Goal: Task Accomplishment & Management: Use online tool/utility

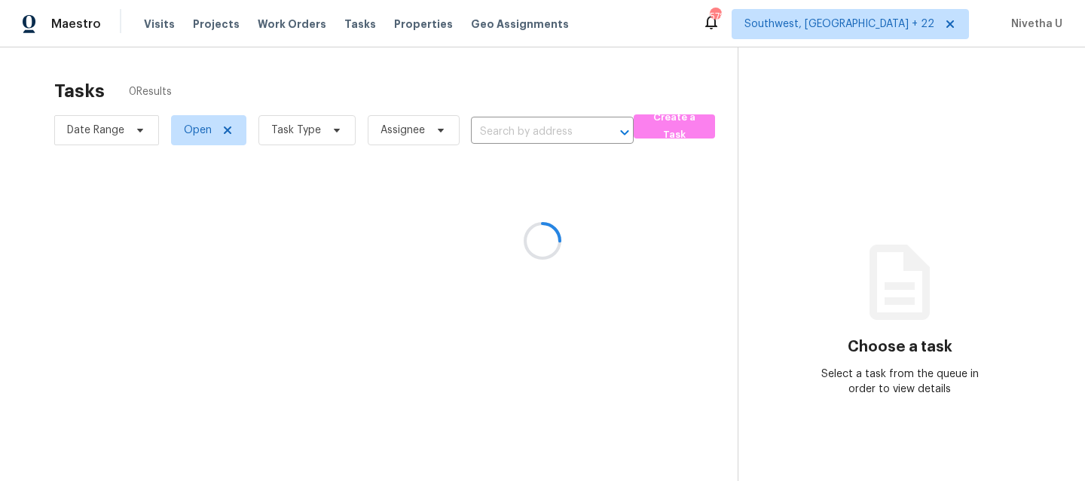
click at [154, 31] on div at bounding box center [542, 240] width 1085 height 481
click at [151, 22] on div at bounding box center [542, 240] width 1085 height 481
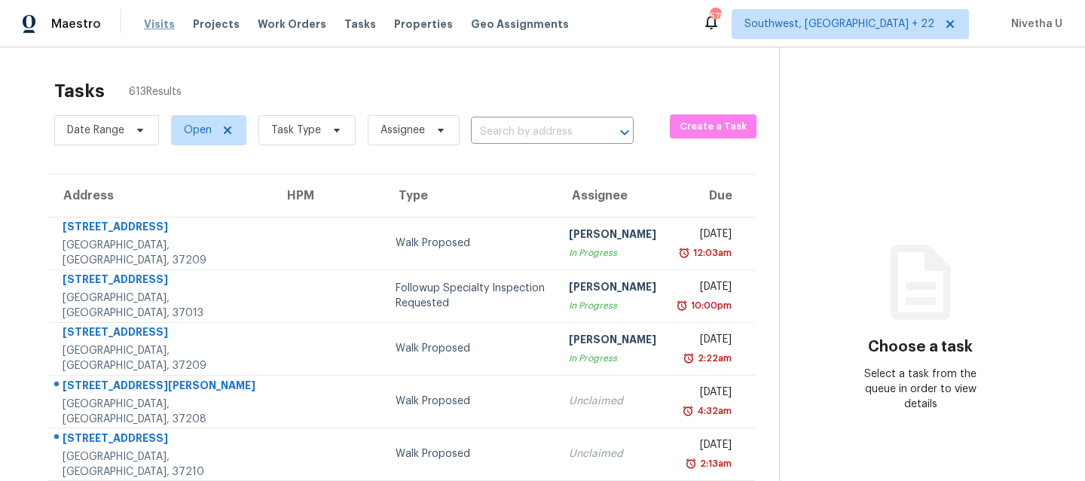
click at [158, 26] on span "Visits" at bounding box center [159, 24] width 31 height 15
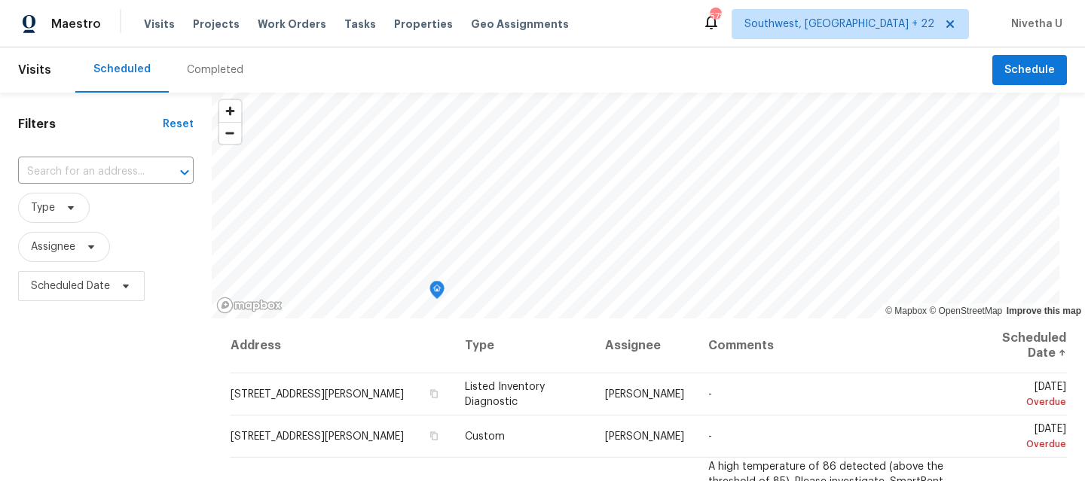
click at [219, 78] on div "Completed" at bounding box center [215, 69] width 93 height 45
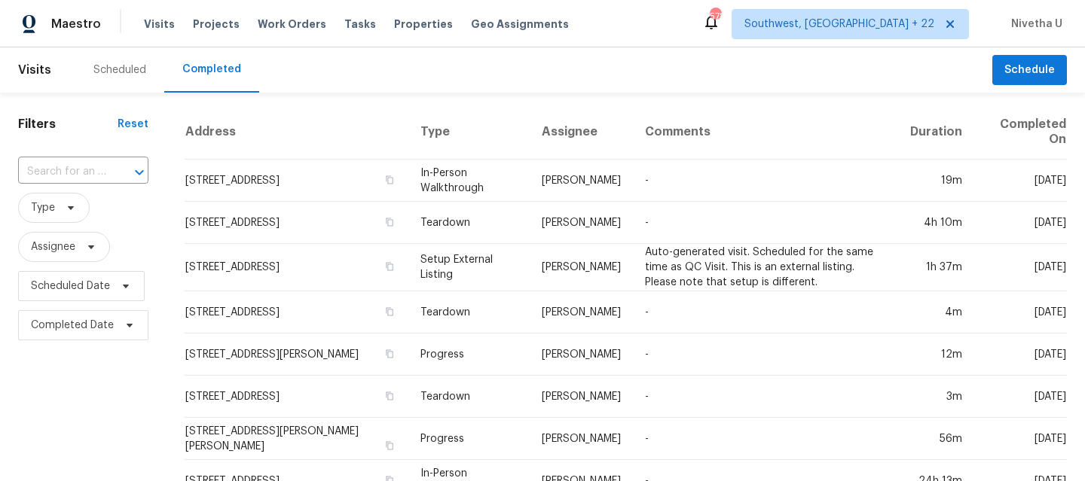
click at [86, 187] on div "​" at bounding box center [83, 172] width 130 height 32
click at [82, 183] on input "text" at bounding box center [62, 171] width 88 height 23
paste input "249 Majestic Gardens Ln Winter Haven, FL 33880"
type input "249 Majestic Gardens Ln Winter Haven, FL 33880"
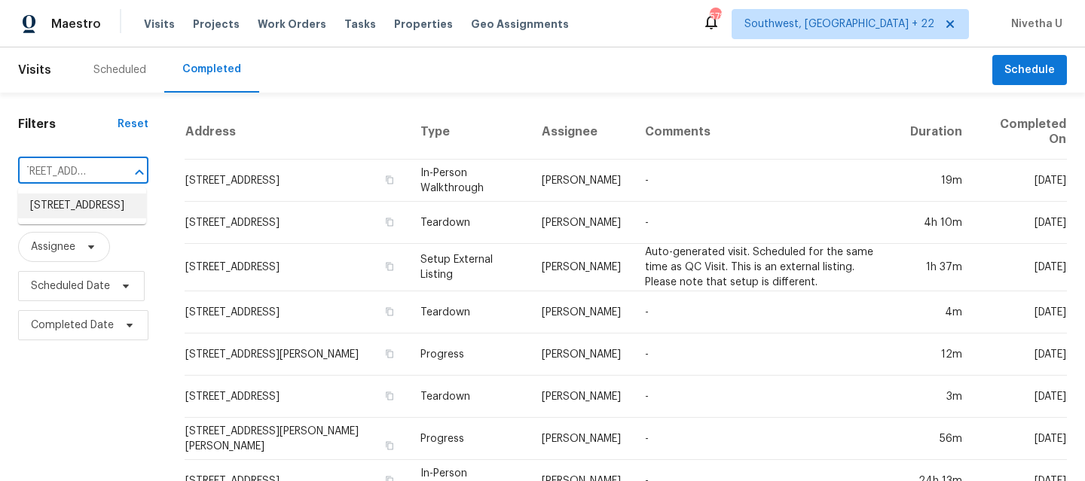
click at [99, 213] on li "249 Majestic Gardens Ln, Winter Haven, FL 33880" at bounding box center [82, 206] width 128 height 25
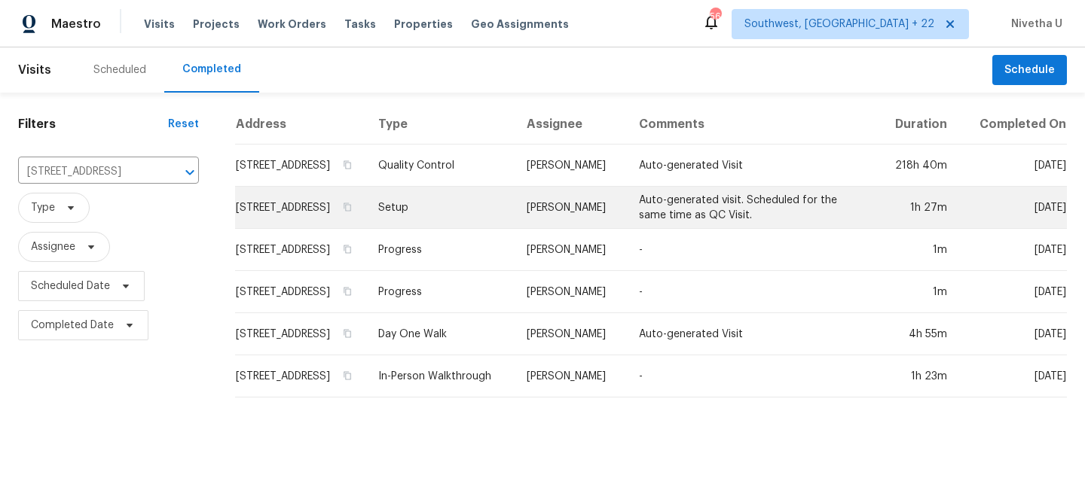
click at [455, 212] on td "Setup" at bounding box center [440, 208] width 149 height 42
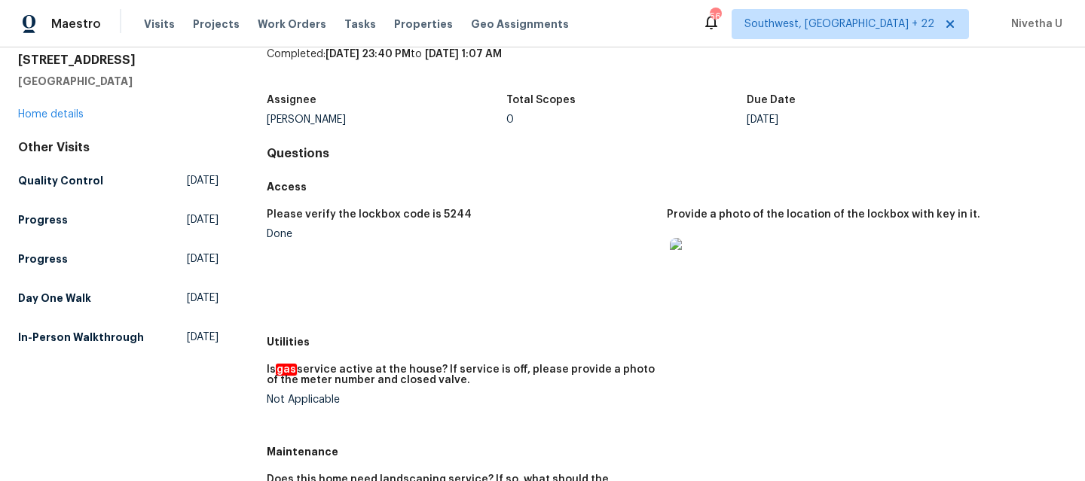
scroll to position [87, 0]
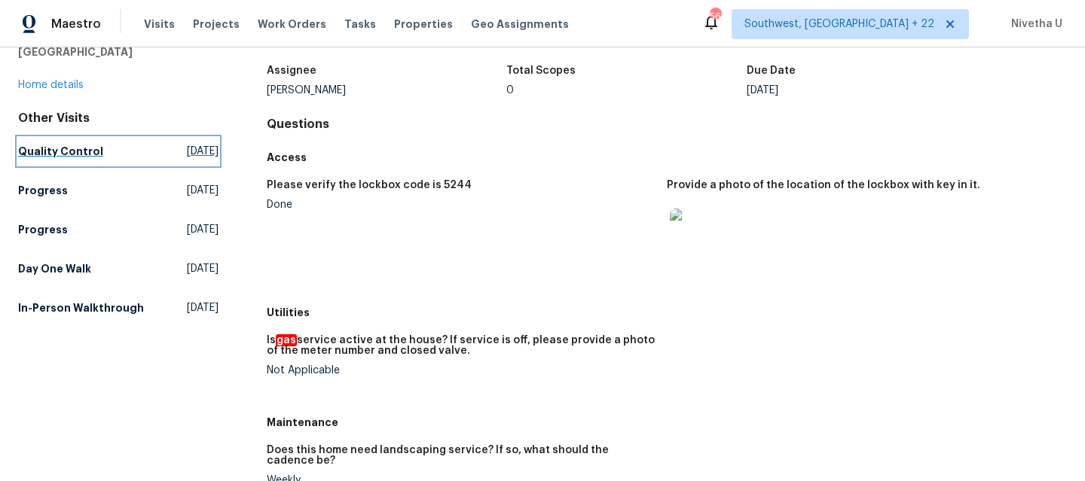
click at [47, 153] on h5 "Quality Control" at bounding box center [60, 151] width 85 height 15
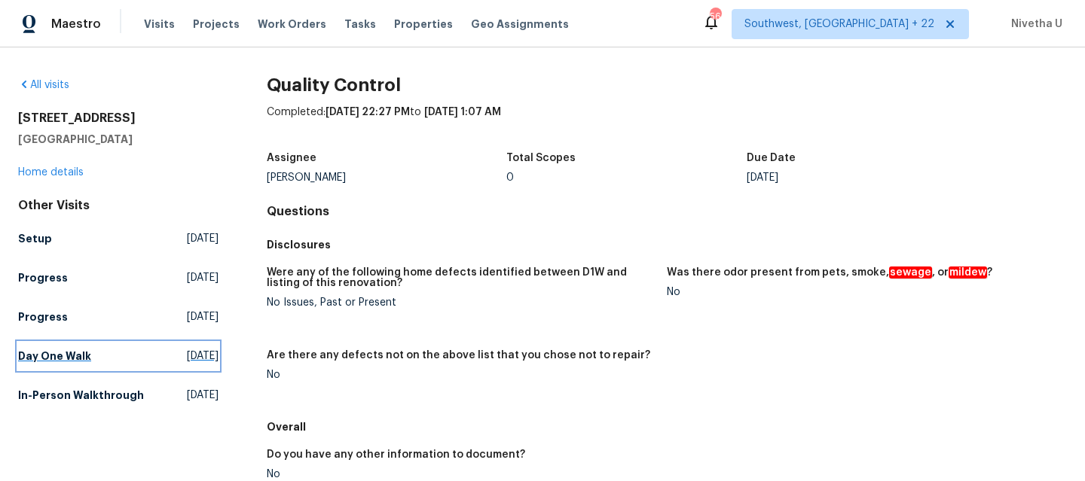
click at [82, 349] on h5 "Day One Walk" at bounding box center [54, 356] width 73 height 15
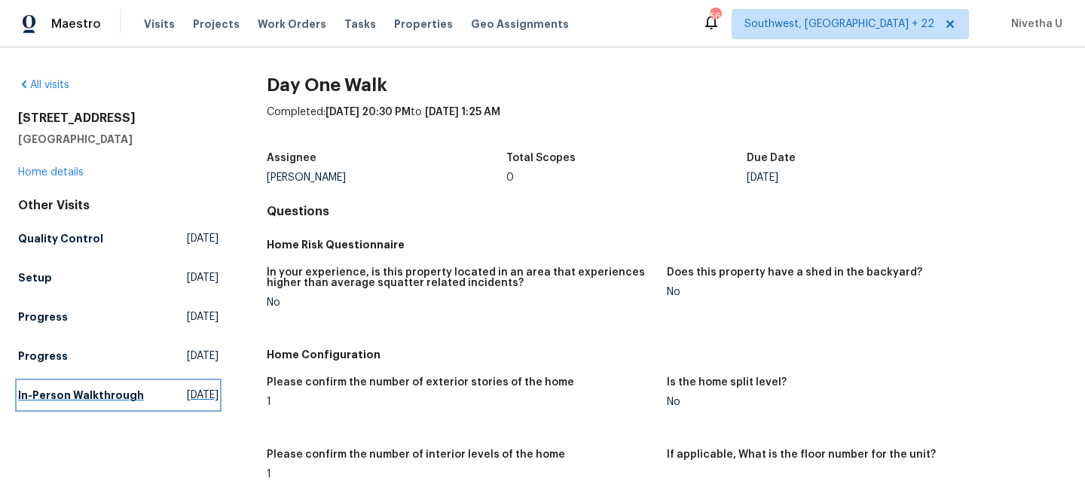
click at [20, 399] on h5 "In-Person Walkthrough" at bounding box center [81, 395] width 126 height 15
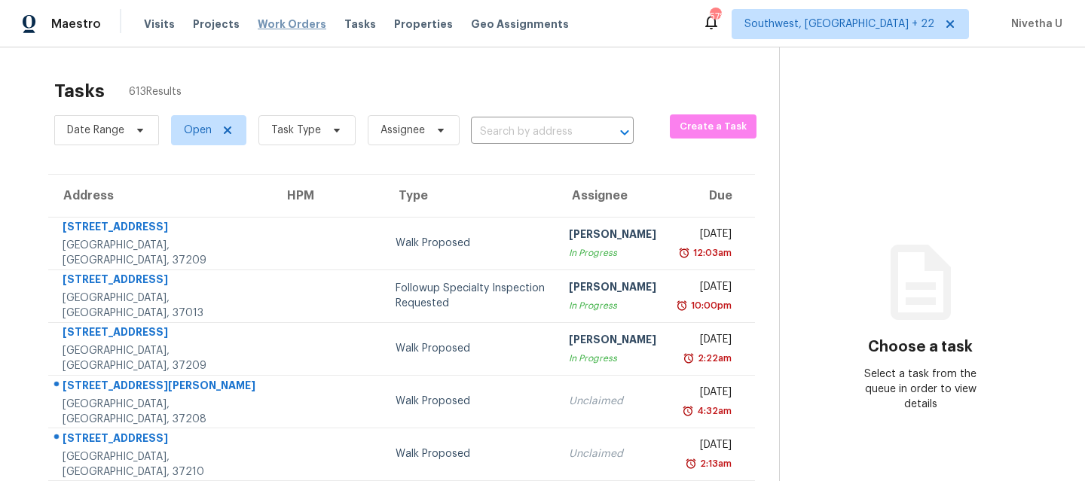
click at [305, 22] on span "Work Orders" at bounding box center [292, 24] width 69 height 15
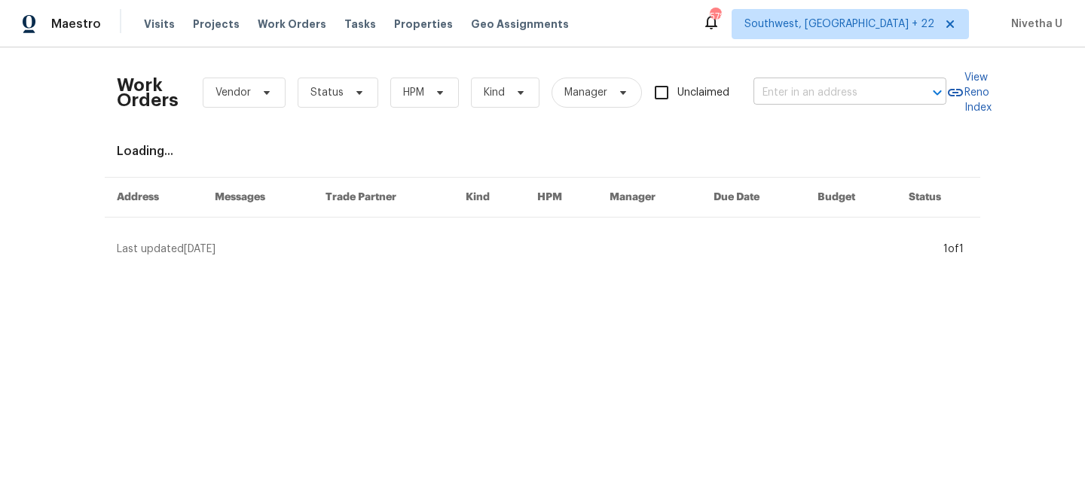
click at [842, 94] on input "text" at bounding box center [828, 92] width 151 height 23
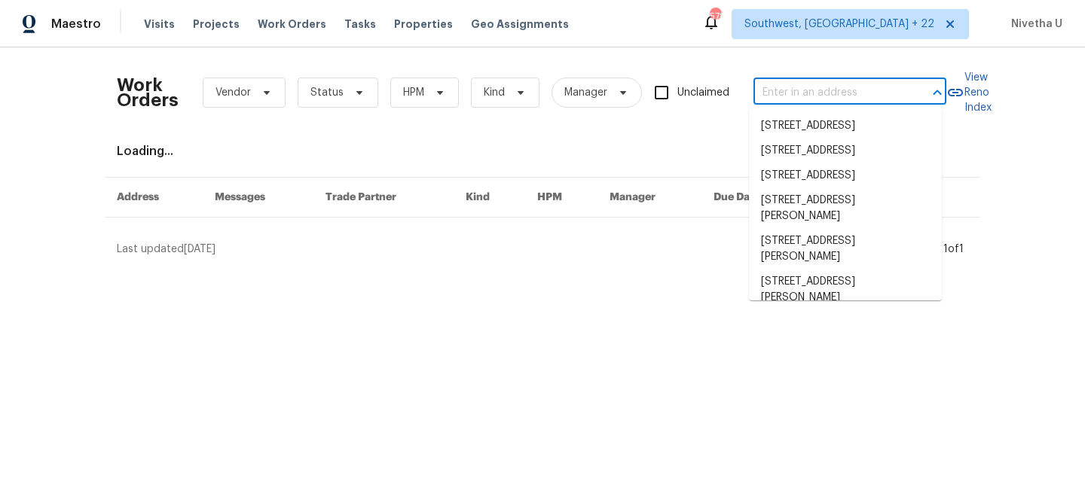
paste input "249 Majestic Gardens Ln Winter Haven, FL 33880"
type input "249 Majestic Gardens Ln Winter Haven, FL 33880"
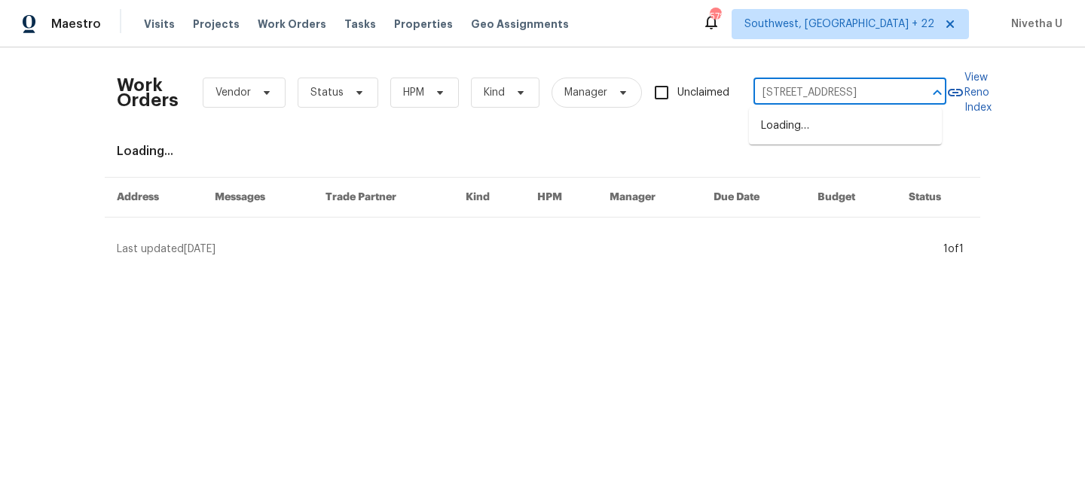
scroll to position [0, 101]
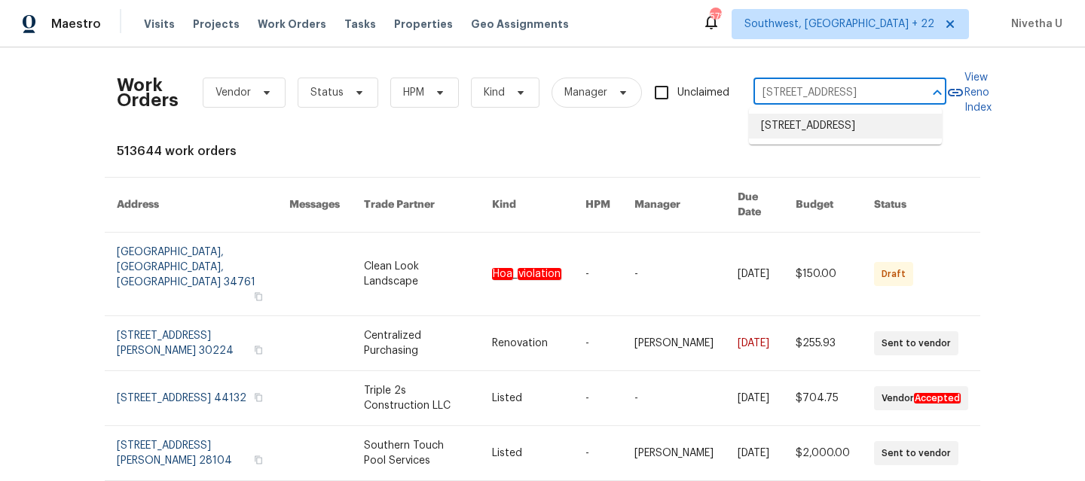
click at [833, 138] on li "249 Majestic Gardens Ln, Winter Haven, FL 33880" at bounding box center [845, 126] width 193 height 25
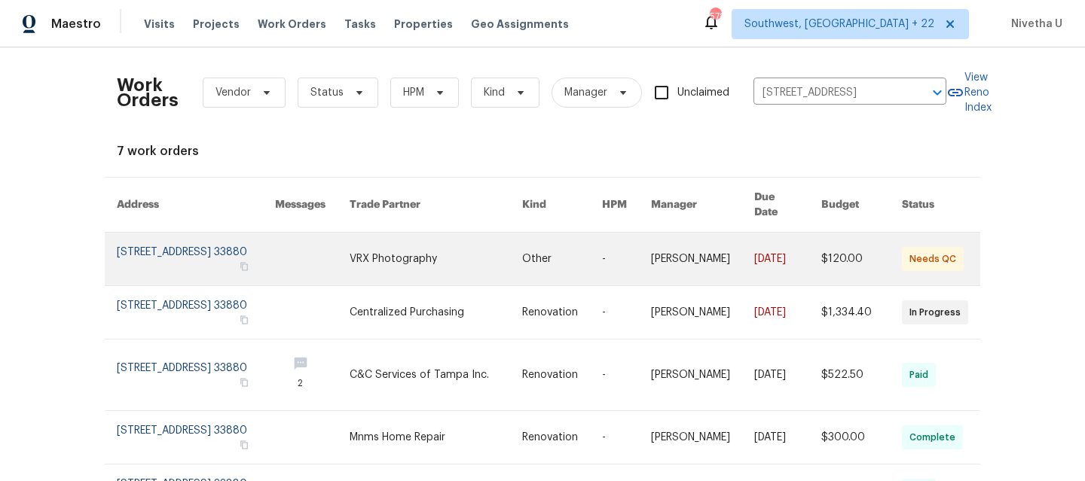
click at [160, 240] on link at bounding box center [196, 259] width 158 height 53
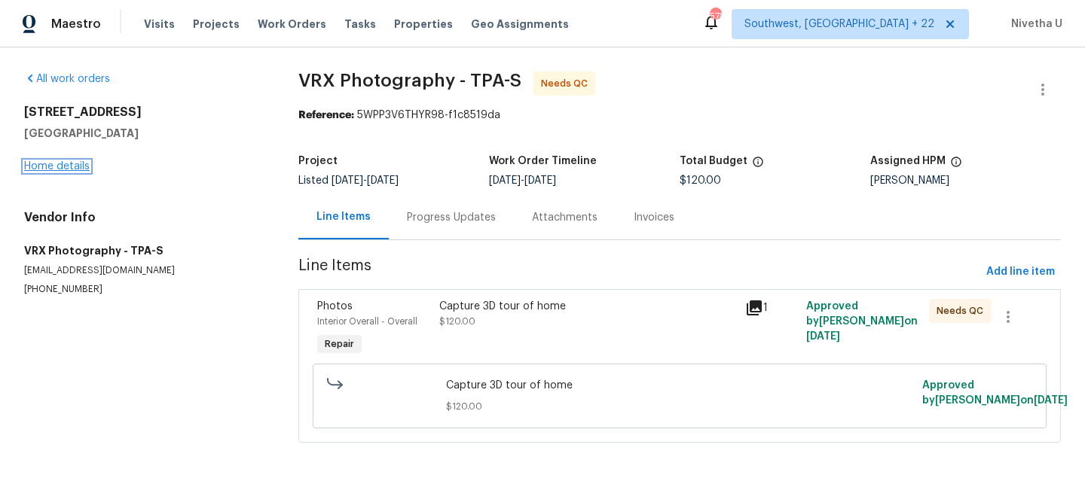
click at [50, 169] on link "Home details" at bounding box center [57, 166] width 66 height 11
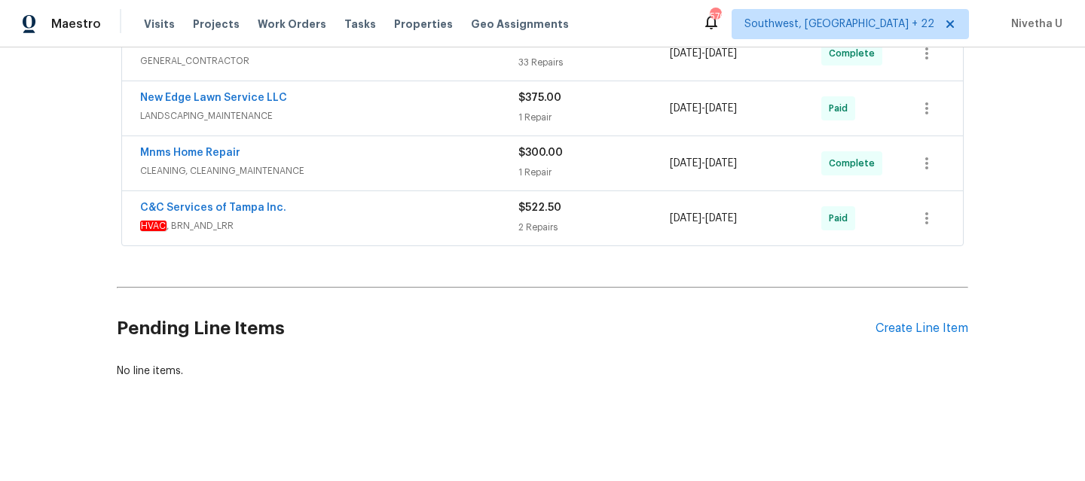
scroll to position [553, 0]
click at [438, 218] on span "HVAC , BRN_AND_LRR" at bounding box center [329, 225] width 378 height 15
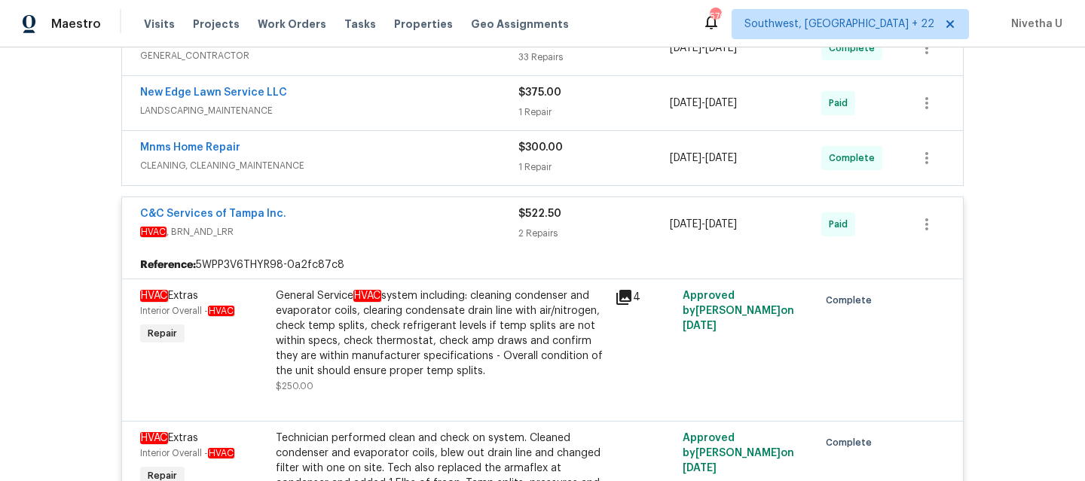
scroll to position [549, 0]
click at [412, 224] on span "HVAC , BRN_AND_LRR" at bounding box center [329, 231] width 378 height 15
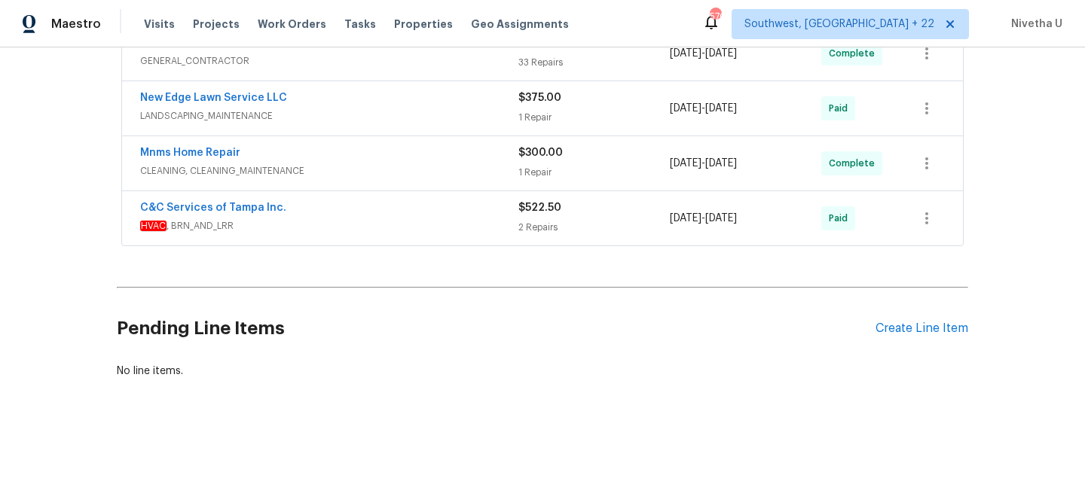
click at [400, 163] on span "CLEANING, CLEANING_MAINTENANCE" at bounding box center [329, 170] width 378 height 15
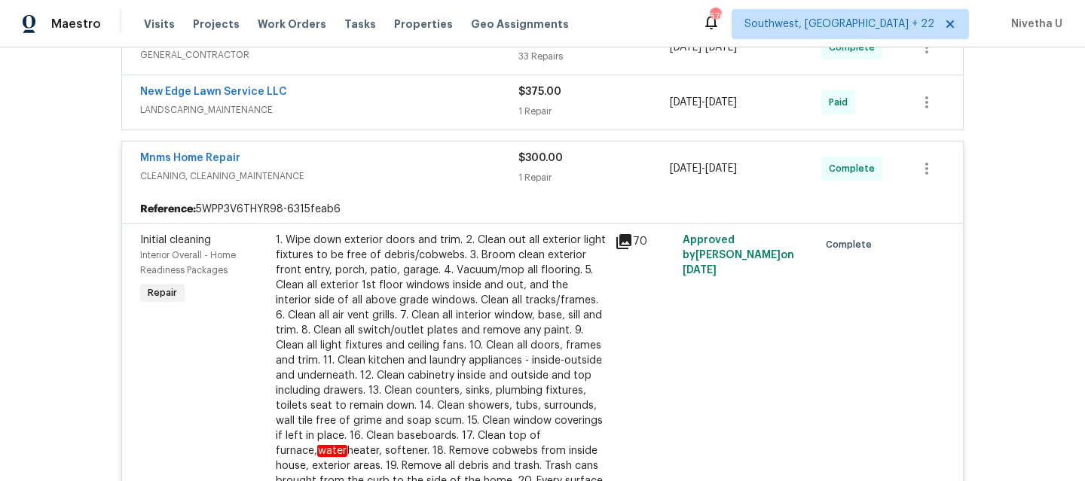
click at [400, 160] on div "Mnms Home Repair" at bounding box center [329, 160] width 378 height 18
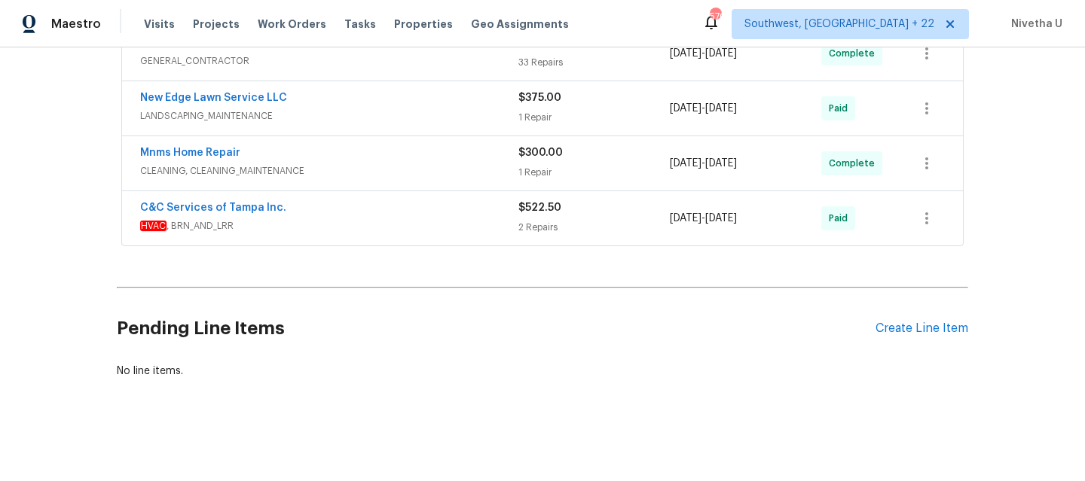
click at [393, 118] on div "New Edge Lawn Service LLC LANDSCAPING_MAINTENANCE" at bounding box center [329, 108] width 378 height 36
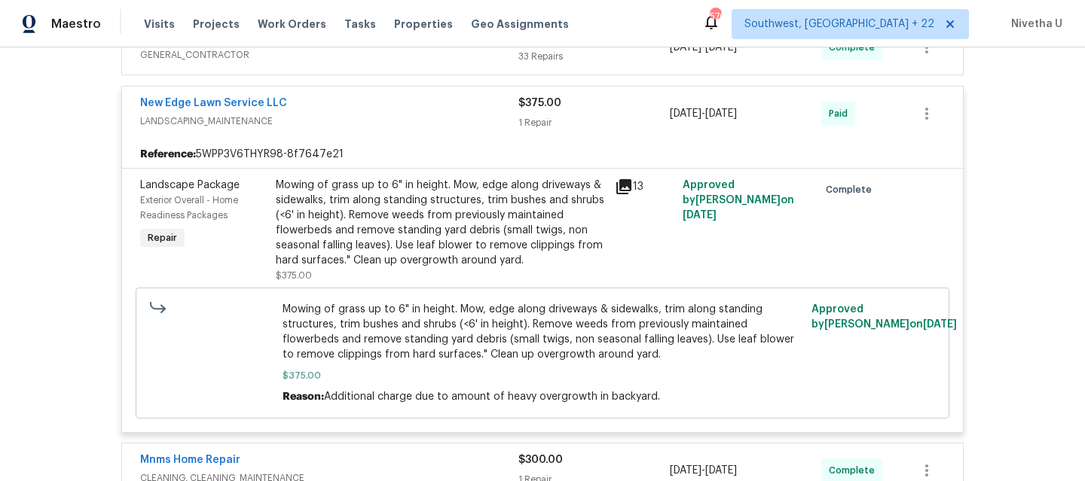
click at [389, 119] on span "LANDSCAPING_MAINTENANCE" at bounding box center [329, 121] width 378 height 15
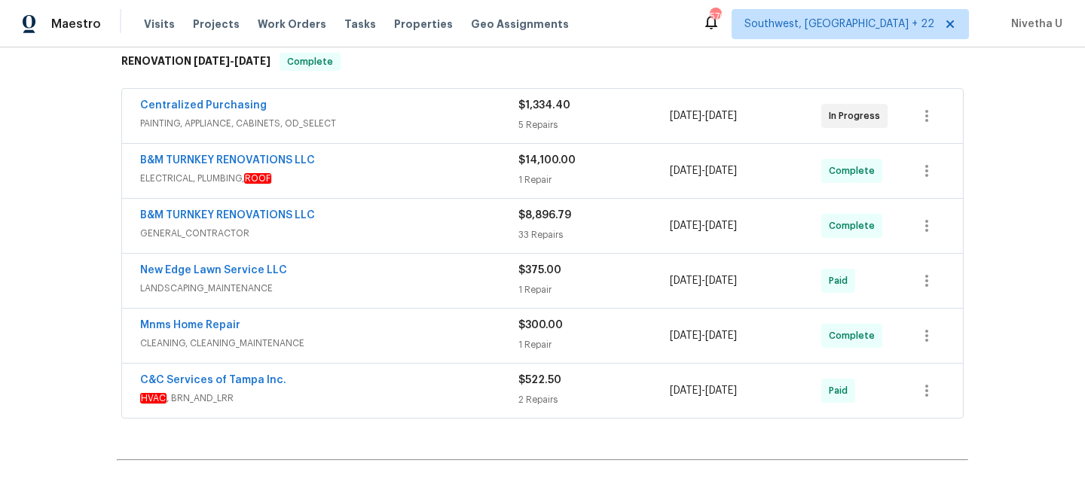
scroll to position [372, 0]
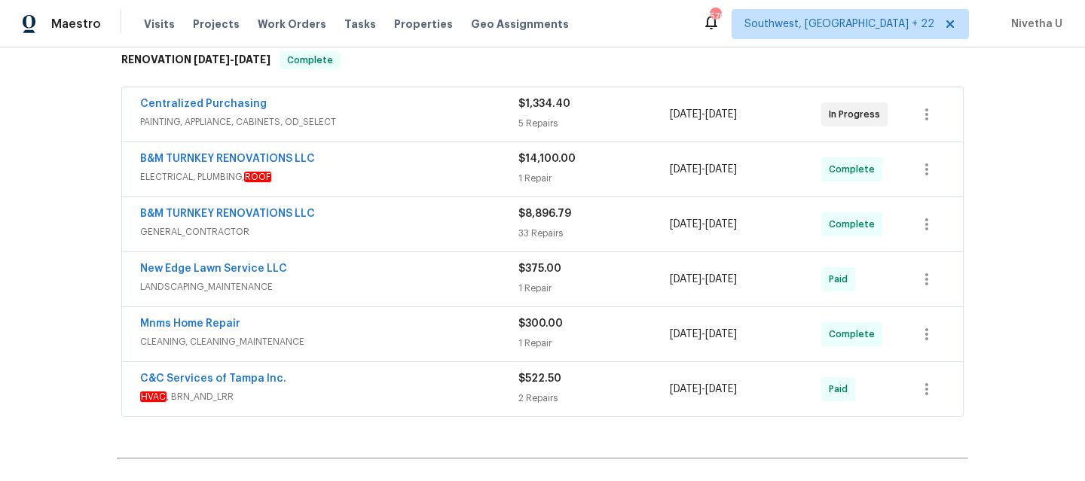
click at [398, 230] on span "GENERAL_CONTRACTOR" at bounding box center [329, 232] width 378 height 15
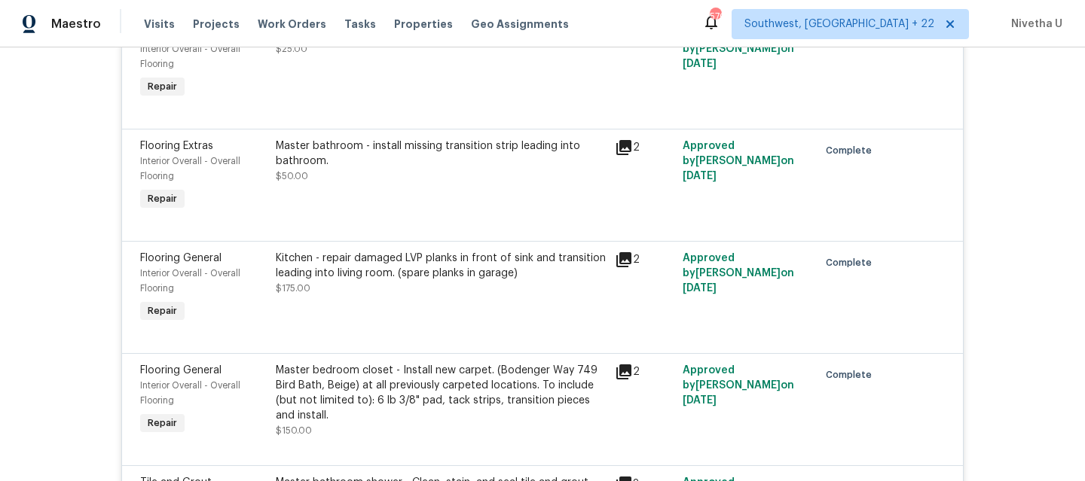
scroll to position [3183, 0]
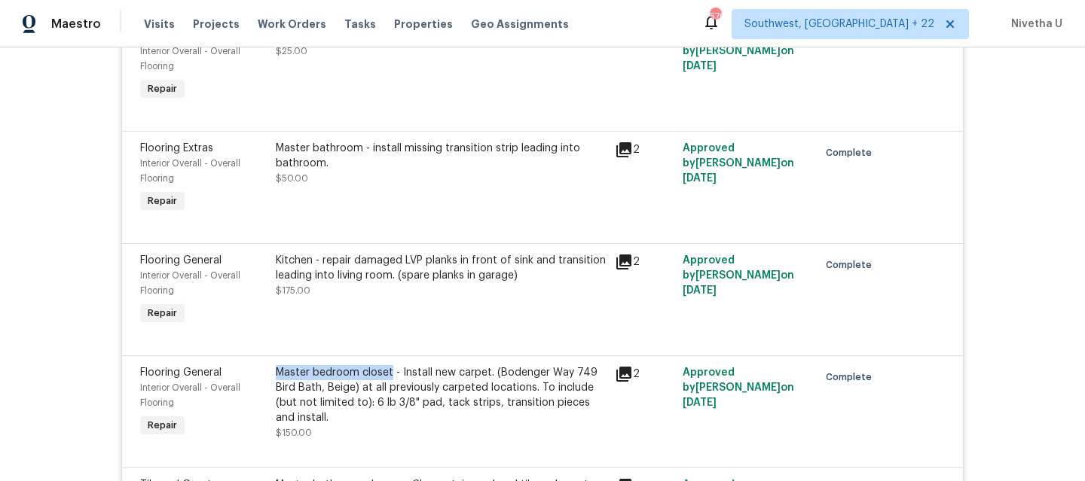
drag, startPoint x: 269, startPoint y: 386, endPoint x: 386, endPoint y: 385, distance: 116.8
click at [386, 385] on div "Master bedroom closet - Install new carpet. (Bodenger Way 749 Bird Bath, Beige)…" at bounding box center [440, 403] width 339 height 84
copy div "Master bedroom closet"
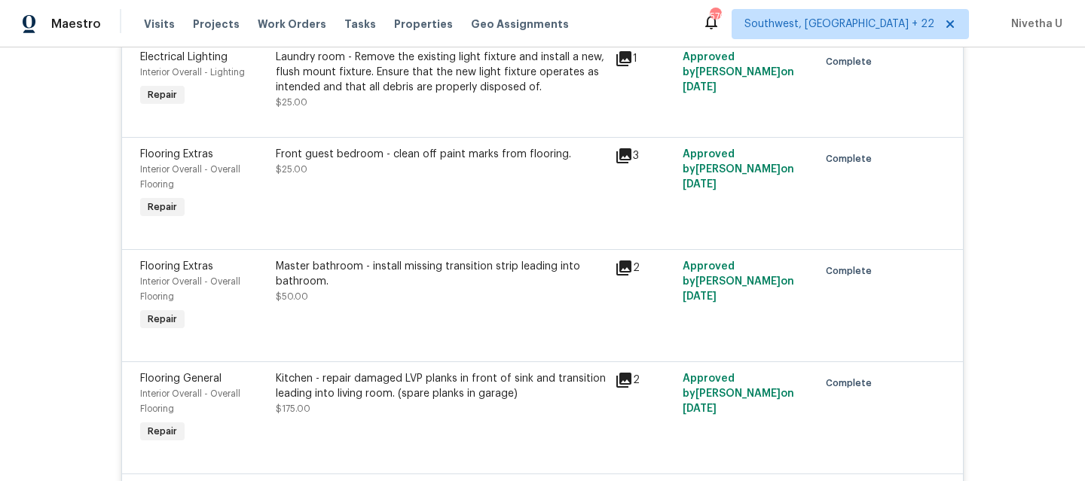
scroll to position [3063, 0]
click at [271, 390] on div "Kitchen - repair damaged LVP planks in front of sink and transition leading int…" at bounding box center [440, 410] width 339 height 84
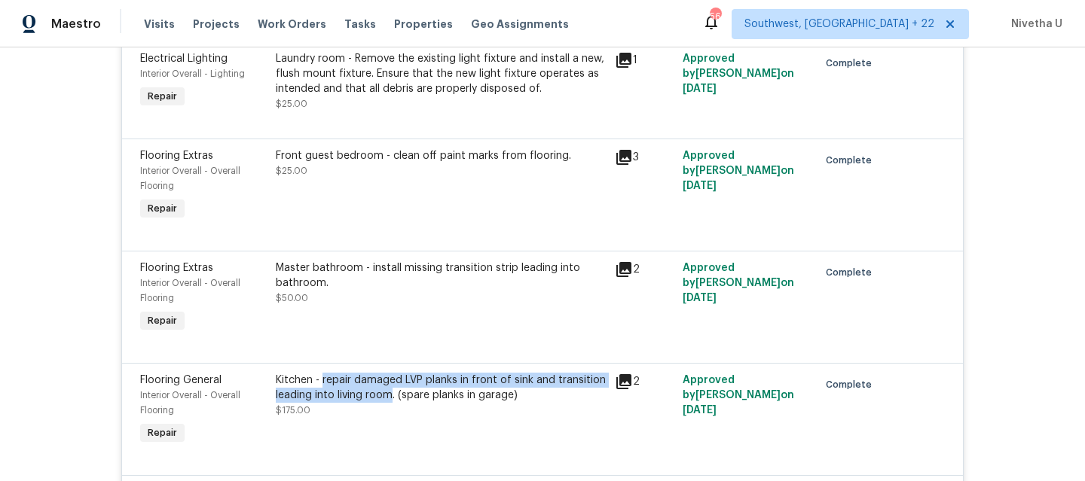
drag, startPoint x: 317, startPoint y: 391, endPoint x: 387, endPoint y: 410, distance: 72.6
click at [387, 403] on div "Kitchen - repair damaged LVP planks in front of sink and transition leading int…" at bounding box center [441, 388] width 330 height 30
copy div "repair damaged LVP planks in front of sink and transition leading into living r…"
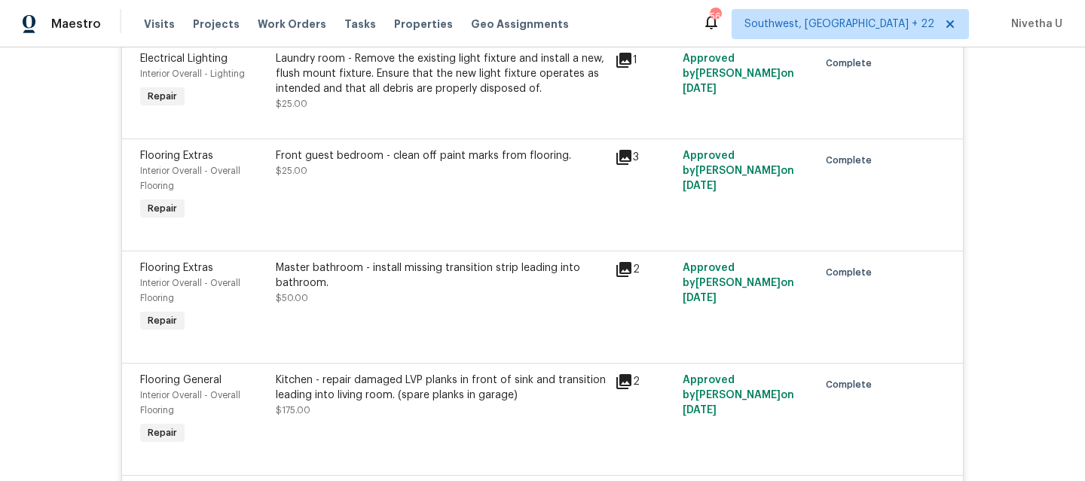
drag, startPoint x: 399, startPoint y: 410, endPoint x: 477, endPoint y: 411, distance: 78.4
click at [477, 403] on div "Kitchen - repair damaged LVP planks in front of sink and transition leading int…" at bounding box center [441, 388] width 330 height 30
drag, startPoint x: 396, startPoint y: 408, endPoint x: 508, endPoint y: 409, distance: 111.5
click at [508, 403] on div "Kitchen - repair damaged LVP planks in front of sink and transition leading int…" at bounding box center [441, 388] width 330 height 30
copy div "spare planks in garage"
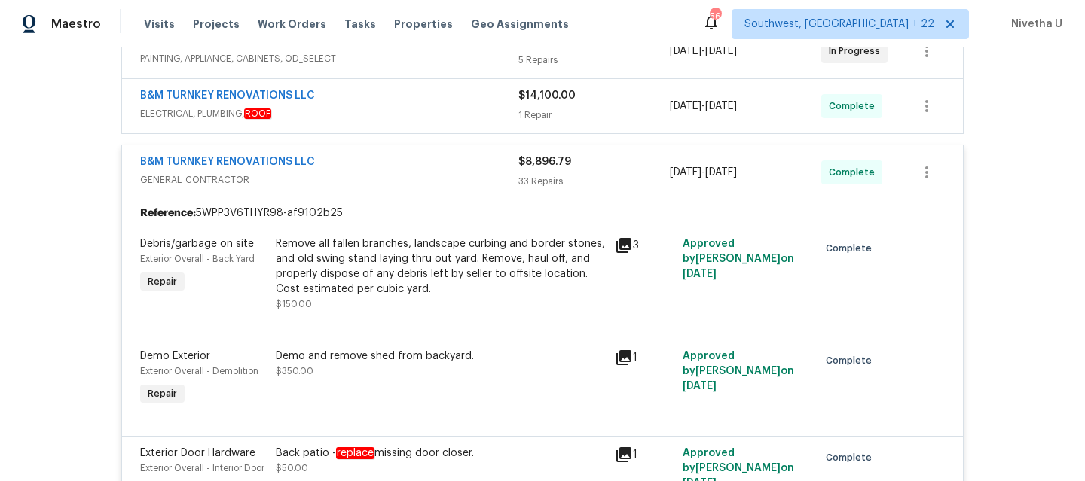
scroll to position [389, 0]
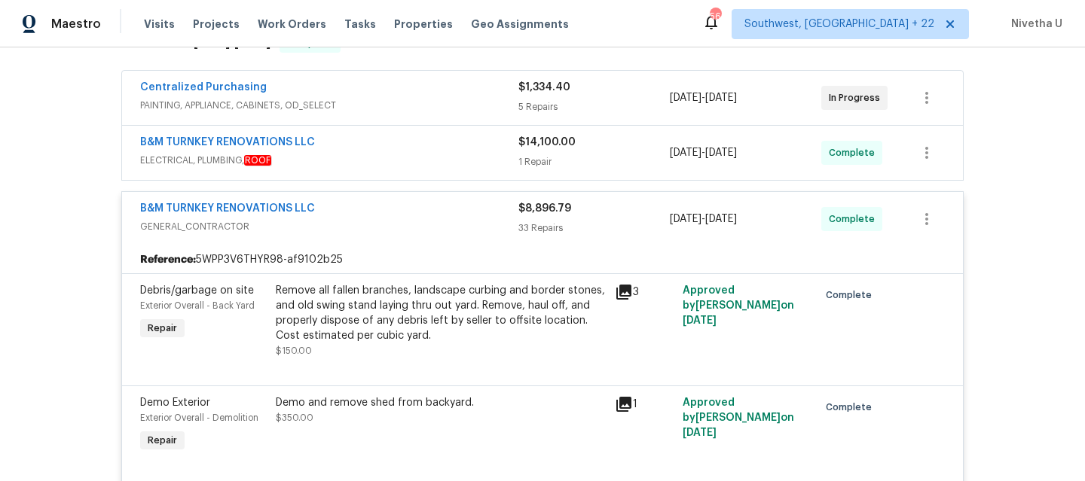
click at [417, 233] on span "GENERAL_CONTRACTOR" at bounding box center [329, 226] width 378 height 15
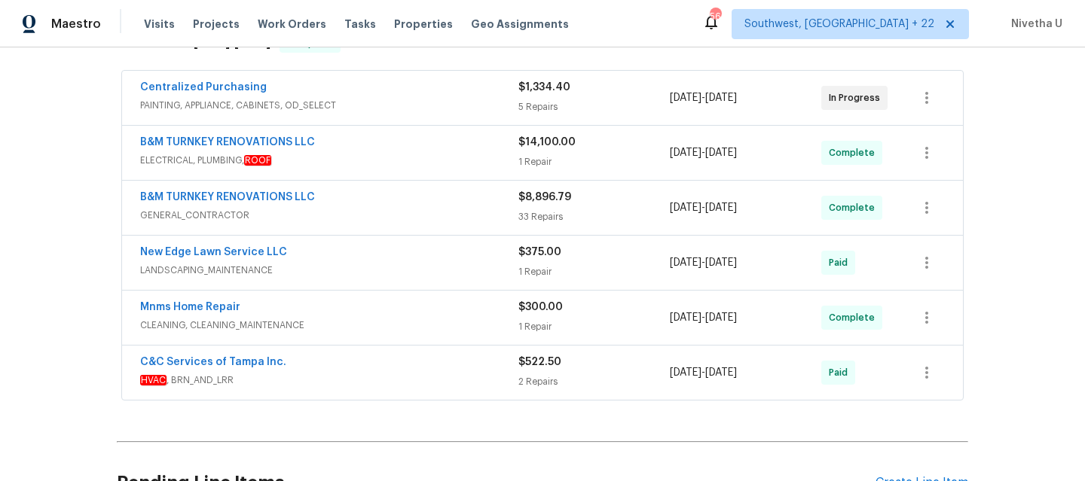
click at [416, 162] on span "ELECTRICAL, PLUMBING, ROOF" at bounding box center [329, 160] width 378 height 15
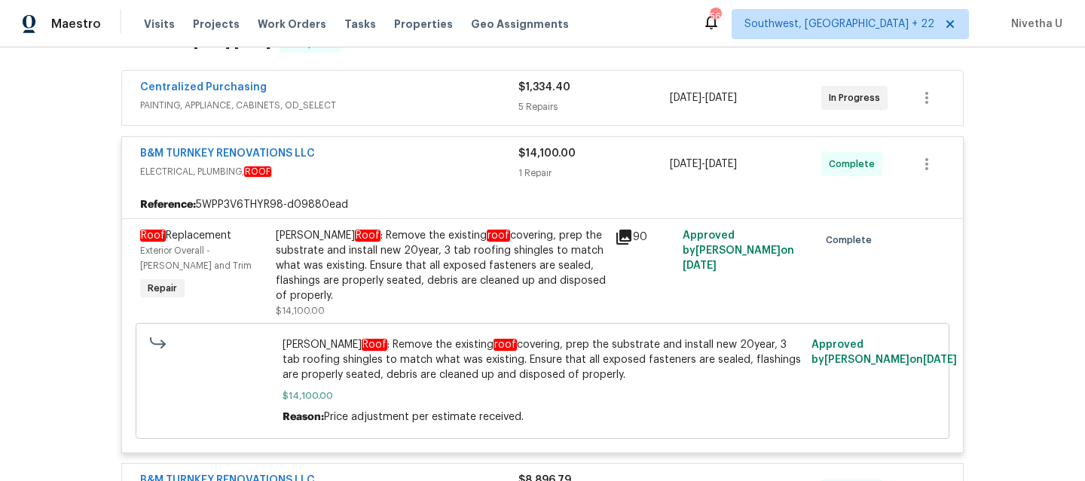
click at [415, 171] on span "ELECTRICAL, PLUMBING, ROOF" at bounding box center [329, 171] width 378 height 15
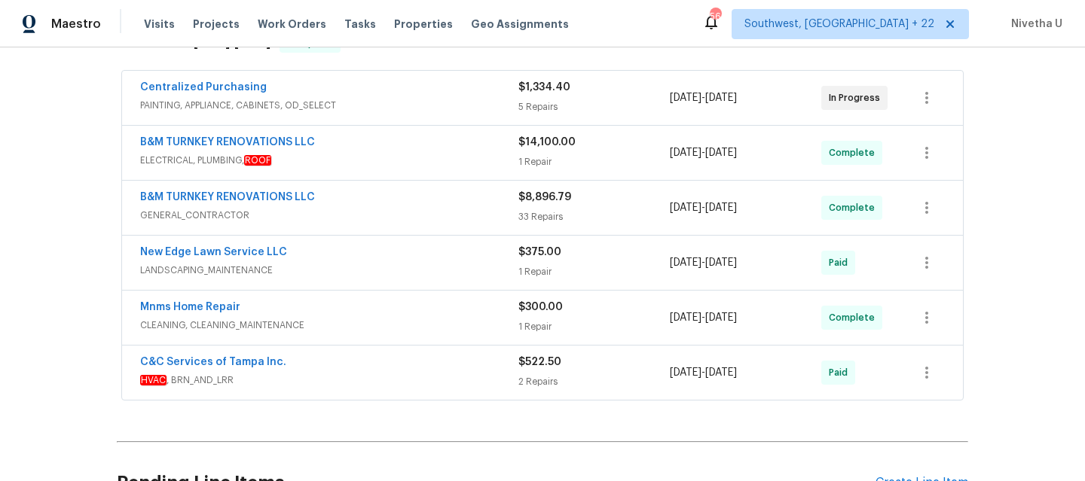
click at [378, 104] on span "PAINTING, APPLIANCE, CABINETS, OD_SELECT" at bounding box center [329, 105] width 378 height 15
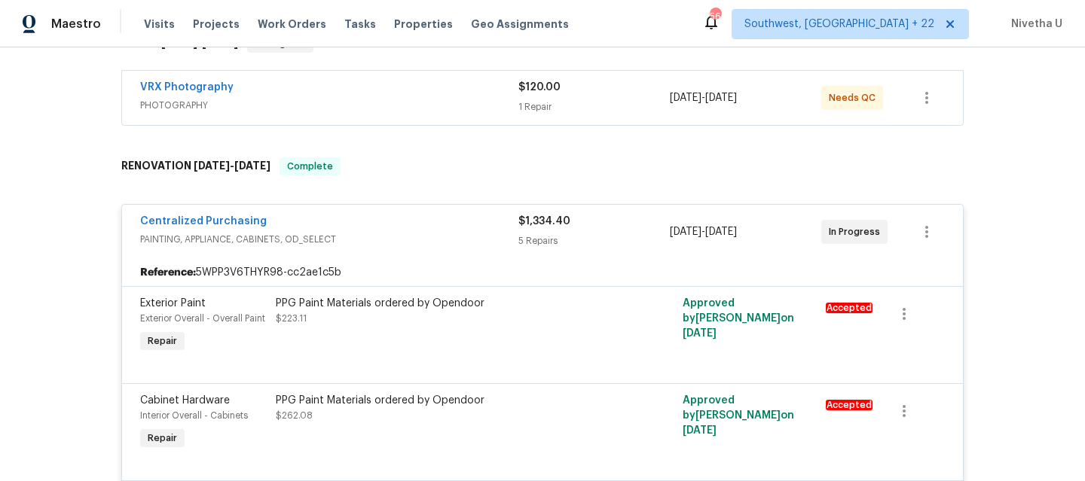
scroll to position [243, 0]
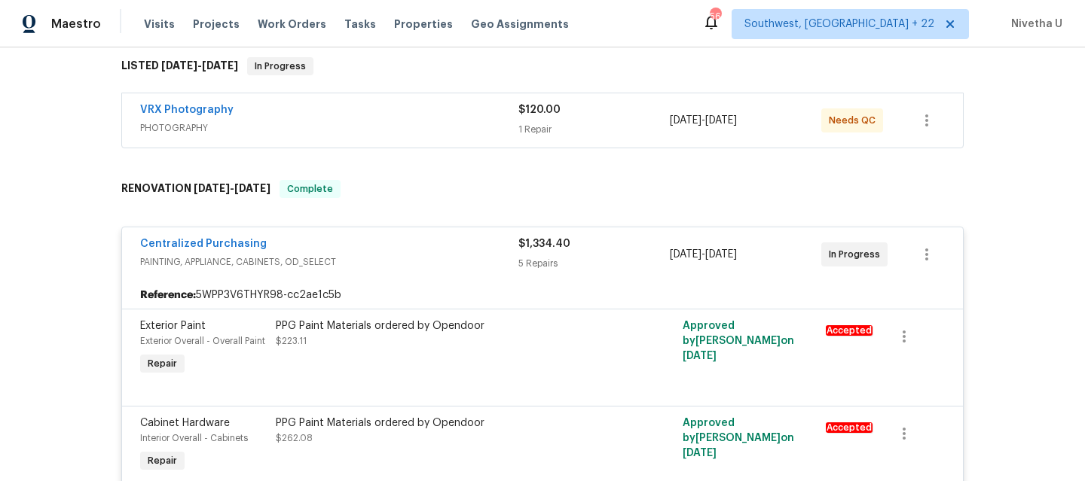
click at [392, 256] on span "PAINTING, APPLIANCE, CABINETS, OD_SELECT" at bounding box center [329, 262] width 378 height 15
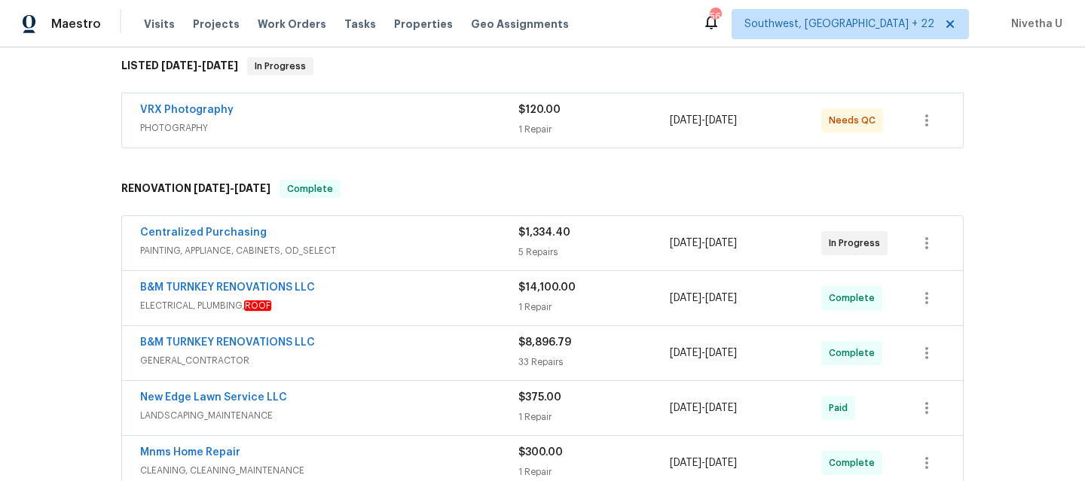
click at [374, 121] on span "PHOTOGRAPHY" at bounding box center [329, 128] width 378 height 15
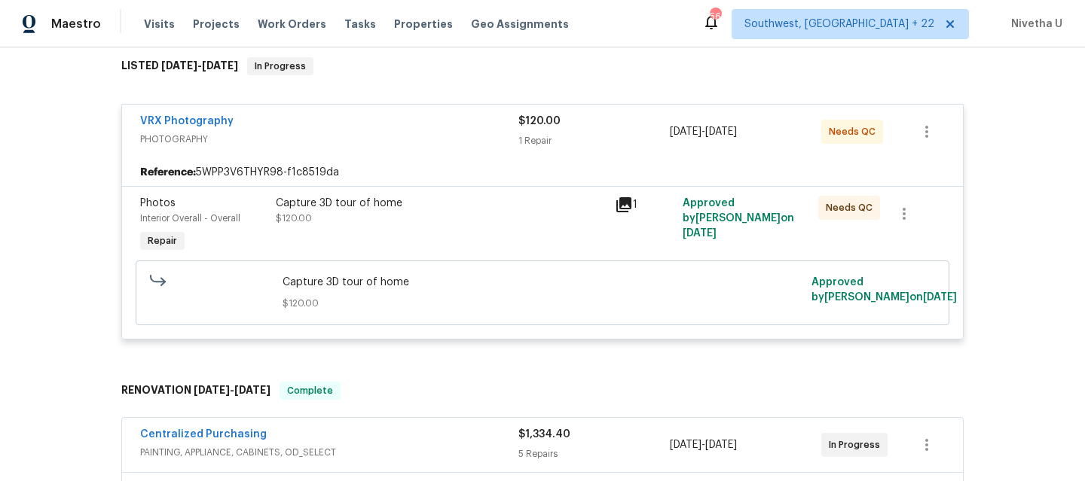
click at [379, 140] on span "PHOTOGRAPHY" at bounding box center [329, 139] width 378 height 15
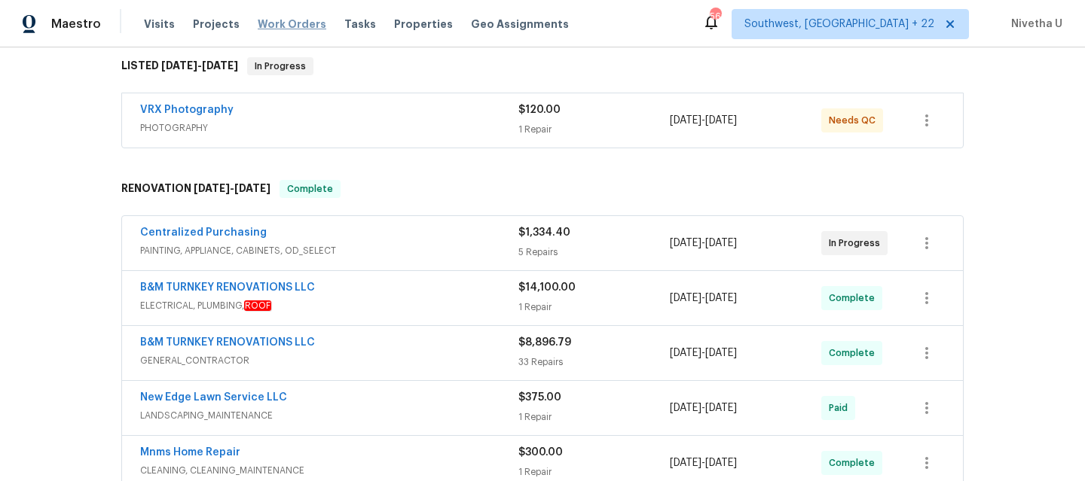
click at [290, 25] on span "Work Orders" at bounding box center [292, 24] width 69 height 15
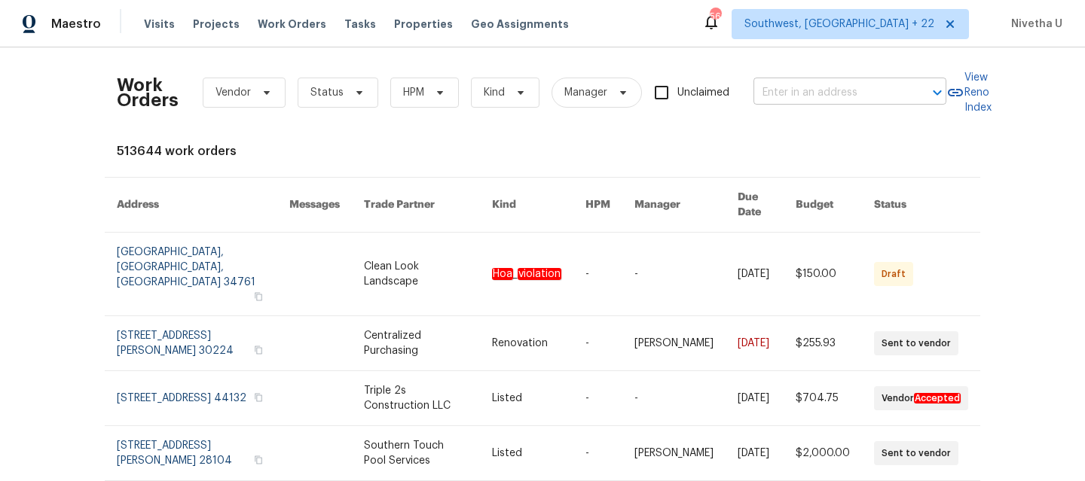
click at [827, 98] on input "text" at bounding box center [828, 92] width 151 height 23
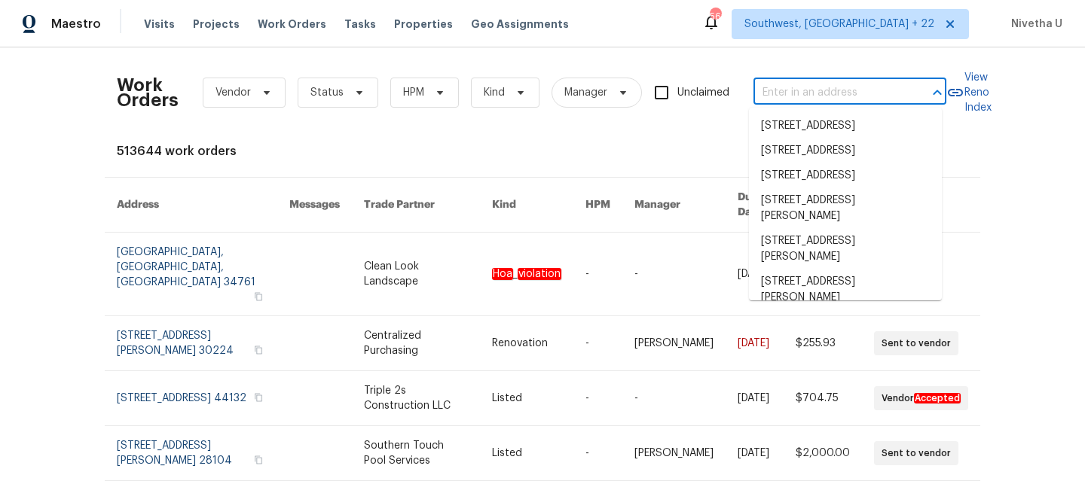
paste input "2023 White Feather Loop Oakland, FL 34787"
type input "2023 White Feather Loop Oakland, FL 34787"
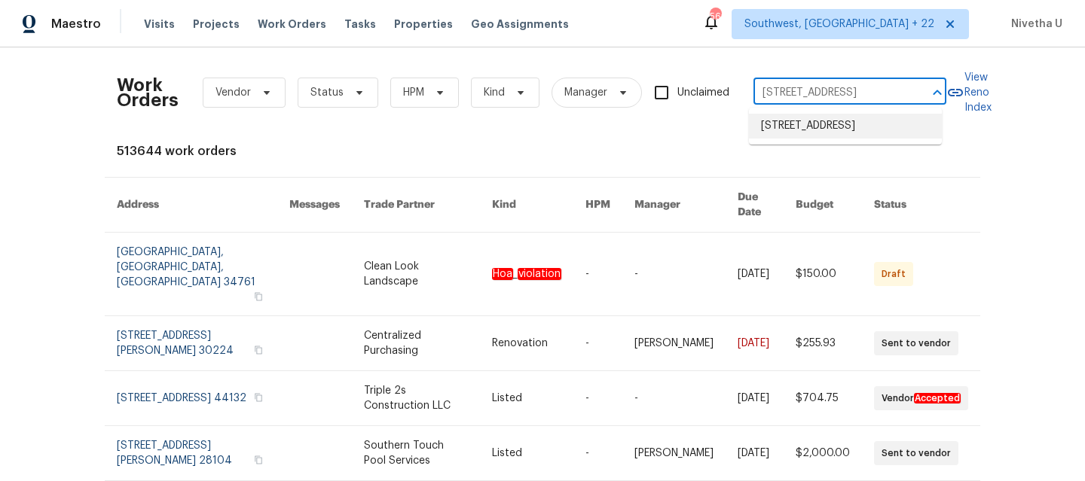
click at [837, 131] on li "2023 White Feather Loop, Oakland, FL 34787" at bounding box center [845, 126] width 193 height 25
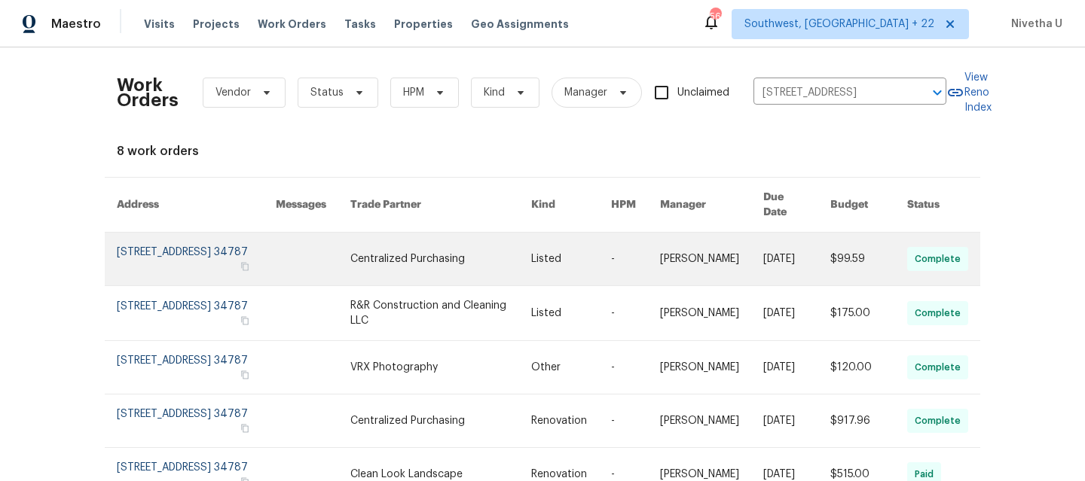
click at [137, 245] on link at bounding box center [196, 259] width 159 height 53
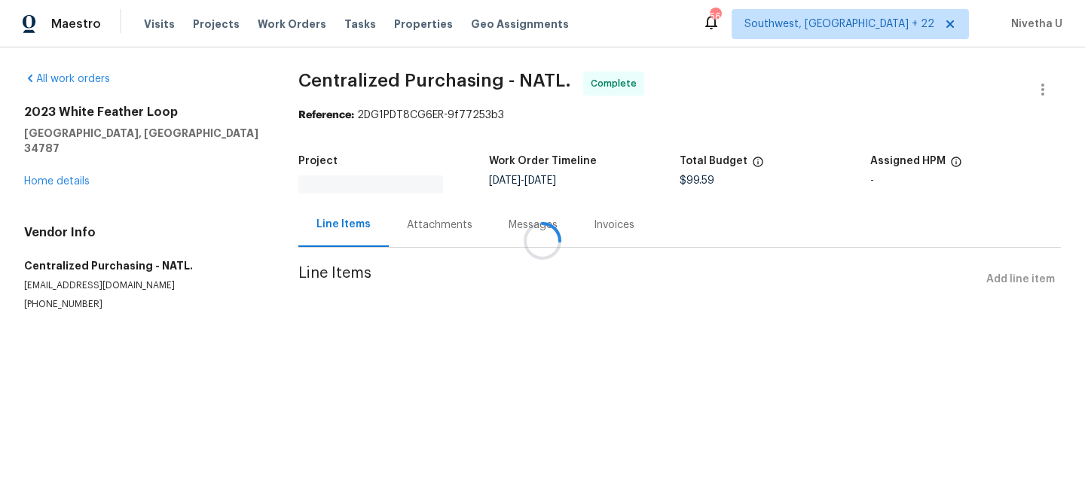
click at [45, 167] on div at bounding box center [542, 240] width 1085 height 481
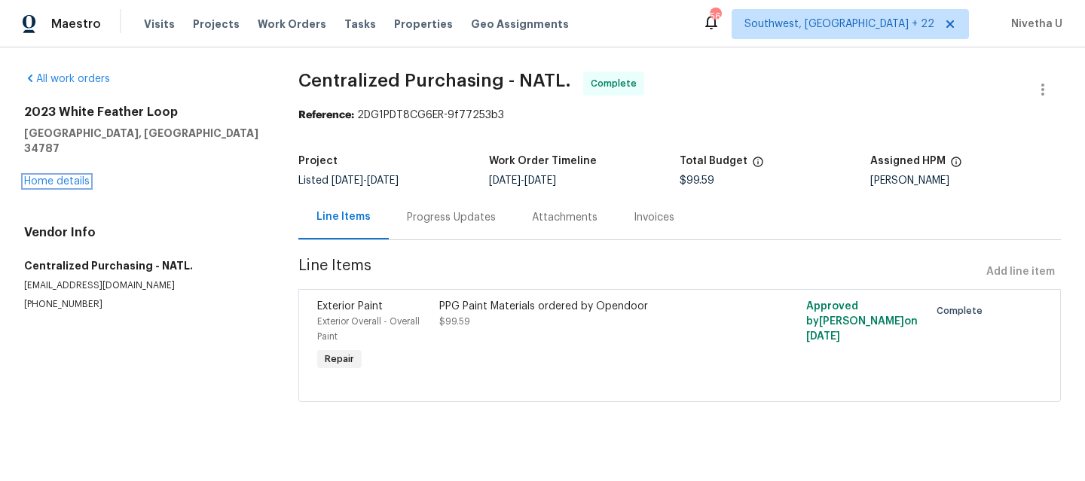
click at [45, 176] on link "Home details" at bounding box center [57, 181] width 66 height 11
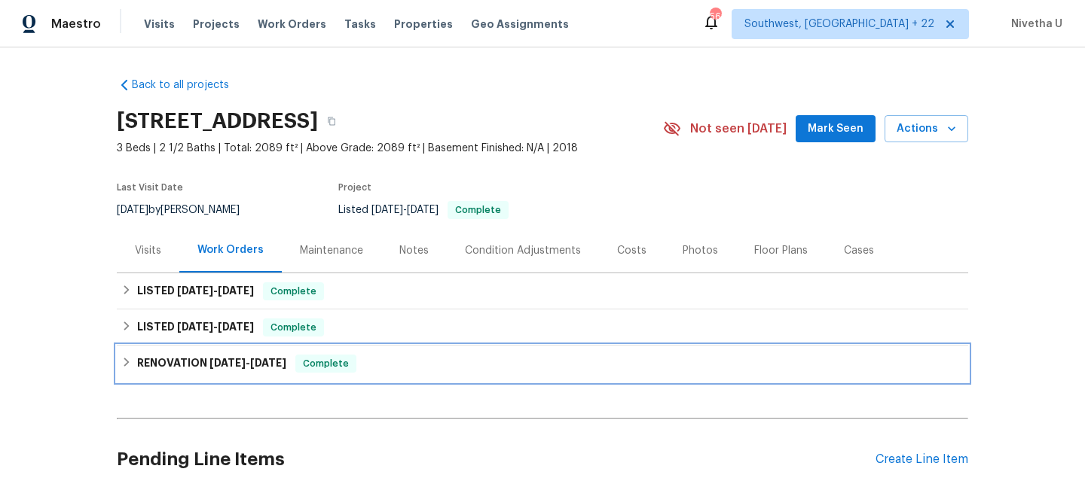
click at [339, 369] on span "Complete" at bounding box center [326, 363] width 58 height 15
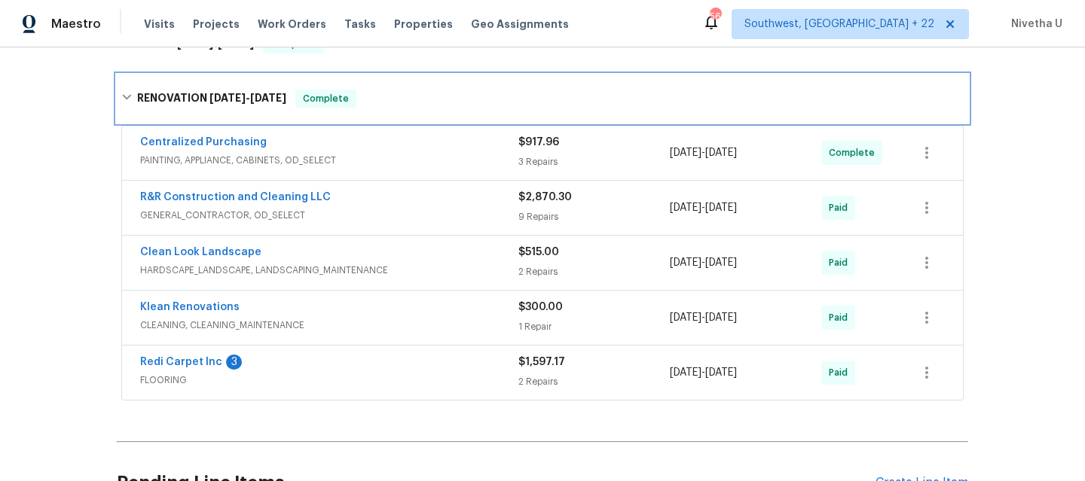
scroll to position [286, 0]
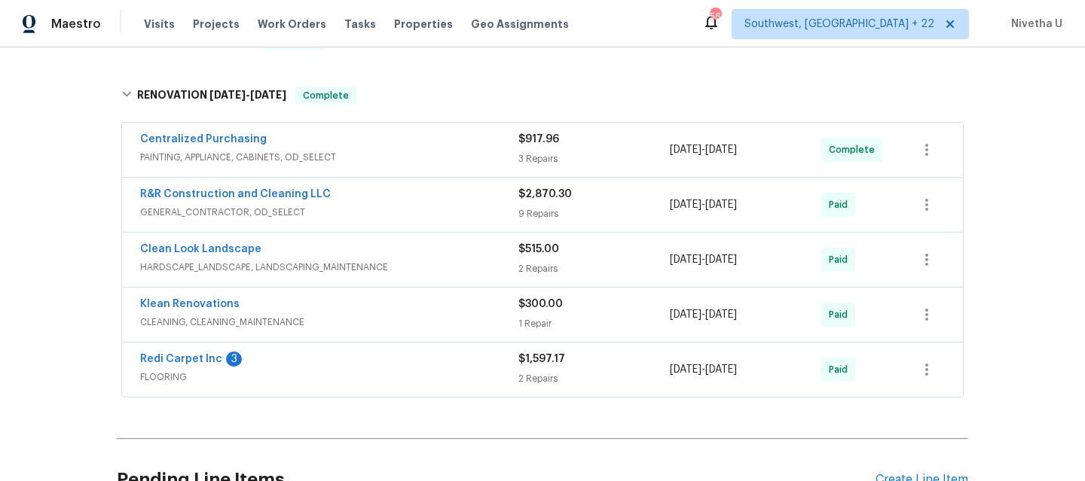
click at [339, 370] on span "FLOORING" at bounding box center [329, 377] width 378 height 15
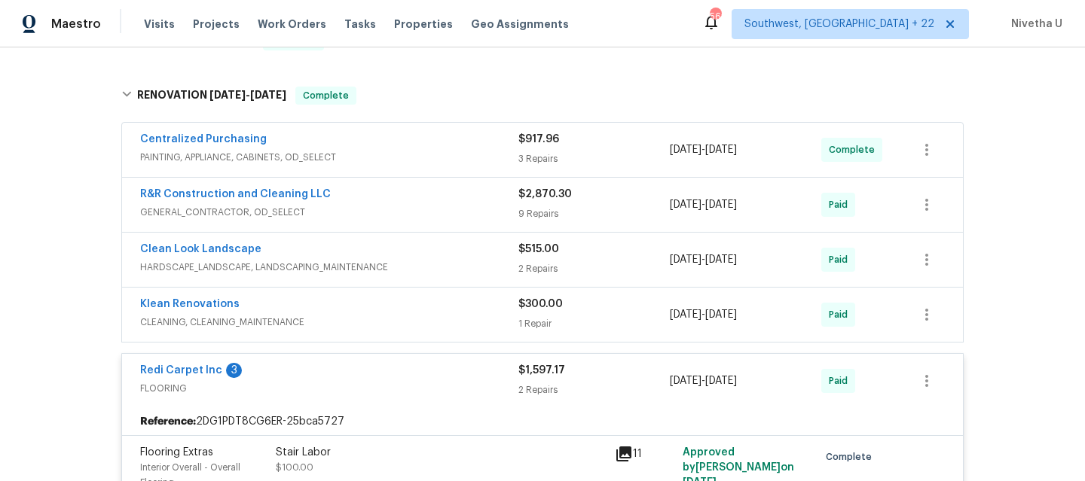
click at [396, 385] on span "FLOORING" at bounding box center [329, 388] width 378 height 15
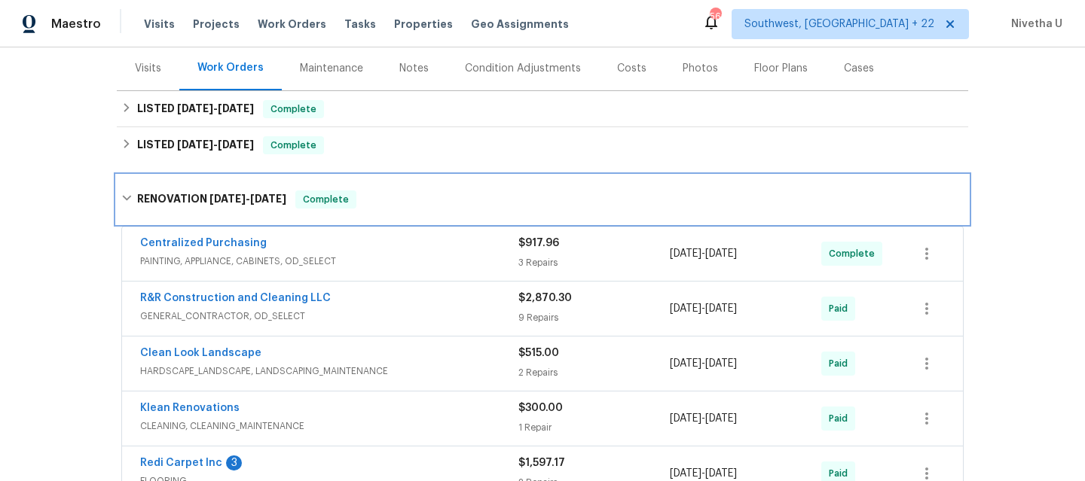
click at [377, 200] on div "RENOVATION 7/21/25 - 7/23/25 Complete" at bounding box center [542, 200] width 842 height 18
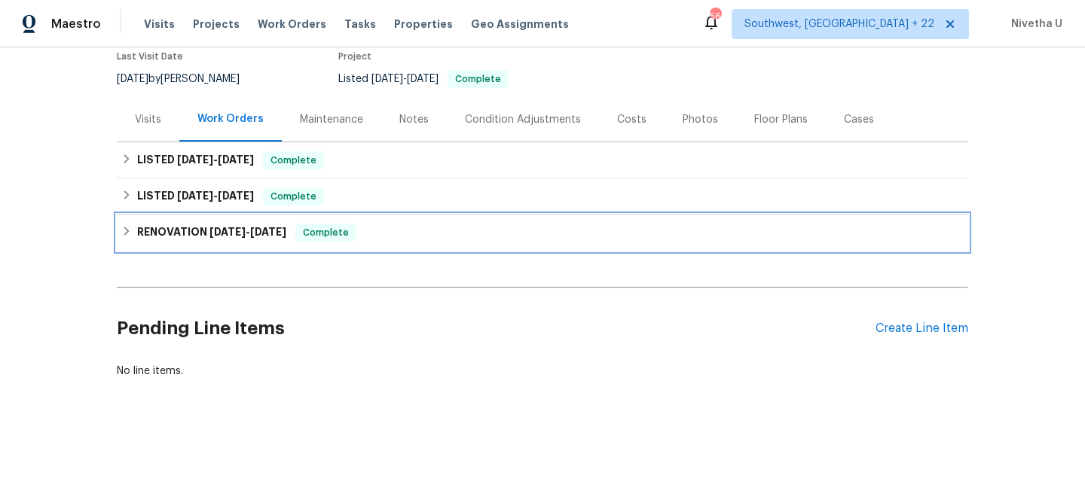
scroll to position [142, 0]
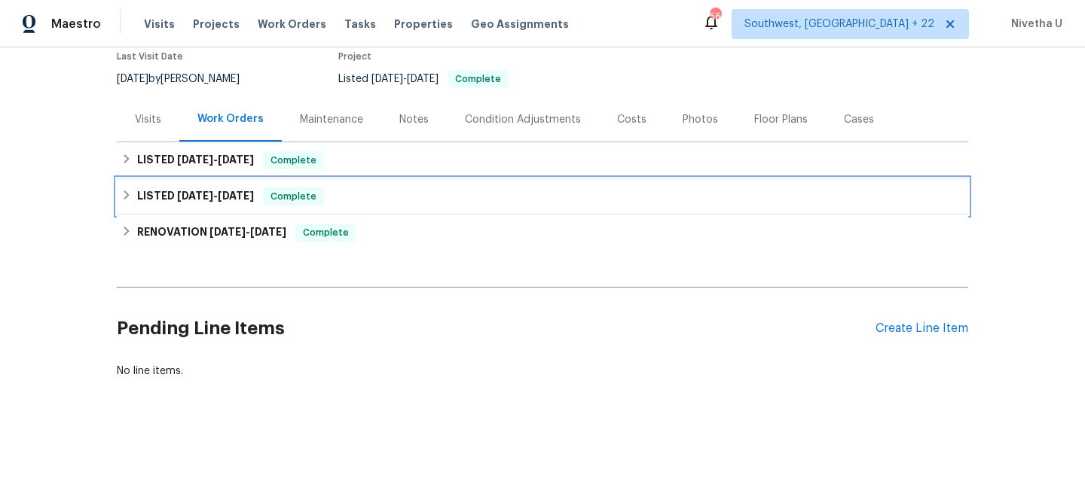
click at [355, 196] on div "LISTED 7/29/25 - 7/30/25 Complete" at bounding box center [542, 197] width 851 height 36
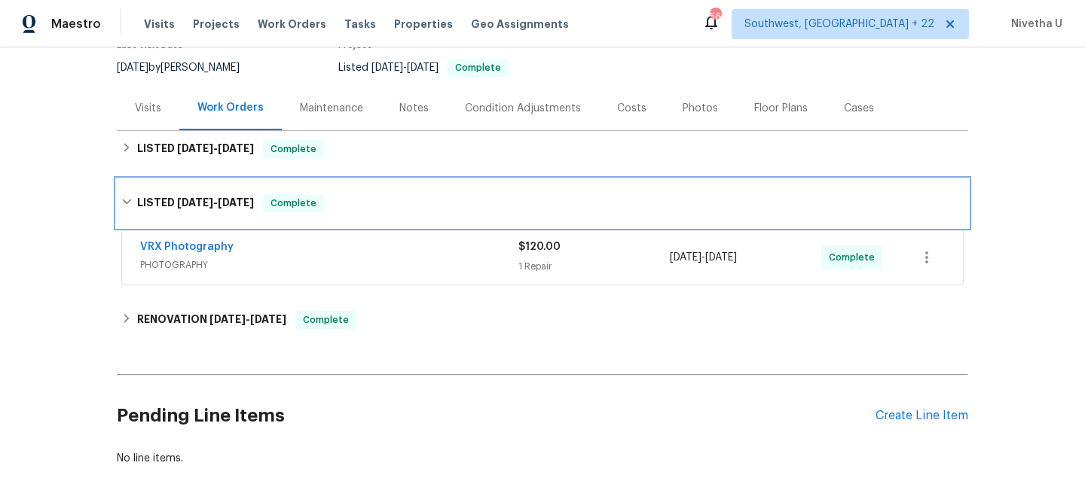
click at [344, 218] on div "LISTED 7/29/25 - 7/30/25 Complete" at bounding box center [542, 203] width 851 height 48
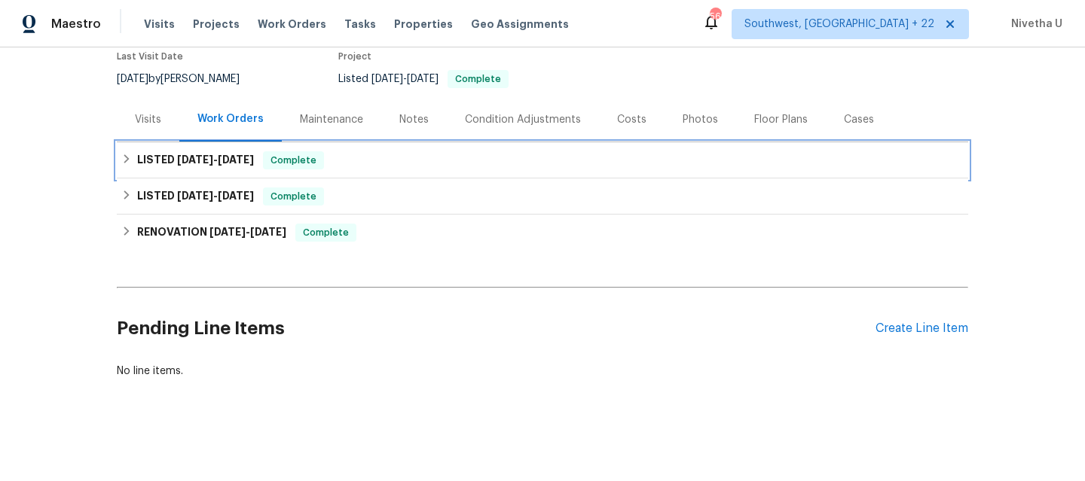
click at [341, 162] on div "LISTED 8/13/25 - 8/15/25 Complete" at bounding box center [542, 160] width 851 height 36
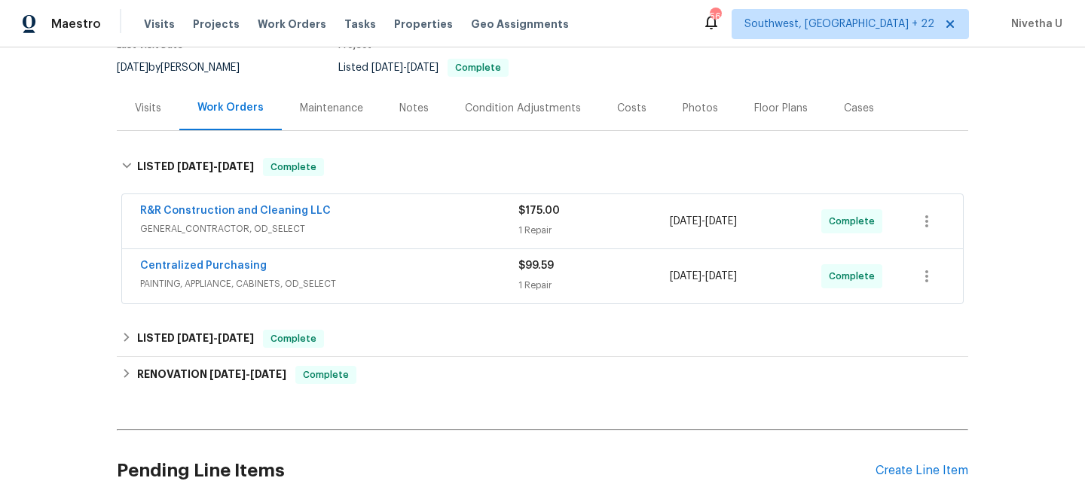
click at [391, 280] on span "PAINTING, APPLIANCE, CABINETS, OD_SELECT" at bounding box center [329, 284] width 378 height 15
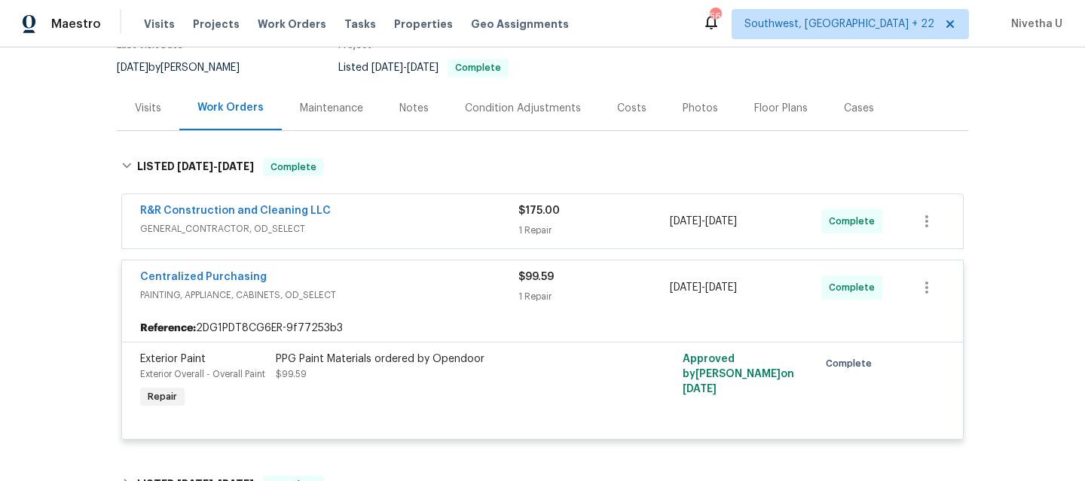
click at [391, 280] on div "Centralized Purchasing" at bounding box center [329, 279] width 378 height 18
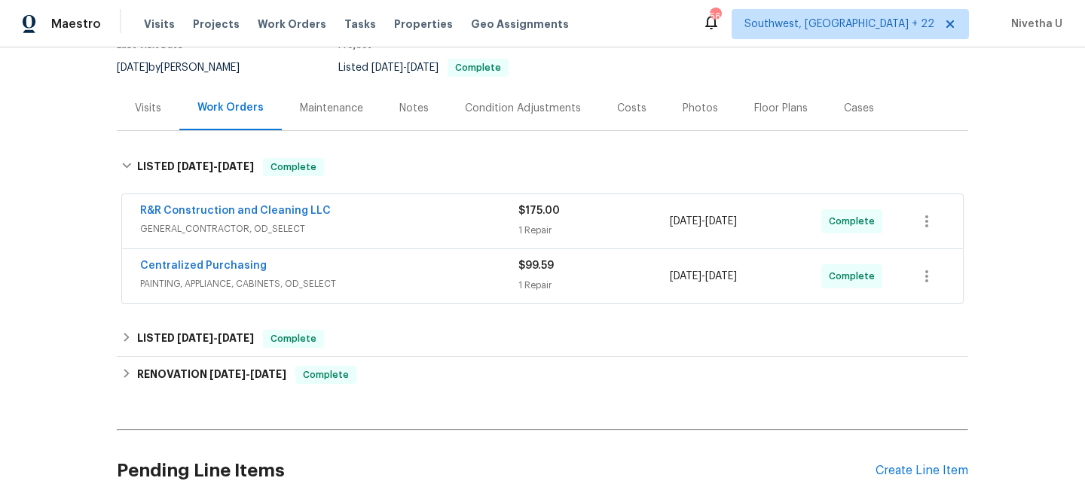
click at [385, 220] on div "R&R Construction and Cleaning LLC" at bounding box center [329, 212] width 378 height 18
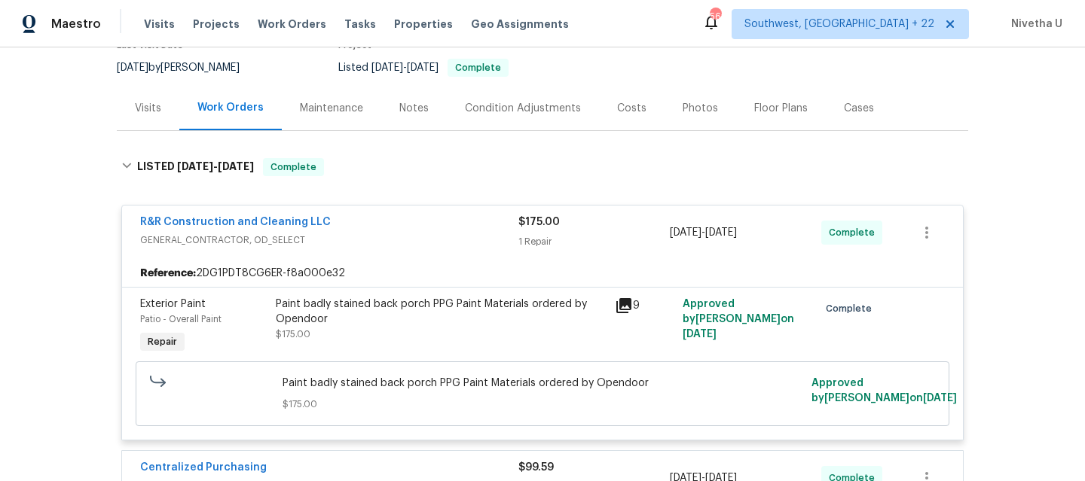
click at [386, 231] on div "R&R Construction and Cleaning LLC" at bounding box center [329, 224] width 378 height 18
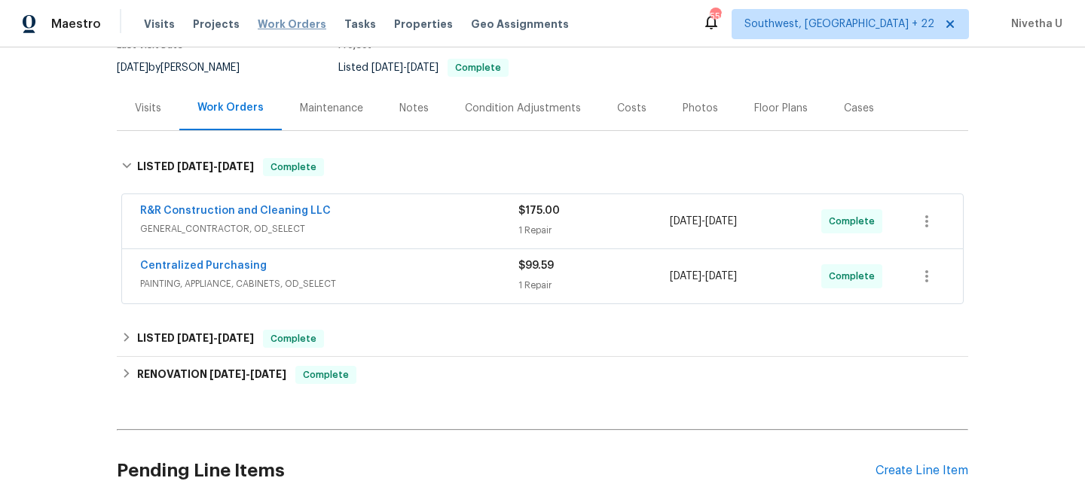
click at [295, 23] on span "Work Orders" at bounding box center [292, 24] width 69 height 15
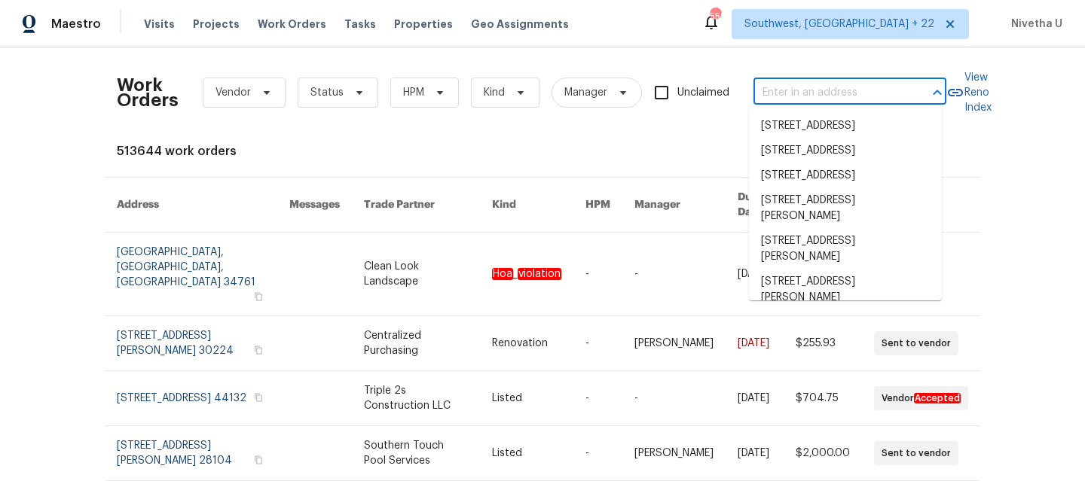
click at [798, 92] on input "text" at bounding box center [828, 92] width 151 height 23
paste input "15431 105th Dr N Jupiter, FL 33478"
type input "15431 105th Dr N Jupiter, FL 33478"
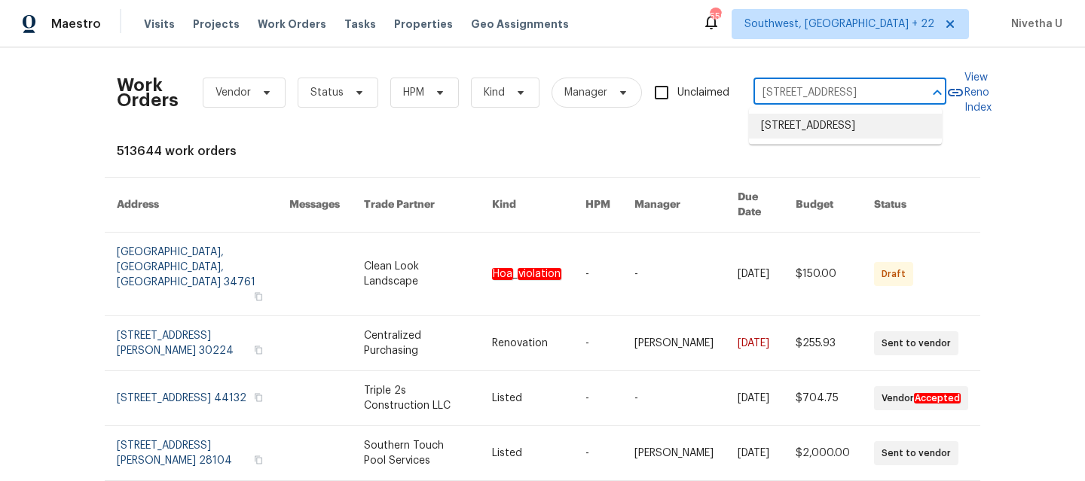
click at [811, 130] on li "15431 105th Dr N, Jupiter, FL 33478" at bounding box center [845, 126] width 193 height 25
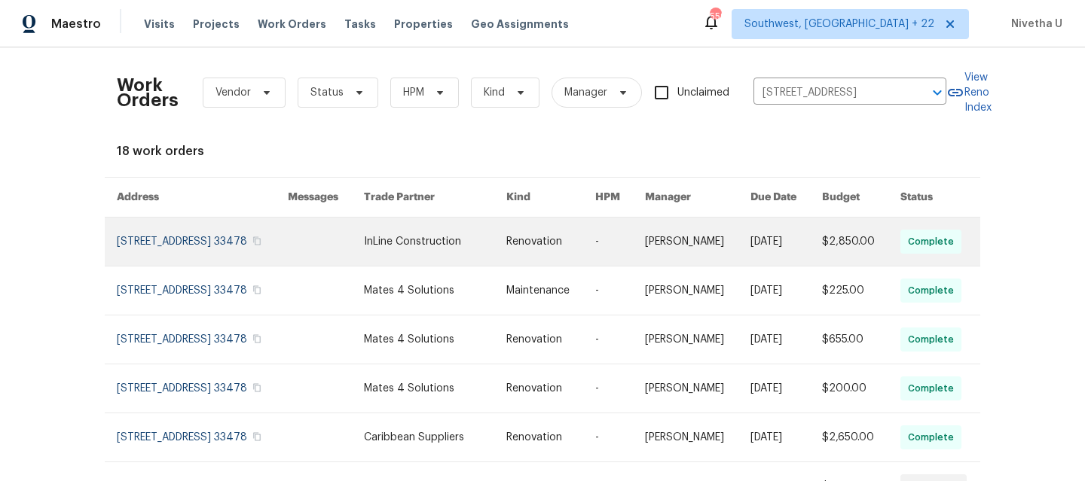
click at [133, 249] on link at bounding box center [202, 242] width 171 height 48
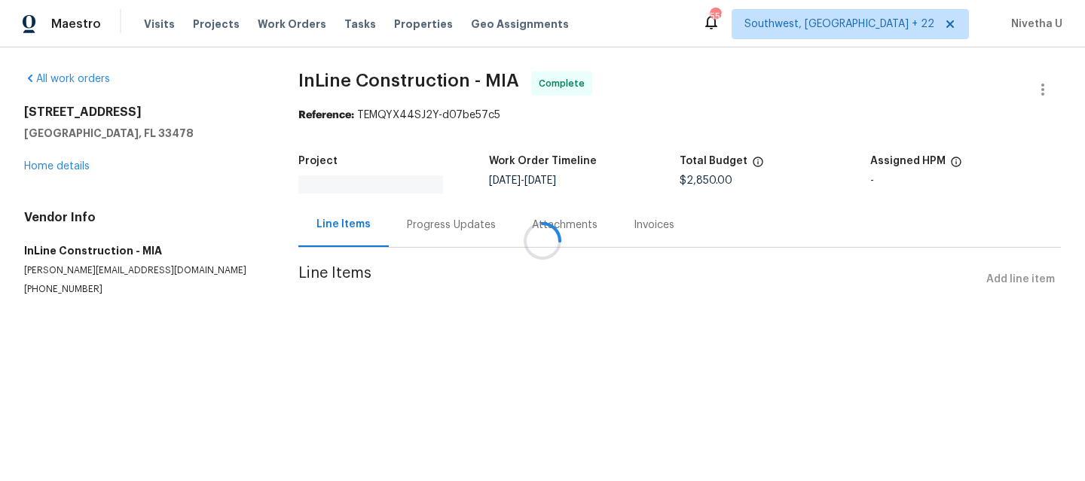
click at [64, 168] on div at bounding box center [542, 240] width 1085 height 481
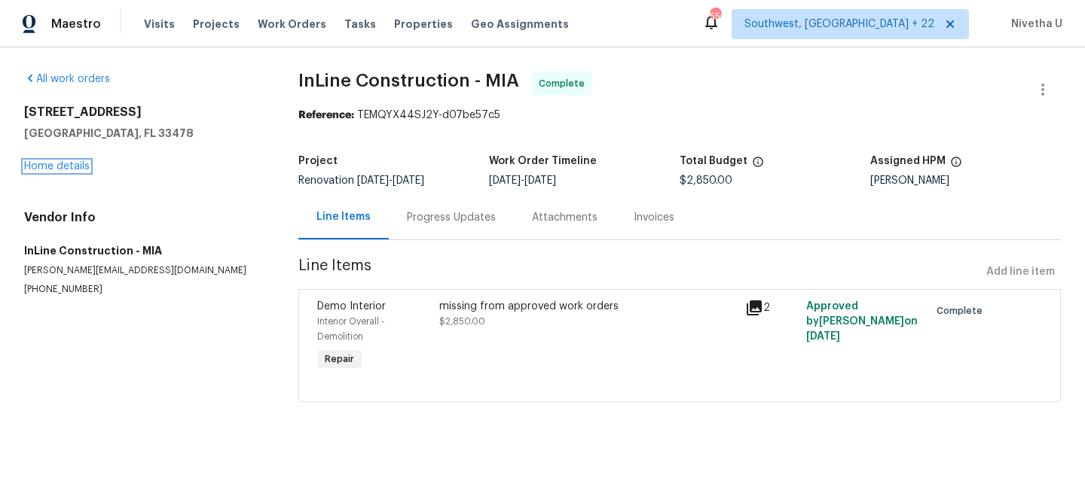
click at [64, 168] on link "Home details" at bounding box center [57, 166] width 66 height 11
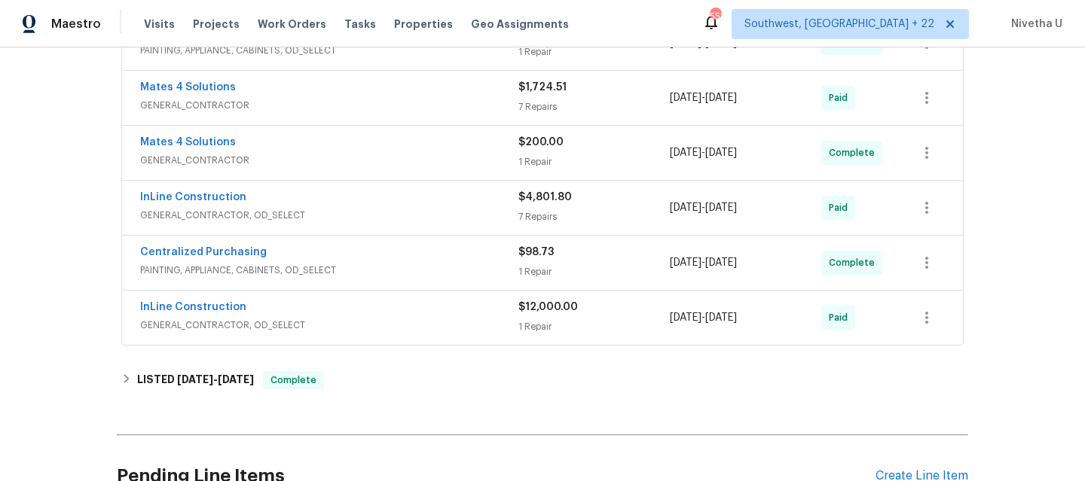
scroll to position [725, 0]
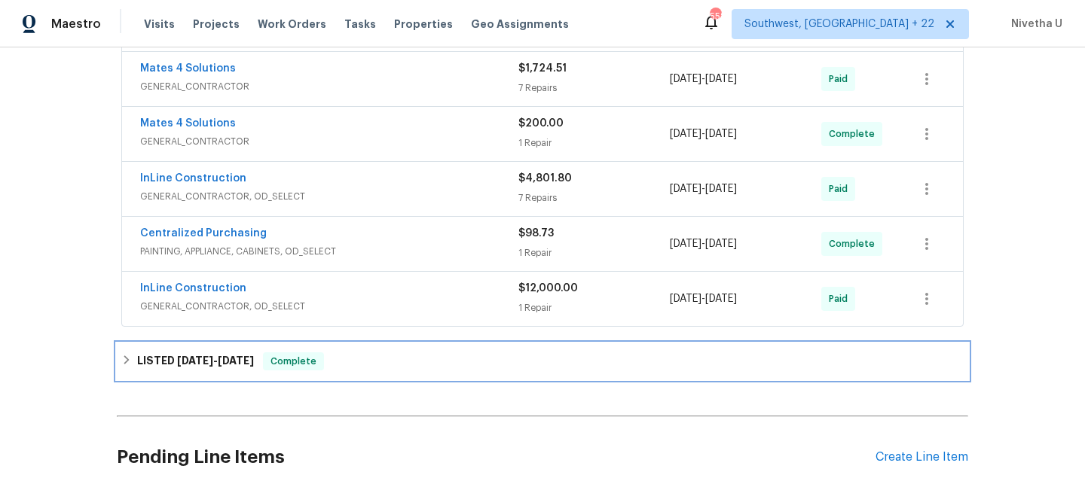
click at [338, 369] on div "LISTED 8/14/25 - 8/18/25 Complete" at bounding box center [542, 362] width 842 height 18
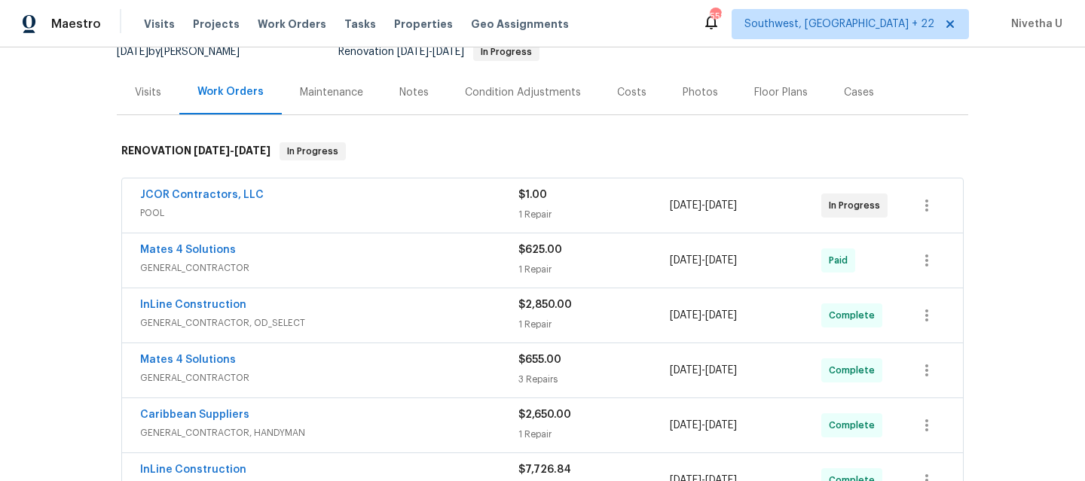
scroll to position [157, 0]
click at [322, 378] on span "GENERAL_CONTRACTOR" at bounding box center [329, 379] width 378 height 15
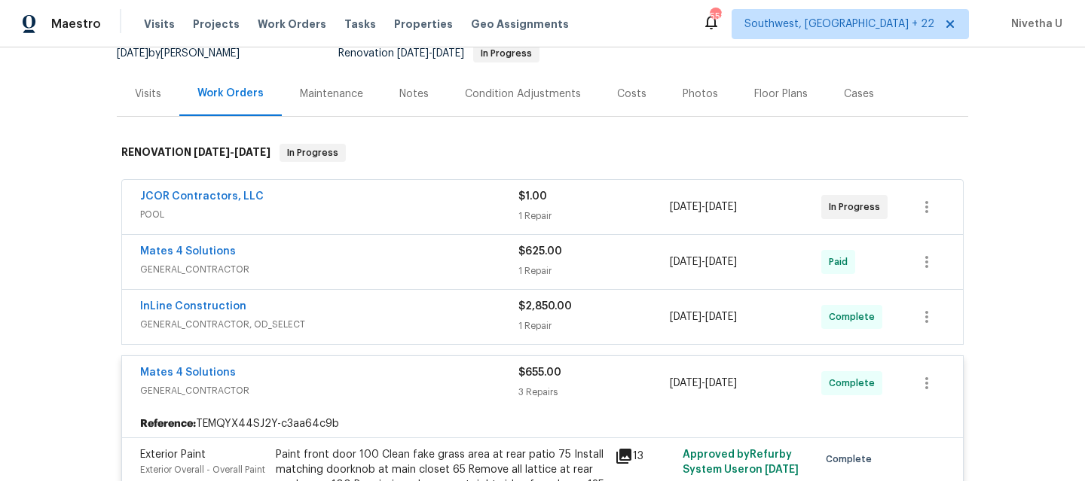
click at [334, 320] on span "GENERAL_CONTRACTOR, OD_SELECT" at bounding box center [329, 324] width 378 height 15
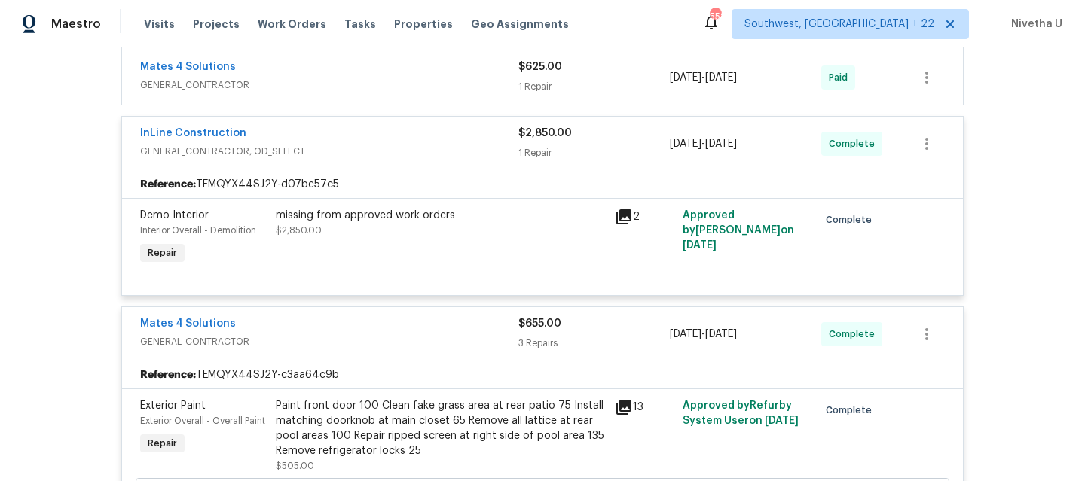
scroll to position [344, 0]
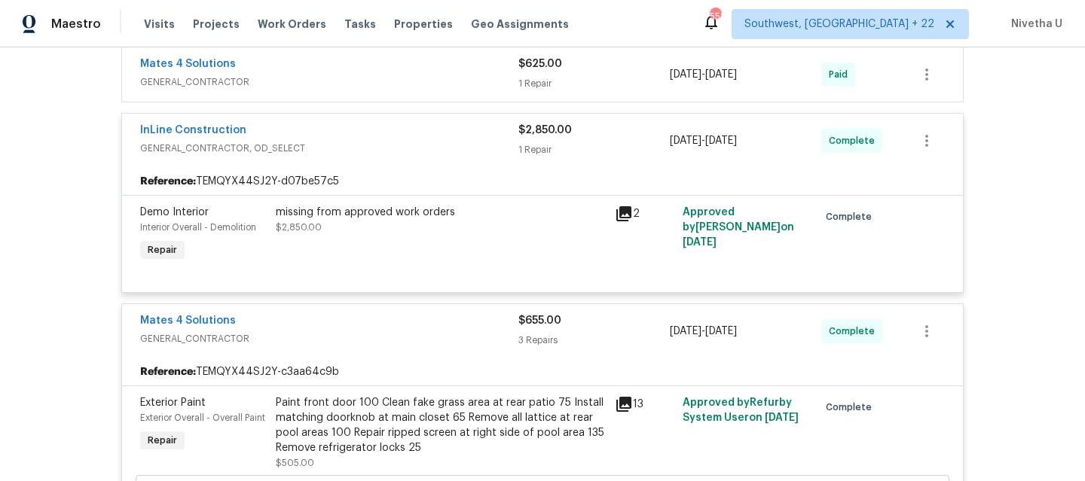
click at [396, 142] on span "GENERAL_CONTRACTOR, OD_SELECT" at bounding box center [329, 148] width 378 height 15
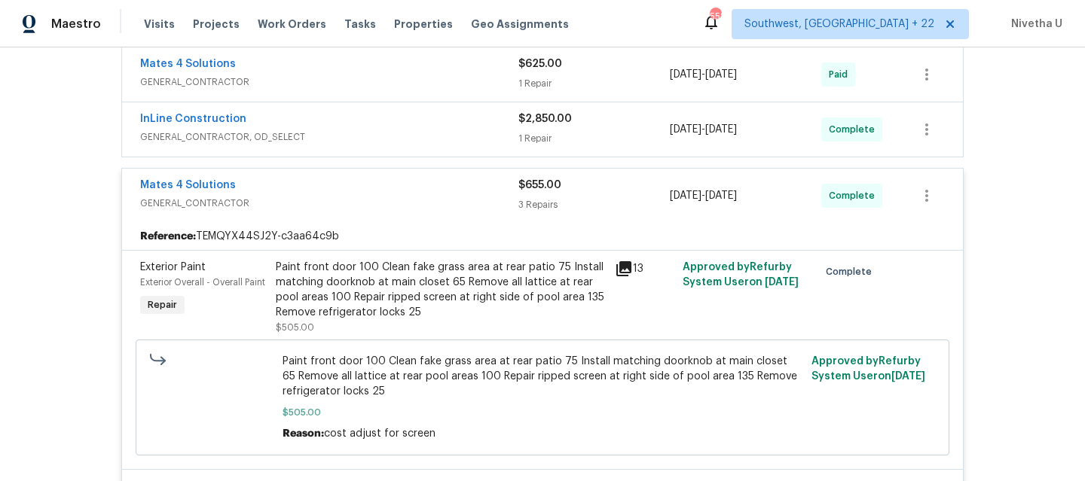
click at [402, 203] on span "GENERAL_CONTRACTOR" at bounding box center [329, 203] width 378 height 15
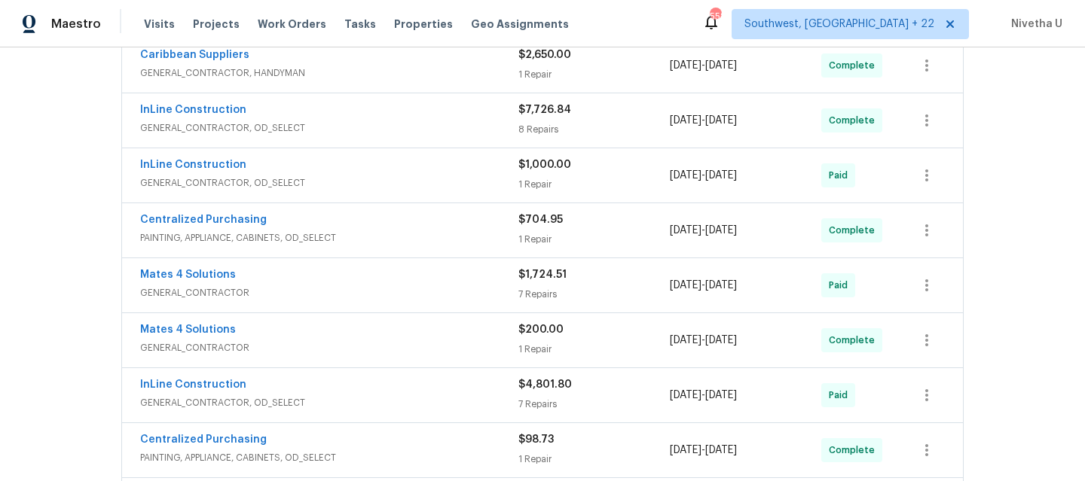
scroll to position [940, 0]
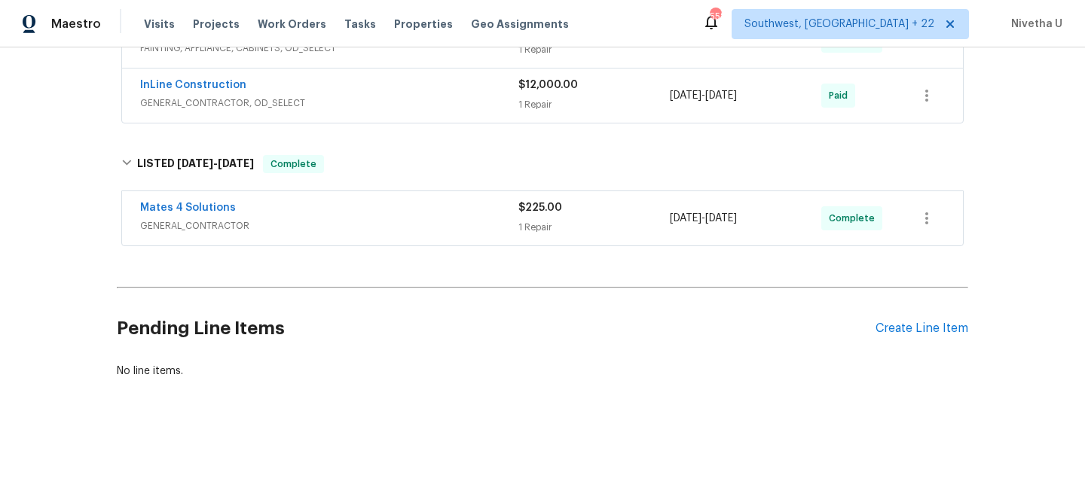
click at [402, 203] on div "Mates 4 Solutions" at bounding box center [329, 209] width 378 height 18
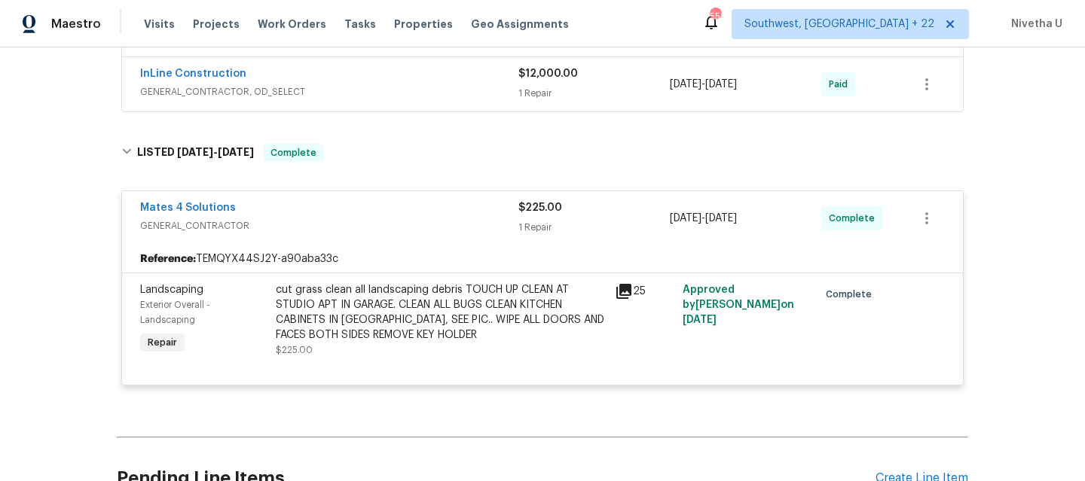
click at [402, 214] on div "Mates 4 Solutions" at bounding box center [329, 209] width 378 height 18
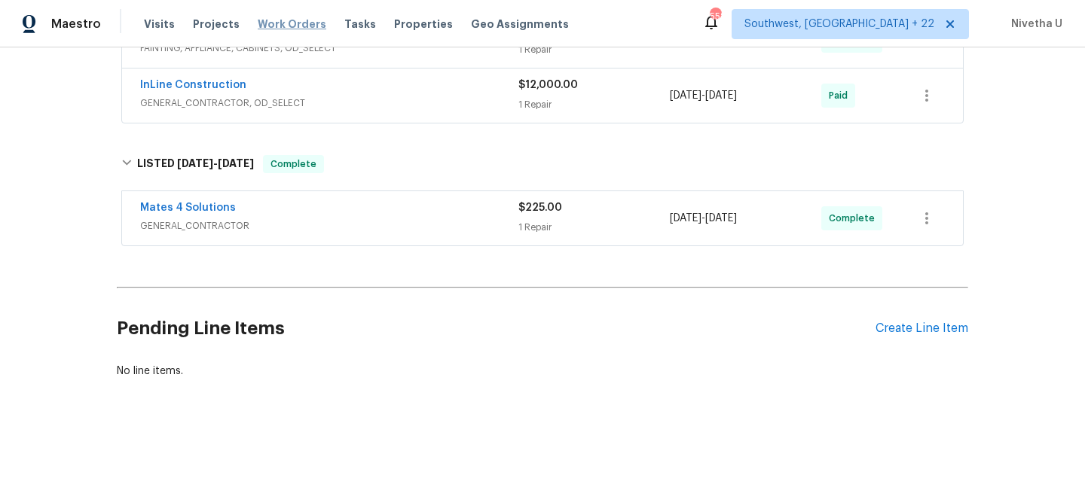
click at [299, 30] on span "Work Orders" at bounding box center [292, 24] width 69 height 15
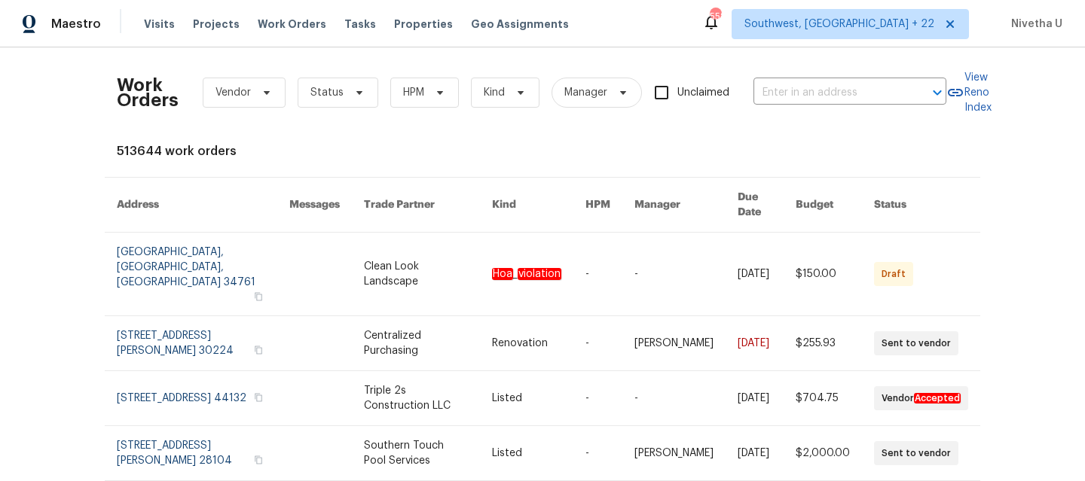
click at [806, 72] on div "Work Orders Vendor Status HPM Kind Manager Unclaimed ​" at bounding box center [532, 93] width 830 height 66
click at [806, 90] on input "text" at bounding box center [828, 92] width 151 height 23
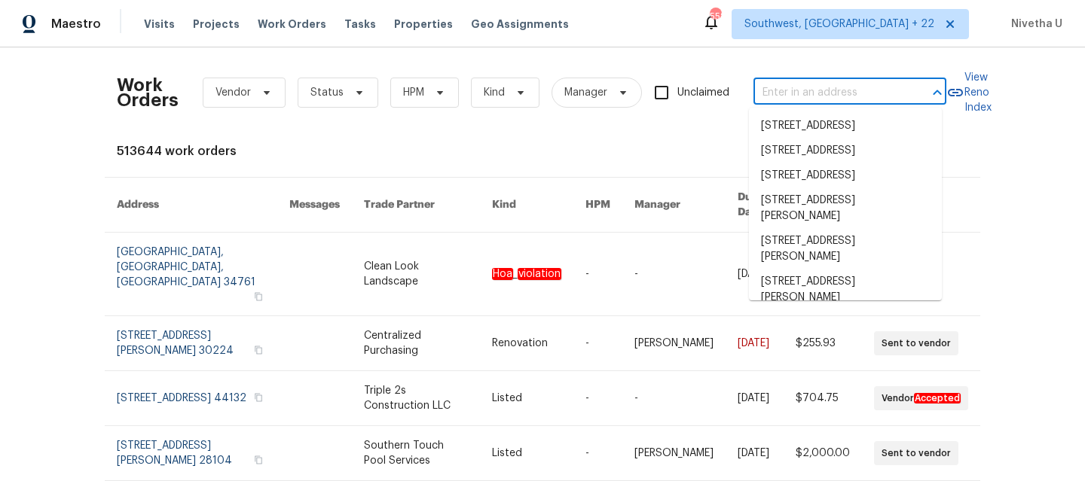
paste input "3410 Grove Street Cir Tampa, FL 33610"
type input "3410 Grove Street Cir Tampa, FL 33610"
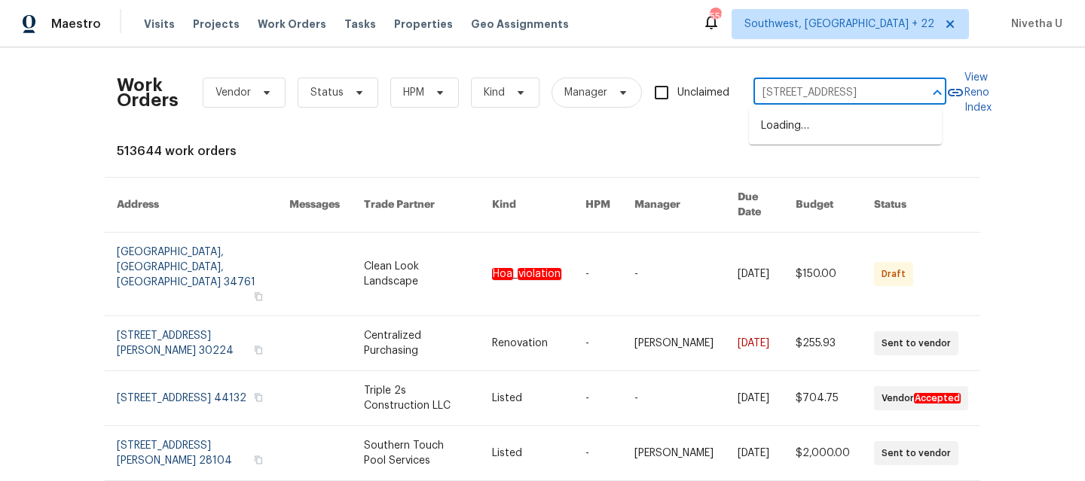
scroll to position [0, 50]
click at [810, 133] on li "3410 Grove Street Cir, Tampa, FL 33610" at bounding box center [845, 126] width 193 height 25
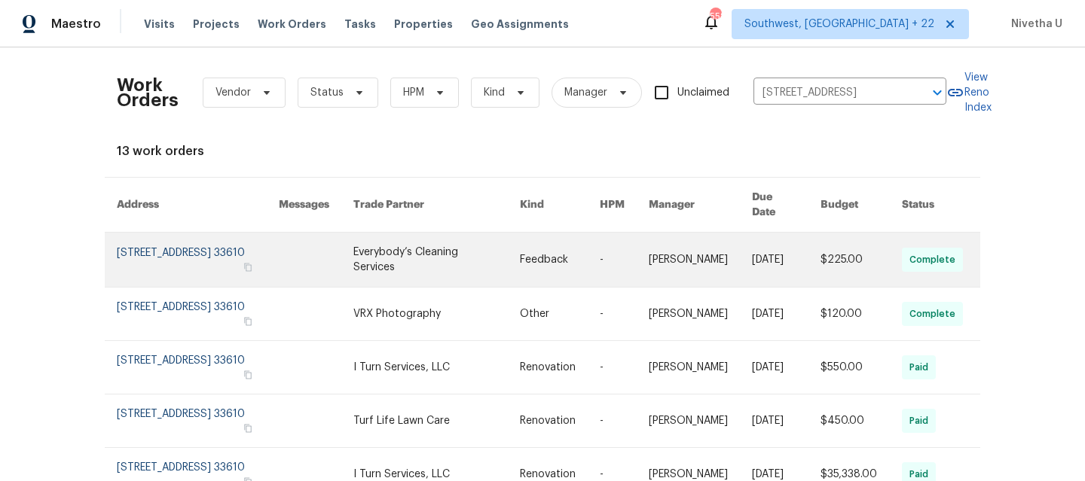
click at [135, 249] on link at bounding box center [198, 260] width 162 height 54
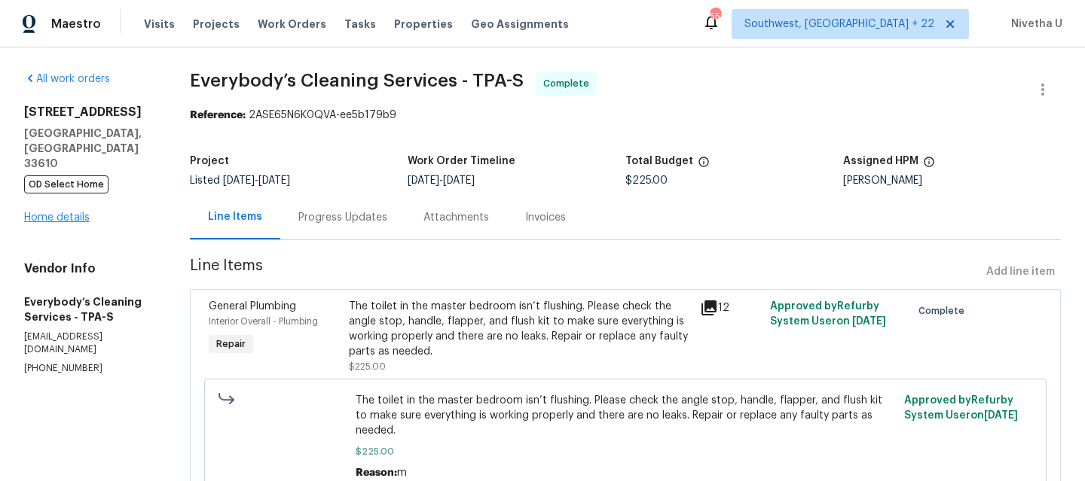
click at [58, 167] on div "3410 Grove Street Cir Tampa, FL 33610 OD Select Home Home details" at bounding box center [89, 165] width 130 height 121
click at [58, 212] on link "Home details" at bounding box center [57, 217] width 66 height 11
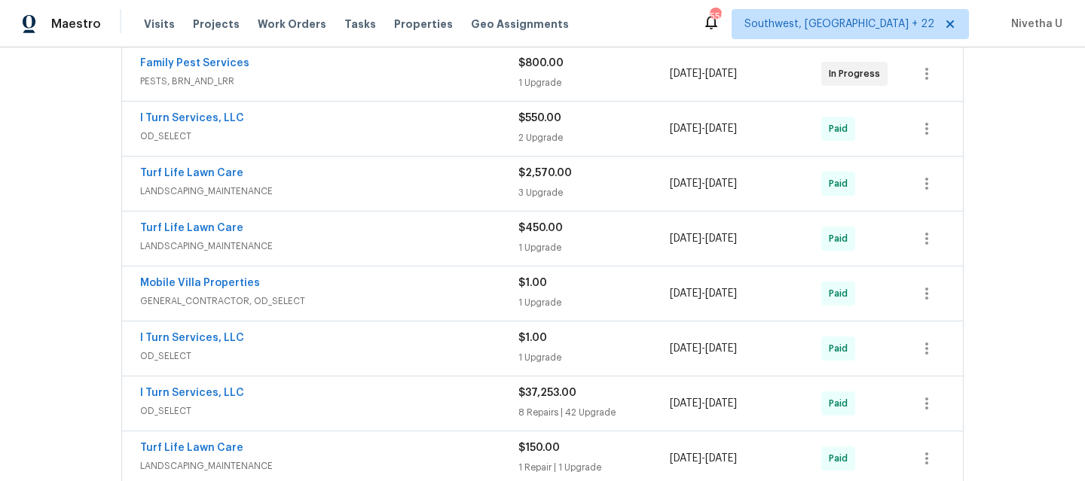
scroll to position [681, 0]
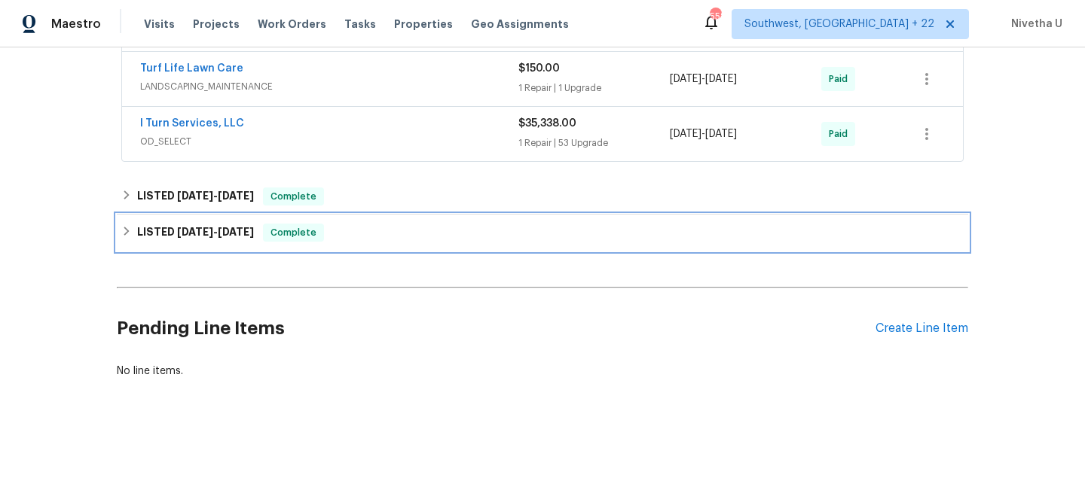
click at [325, 228] on div "LISTED 5/17/25 - 5/19/25 Complete" at bounding box center [542, 233] width 842 height 18
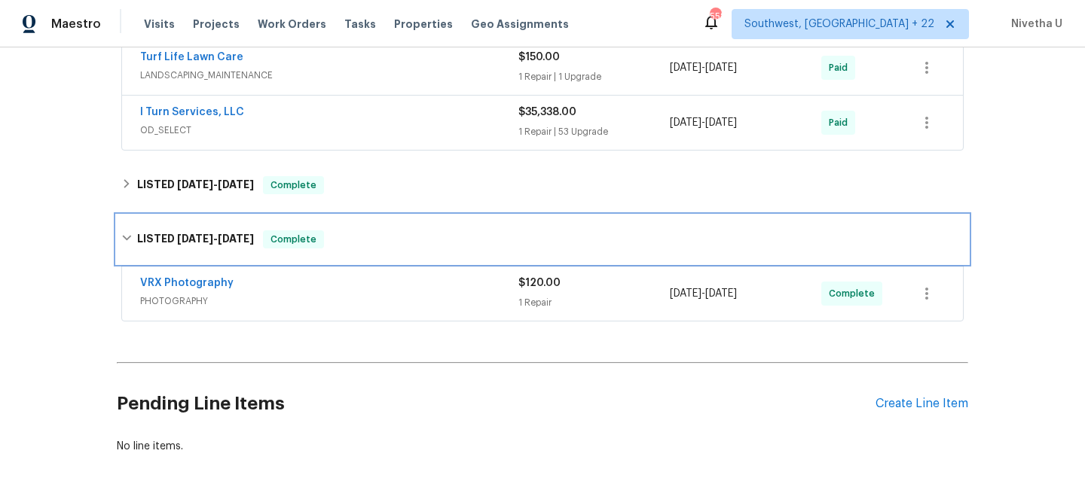
click at [325, 228] on div "LISTED 5/17/25 - 5/19/25 Complete" at bounding box center [542, 239] width 851 height 48
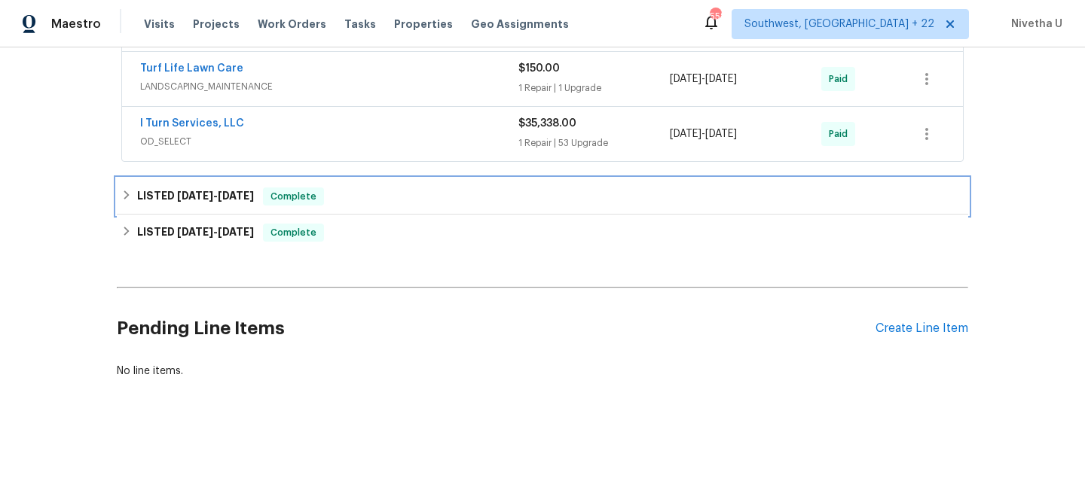
click at [328, 193] on div "LISTED 8/18/25 - 8/20/25 Complete" at bounding box center [542, 197] width 842 height 18
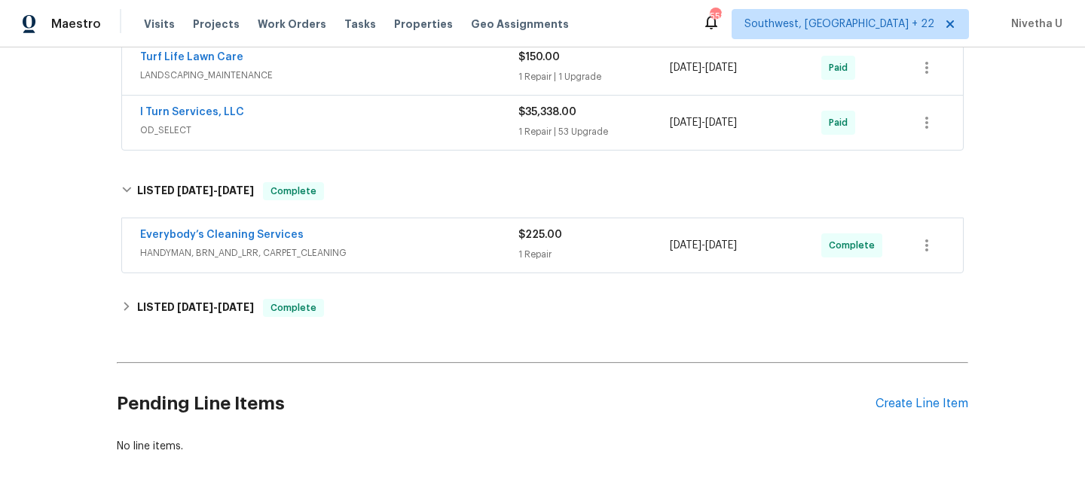
click at [413, 261] on div "Everybody’s Cleaning Services HANDYMAN, BRN_AND_LRR, CARPET_CLEANING" at bounding box center [329, 246] width 378 height 36
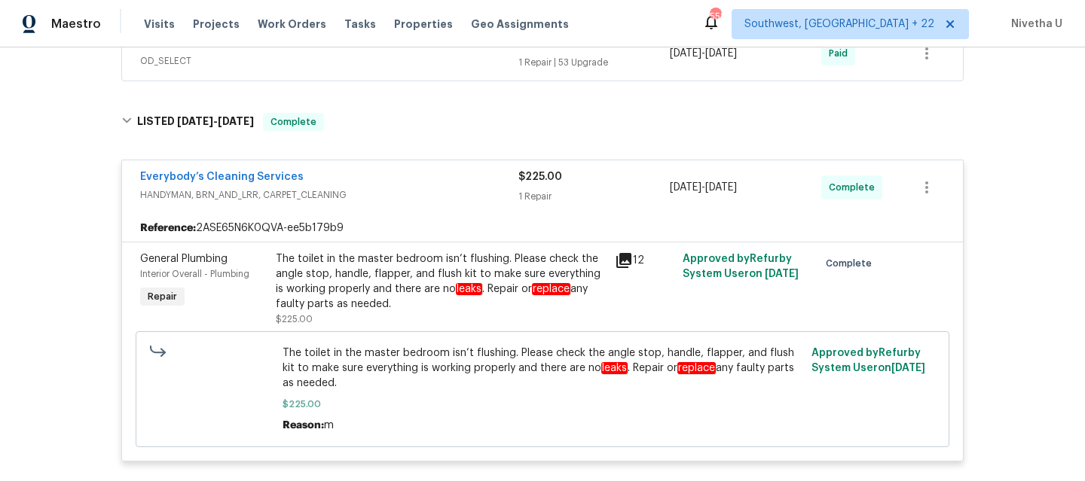
scroll to position [746, 0]
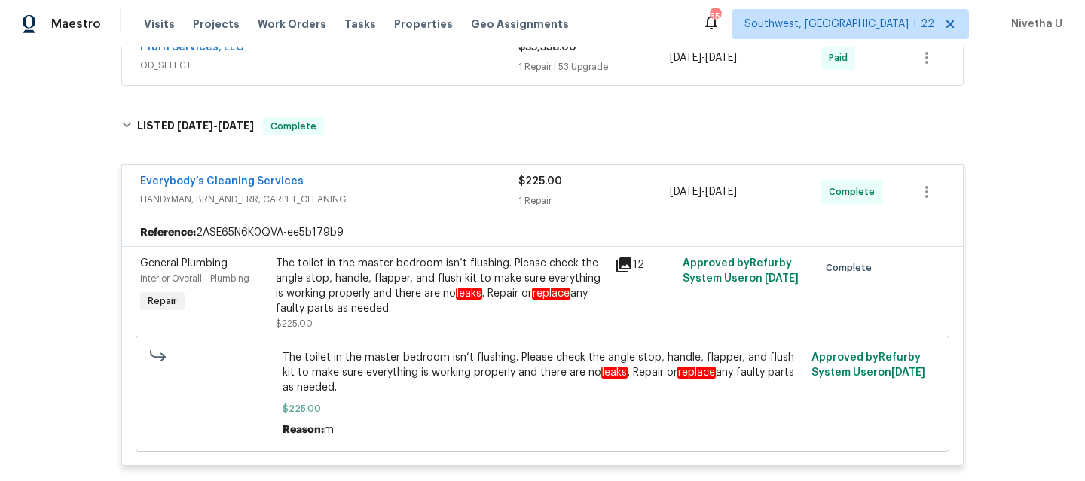
click at [408, 176] on div "Everybody’s Cleaning Services" at bounding box center [329, 183] width 378 height 18
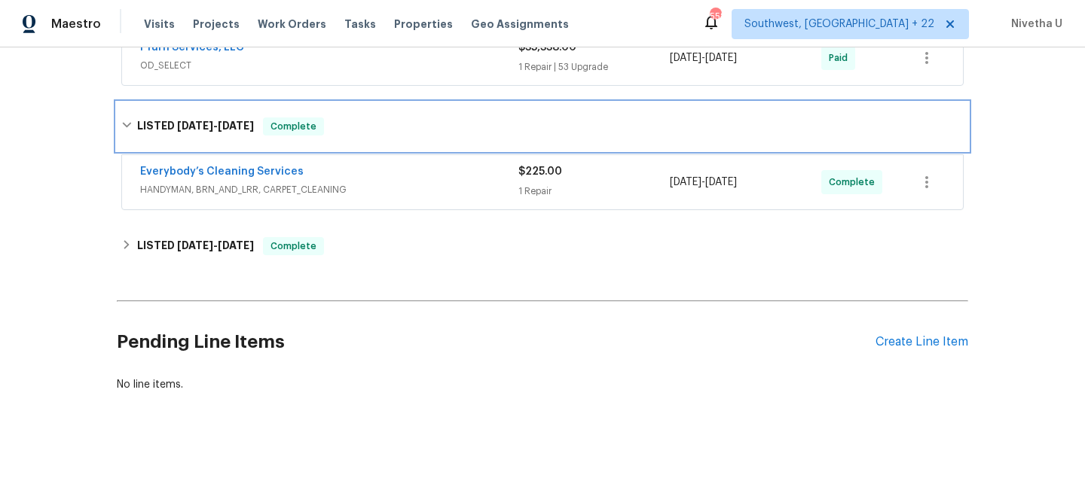
click at [402, 138] on div "LISTED 8/18/25 - 8/20/25 Complete" at bounding box center [542, 126] width 851 height 48
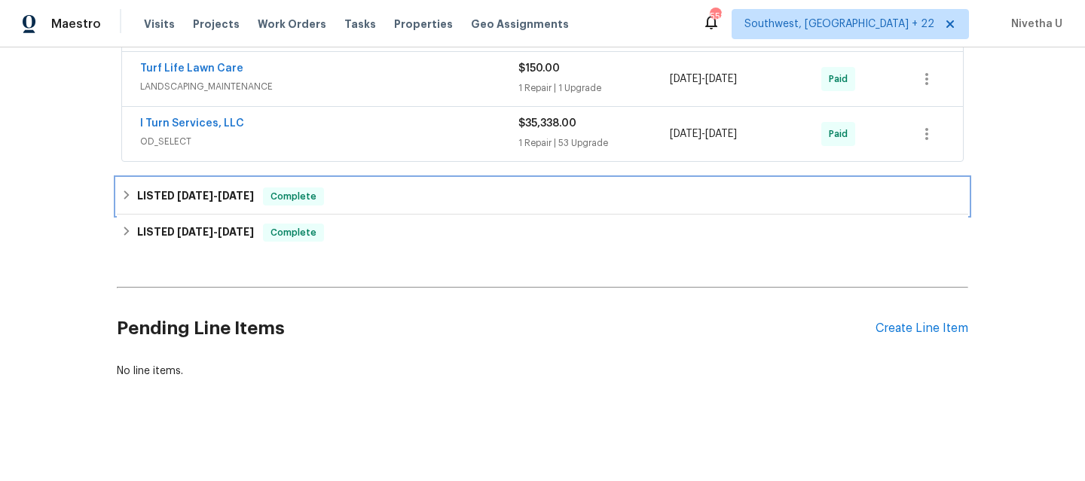
scroll to position [488, 0]
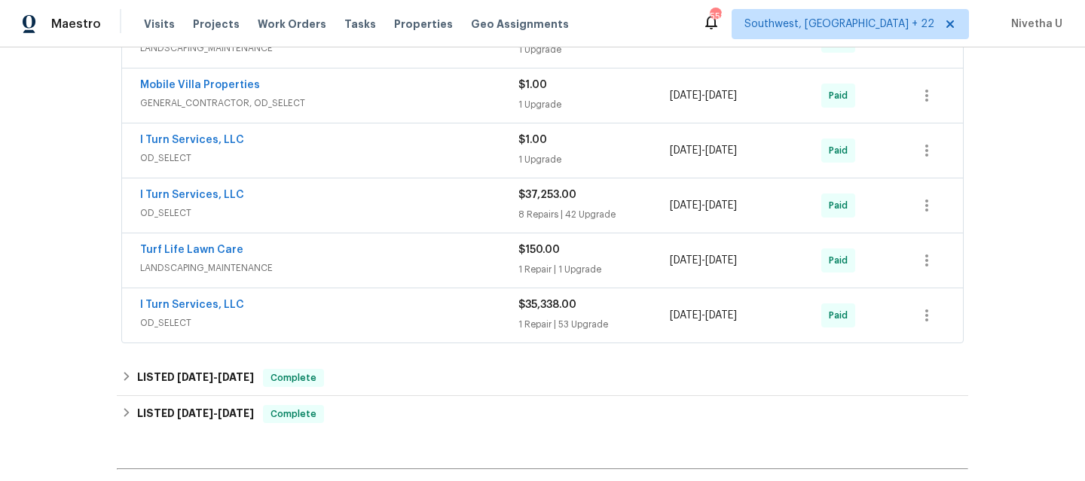
click at [362, 325] on span "OD_SELECT" at bounding box center [329, 323] width 378 height 15
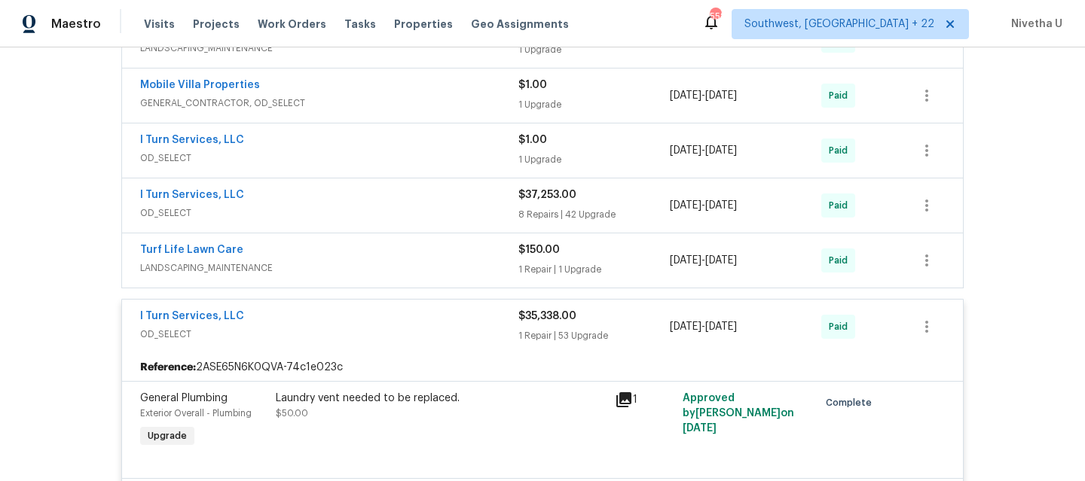
click at [393, 312] on div "I Turn Services, LLC" at bounding box center [329, 318] width 378 height 18
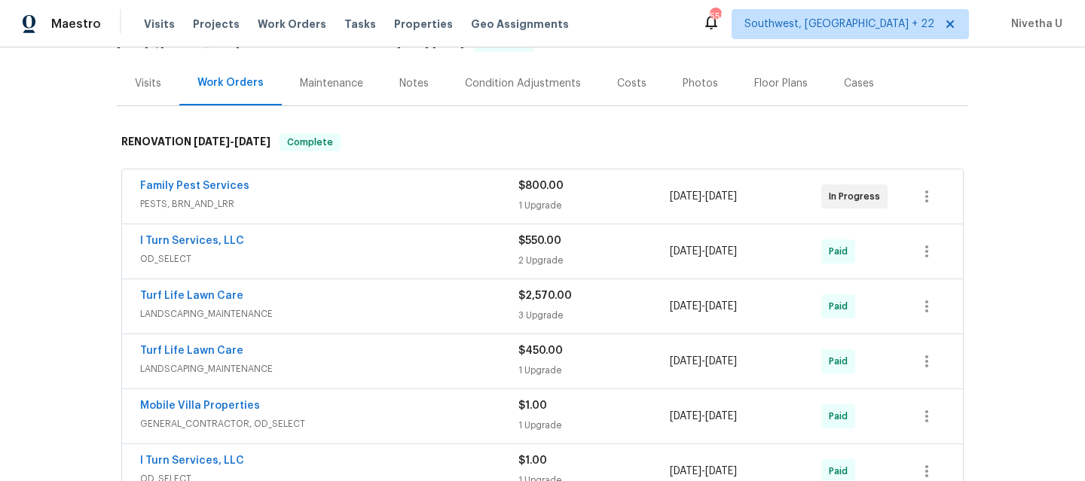
scroll to position [165, 0]
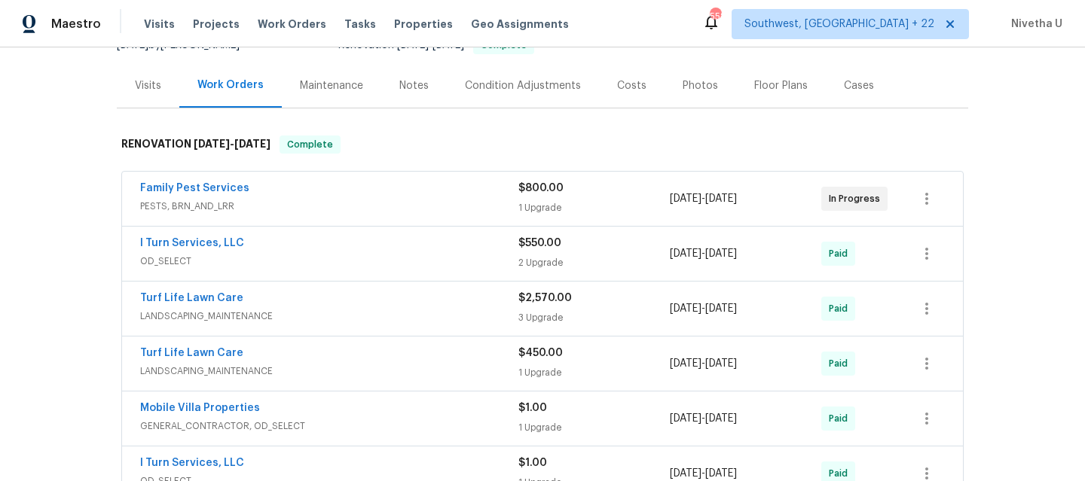
click at [409, 261] on span "OD_SELECT" at bounding box center [329, 261] width 378 height 15
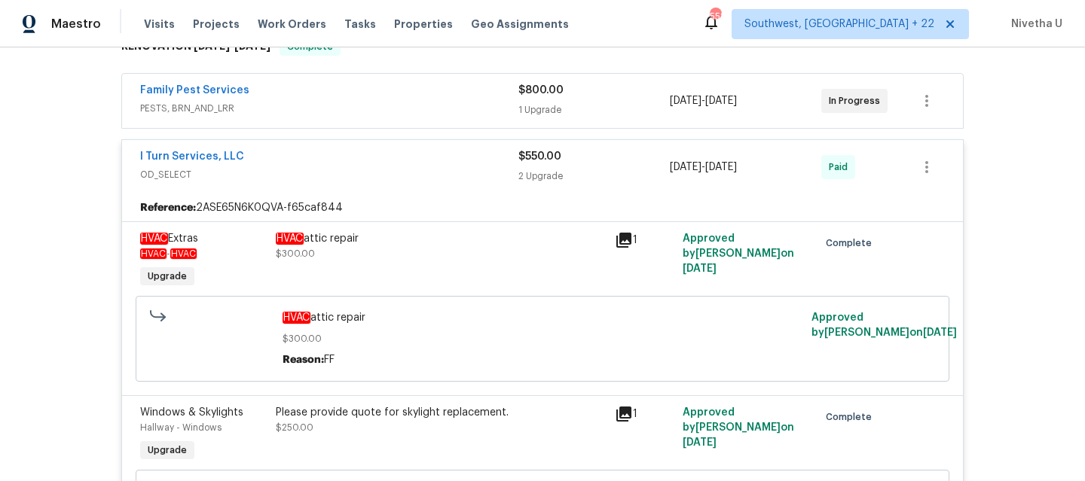
scroll to position [262, 0]
click at [379, 181] on span "OD_SELECT" at bounding box center [329, 175] width 378 height 15
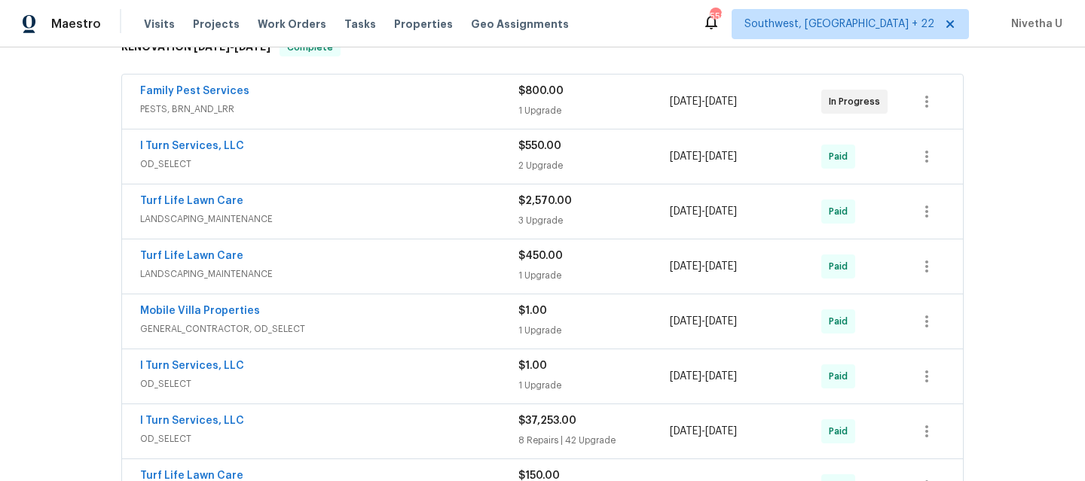
click at [378, 118] on div "Family Pest Services PESTS, BRN_AND_LRR" at bounding box center [329, 102] width 378 height 36
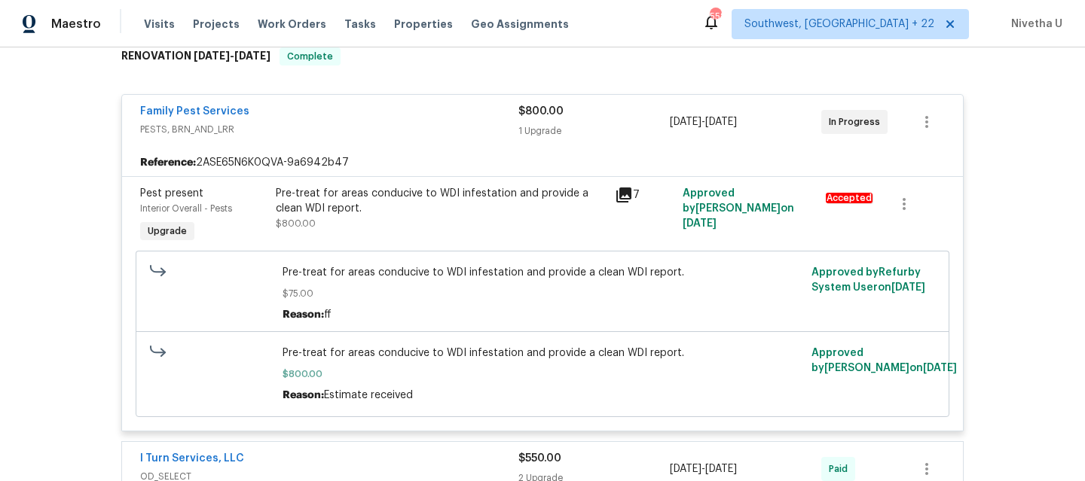
scroll to position [254, 0]
click at [371, 115] on div "Family Pest Services" at bounding box center [329, 112] width 378 height 18
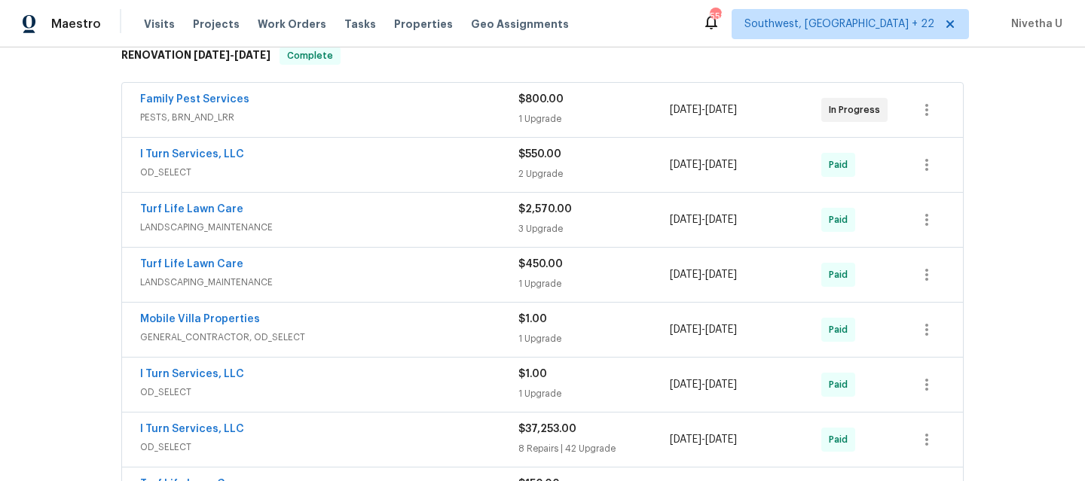
click at [368, 171] on span "OD_SELECT" at bounding box center [329, 172] width 378 height 15
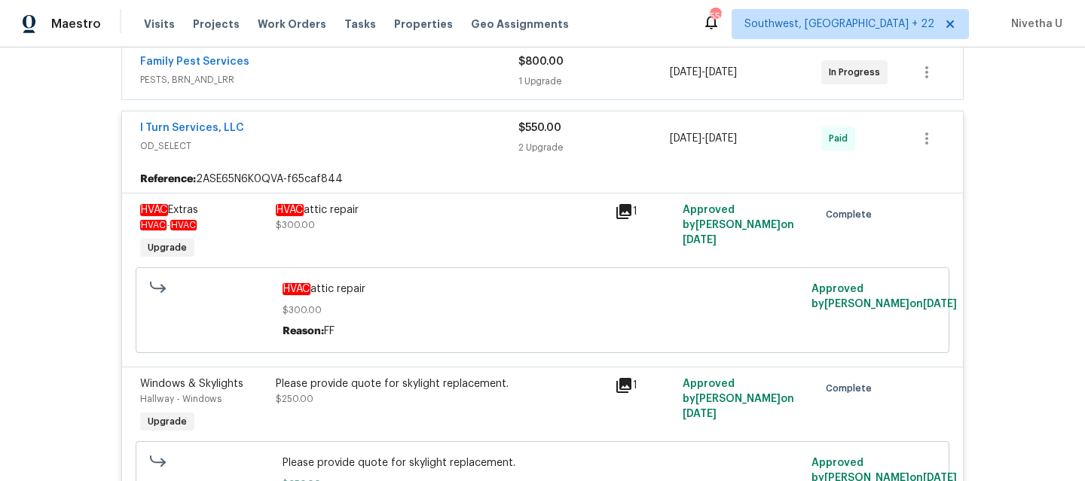
scroll to position [280, 0]
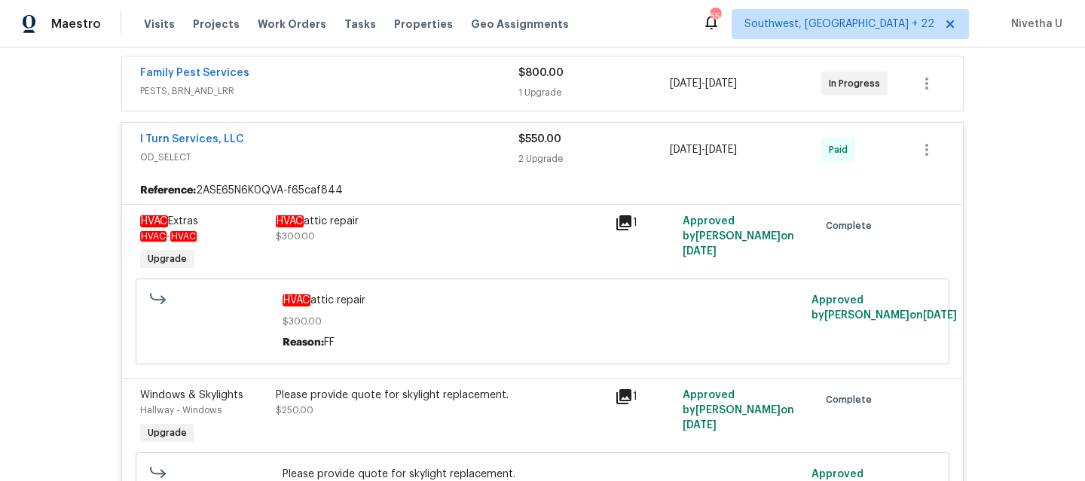
click at [367, 155] on span "OD_SELECT" at bounding box center [329, 157] width 378 height 15
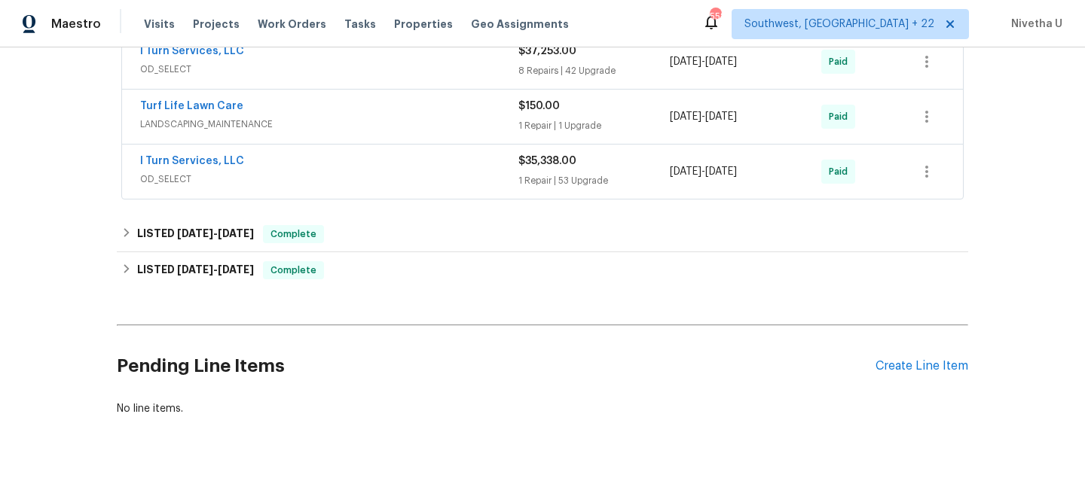
scroll to position [633, 0]
click at [359, 183] on span "OD_SELECT" at bounding box center [329, 178] width 378 height 15
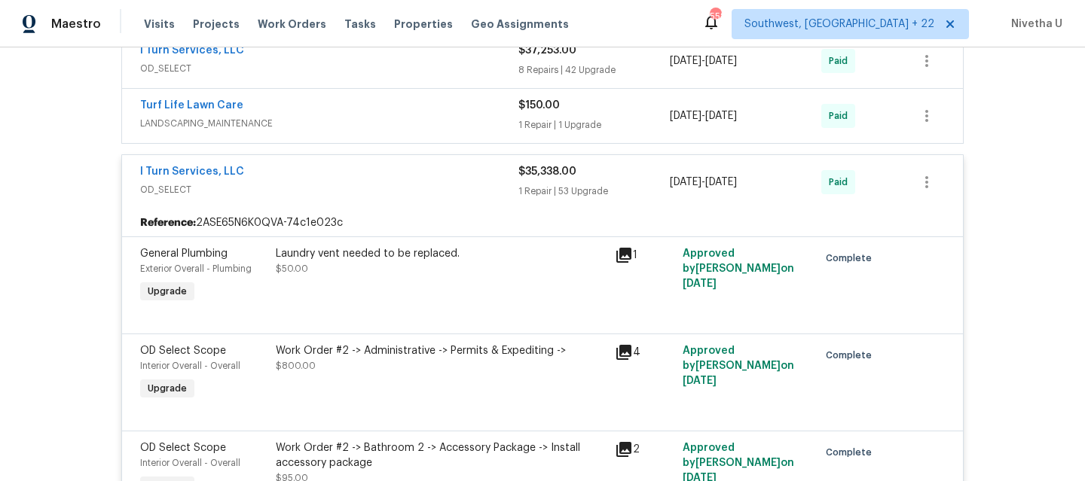
click at [345, 194] on span "OD_SELECT" at bounding box center [329, 189] width 378 height 15
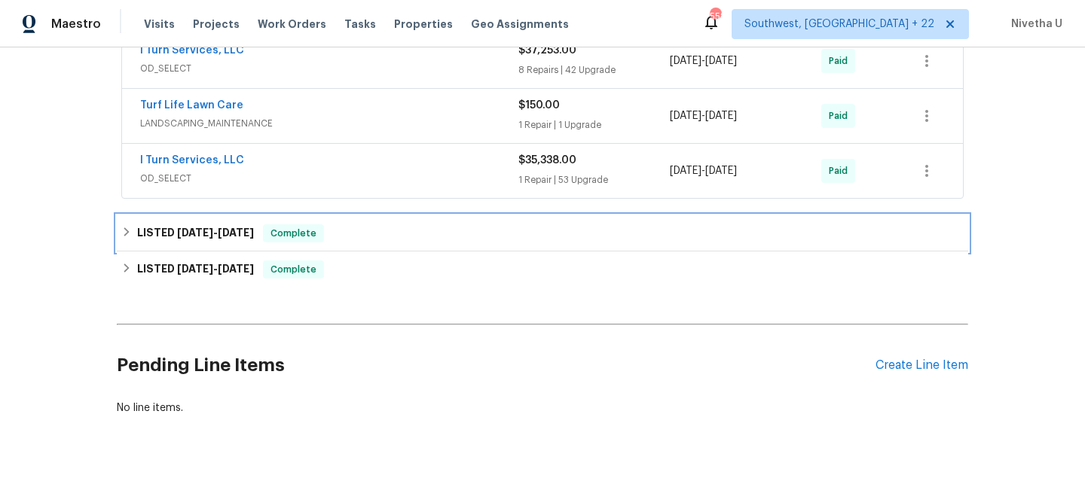
click at [323, 239] on div "Complete" at bounding box center [293, 234] width 61 height 18
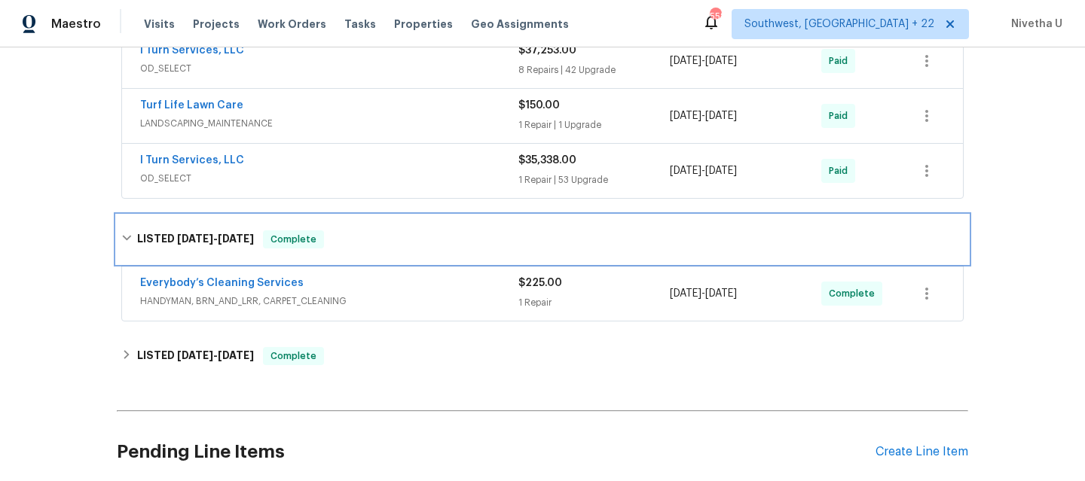
click at [325, 249] on div "LISTED 8/18/25 - 8/20/25 Complete" at bounding box center [542, 239] width 851 height 48
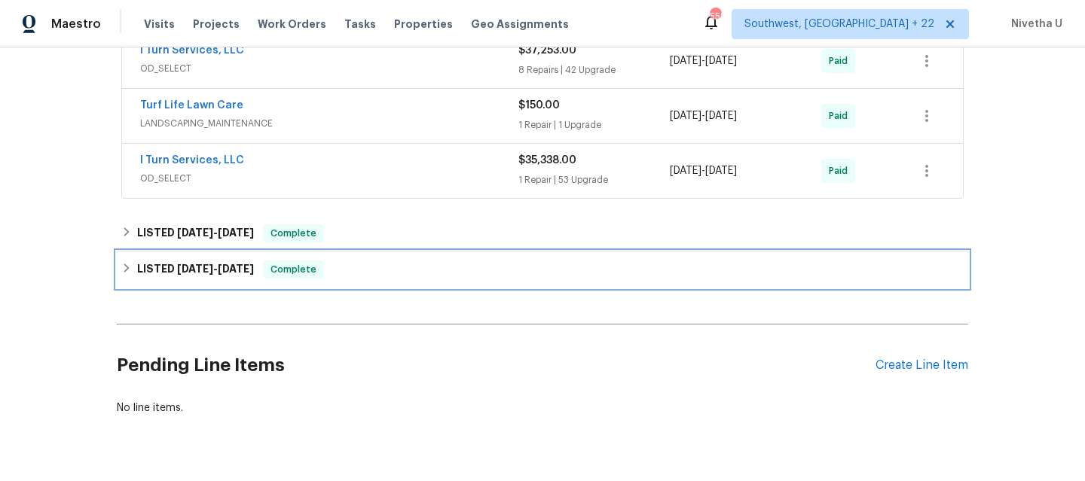
click at [316, 285] on div "LISTED 5/17/25 - 5/19/25 Complete" at bounding box center [542, 270] width 851 height 36
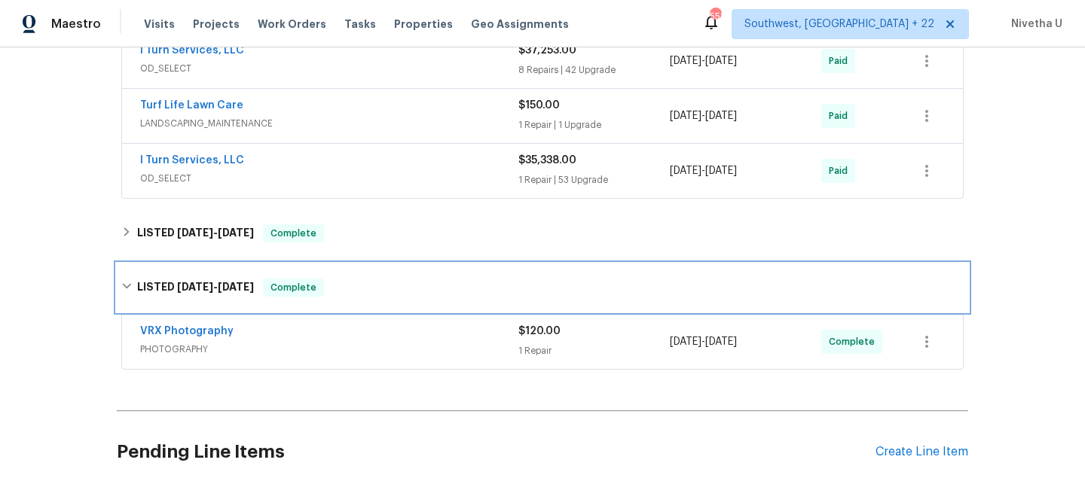
click at [316, 285] on span "Complete" at bounding box center [293, 287] width 58 height 15
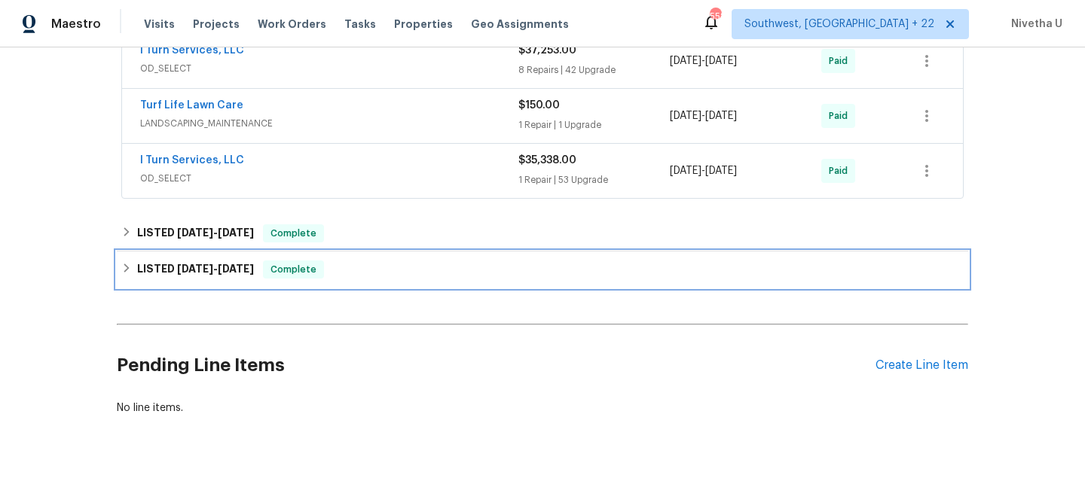
click at [316, 285] on div "LISTED 5/17/25 - 5/19/25 Complete" at bounding box center [542, 270] width 851 height 36
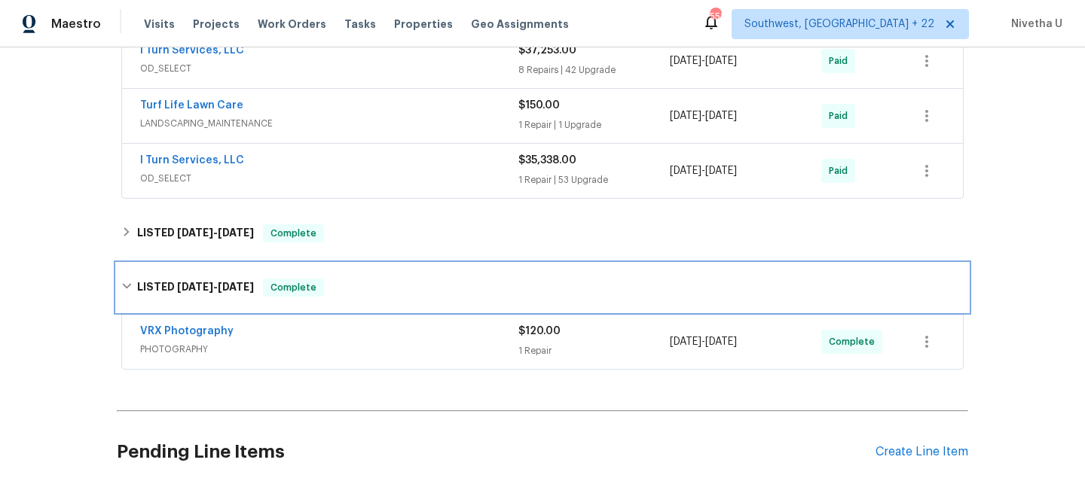
click at [316, 285] on span "Complete" at bounding box center [293, 287] width 58 height 15
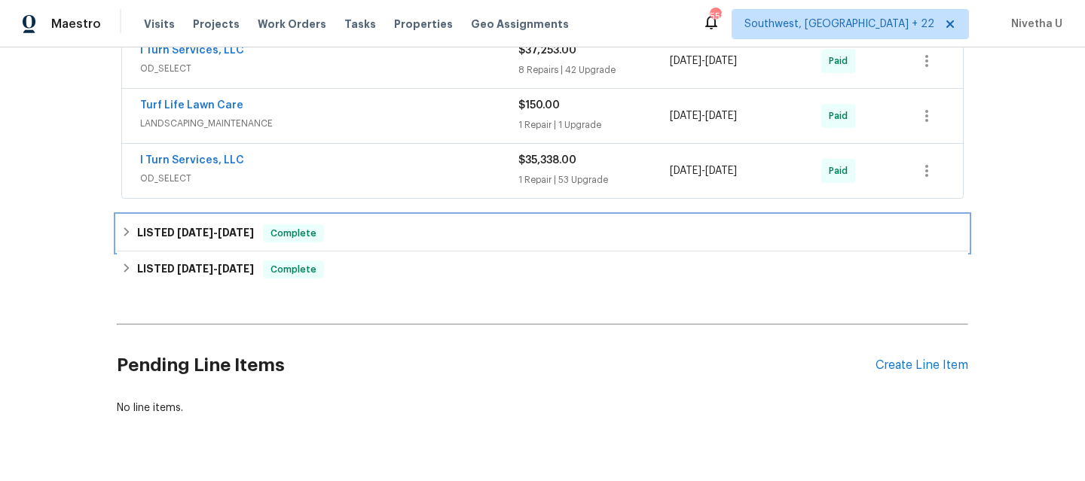
click at [322, 235] on span "Complete" at bounding box center [293, 233] width 58 height 15
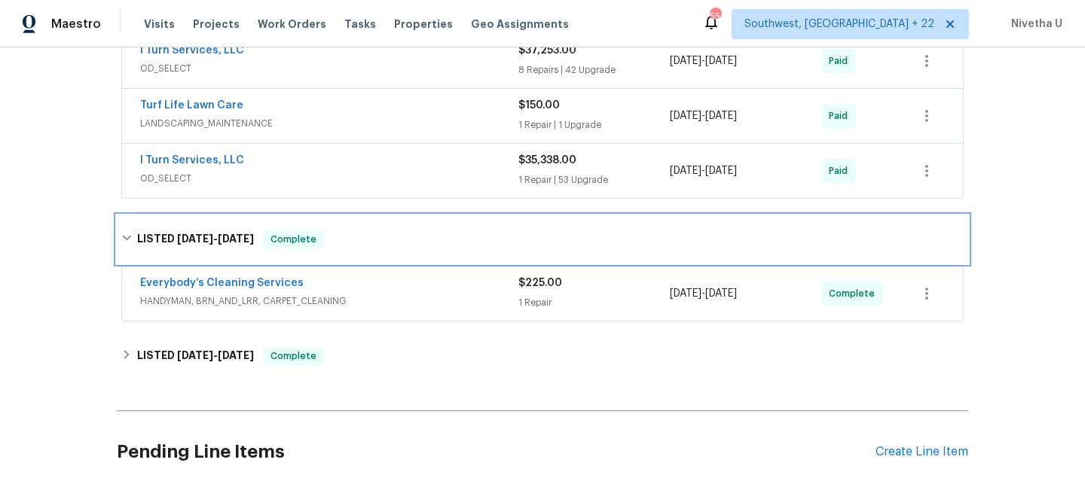
click at [322, 240] on span "Complete" at bounding box center [293, 239] width 58 height 15
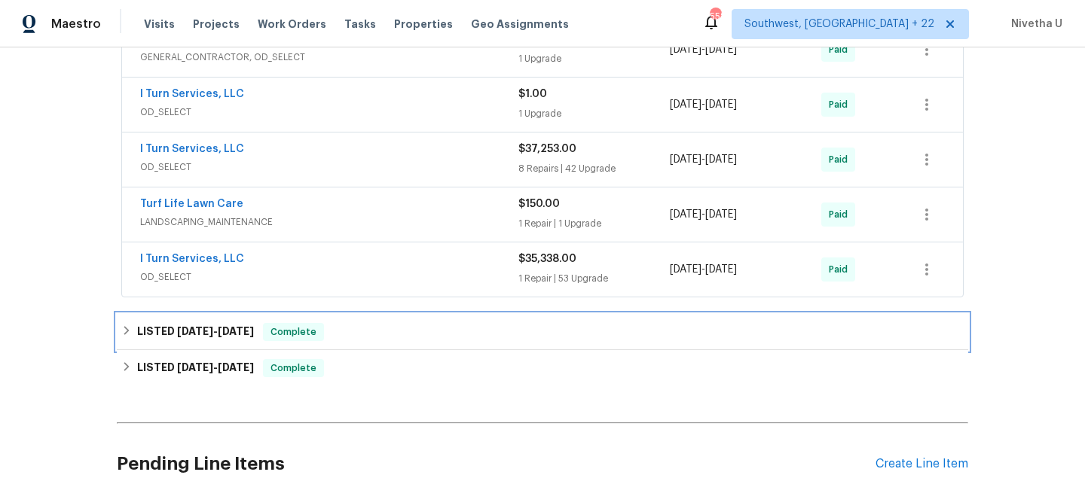
scroll to position [619, 0]
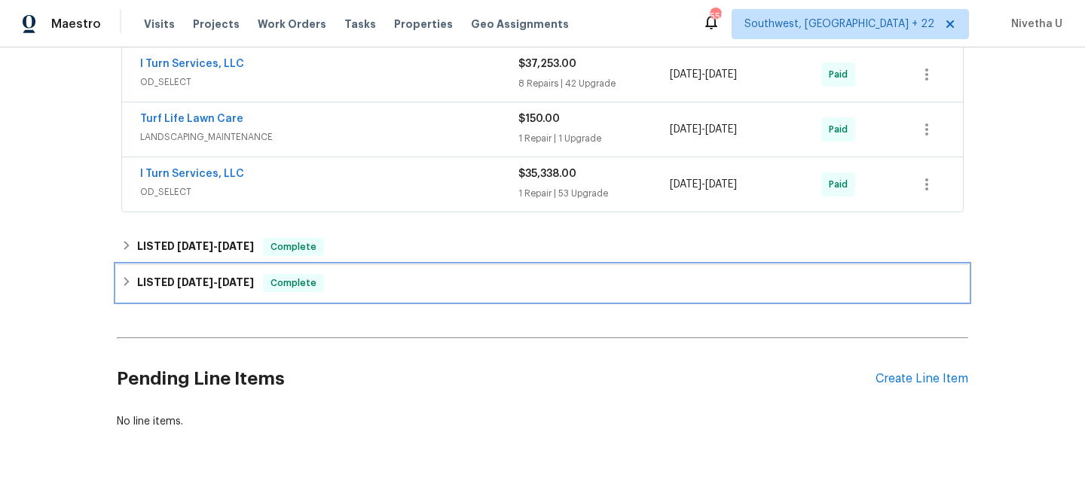
click at [355, 283] on div "LISTED 5/17/25 - 5/19/25 Complete" at bounding box center [542, 283] width 842 height 18
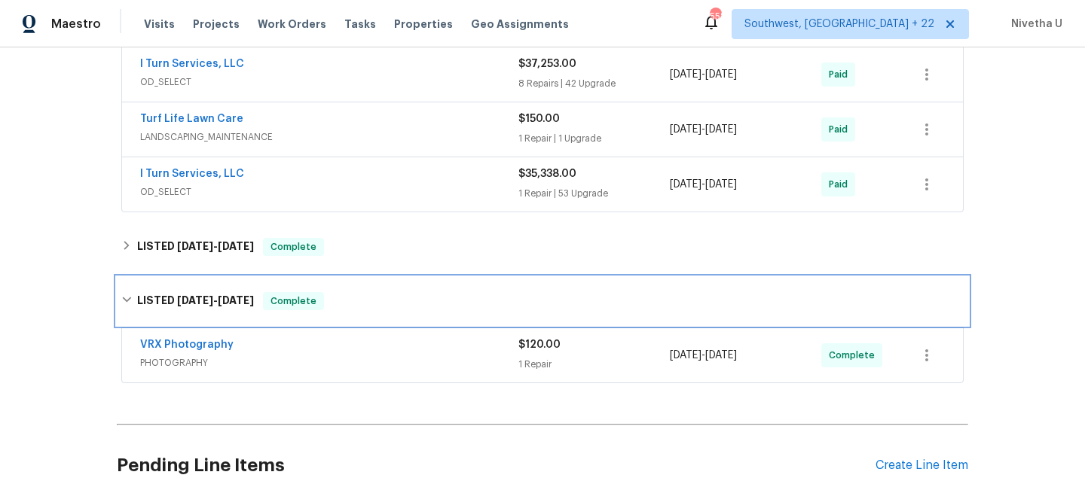
click at [353, 295] on div "LISTED 5/17/25 - 5/19/25 Complete" at bounding box center [542, 301] width 842 height 18
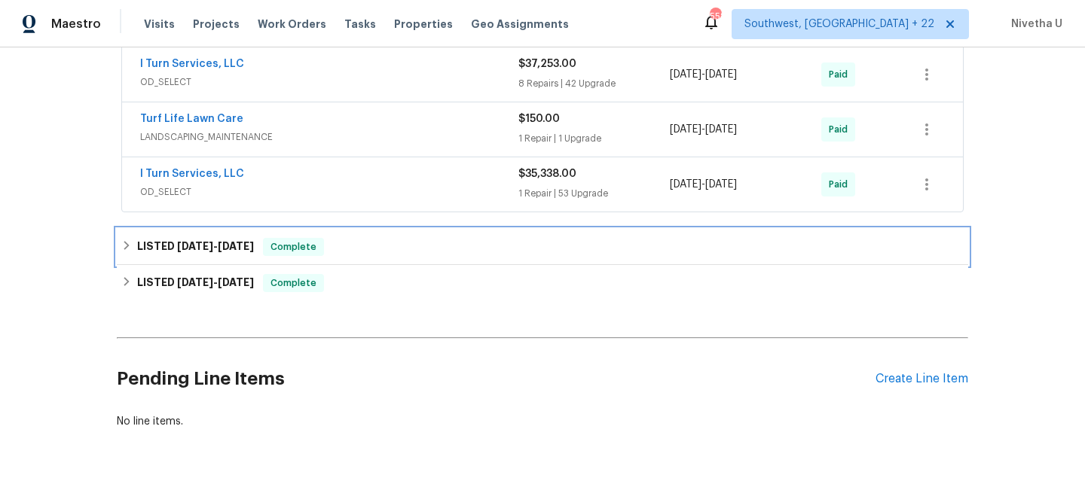
click at [353, 251] on div "LISTED 8/18/25 - 8/20/25 Complete" at bounding box center [542, 247] width 842 height 18
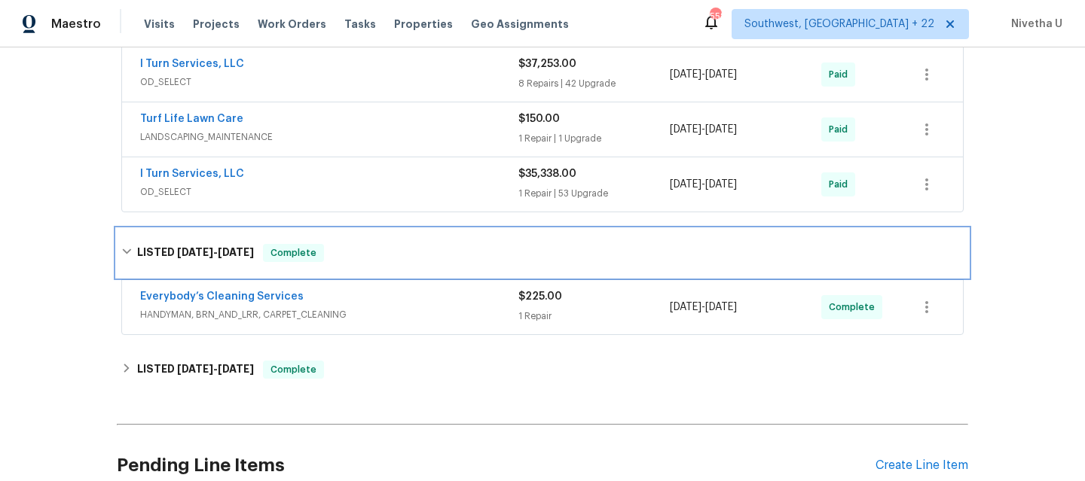
click at [353, 251] on div "LISTED 8/18/25 - 8/20/25 Complete" at bounding box center [542, 253] width 842 height 18
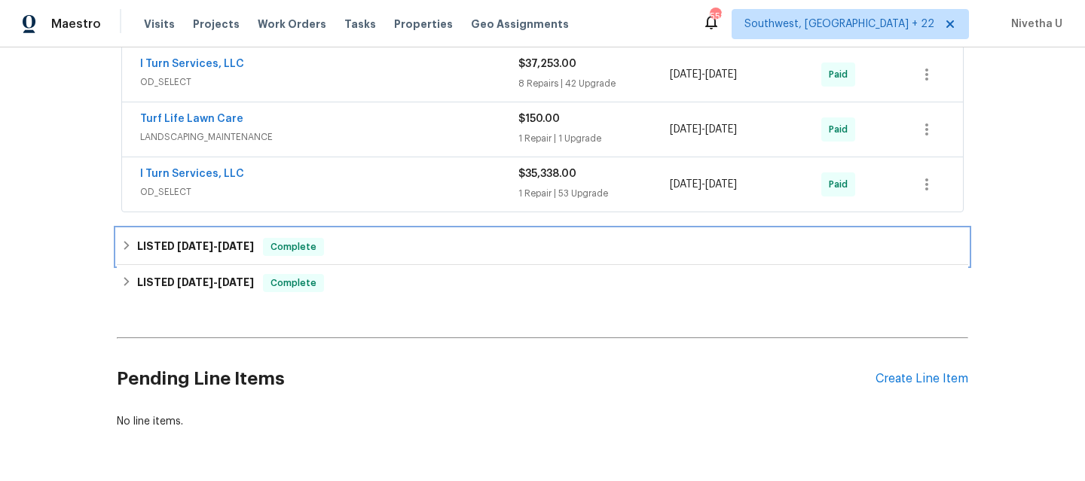
click at [304, 243] on span "Complete" at bounding box center [293, 247] width 58 height 15
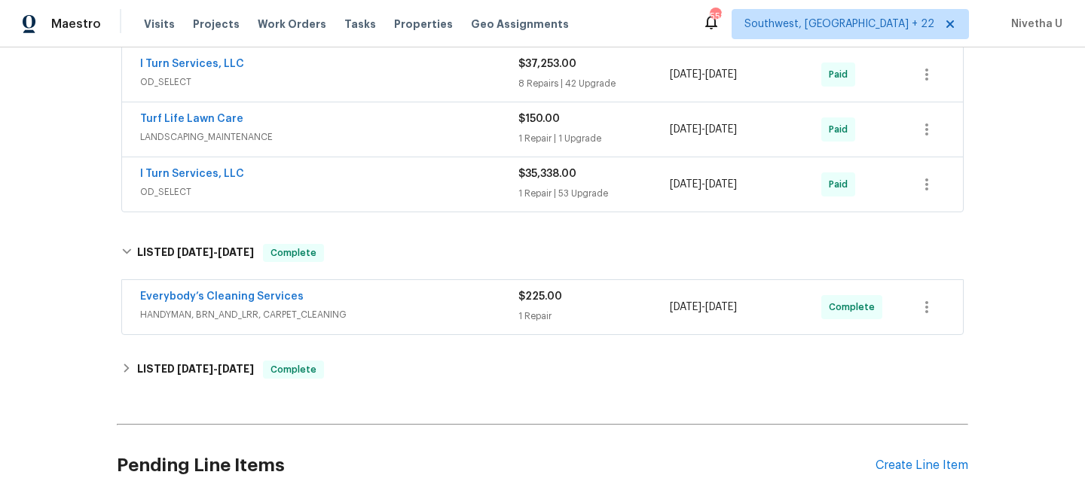
click at [333, 332] on div "Everybody’s Cleaning Services HANDYMAN, BRN_AND_LRR, CARPET_CLEANING $225.00 1 …" at bounding box center [542, 307] width 841 height 54
click at [347, 317] on span "HANDYMAN, BRN_AND_LRR, CARPET_CLEANING" at bounding box center [329, 314] width 378 height 15
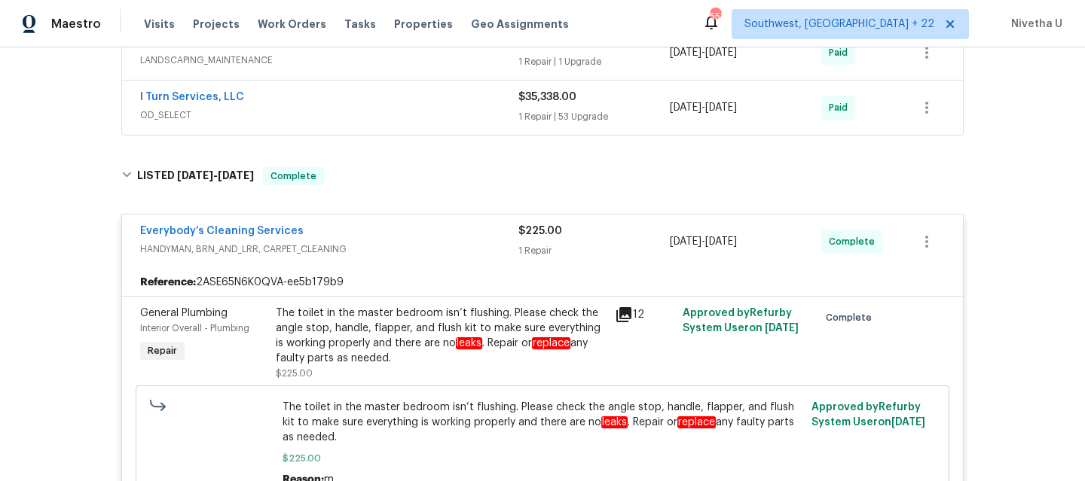
scroll to position [695, 0]
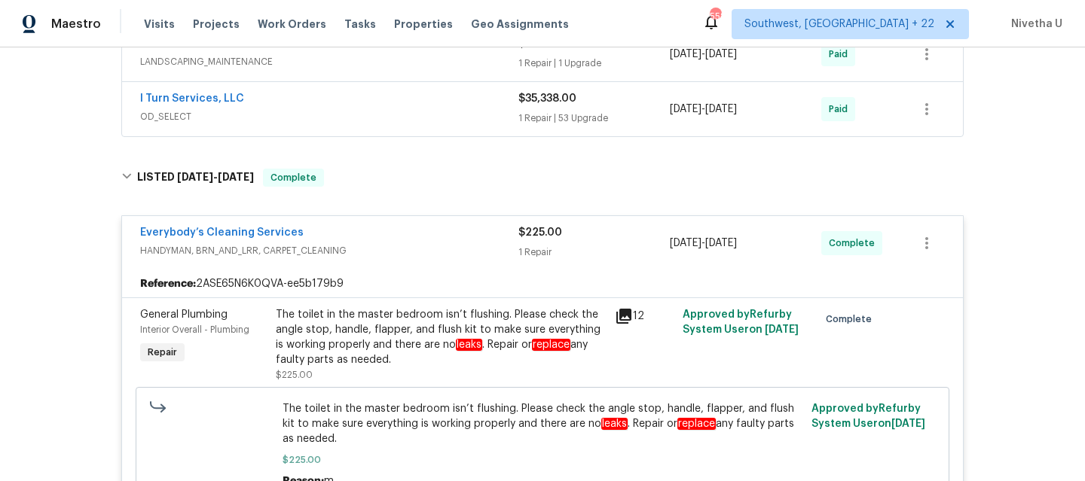
click at [364, 246] on span "HANDYMAN, BRN_AND_LRR, CARPET_CLEANING" at bounding box center [329, 250] width 378 height 15
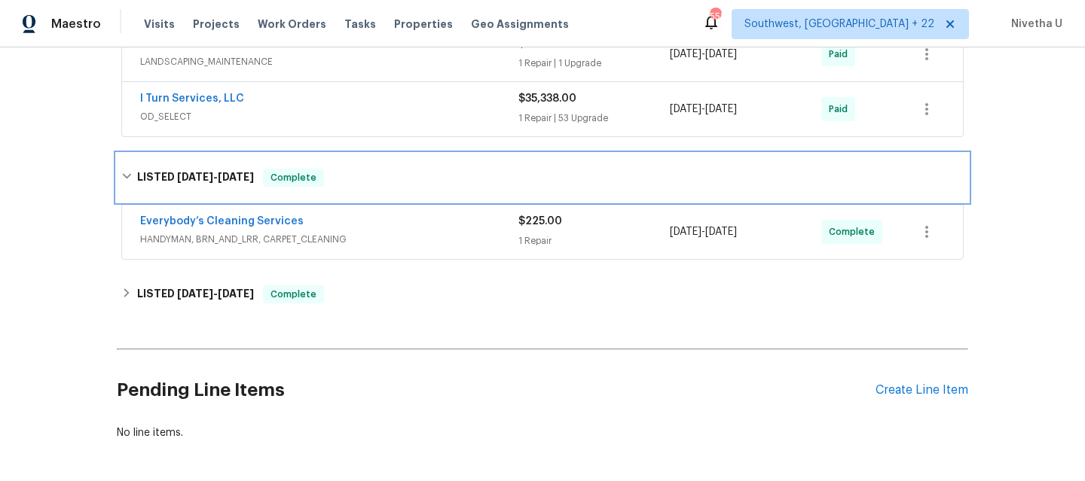
click at [354, 180] on div "LISTED 8/18/25 - 8/20/25 Complete" at bounding box center [542, 178] width 842 height 18
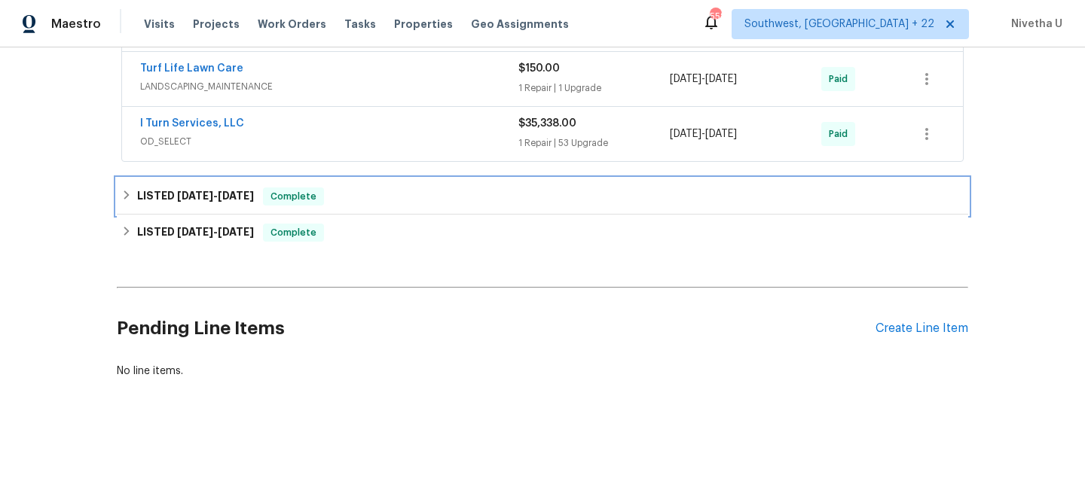
scroll to position [681, 0]
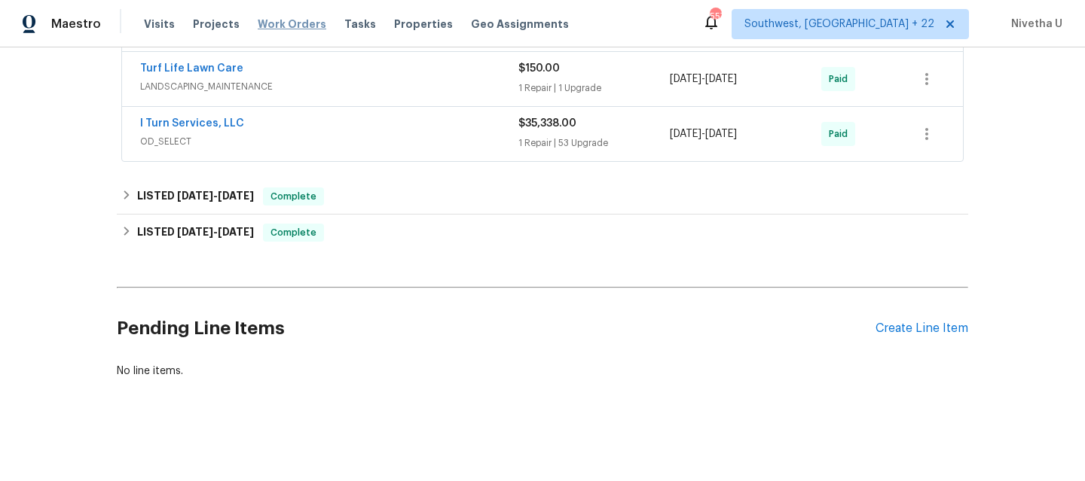
click at [283, 26] on span "Work Orders" at bounding box center [292, 24] width 69 height 15
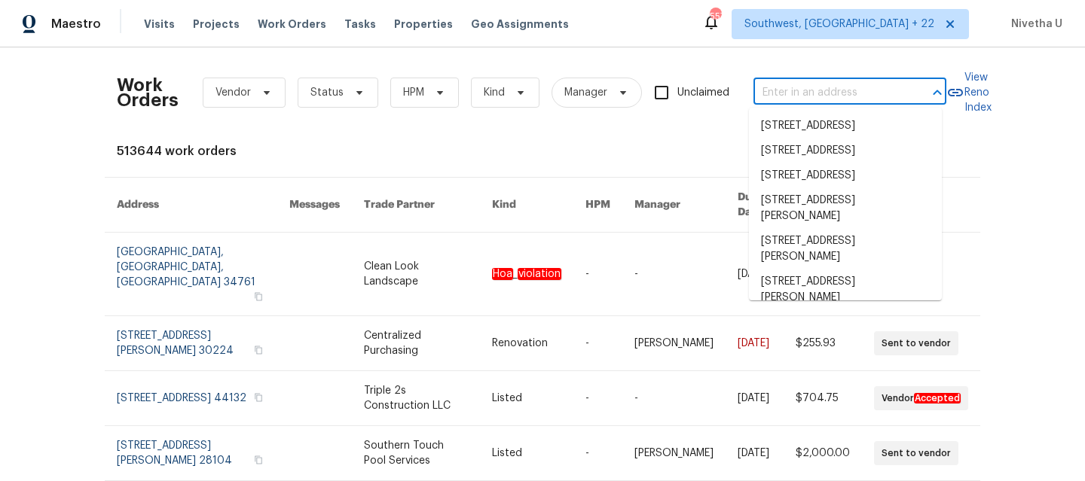
click at [771, 94] on input "text" at bounding box center [828, 92] width 151 height 23
paste input "1340 Apollo Beach Blvd S Apollo Beach, FL 33572"
type input "1340 Apollo Beach Blvd S Apollo Beach, FL 33572"
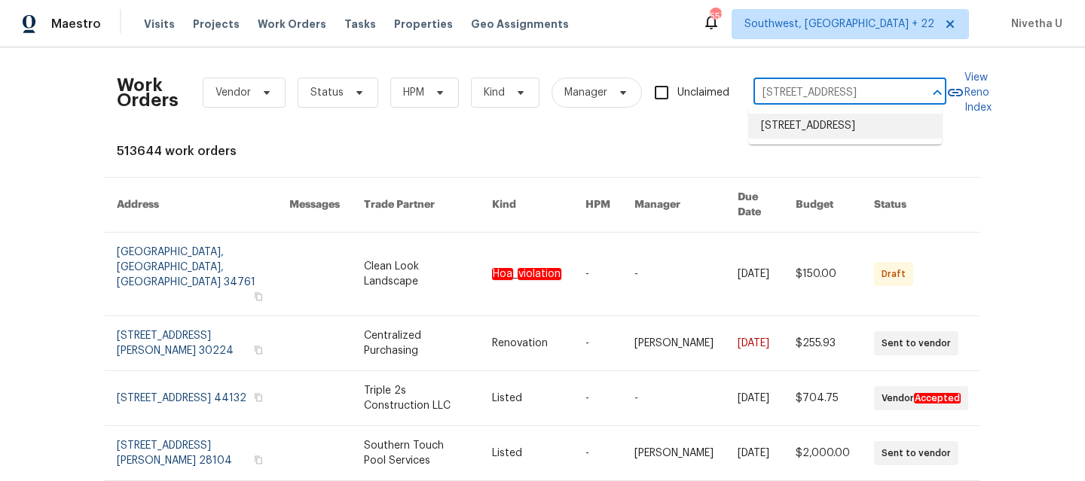
click at [787, 131] on li "1340 Apollo Beach Blvd S, Apollo Beach, FL 33572" at bounding box center [845, 126] width 193 height 25
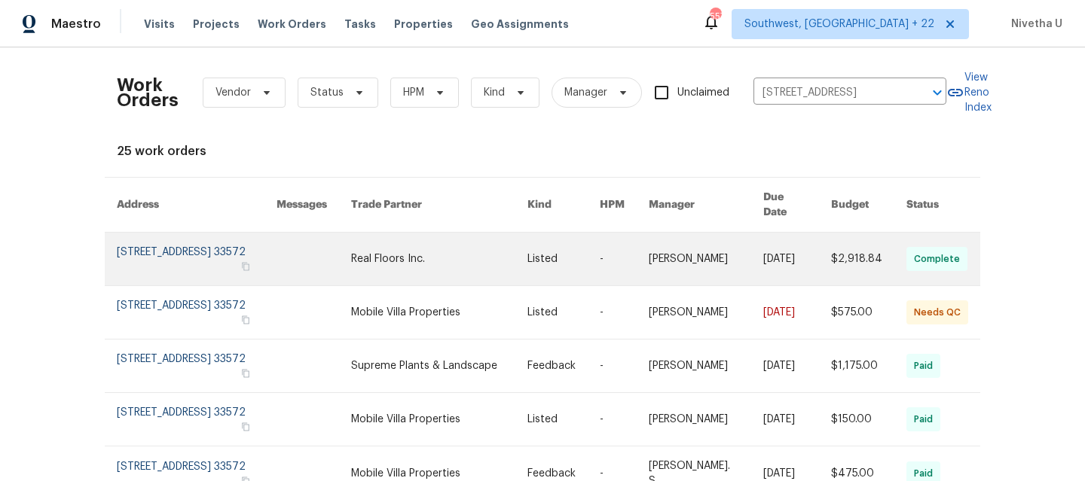
click at [153, 244] on link at bounding box center [197, 259] width 160 height 53
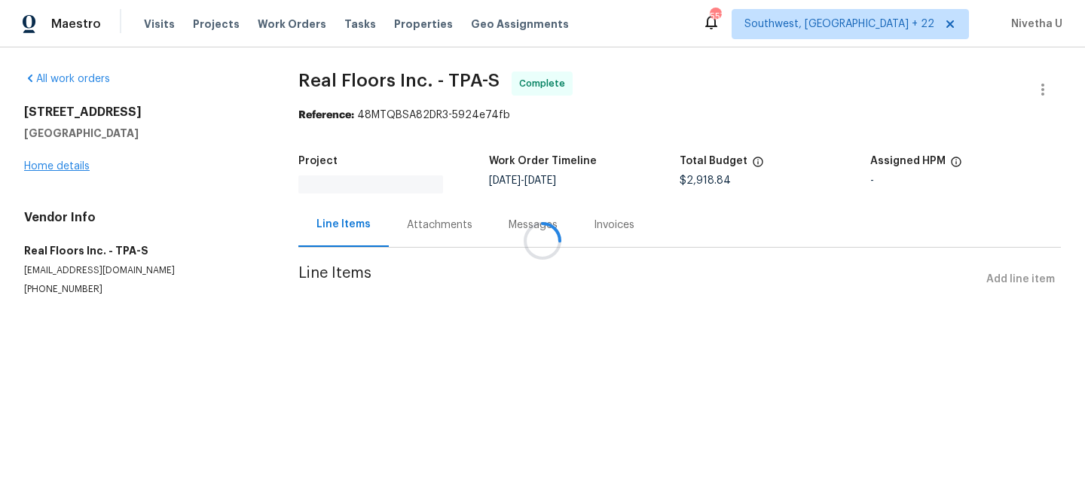
click at [42, 165] on div at bounding box center [542, 240] width 1085 height 481
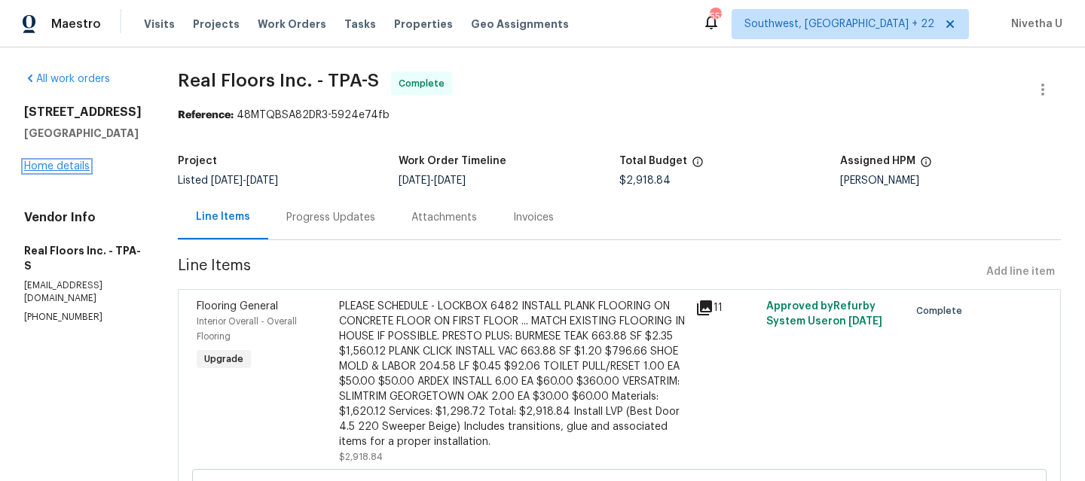
click at [50, 172] on link "Home details" at bounding box center [57, 166] width 66 height 11
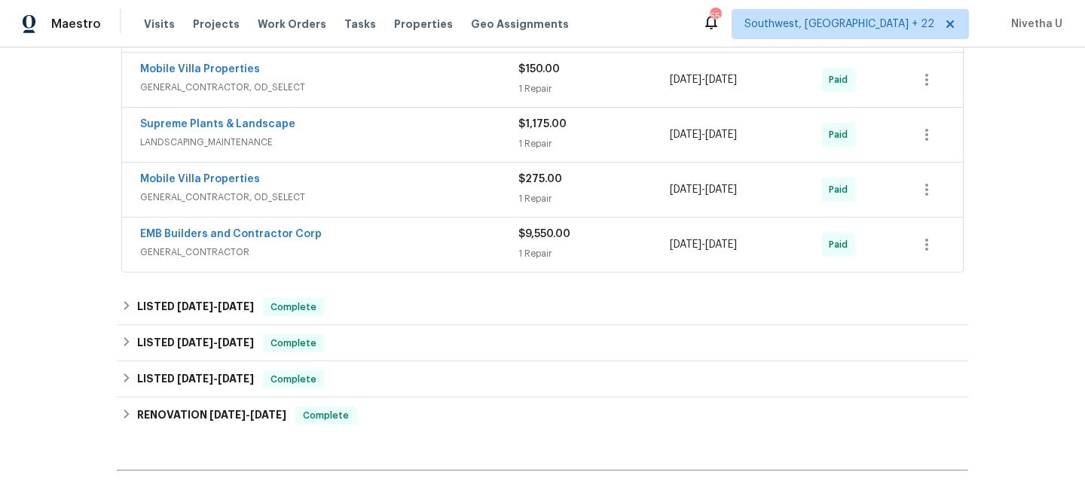
scroll to position [918, 0]
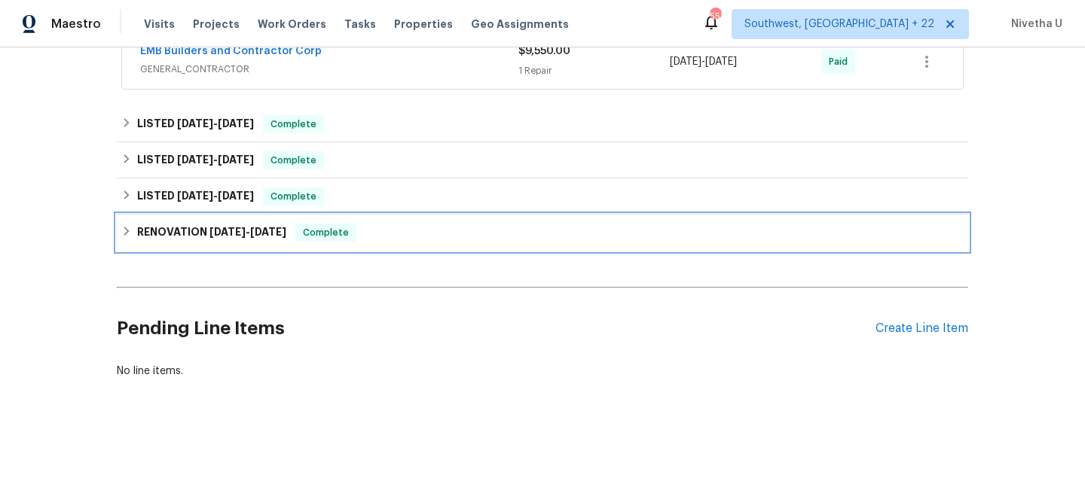
click at [349, 227] on div "RENOVATION 7/1/24 - 7/6/24 Complete" at bounding box center [542, 233] width 842 height 18
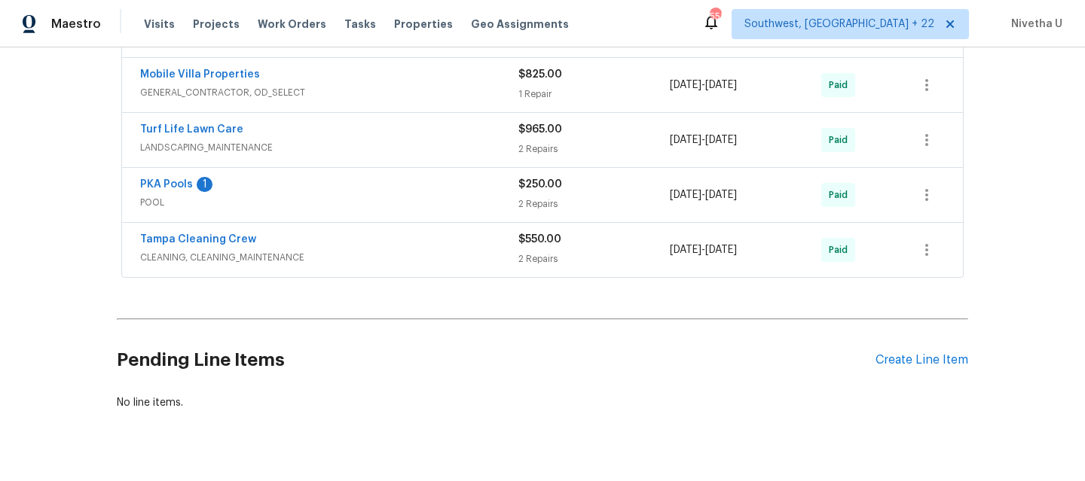
scroll to position [855, 0]
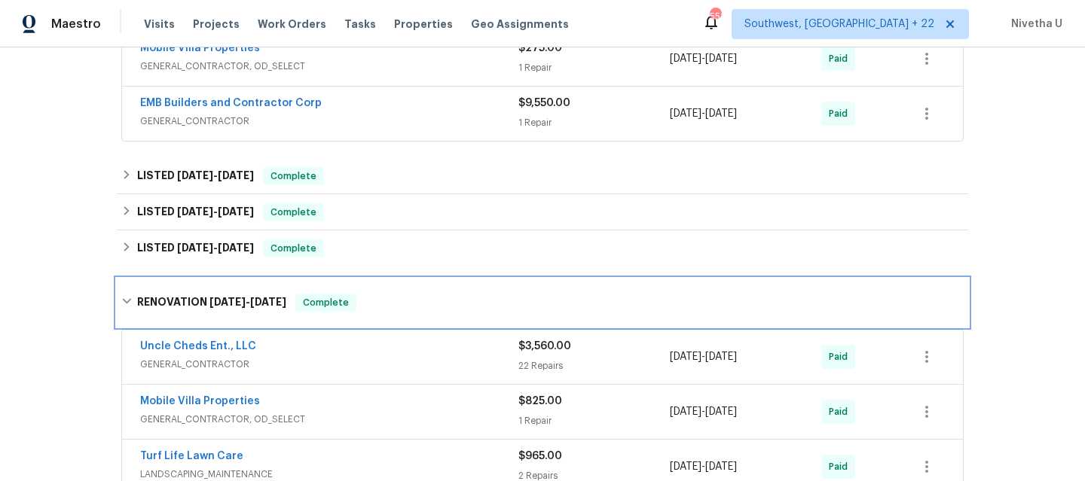
click at [393, 313] on div "RENOVATION 7/1/24 - 7/6/24 Complete" at bounding box center [542, 303] width 851 height 48
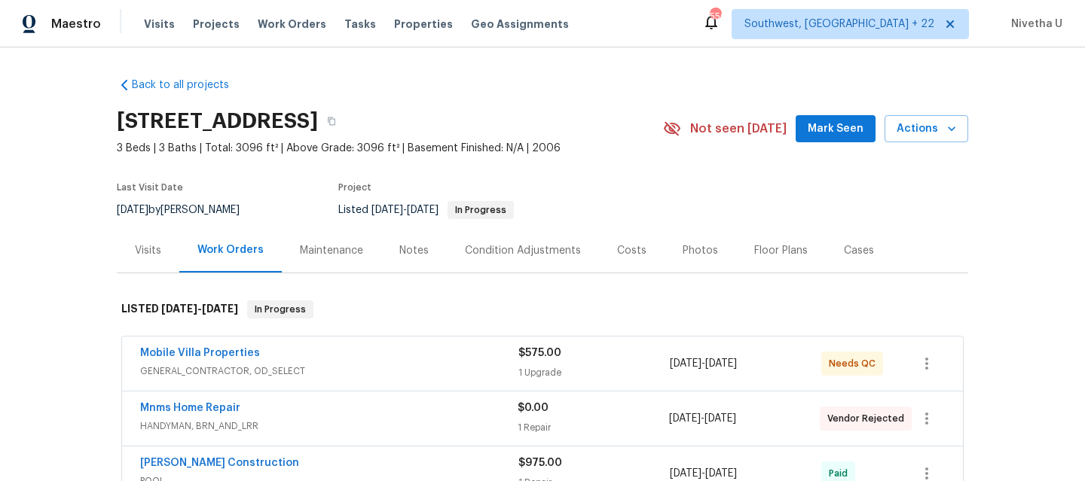
scroll to position [51, 0]
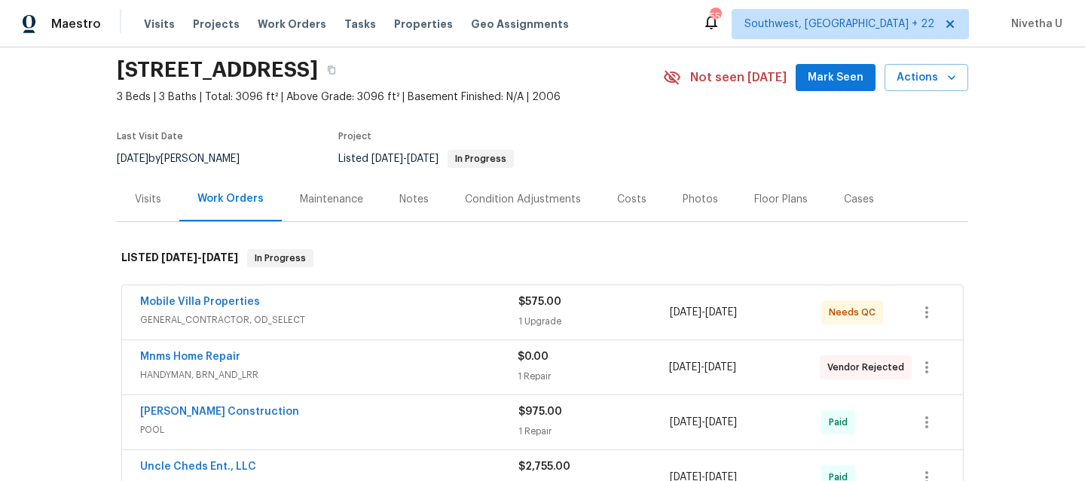
click at [376, 316] on span "GENERAL_CONTRACTOR, OD_SELECT" at bounding box center [329, 320] width 378 height 15
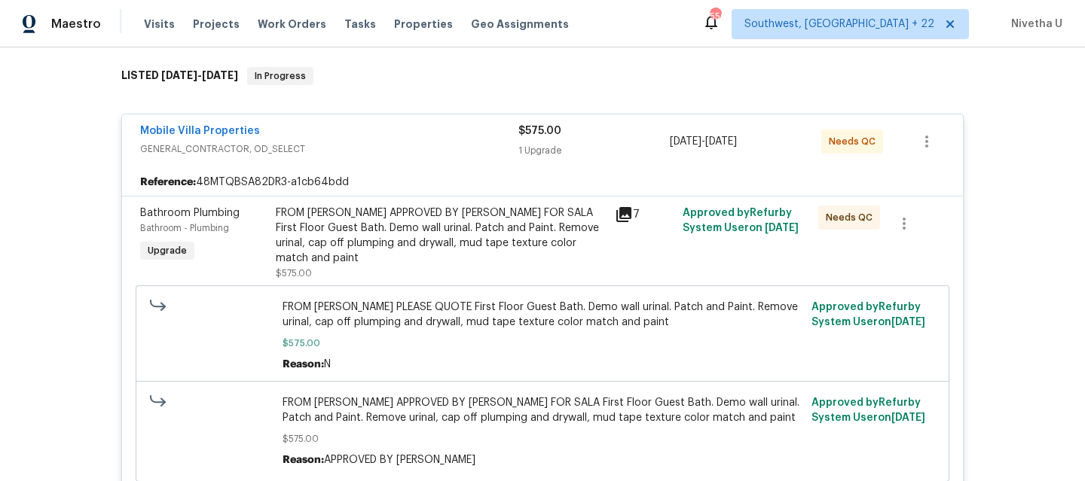
scroll to position [229, 0]
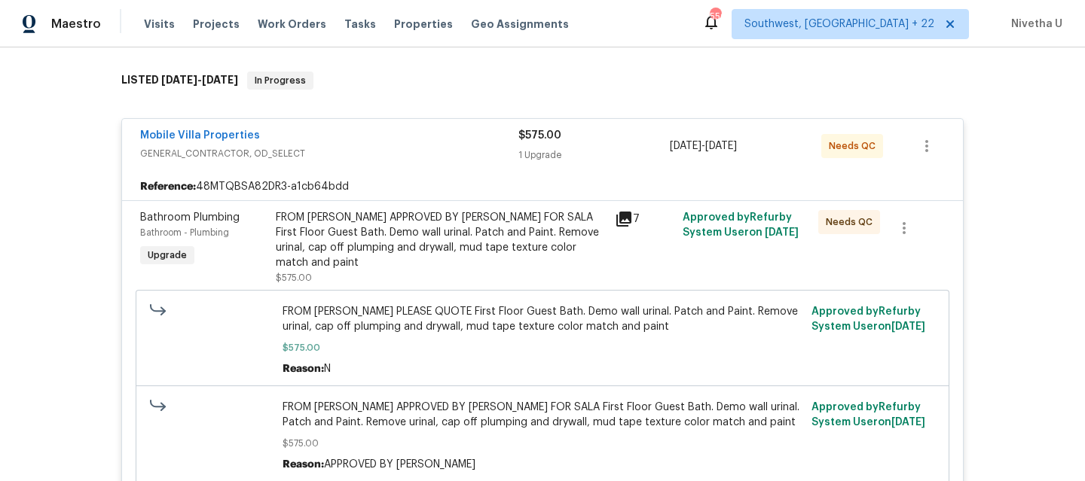
click at [405, 147] on span "GENERAL_CONTRACTOR, OD_SELECT" at bounding box center [329, 153] width 378 height 15
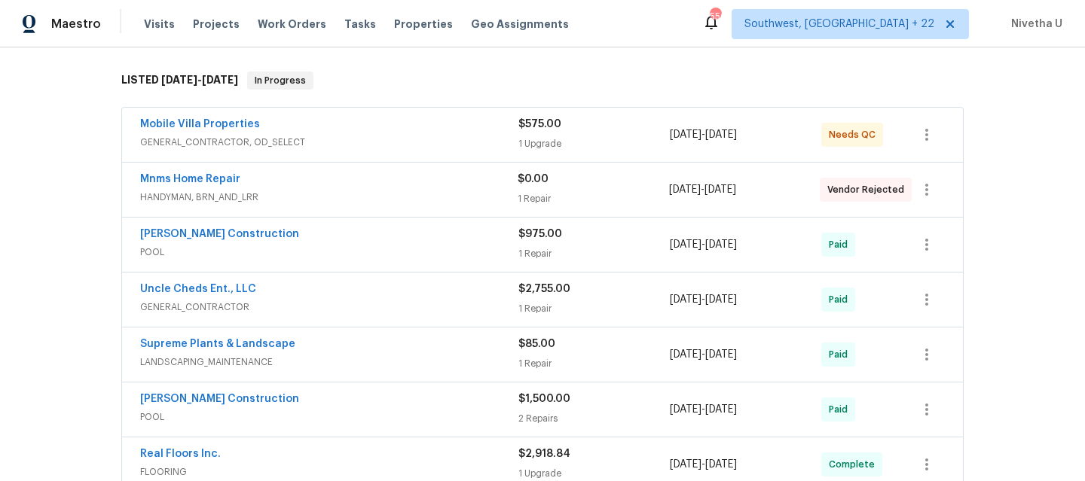
click at [402, 189] on div "Mnms Home Repair" at bounding box center [328, 181] width 377 height 18
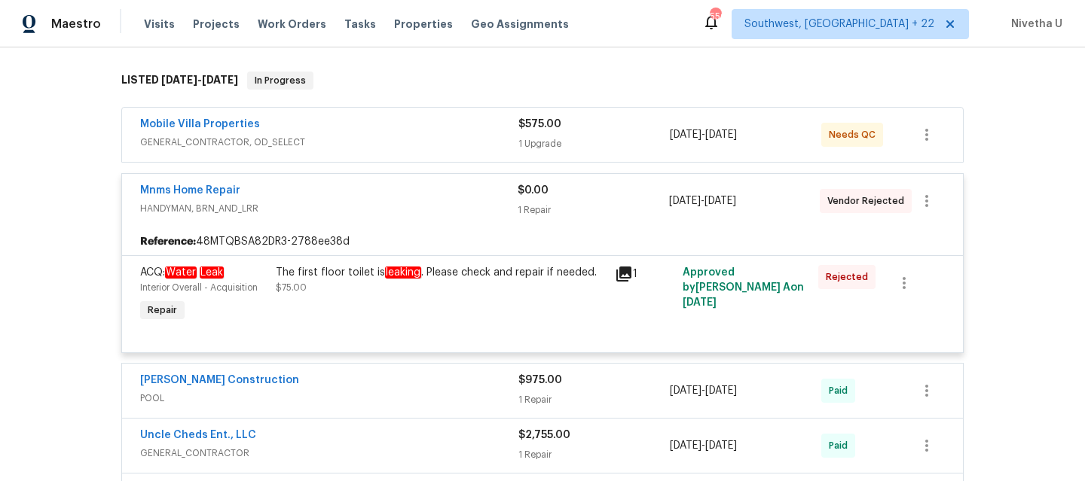
click at [405, 200] on div "Mnms Home Repair" at bounding box center [328, 192] width 377 height 18
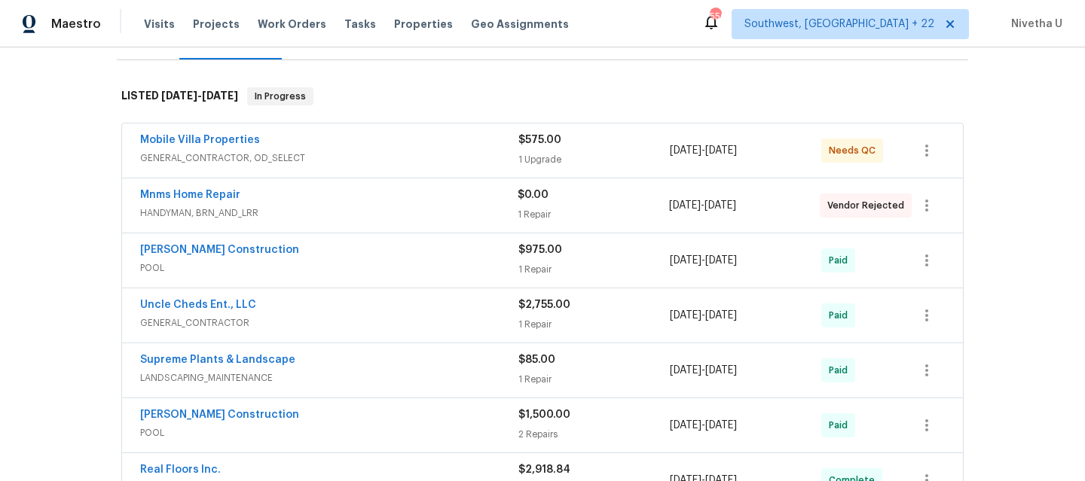
scroll to position [212, 0]
click at [417, 160] on span "GENERAL_CONTRACTOR, OD_SELECT" at bounding box center [329, 158] width 378 height 15
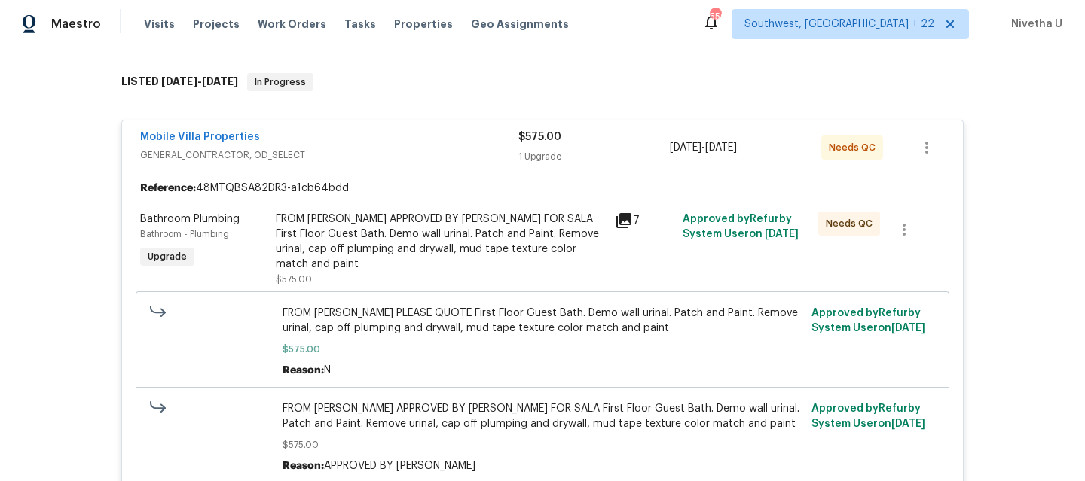
scroll to position [216, 0]
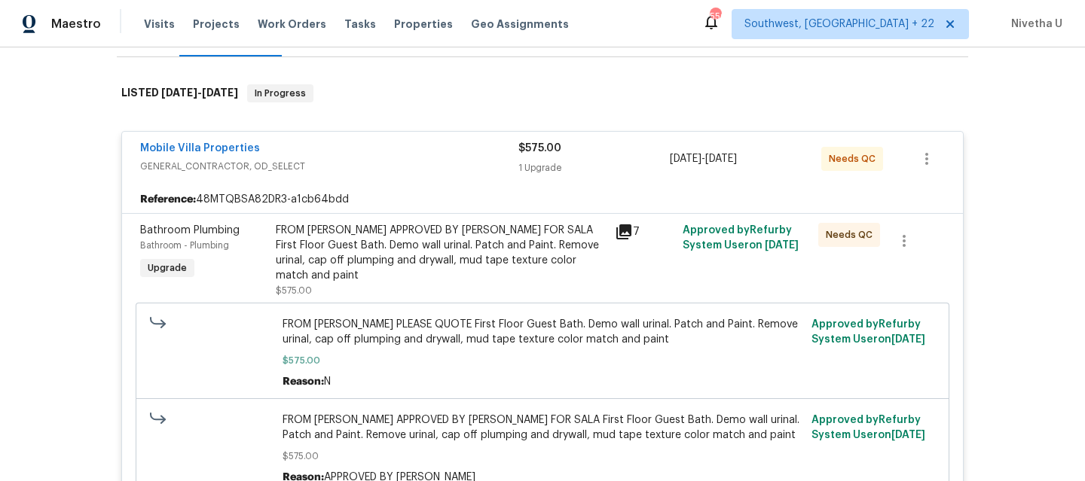
click at [445, 172] on span "GENERAL_CONTRACTOR, OD_SELECT" at bounding box center [329, 166] width 378 height 15
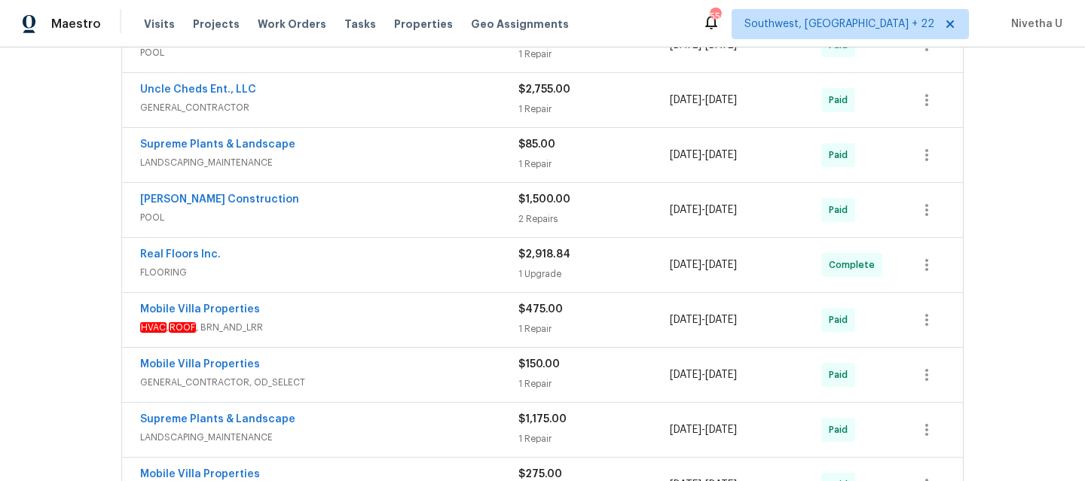
scroll to position [438, 0]
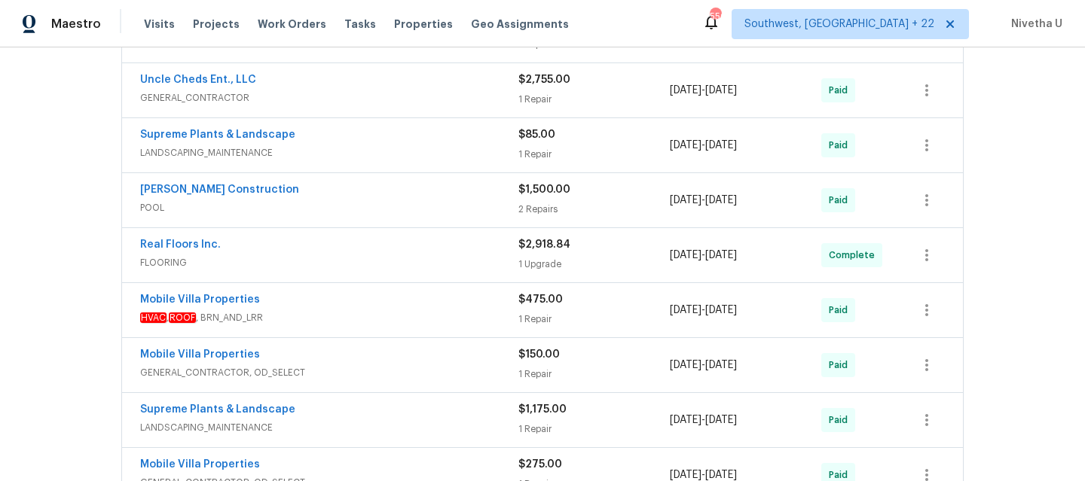
click at [413, 84] on div "Uncle Cheds Ent., LLC" at bounding box center [329, 81] width 378 height 18
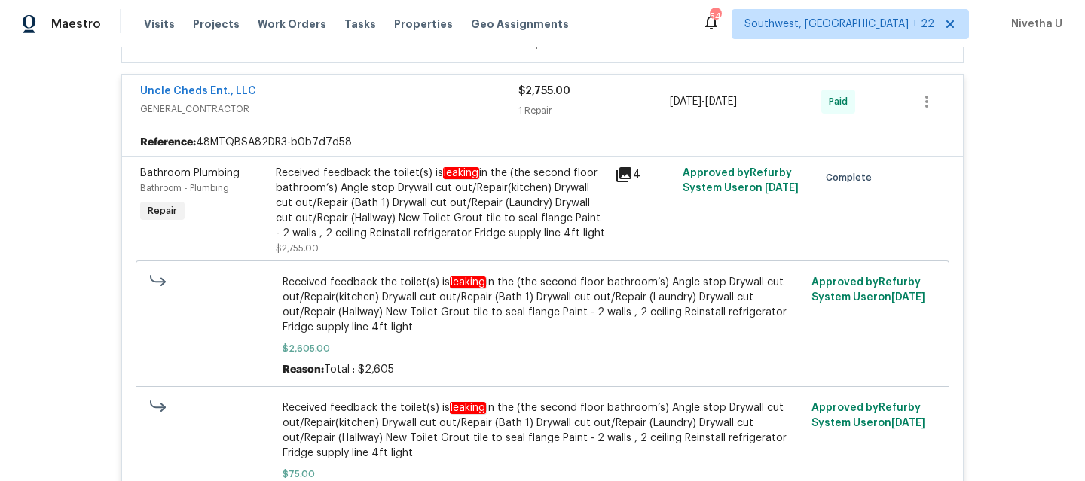
click at [371, 105] on span "GENERAL_CONTRACTOR" at bounding box center [329, 109] width 378 height 15
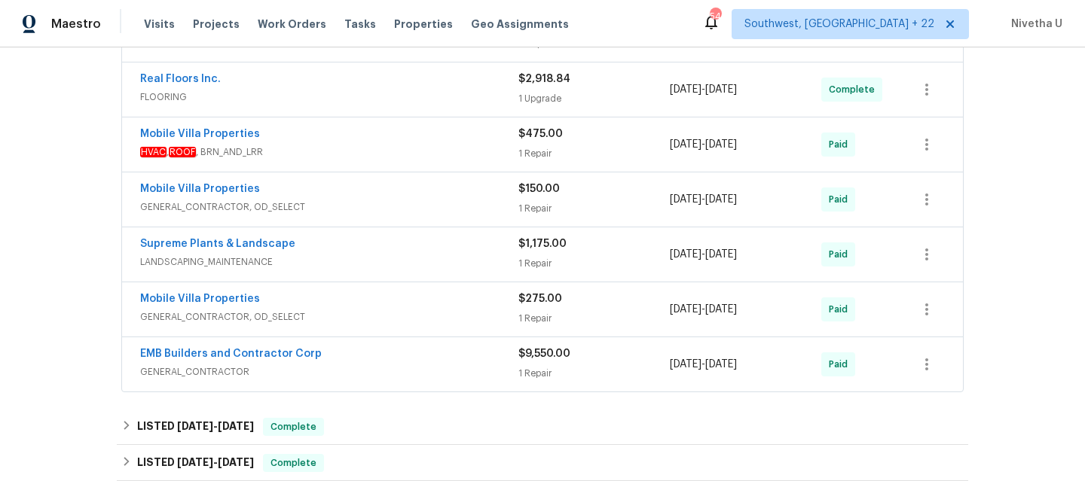
scroll to position [608, 0]
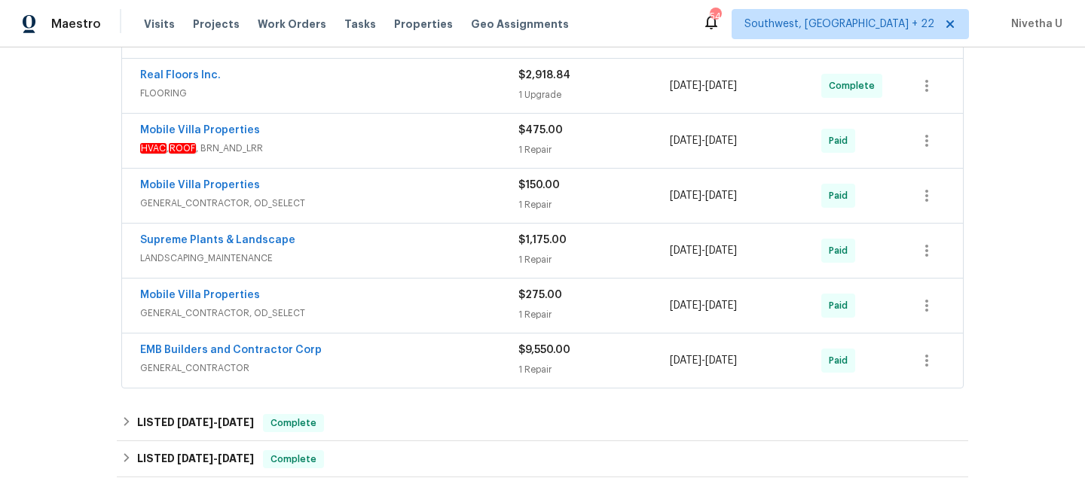
click at [384, 95] on span "FLOORING" at bounding box center [329, 93] width 378 height 15
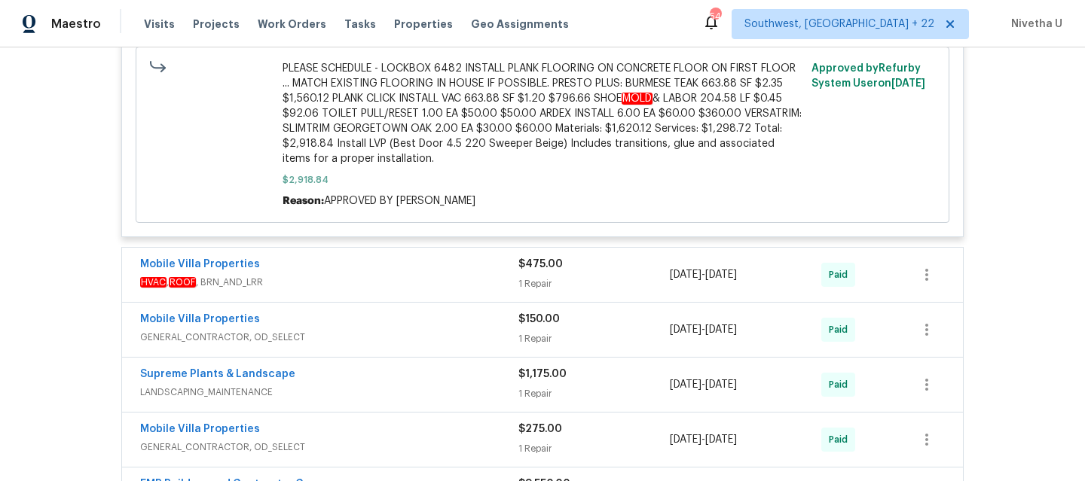
scroll to position [1002, 0]
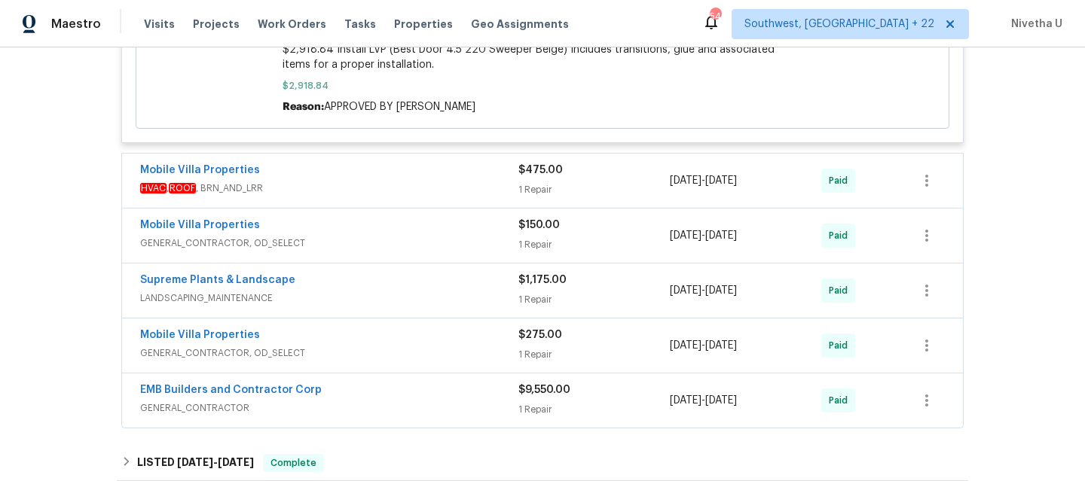
click at [383, 189] on span "HVAC , ROOF , BRN_AND_LRR" at bounding box center [329, 188] width 378 height 15
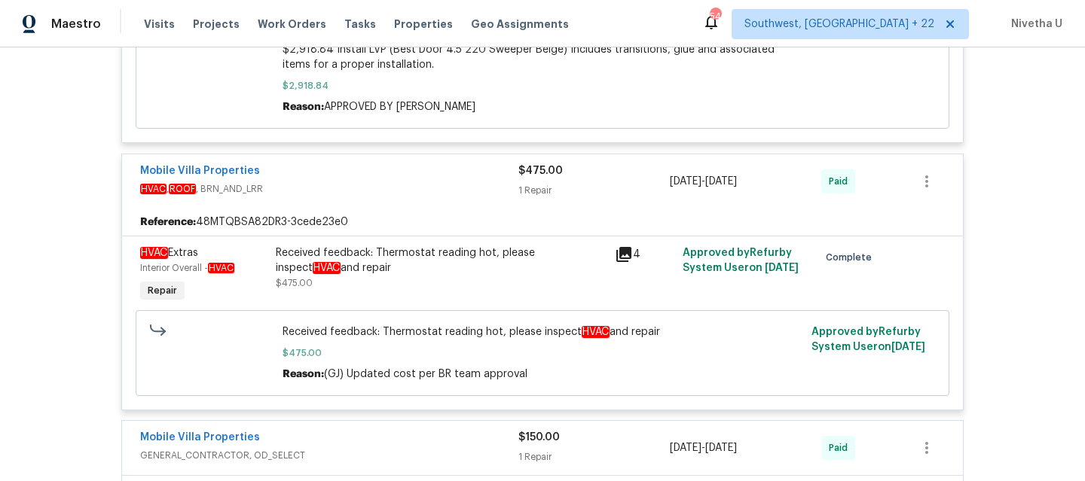
click at [383, 189] on span "HVAC , ROOF , BRN_AND_LRR" at bounding box center [329, 189] width 378 height 15
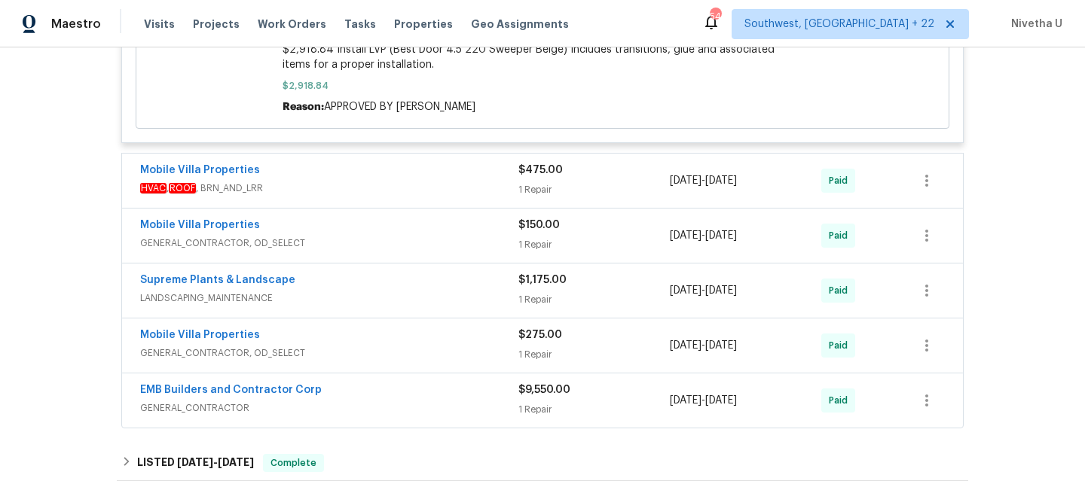
scroll to position [1080, 0]
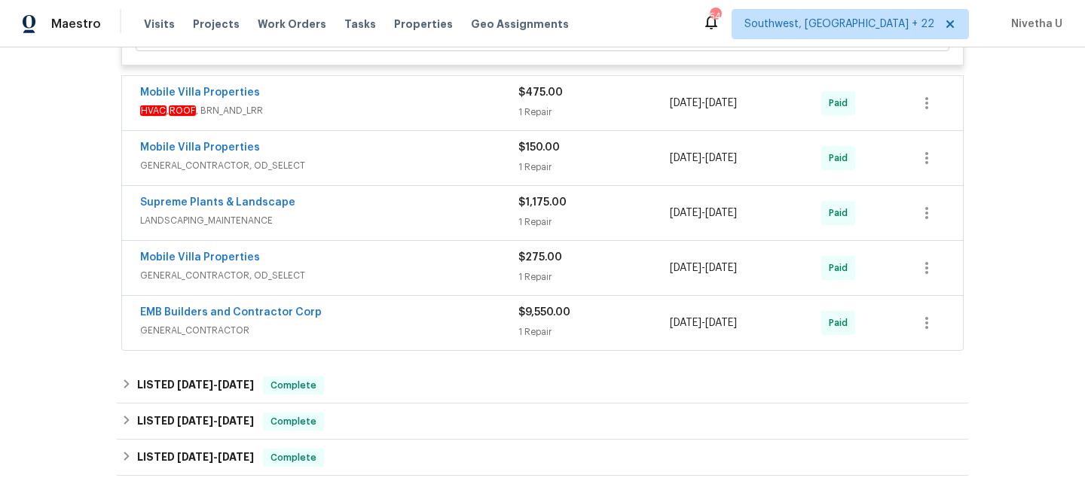
click at [397, 170] on span "GENERAL_CONTRACTOR, OD_SELECT" at bounding box center [329, 165] width 378 height 15
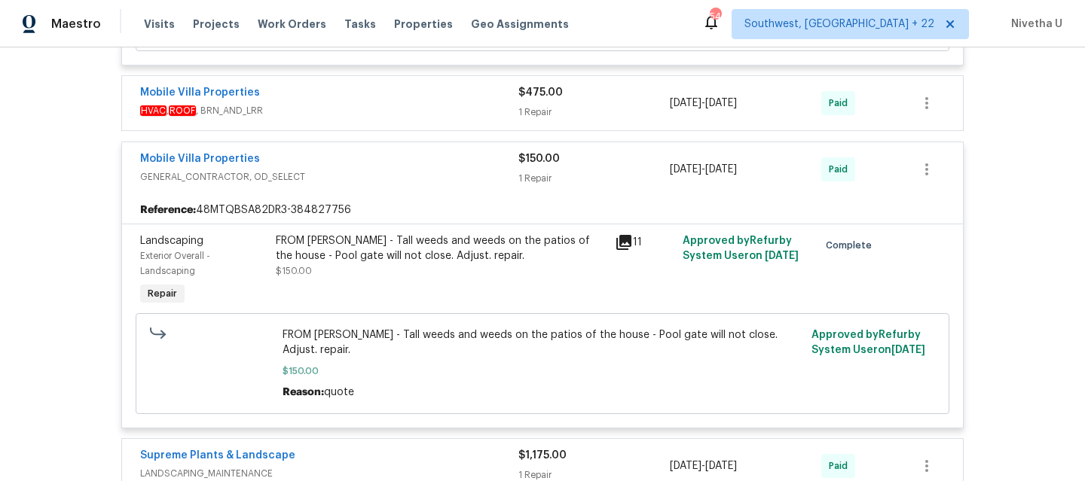
click at [397, 170] on div "Mobile Villa Properties" at bounding box center [329, 160] width 378 height 18
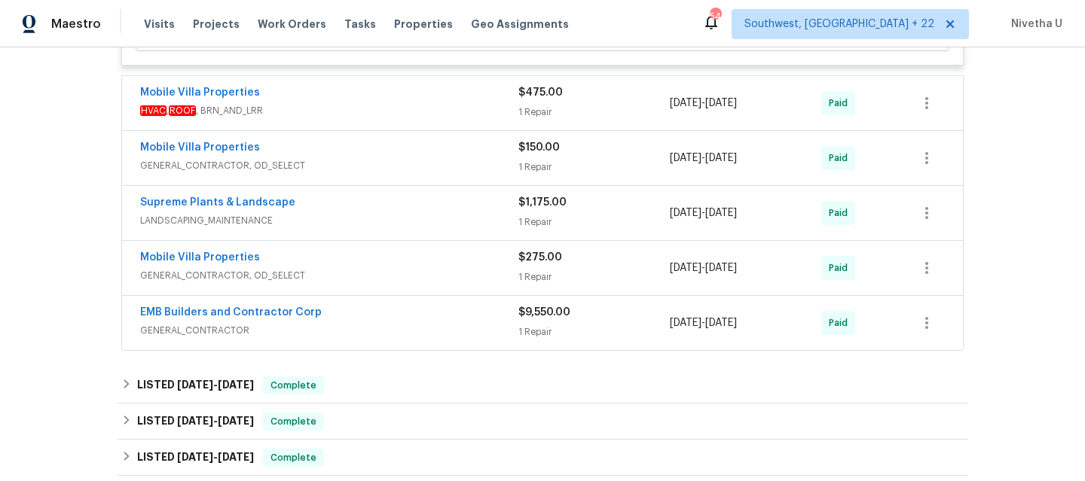
click at [397, 225] on span "LANDSCAPING_MAINTENANCE" at bounding box center [329, 220] width 378 height 15
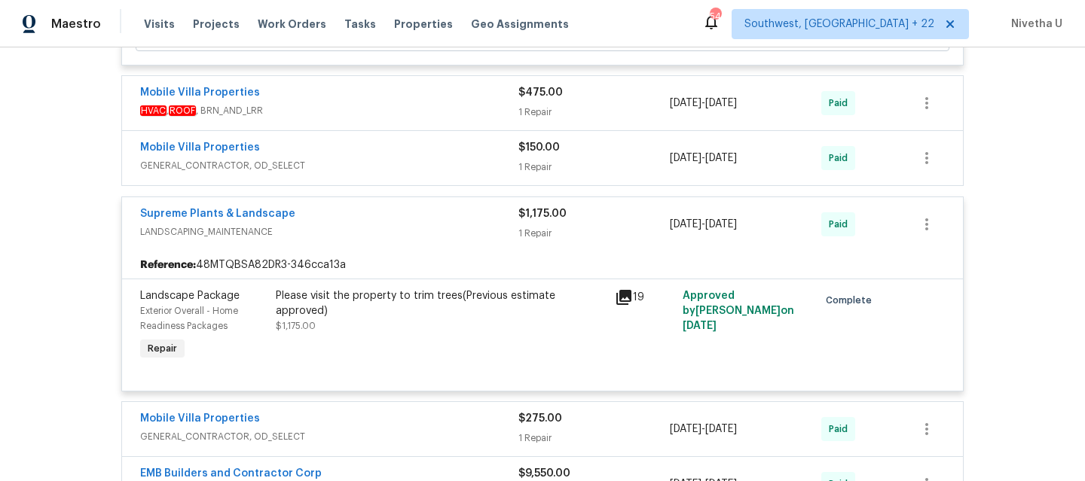
click at [397, 225] on div "Supreme Plants & Landscape" at bounding box center [329, 215] width 378 height 18
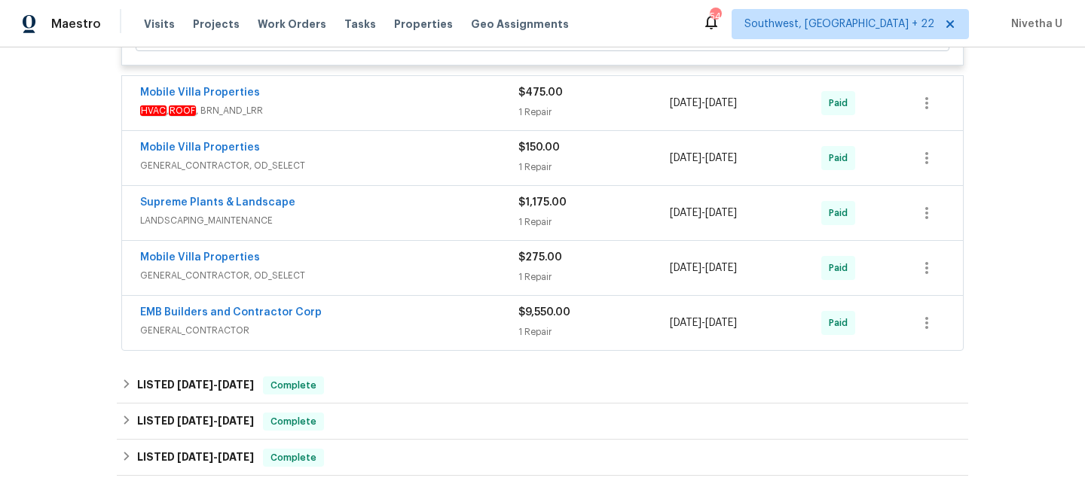
click at [398, 270] on span "GENERAL_CONTRACTOR, OD_SELECT" at bounding box center [329, 275] width 378 height 15
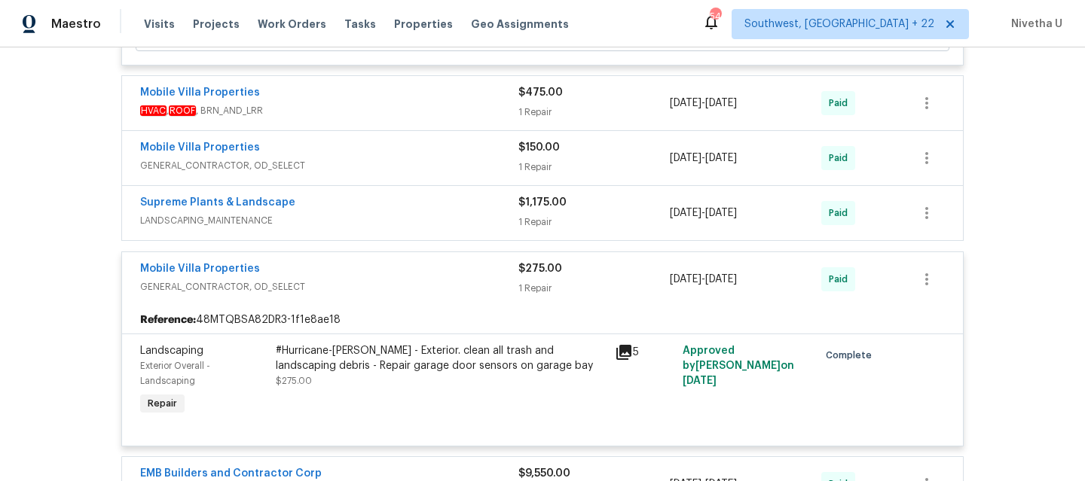
click at [398, 270] on div "Mobile Villa Properties" at bounding box center [329, 270] width 378 height 18
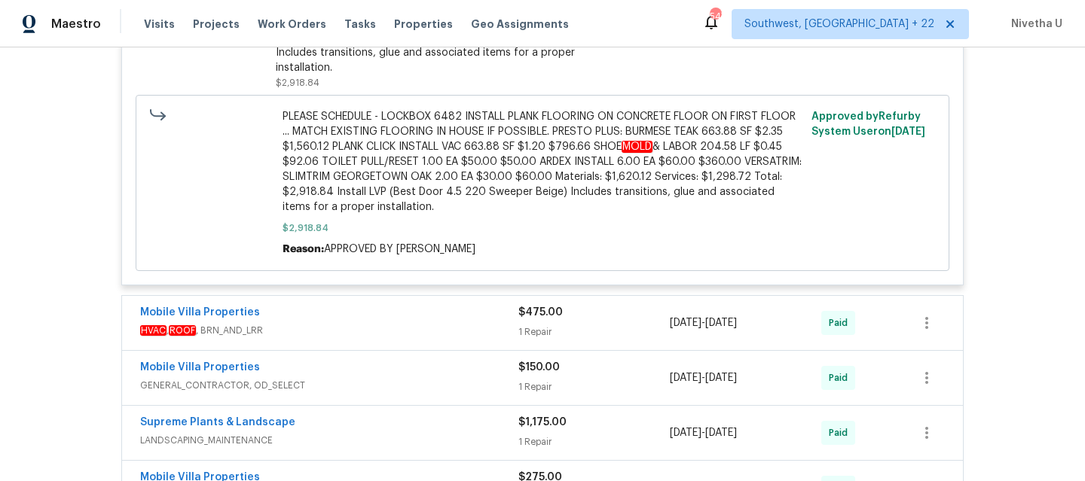
scroll to position [860, 0]
click at [373, 436] on span "LANDSCAPING_MAINTENANCE" at bounding box center [329, 439] width 378 height 15
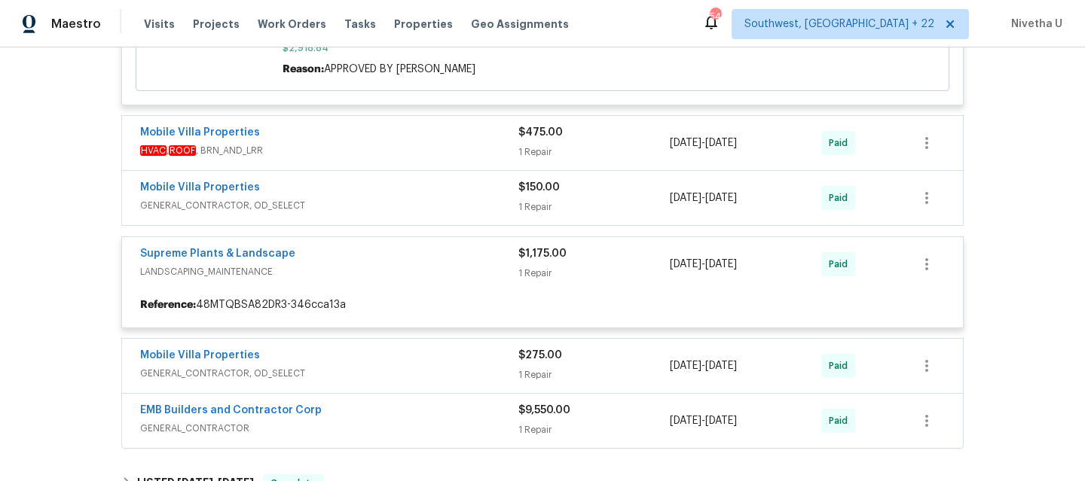
scroll to position [1041, 0]
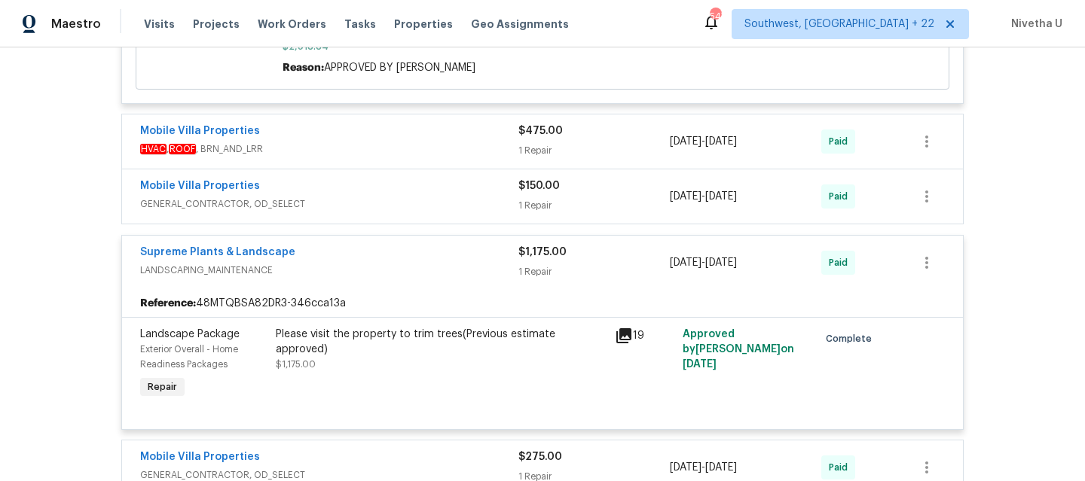
click at [366, 269] on span "LANDSCAPING_MAINTENANCE" at bounding box center [329, 270] width 378 height 15
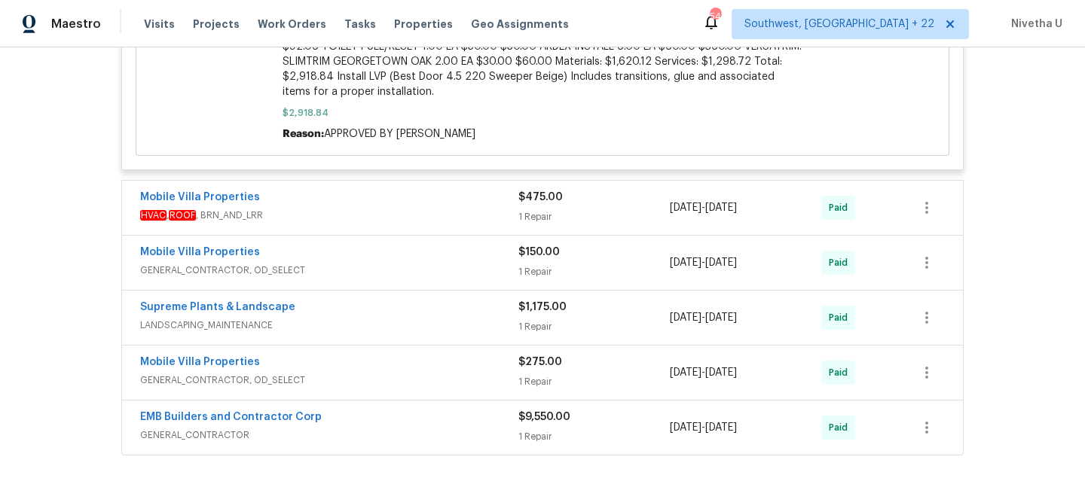
scroll to position [967, 0]
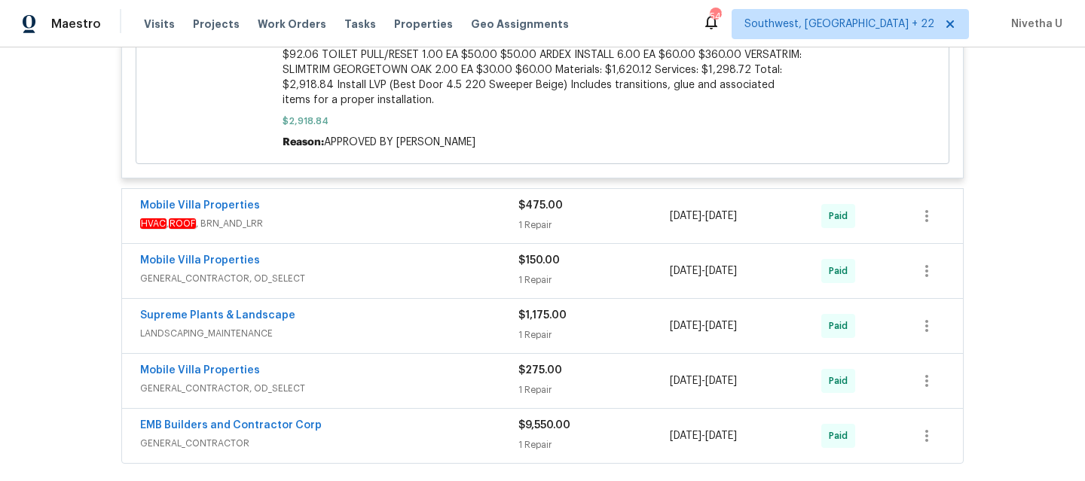
click at [365, 265] on div "Mobile Villa Properties" at bounding box center [329, 262] width 378 height 18
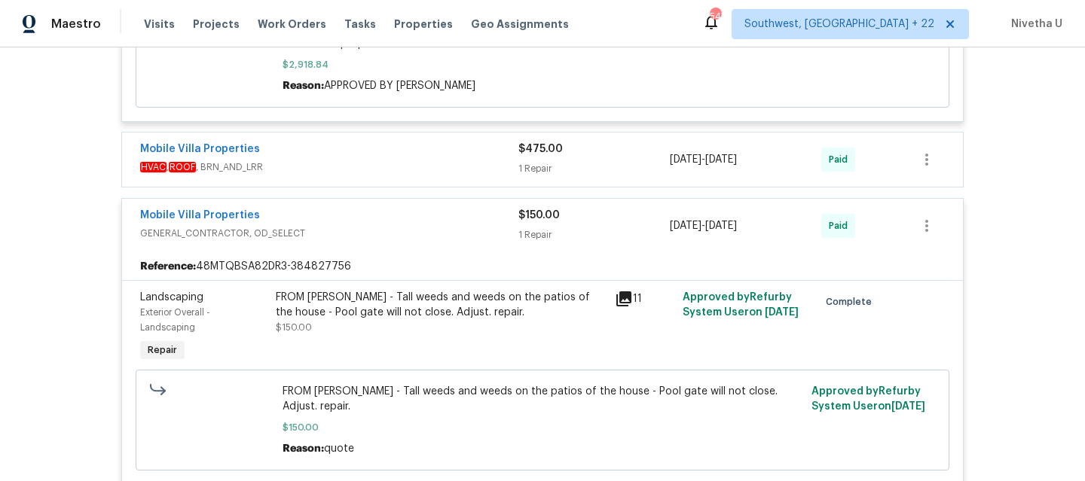
scroll to position [1022, 0]
click at [354, 235] on span "GENERAL_CONTRACTOR, OD_SELECT" at bounding box center [329, 235] width 378 height 15
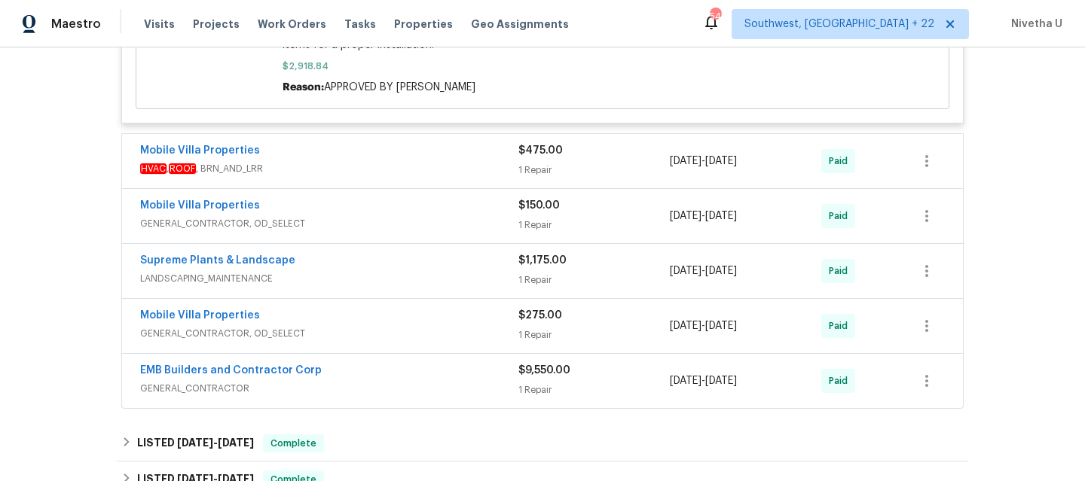
click at [359, 164] on span "HVAC , ROOF , BRN_AND_LRR" at bounding box center [329, 168] width 378 height 15
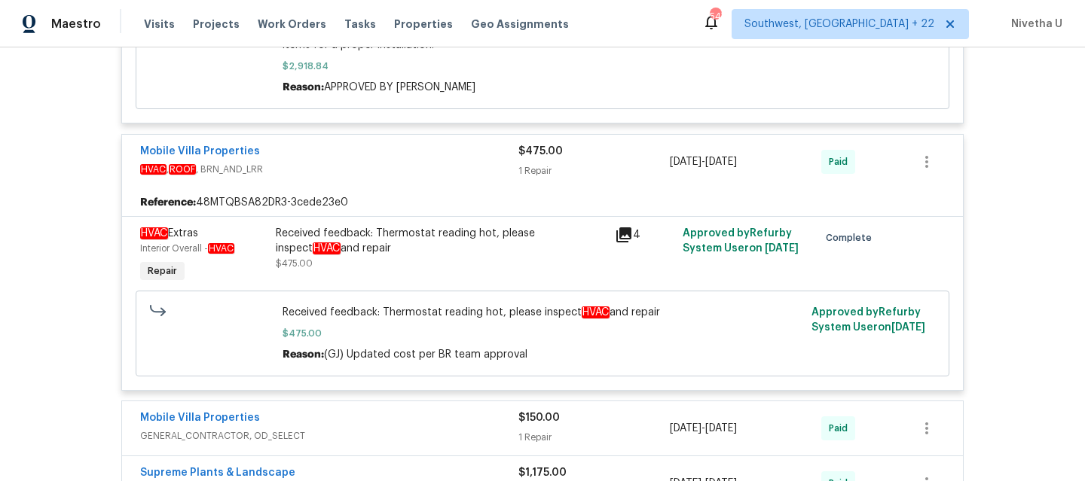
click at [359, 164] on span "HVAC , ROOF , BRN_AND_LRR" at bounding box center [329, 169] width 378 height 15
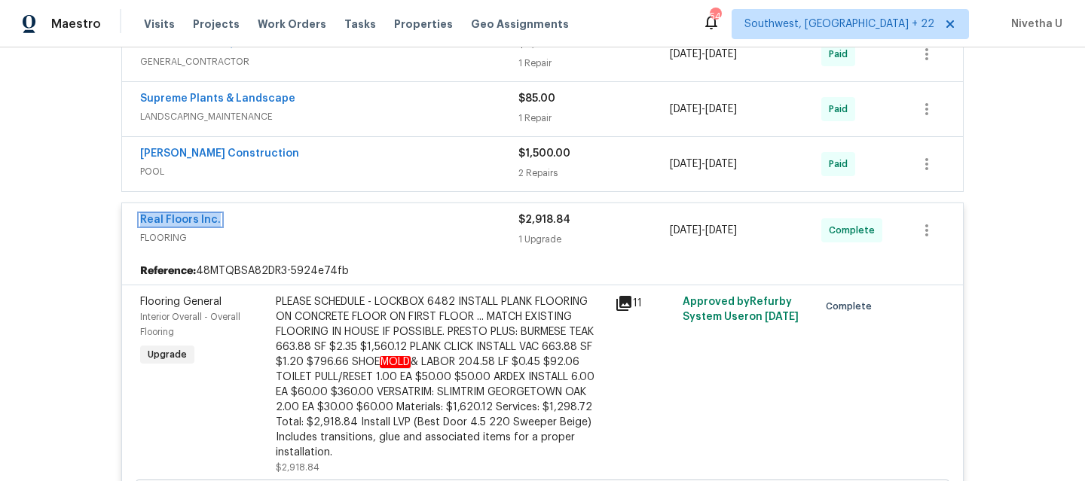
scroll to position [500, 0]
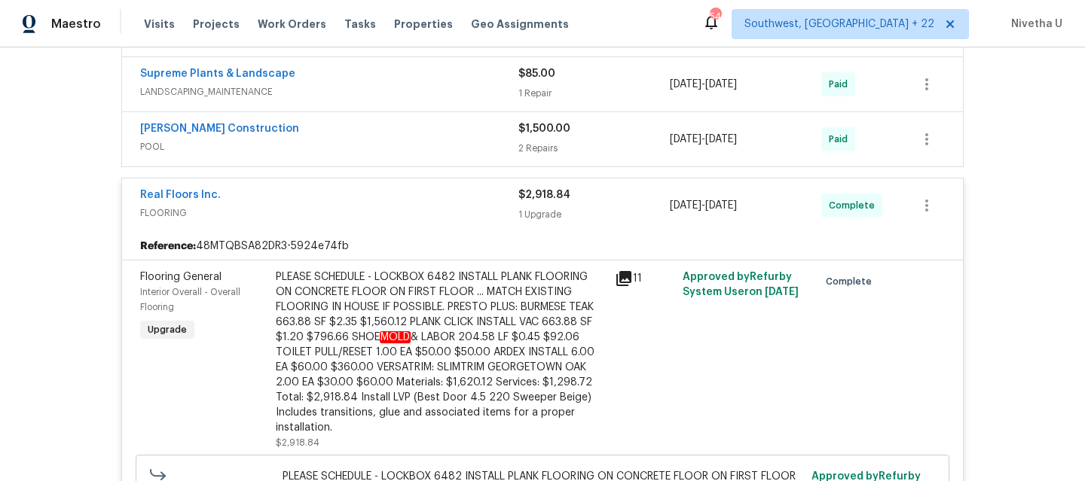
click at [454, 209] on span "FLOORING" at bounding box center [329, 213] width 378 height 15
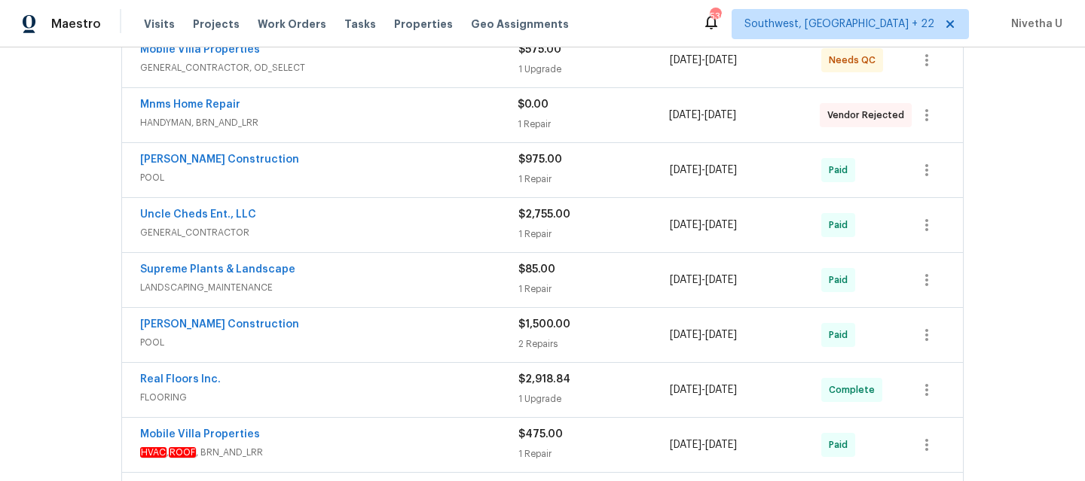
scroll to position [0, 0]
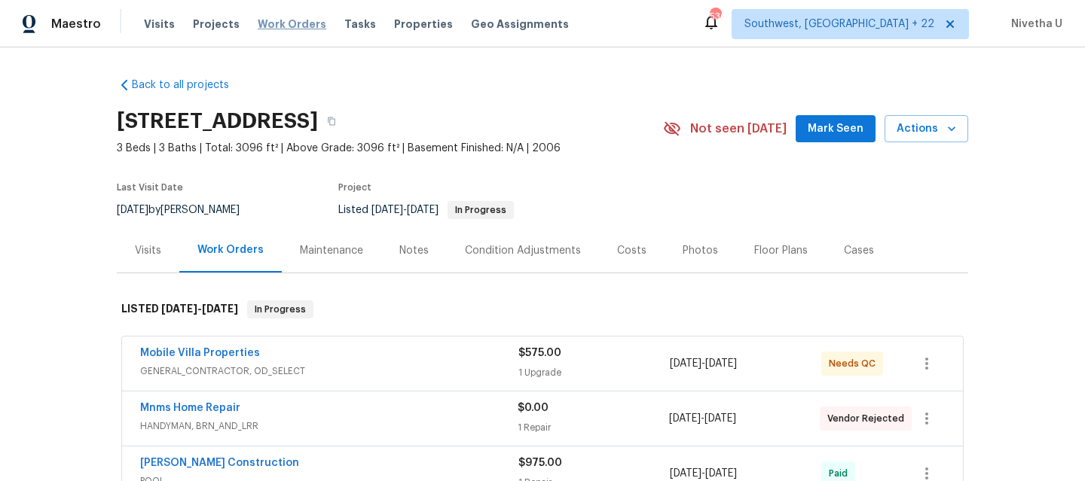
click at [293, 18] on span "Work Orders" at bounding box center [292, 24] width 69 height 15
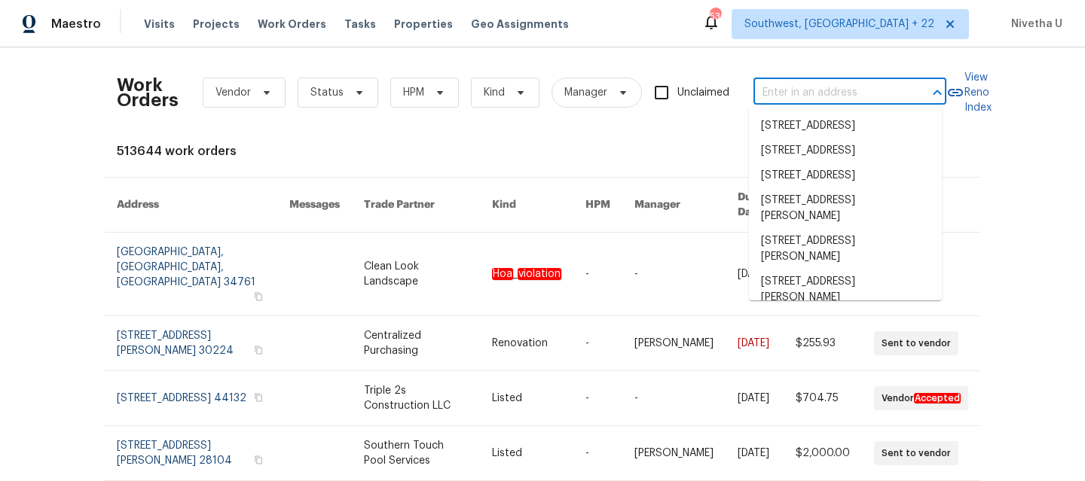
click at [832, 93] on input "text" at bounding box center [828, 92] width 151 height 23
paste input "13794 SW 112th St, Dunnellon, FL 34432"
type input "13794 SW 112th St, Dunnellon, FL 34432"
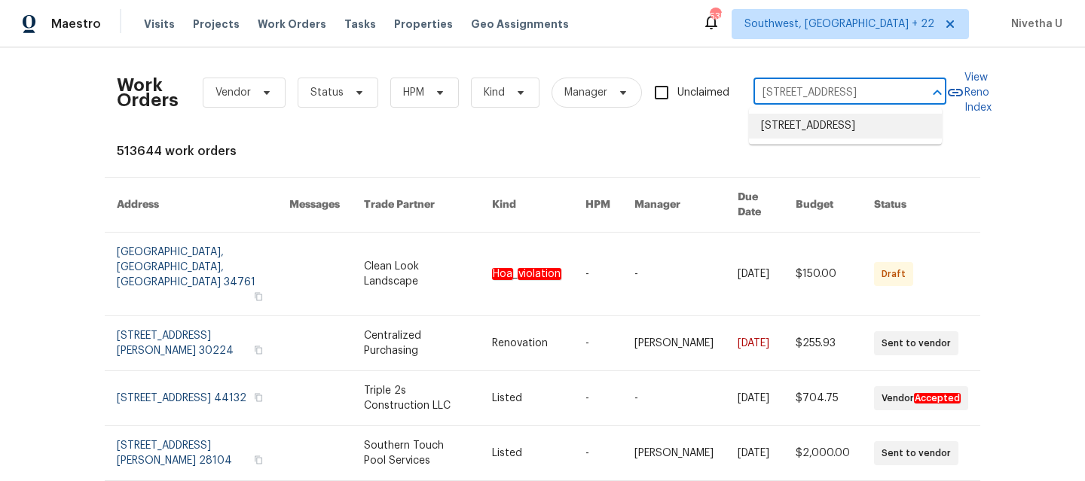
click at [837, 136] on li "13794 SW 112th St, Dunnellon, FL 34432" at bounding box center [845, 126] width 193 height 25
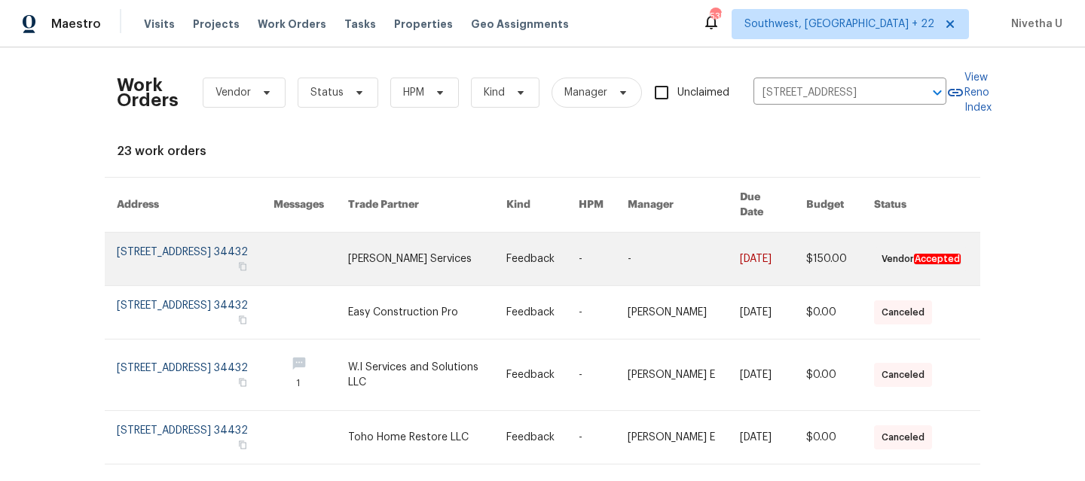
click at [151, 246] on link at bounding box center [195, 259] width 157 height 53
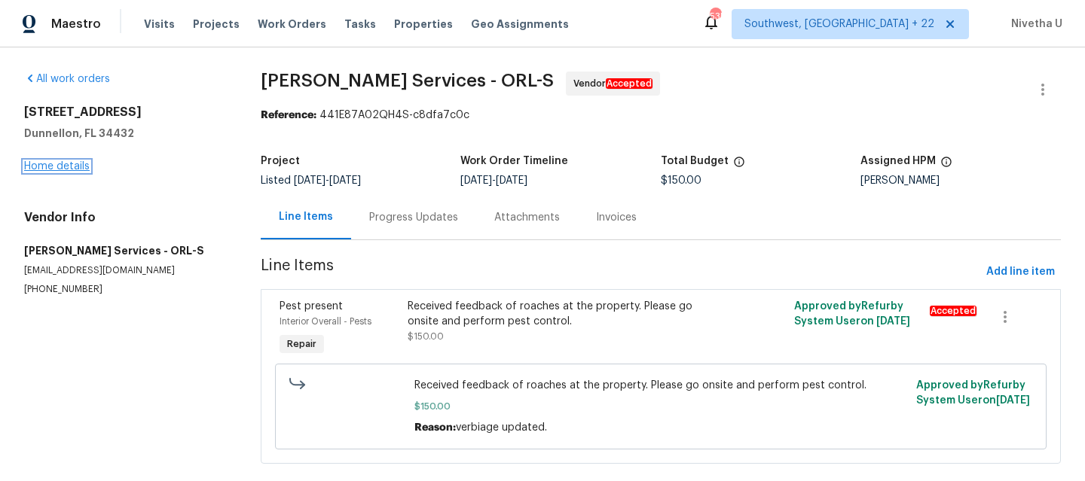
click at [45, 169] on link "Home details" at bounding box center [57, 166] width 66 height 11
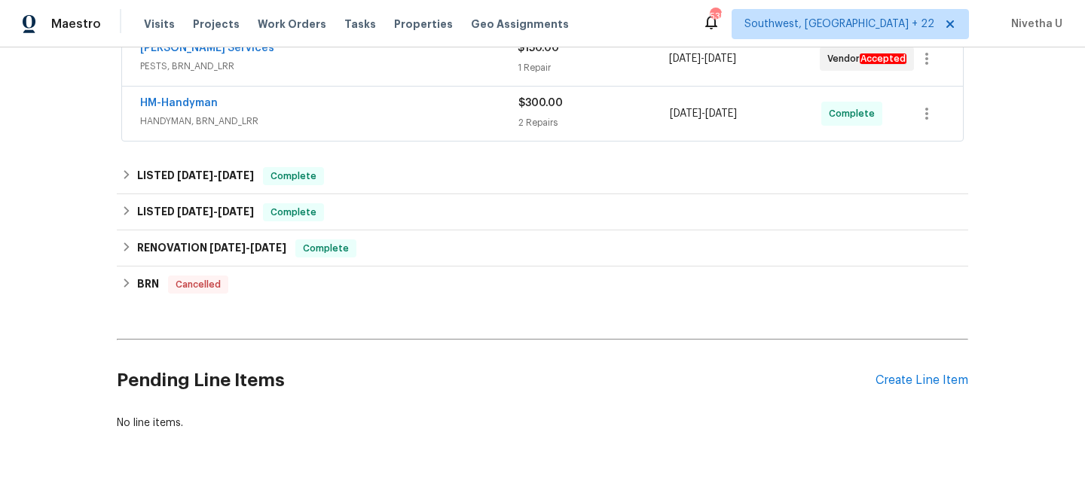
scroll to position [358, 0]
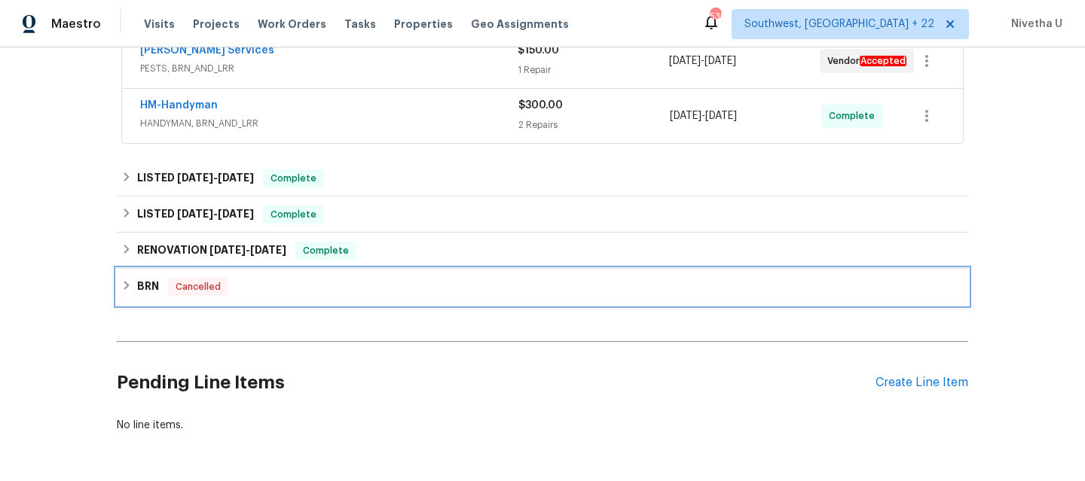
click at [338, 284] on div "BRN Cancelled" at bounding box center [542, 287] width 842 height 18
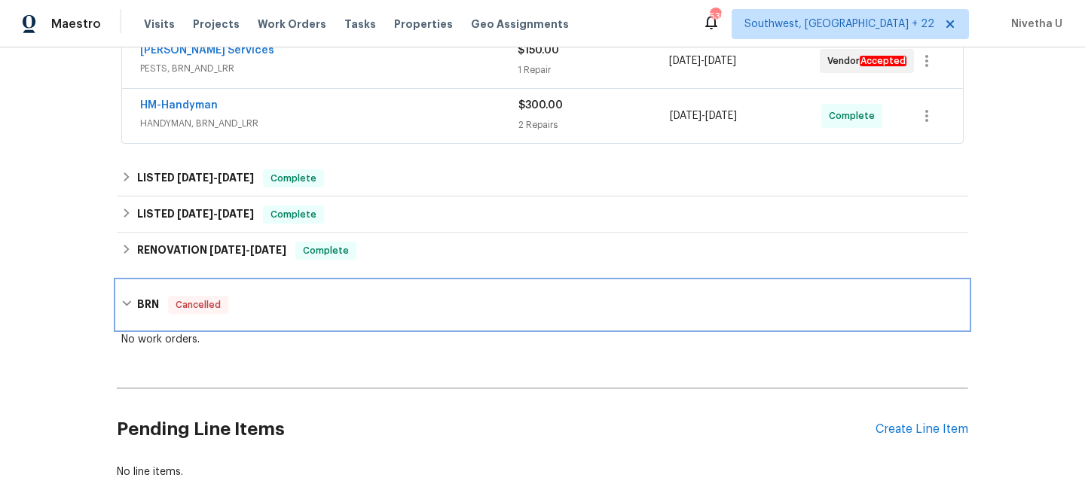
click at [338, 284] on div "BRN Cancelled" at bounding box center [542, 305] width 851 height 48
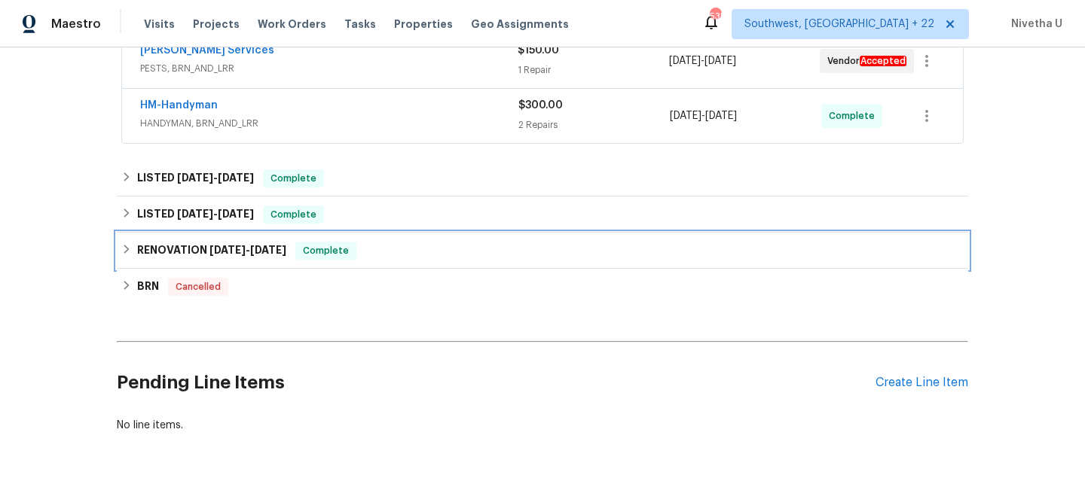
click at [353, 257] on span "Complete" at bounding box center [326, 250] width 58 height 15
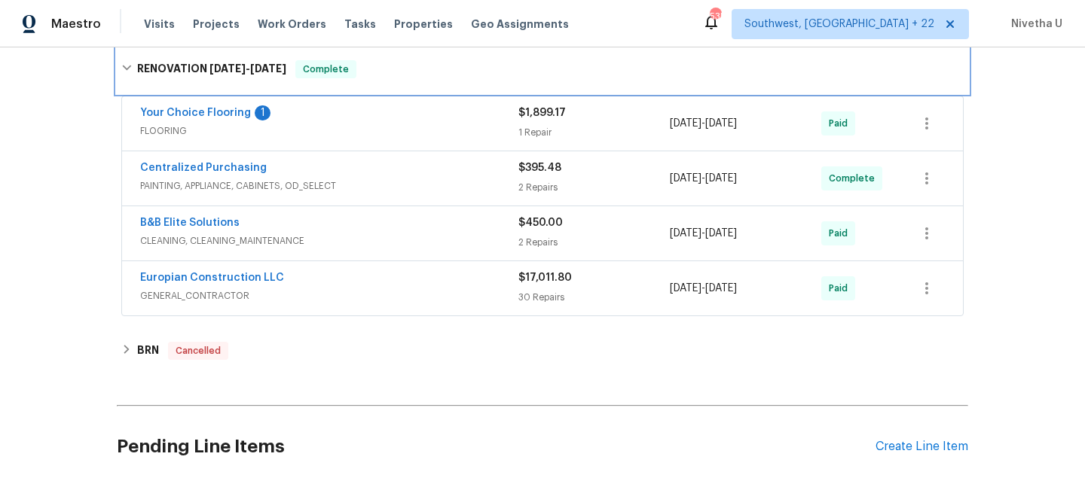
scroll to position [397, 0]
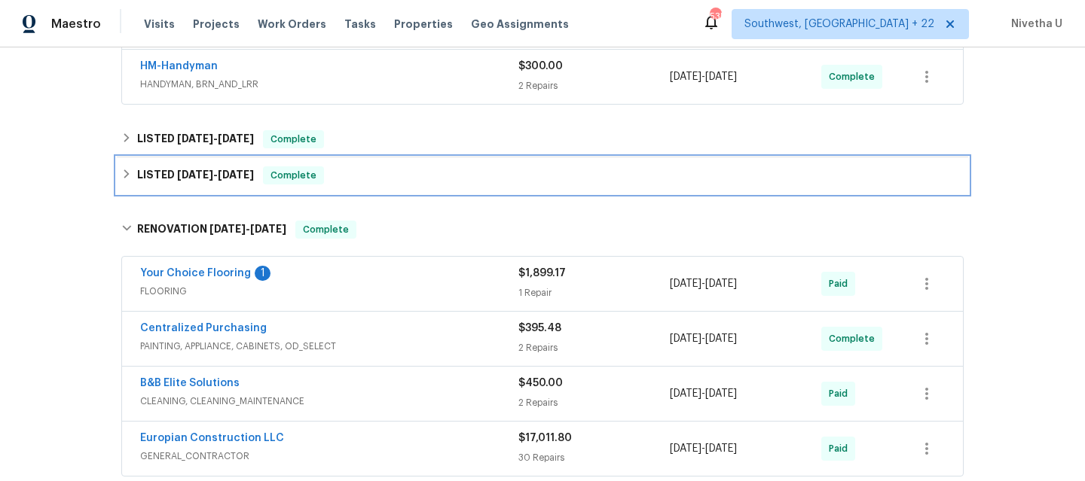
click at [343, 176] on div "LISTED 5/23/25 - 5/29/25 Complete" at bounding box center [542, 176] width 842 height 18
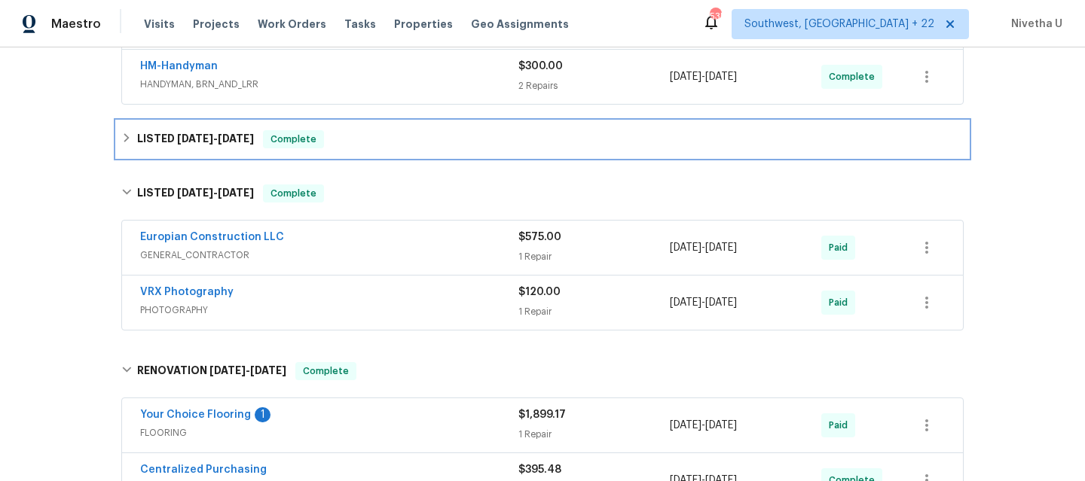
click at [338, 148] on div "LISTED 7/8/25 - 7/17/25 Complete" at bounding box center [542, 139] width 842 height 18
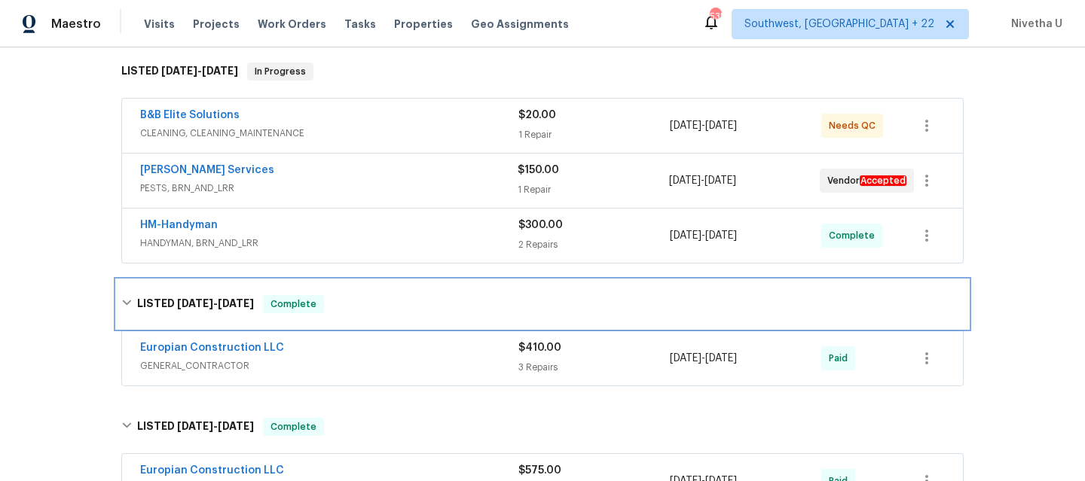
scroll to position [236, 0]
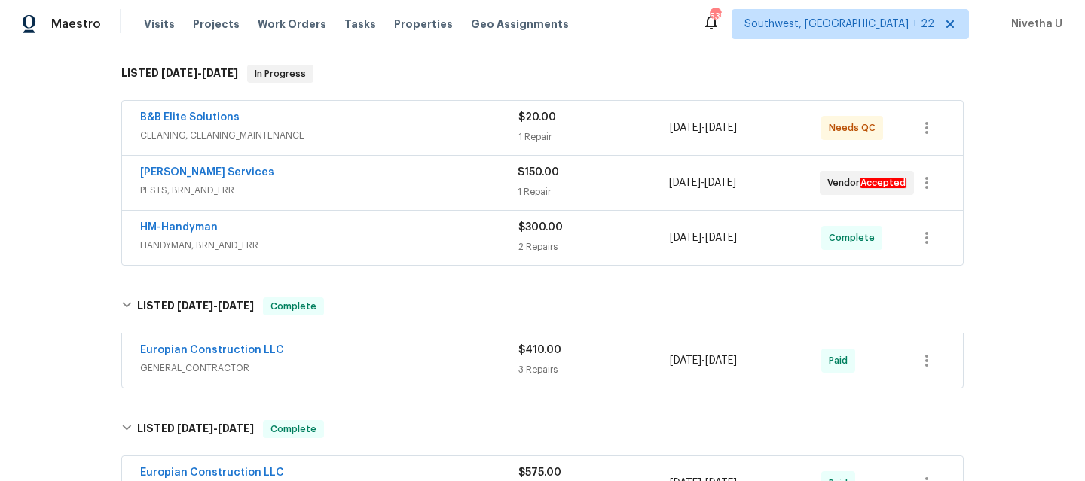
click at [338, 246] on span "HANDYMAN, BRN_AND_LRR" at bounding box center [329, 245] width 378 height 15
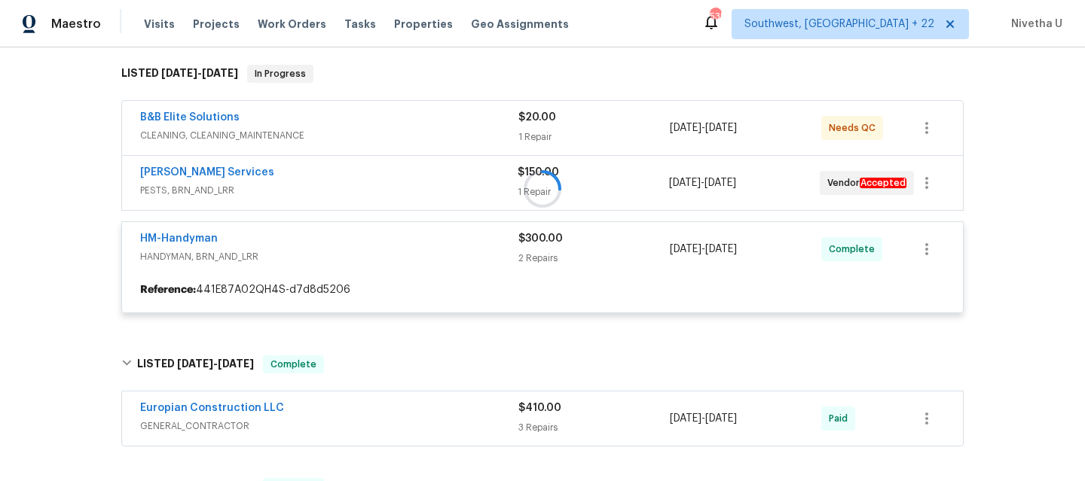
click at [339, 186] on div at bounding box center [542, 189] width 851 height 279
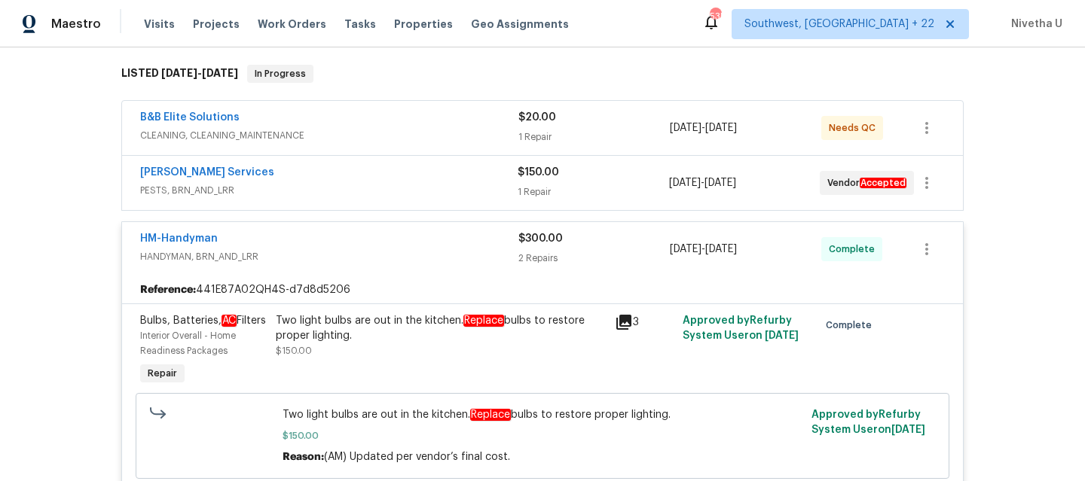
click at [339, 186] on span "PESTS, BRN_AND_LRR" at bounding box center [328, 190] width 377 height 15
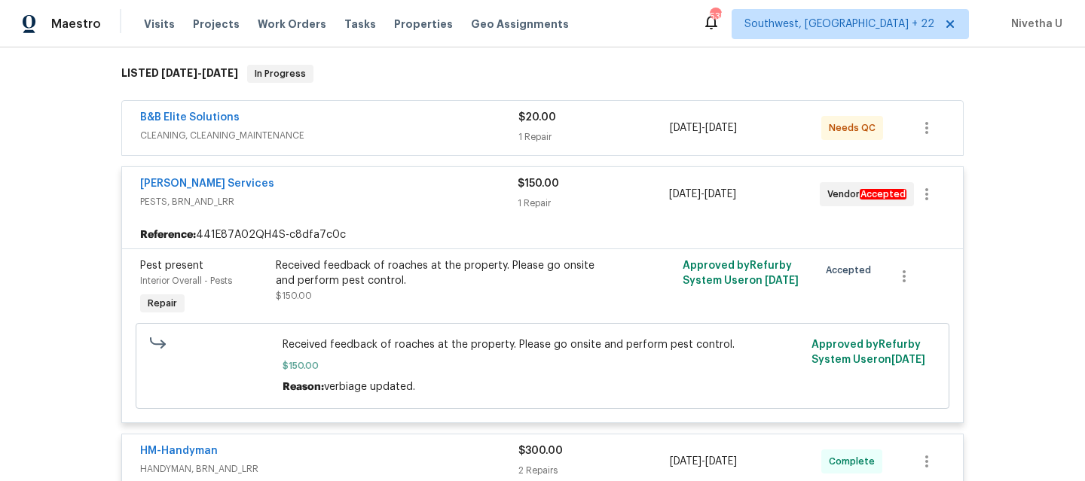
click at [344, 128] on span "CLEANING, CLEANING_MAINTENANCE" at bounding box center [329, 135] width 378 height 15
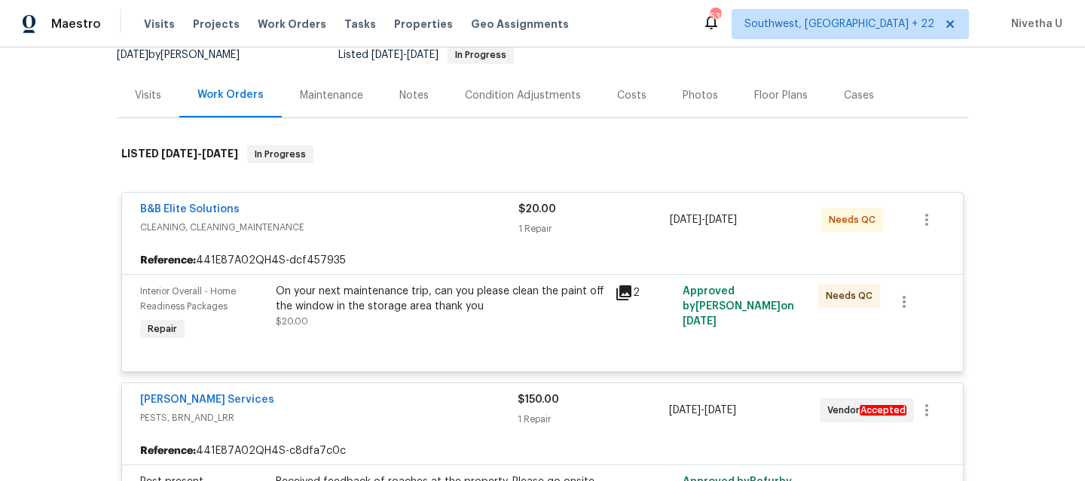
scroll to position [159, 0]
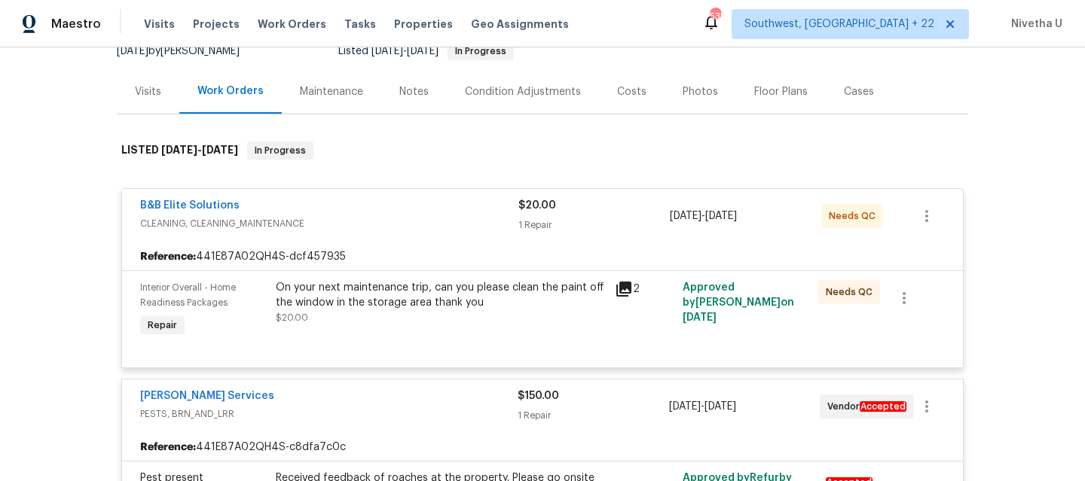
click at [425, 215] on div "B&B Elite Solutions" at bounding box center [329, 207] width 378 height 18
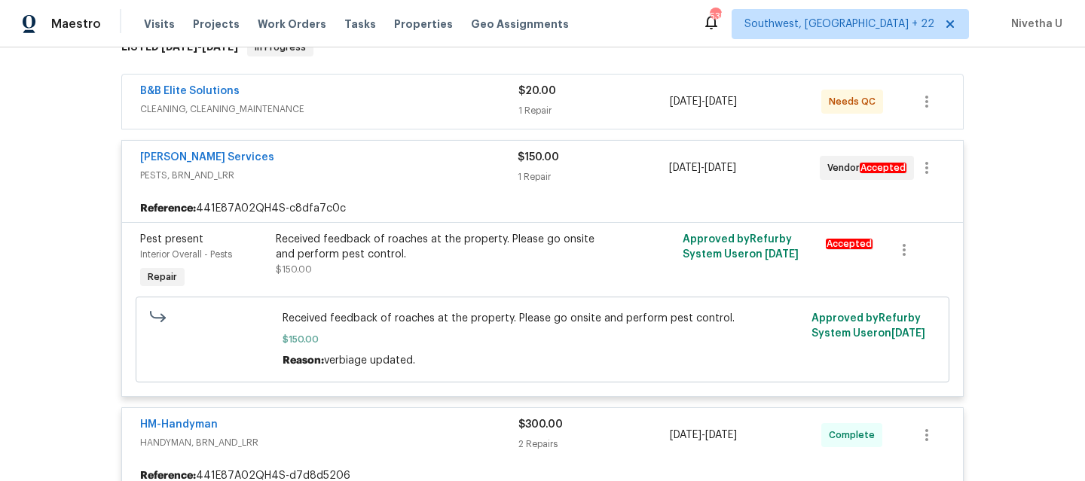
scroll to position [264, 0]
click at [393, 176] on span "PESTS, BRN_AND_LRR" at bounding box center [328, 174] width 377 height 15
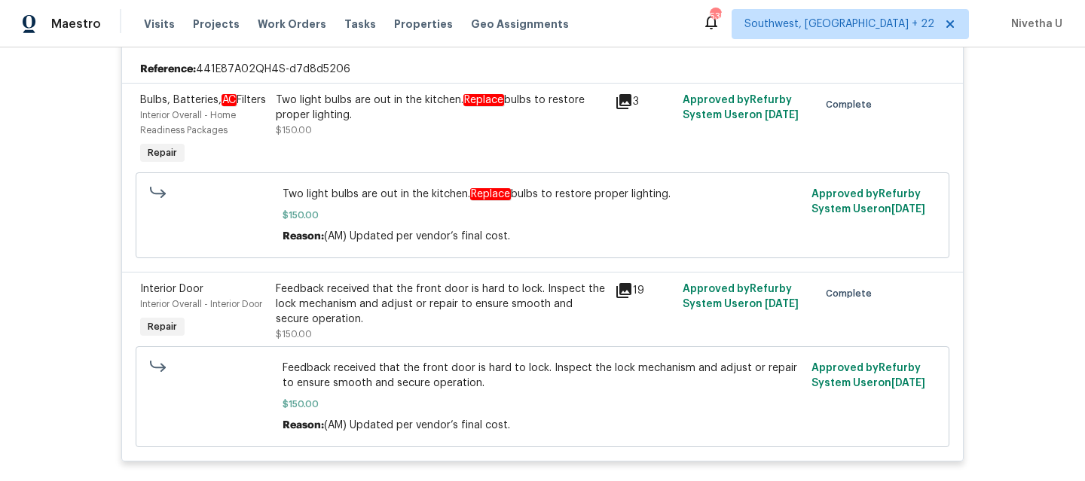
scroll to position [393, 0]
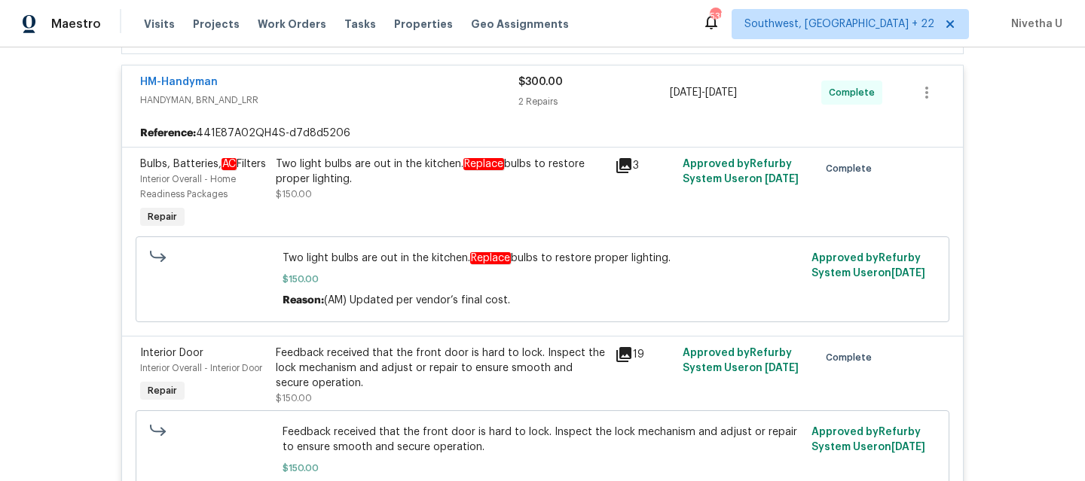
click at [384, 99] on span "HANDYMAN, BRN_AND_LRR" at bounding box center [329, 100] width 378 height 15
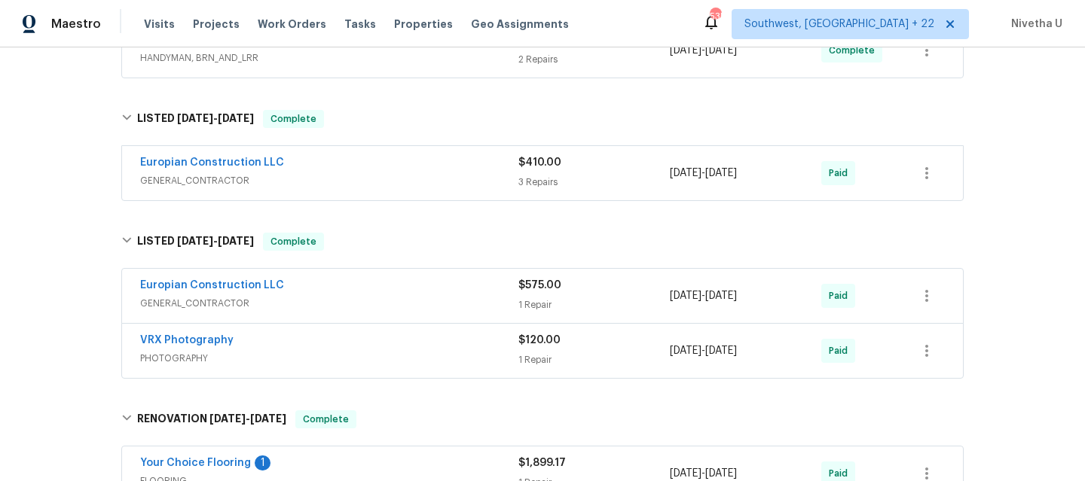
scroll to position [429, 0]
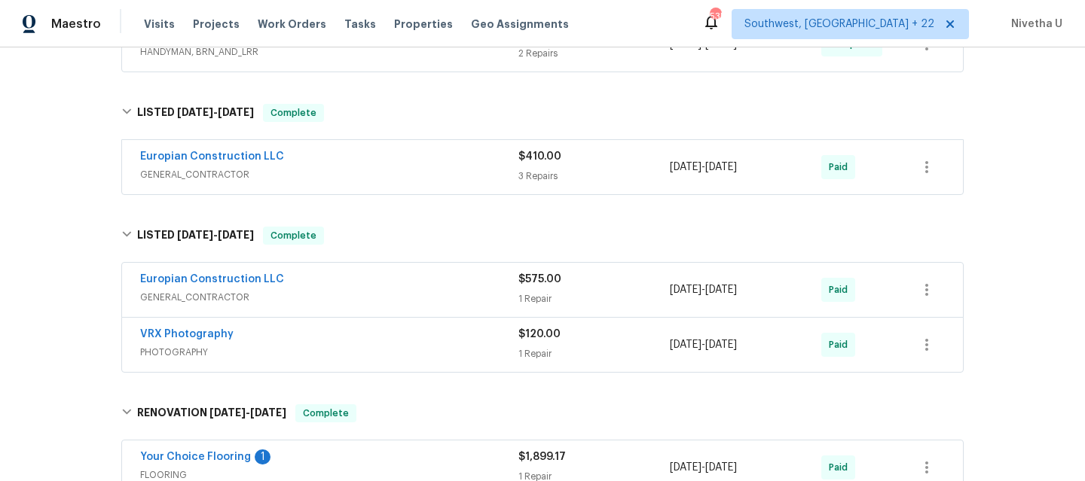
click at [380, 182] on div "Europian Construction LLC GENERAL_CONTRACTOR" at bounding box center [329, 167] width 378 height 36
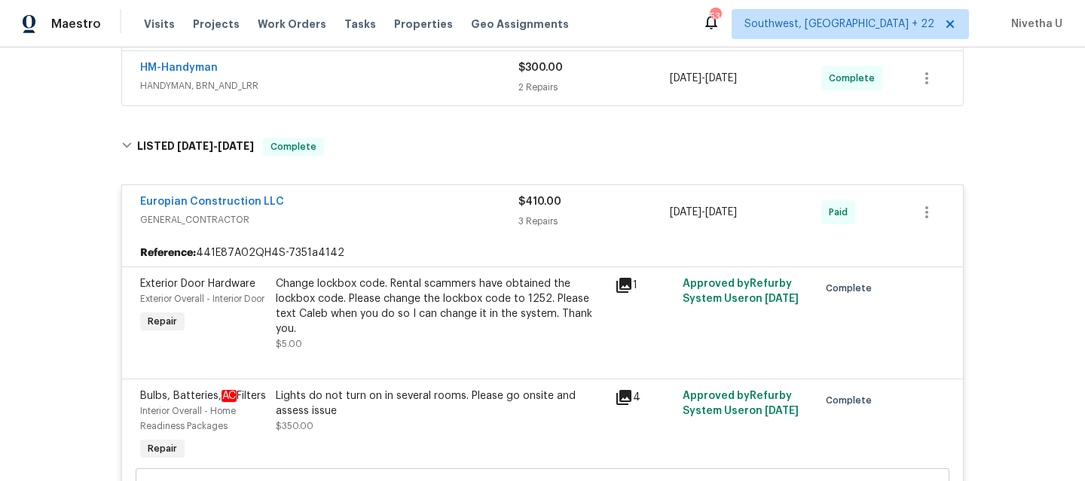
scroll to position [371, 0]
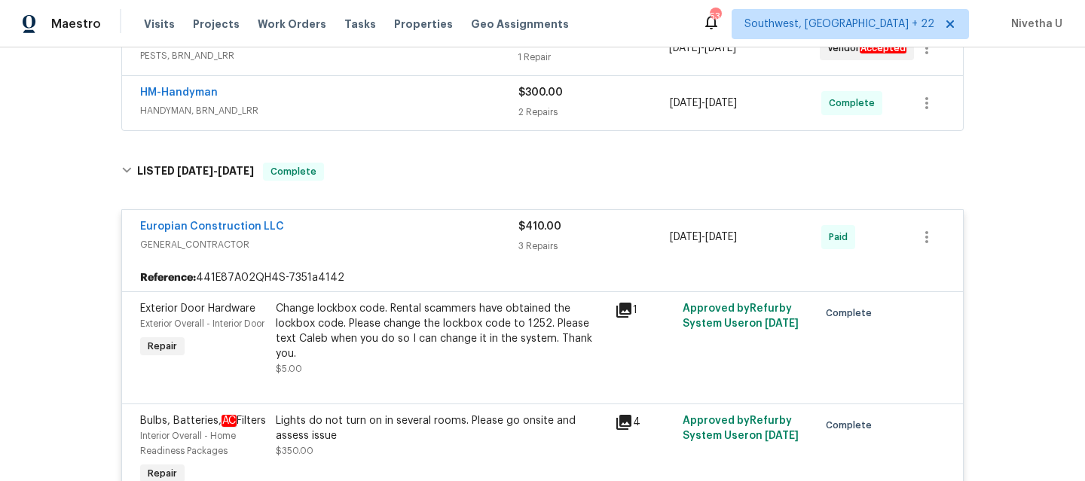
click at [479, 242] on span "GENERAL_CONTRACTOR" at bounding box center [329, 244] width 378 height 15
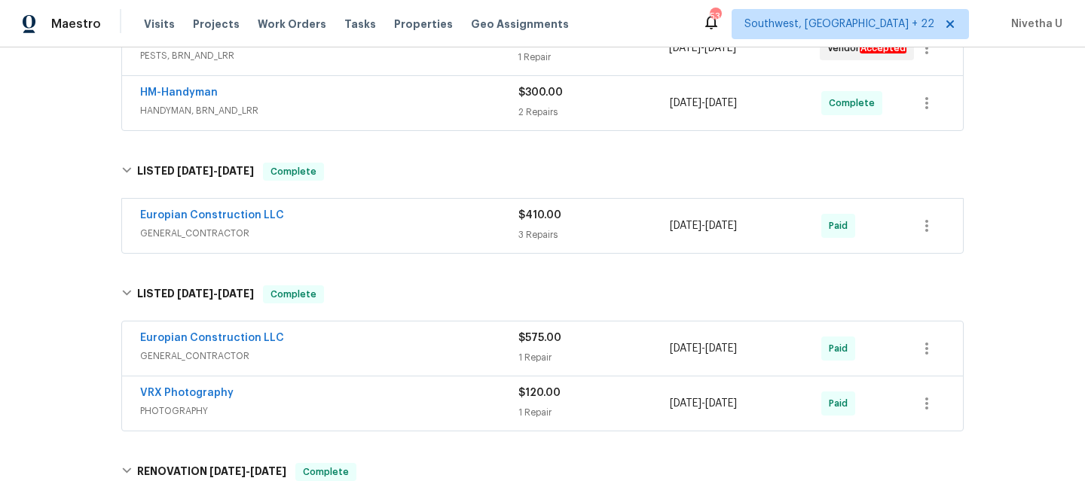
click at [374, 234] on span "GENERAL_CONTRACTOR" at bounding box center [329, 233] width 378 height 15
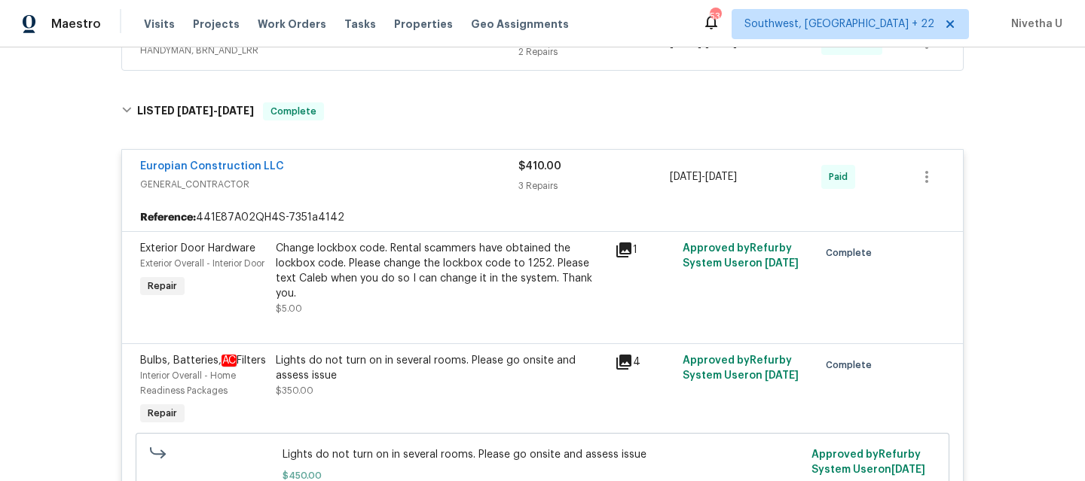
scroll to position [429, 0]
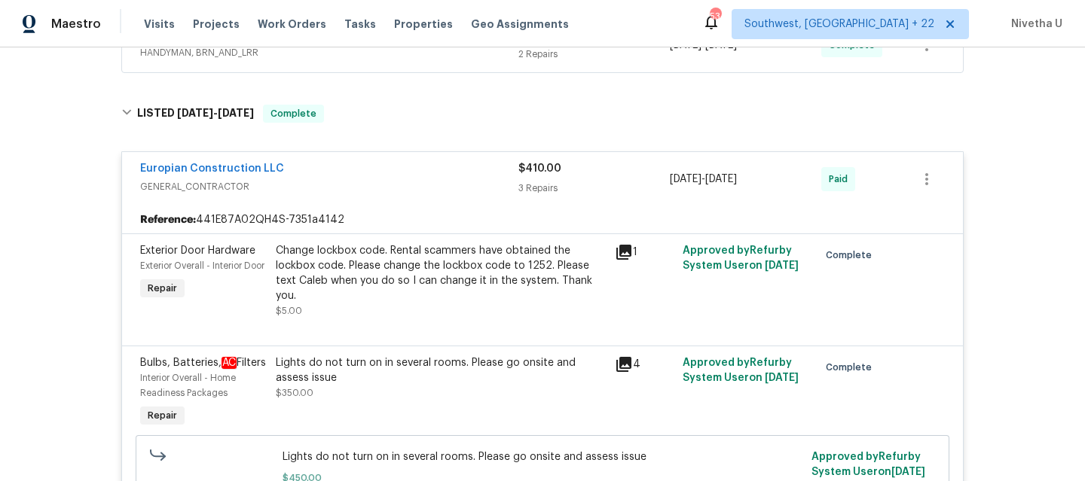
click at [366, 179] on span "GENERAL_CONTRACTOR" at bounding box center [329, 186] width 378 height 15
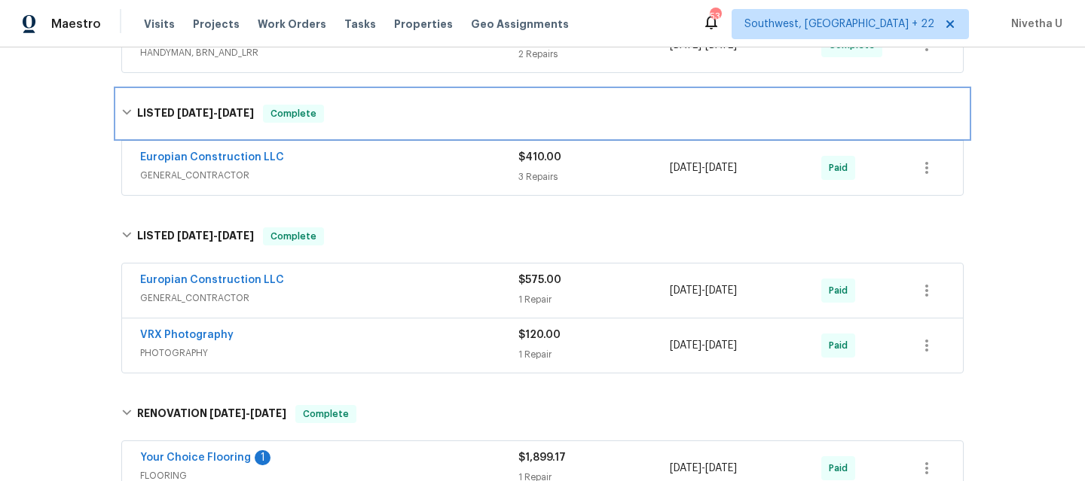
click at [339, 135] on div "LISTED 7/8/25 - 7/17/25 Complete" at bounding box center [542, 114] width 851 height 48
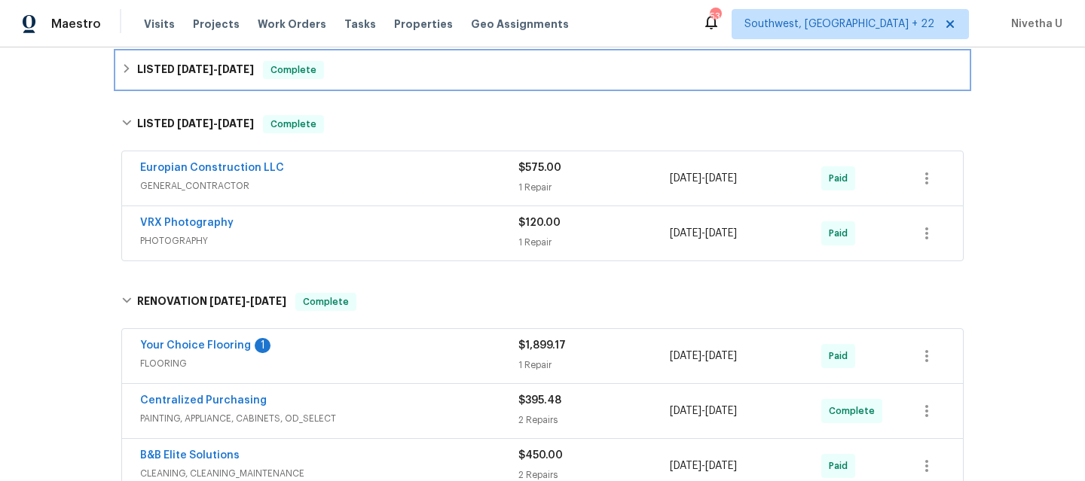
scroll to position [467, 0]
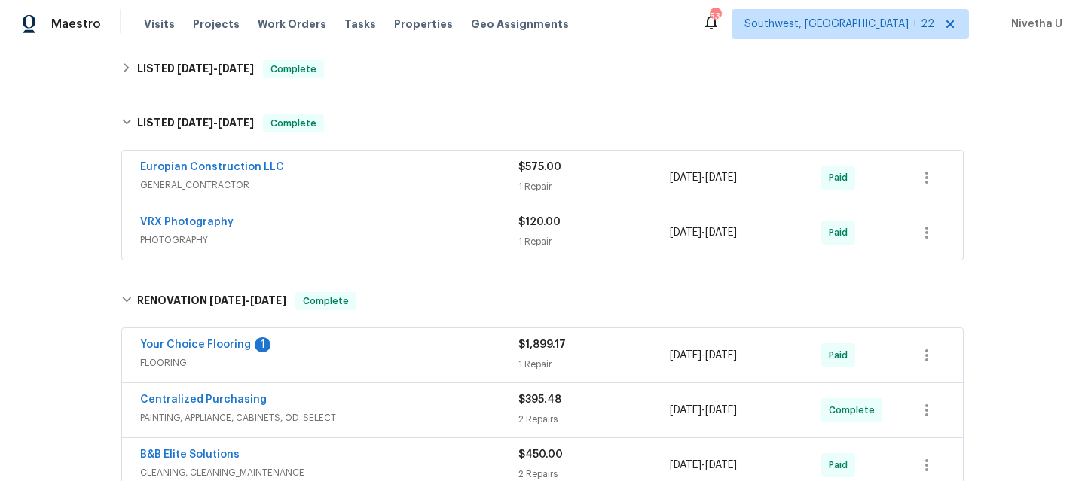
click at [320, 188] on span "GENERAL_CONTRACTOR" at bounding box center [329, 185] width 378 height 15
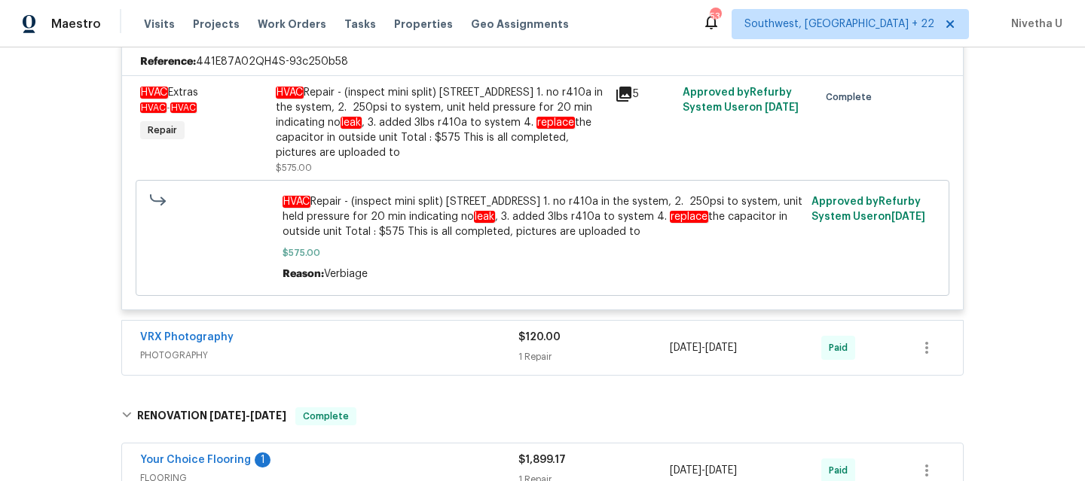
scroll to position [683, 0]
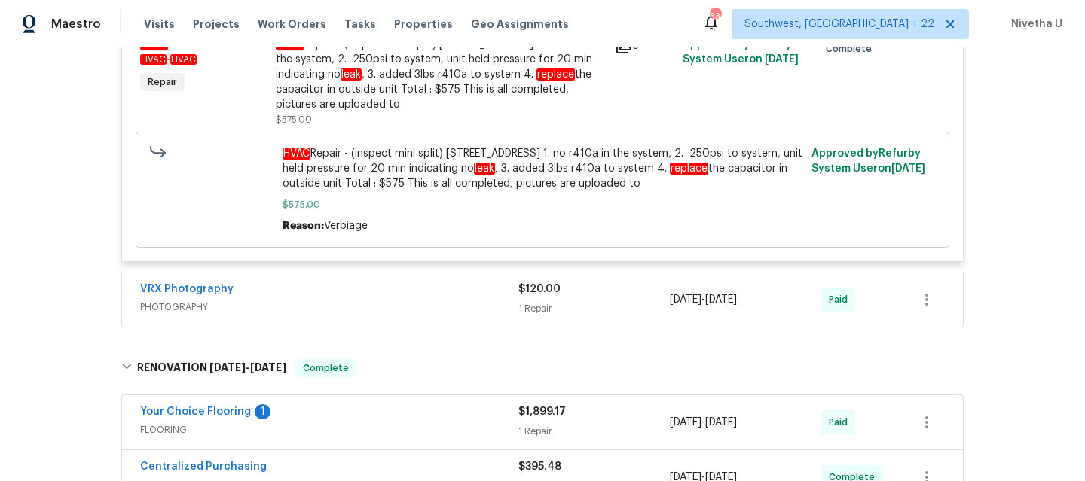
click at [273, 314] on span "PHOTOGRAPHY" at bounding box center [329, 307] width 378 height 15
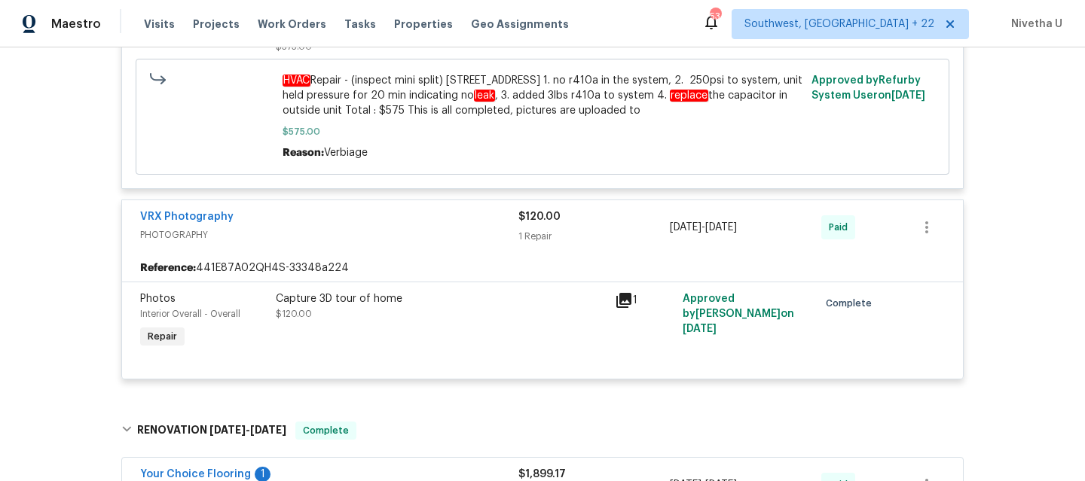
scroll to position [675, 0]
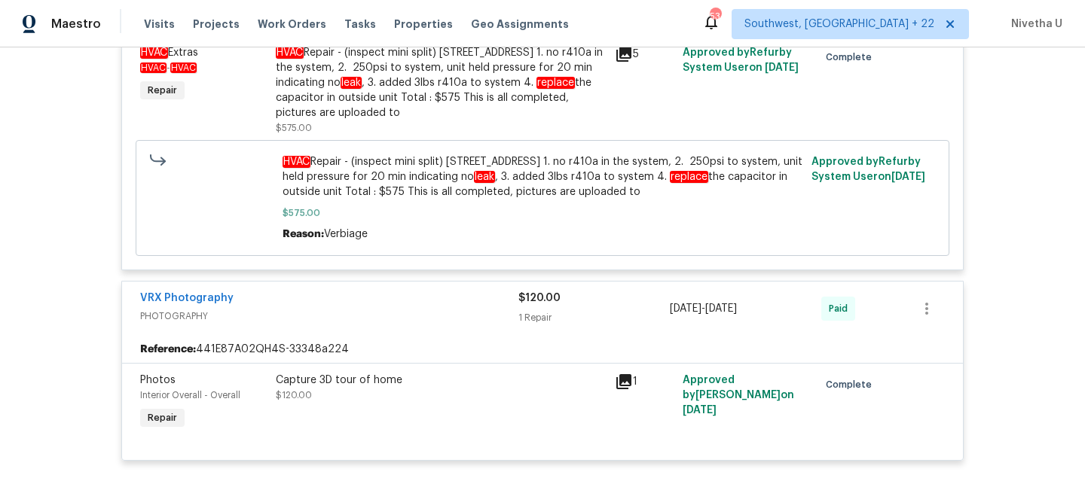
click at [273, 310] on span "PHOTOGRAPHY" at bounding box center [329, 316] width 378 height 15
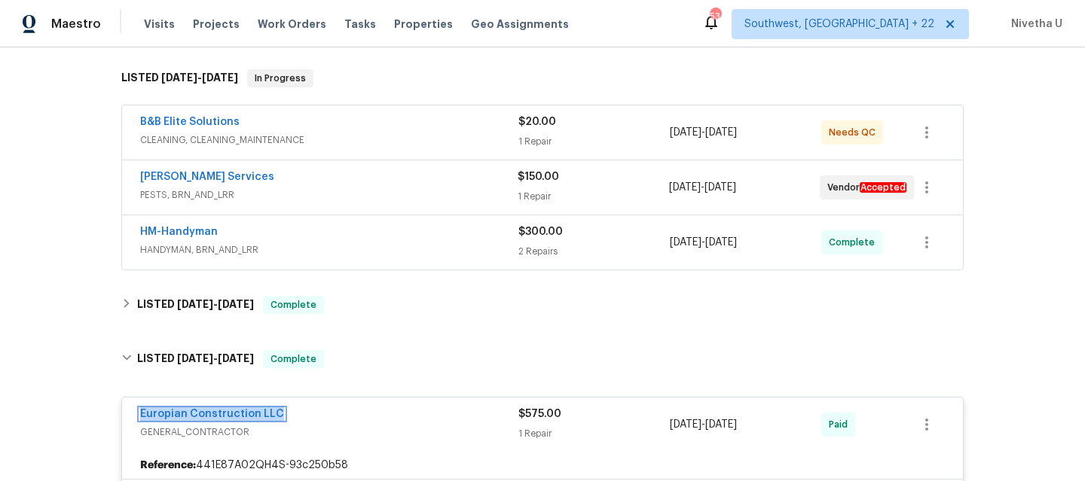
scroll to position [224, 0]
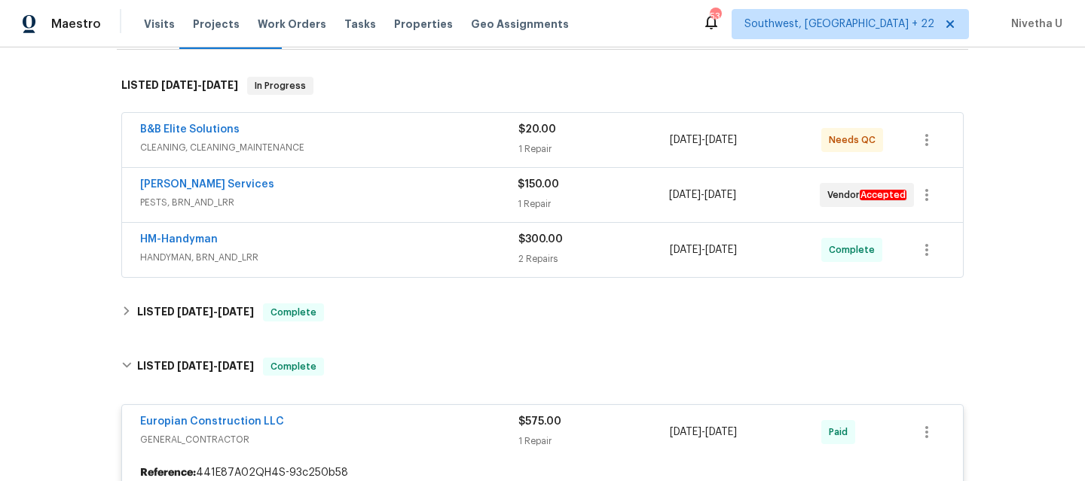
click at [335, 272] on div "HM-Handyman HANDYMAN, BRN_AND_LRR $300.00 2 Repairs 8/13/2025 - 8/20/2025 Compl…" at bounding box center [542, 250] width 841 height 54
click at [329, 249] on div "HM-Handyman" at bounding box center [329, 241] width 378 height 18
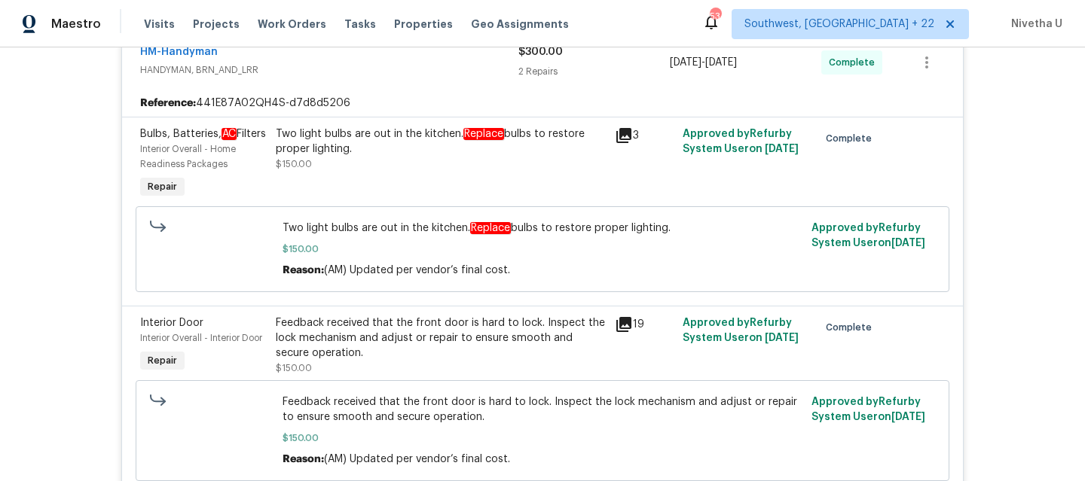
scroll to position [328, 0]
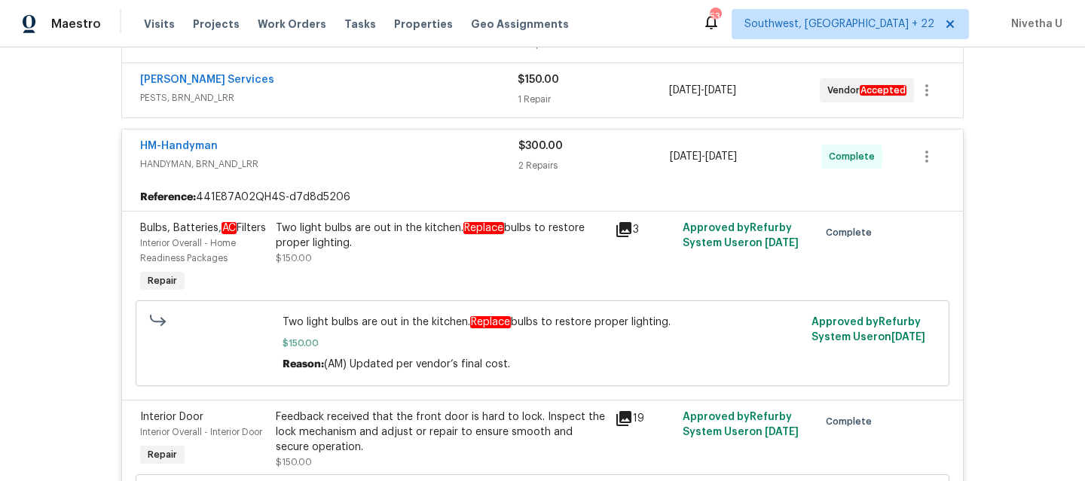
click at [309, 158] on span "HANDYMAN, BRN_AND_LRR" at bounding box center [329, 164] width 378 height 15
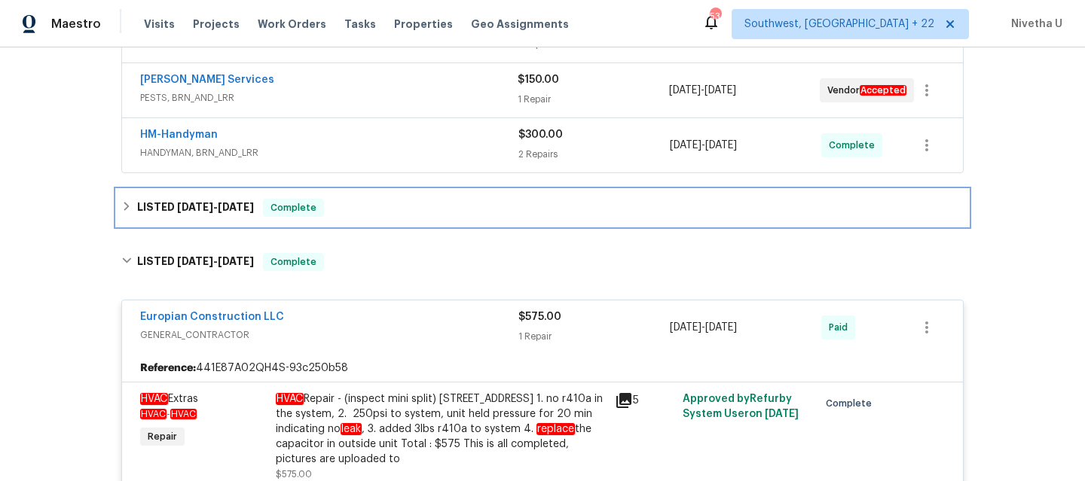
click at [292, 215] on span "Complete" at bounding box center [293, 207] width 58 height 15
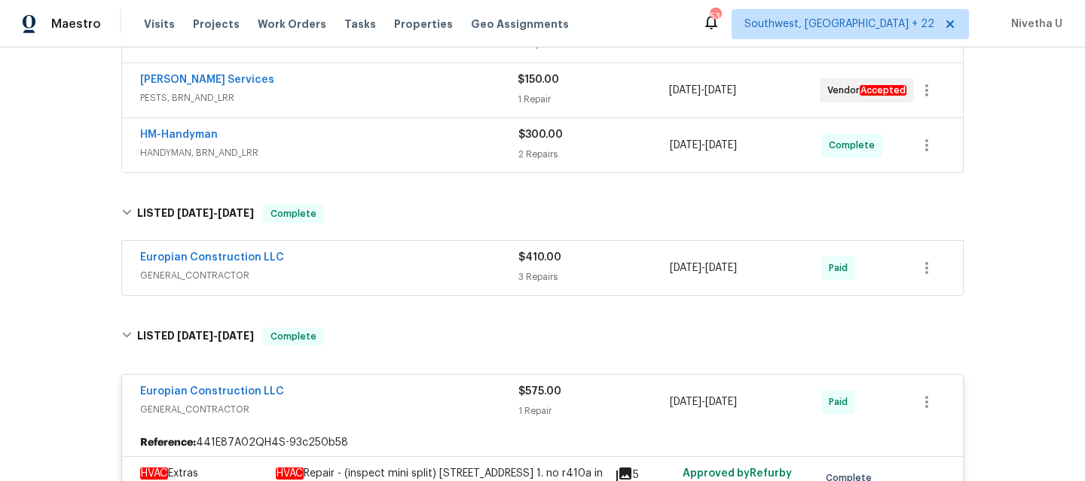
click at [344, 275] on span "GENERAL_CONTRACTOR" at bounding box center [329, 275] width 378 height 15
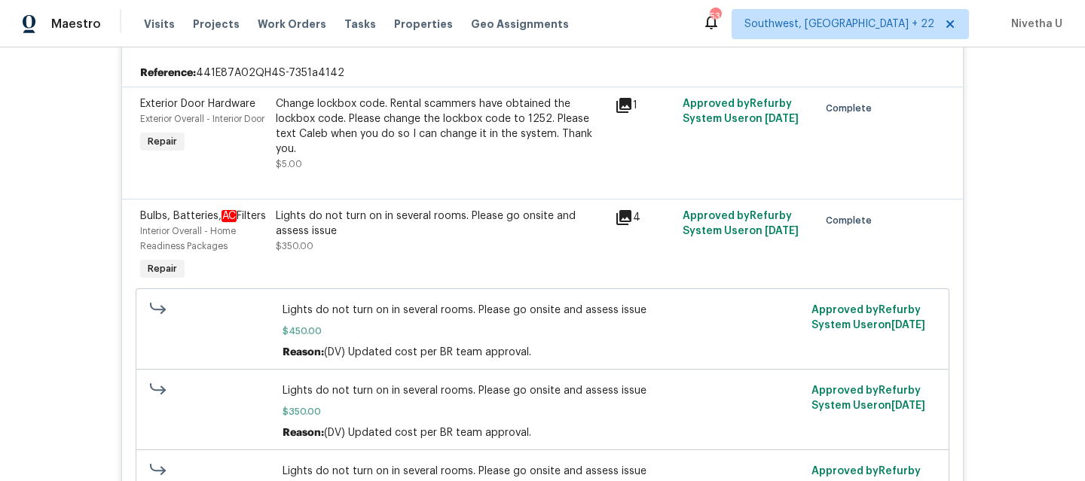
scroll to position [376, 0]
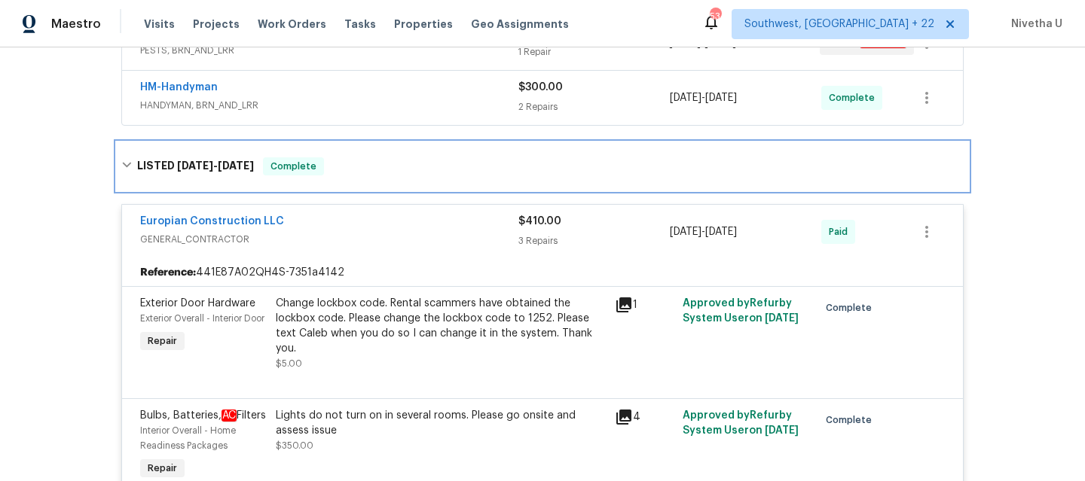
click at [325, 180] on div "LISTED 7/8/25 - 7/17/25 Complete" at bounding box center [542, 166] width 851 height 48
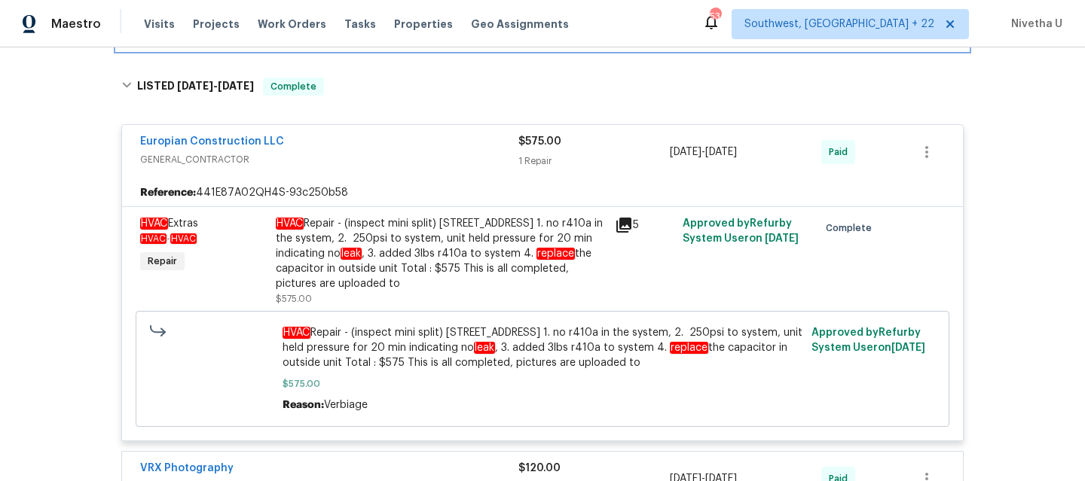
scroll to position [485, 0]
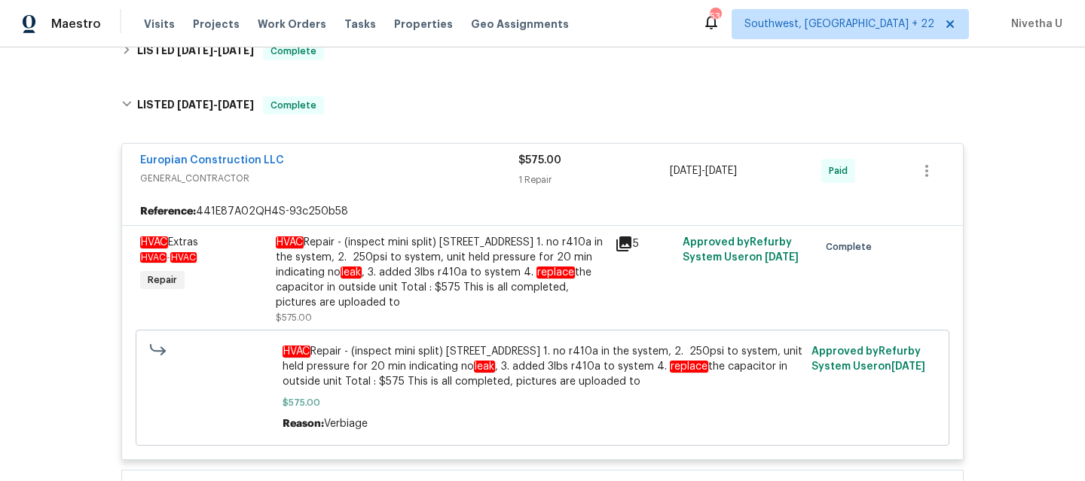
click at [398, 184] on span "GENERAL_CONTRACTOR" at bounding box center [329, 178] width 378 height 15
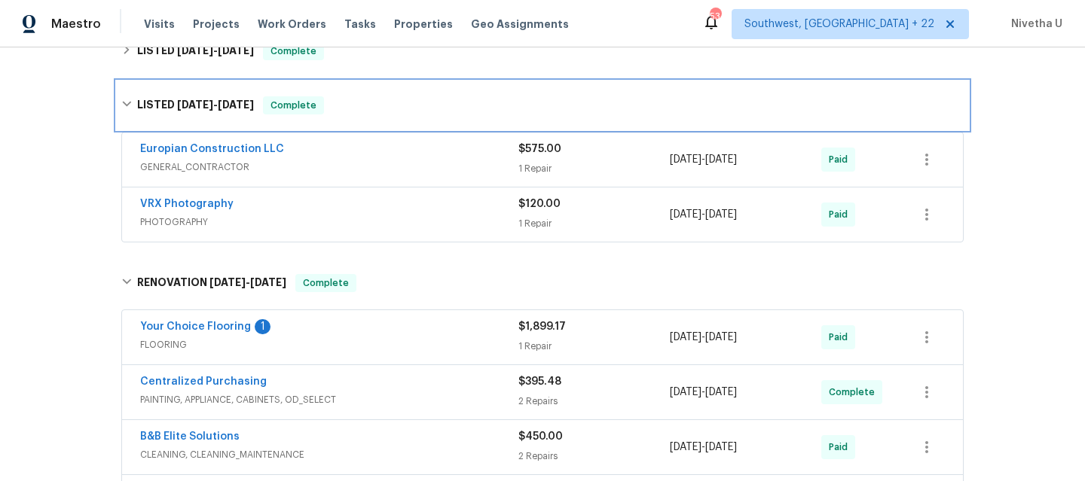
click at [385, 112] on div "LISTED 5/23/25 - 5/29/25 Complete" at bounding box center [542, 105] width 842 height 18
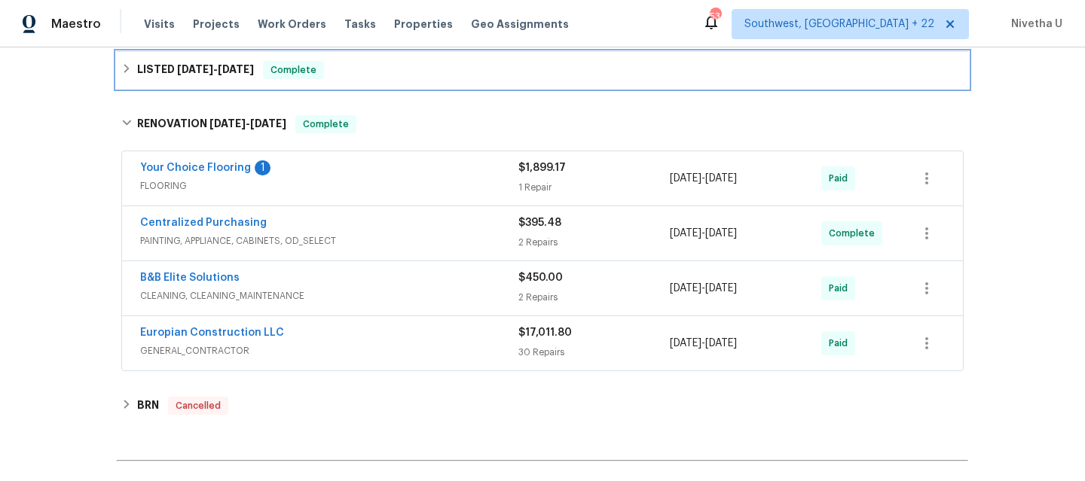
scroll to position [490, 0]
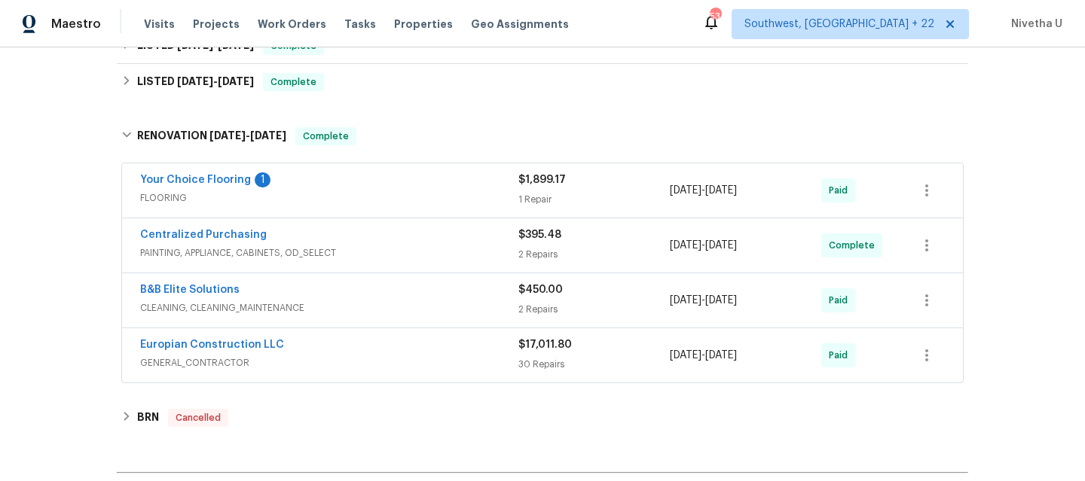
click at [408, 184] on div "Your Choice Flooring 1" at bounding box center [329, 182] width 378 height 18
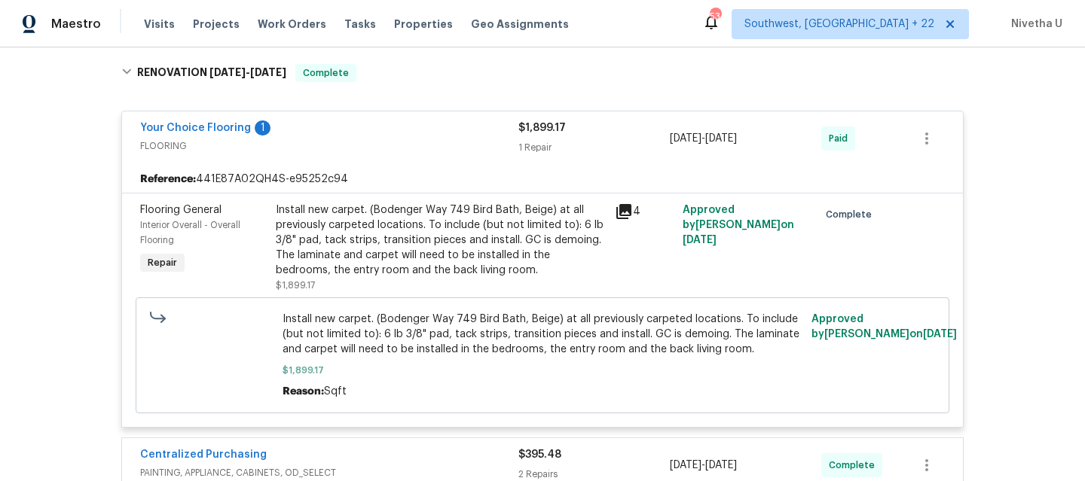
scroll to position [553, 0]
click at [415, 152] on span "FLOORING" at bounding box center [329, 146] width 378 height 15
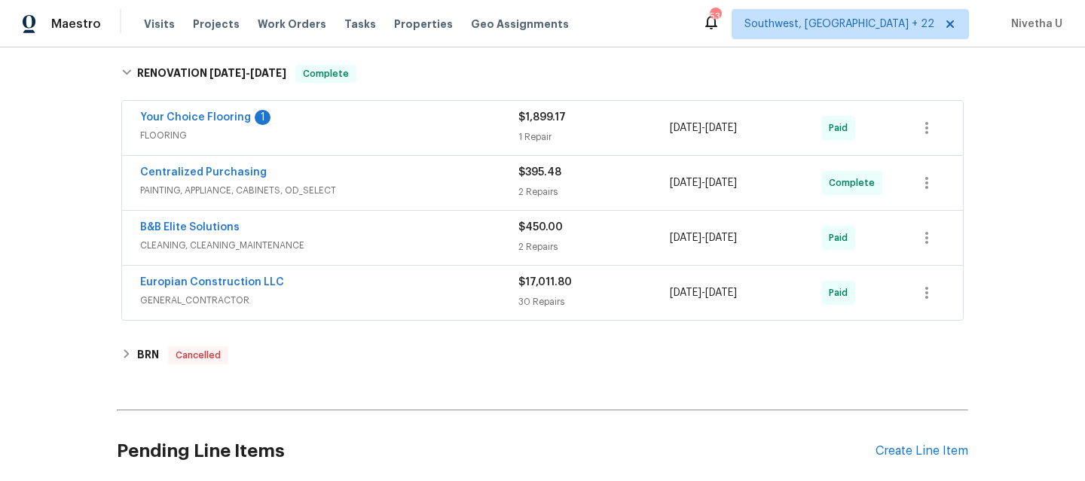
click at [408, 192] on span "PAINTING, APPLIANCE, CABINETS, OD_SELECT" at bounding box center [329, 190] width 378 height 15
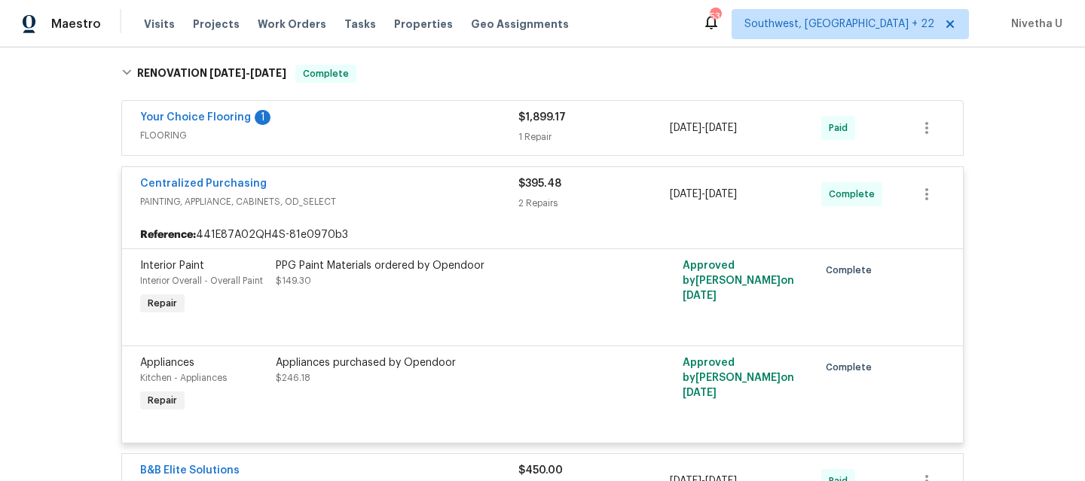
click at [410, 198] on span "PAINTING, APPLIANCE, CABINETS, OD_SELECT" at bounding box center [329, 201] width 378 height 15
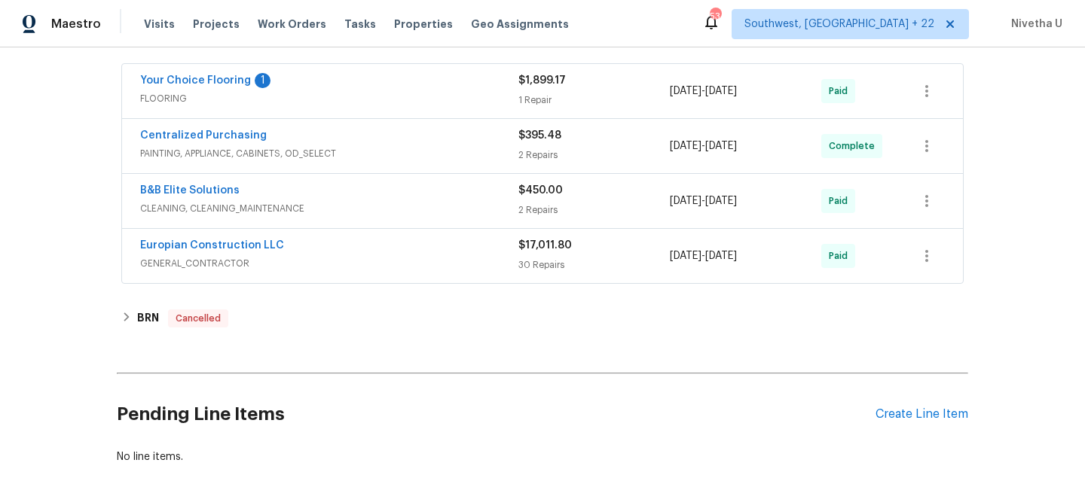
scroll to position [594, 0]
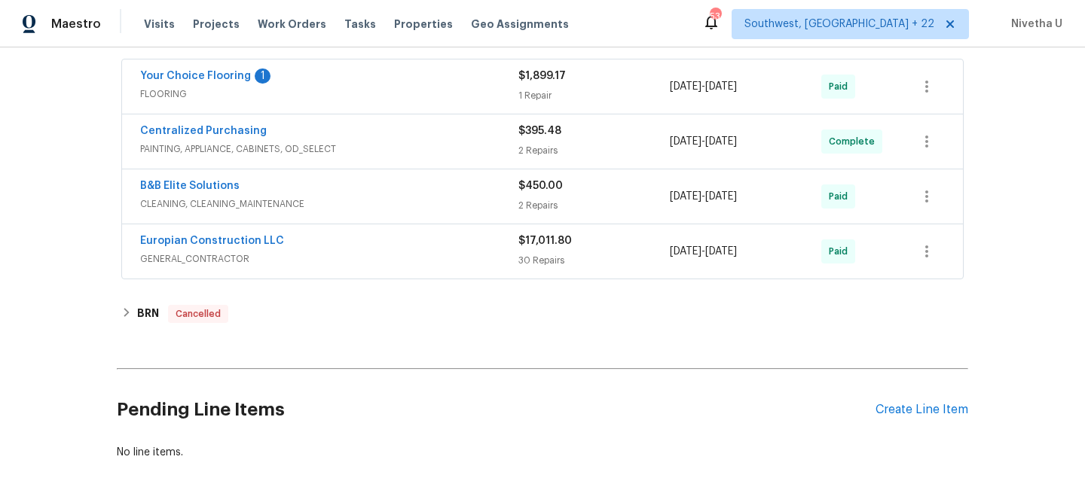
click at [409, 200] on span "CLEANING, CLEANING_MAINTENANCE" at bounding box center [329, 204] width 378 height 15
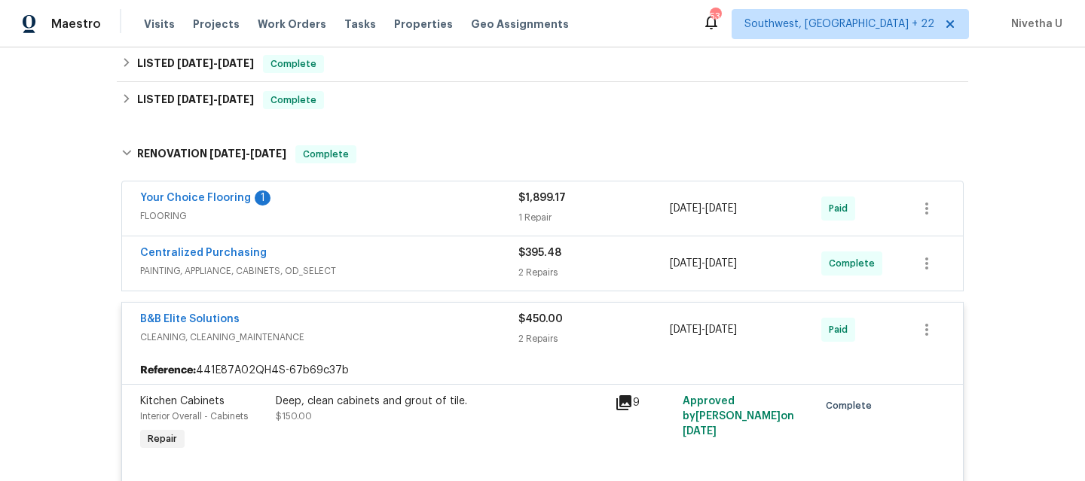
click at [390, 322] on div "B&B Elite Solutions" at bounding box center [329, 321] width 378 height 18
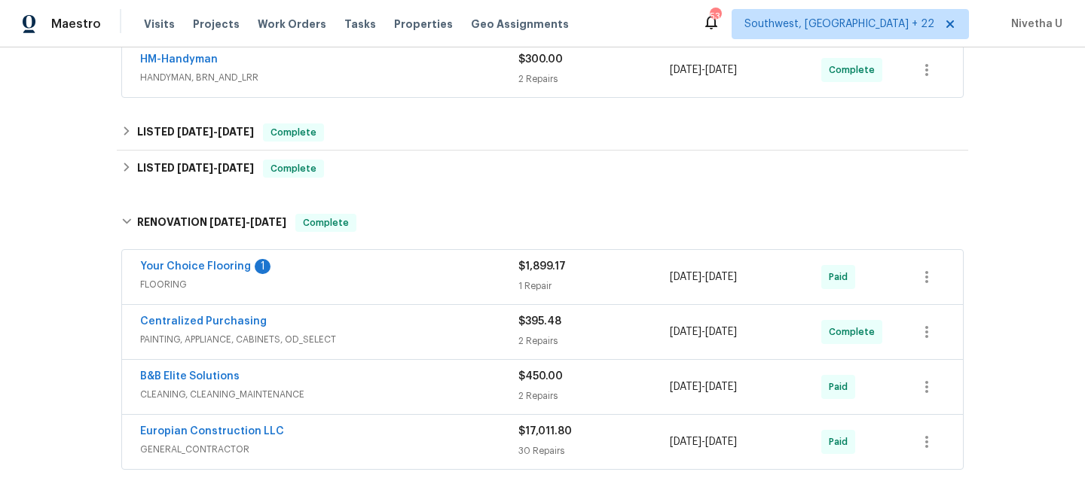
scroll to position [581, 0]
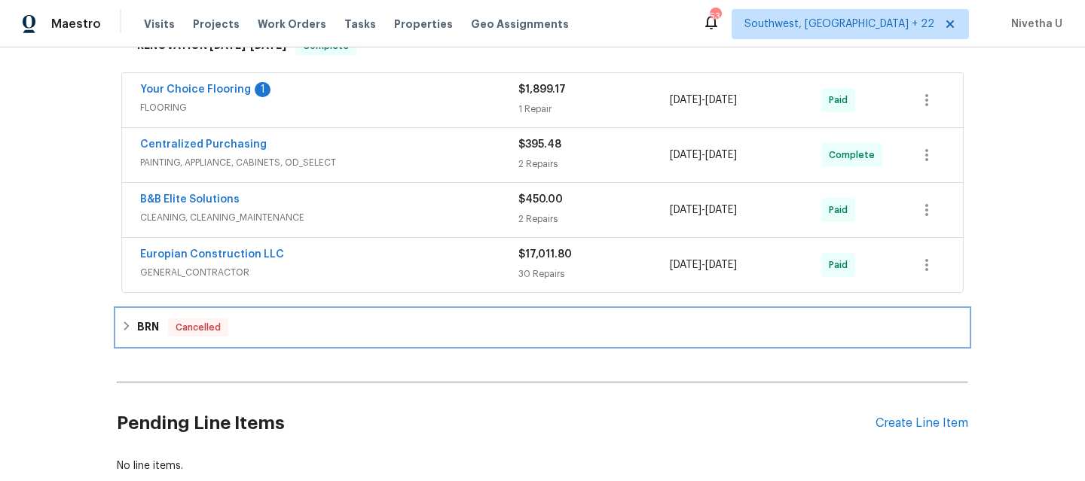
click at [359, 335] on div "BRN Cancelled" at bounding box center [542, 328] width 842 height 18
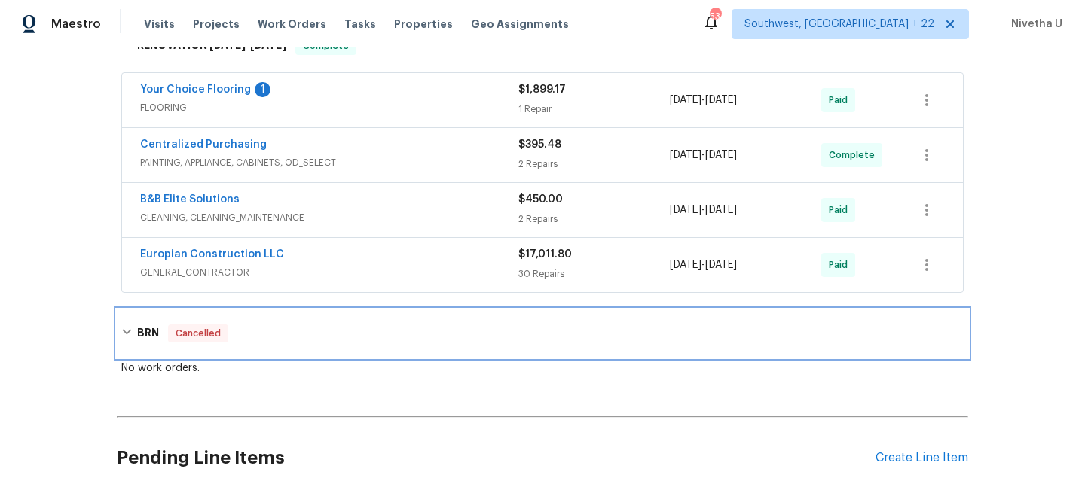
click at [359, 335] on div "BRN Cancelled" at bounding box center [542, 334] width 842 height 18
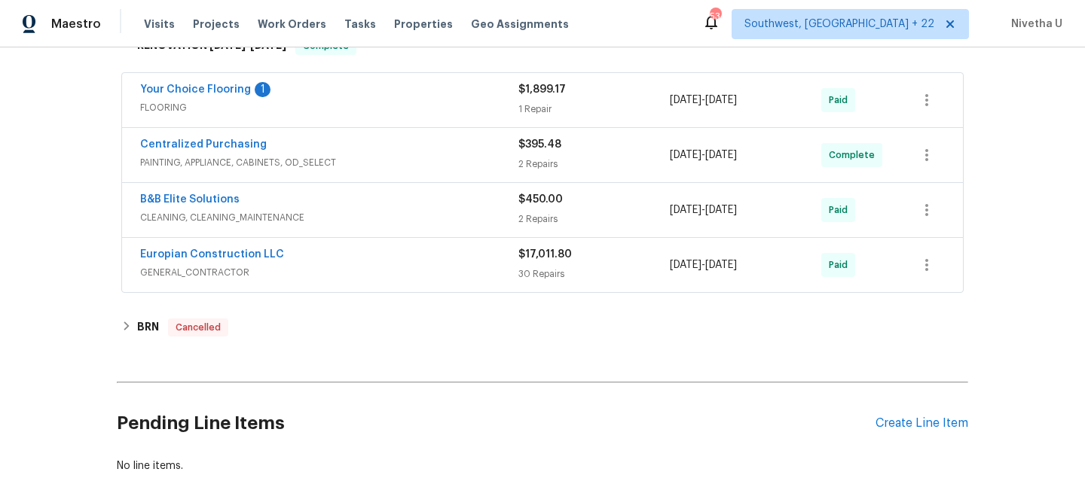
click at [377, 285] on div "Europian Construction LLC GENERAL_CONTRACTOR $17,011.80 30 Repairs 4/29/2025 - …" at bounding box center [542, 265] width 841 height 54
click at [374, 267] on span "GENERAL_CONTRACTOR" at bounding box center [329, 272] width 378 height 15
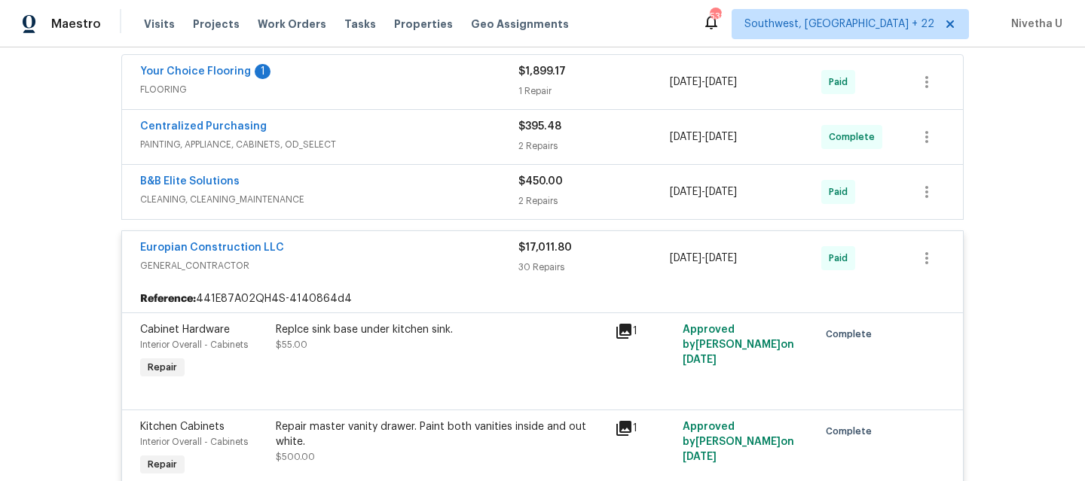
scroll to position [597, 0]
click at [427, 266] on span "GENERAL_CONTRACTOR" at bounding box center [329, 267] width 378 height 15
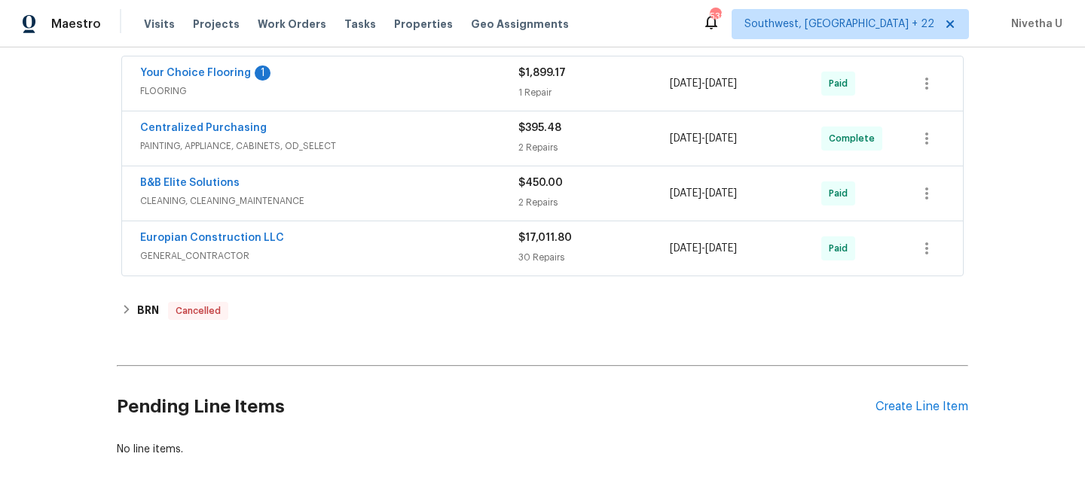
click at [413, 209] on div "B&B Elite Solutions CLEANING, CLEANING_MAINTENANCE" at bounding box center [329, 194] width 378 height 36
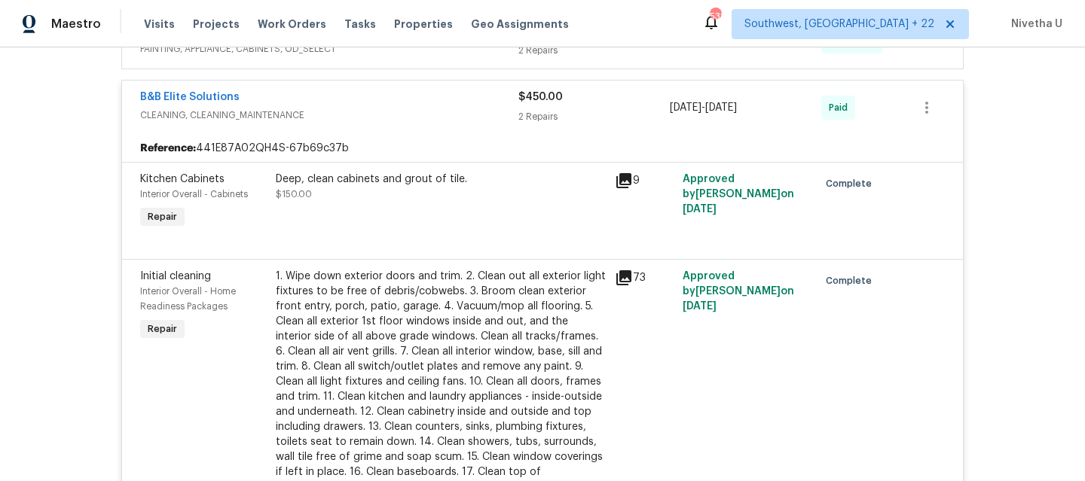
scroll to position [624, 0]
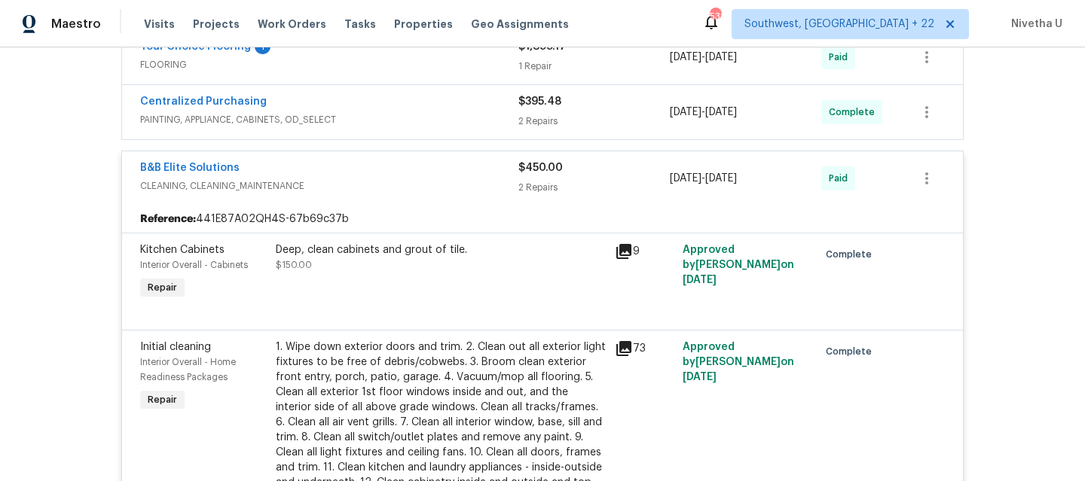
click at [405, 176] on div "B&B Elite Solutions" at bounding box center [329, 169] width 378 height 18
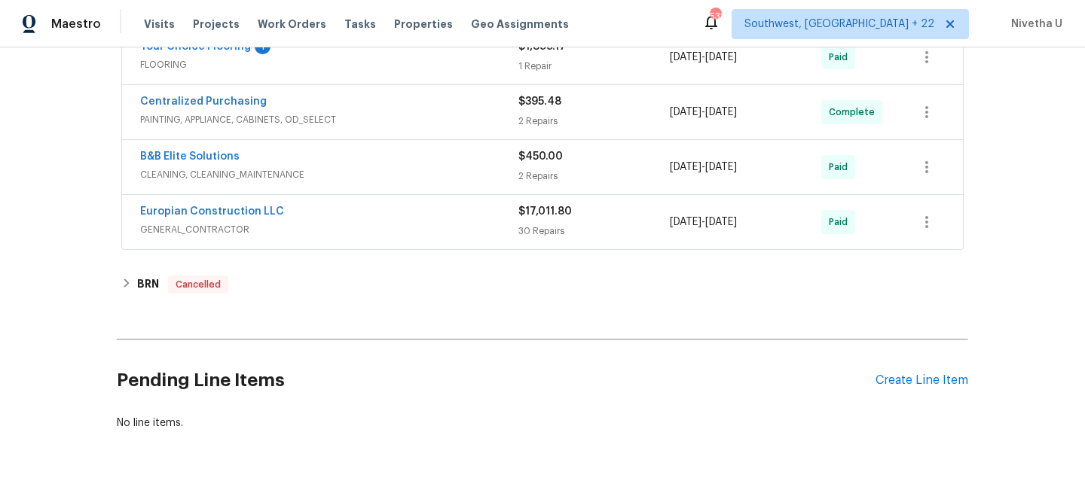
click at [405, 107] on div "Centralized Purchasing" at bounding box center [329, 103] width 378 height 18
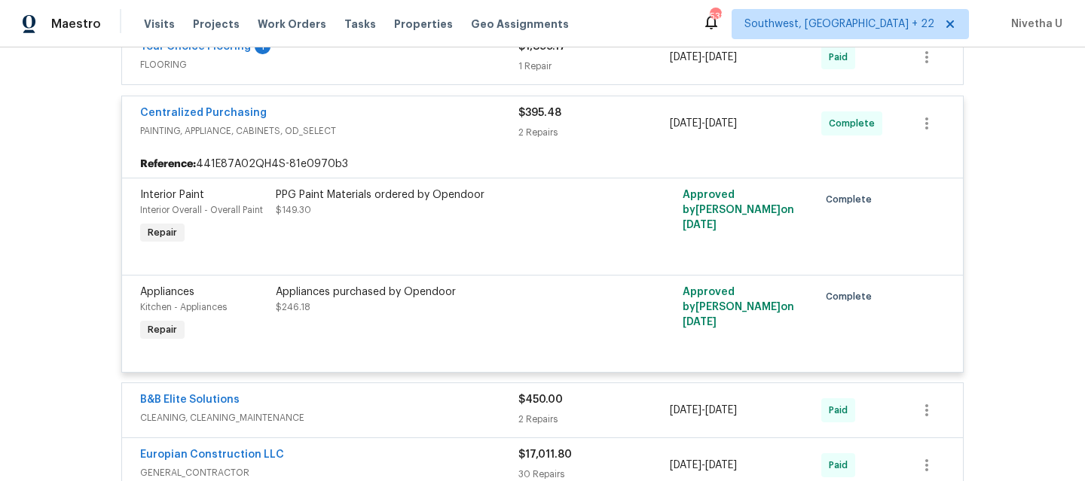
click at [399, 141] on div "Centralized Purchasing PAINTING, APPLIANCE, CABINETS, OD_SELECT" at bounding box center [329, 123] width 378 height 36
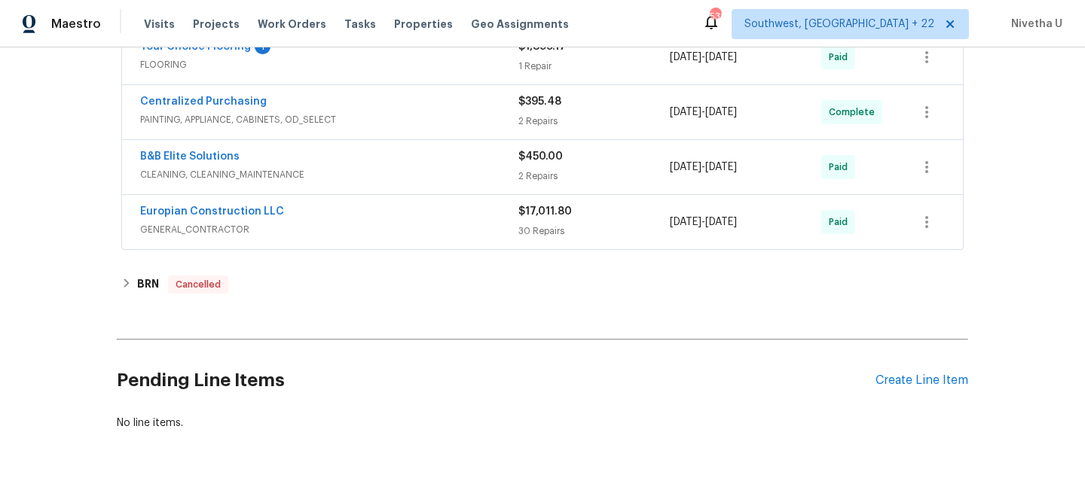
scroll to position [497, 0]
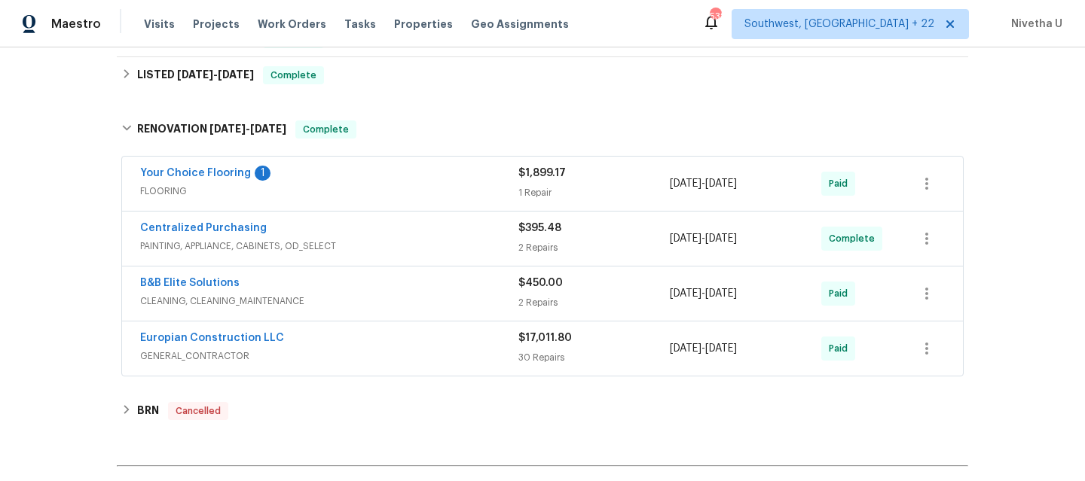
click at [397, 181] on div "Your Choice Flooring 1" at bounding box center [329, 175] width 378 height 18
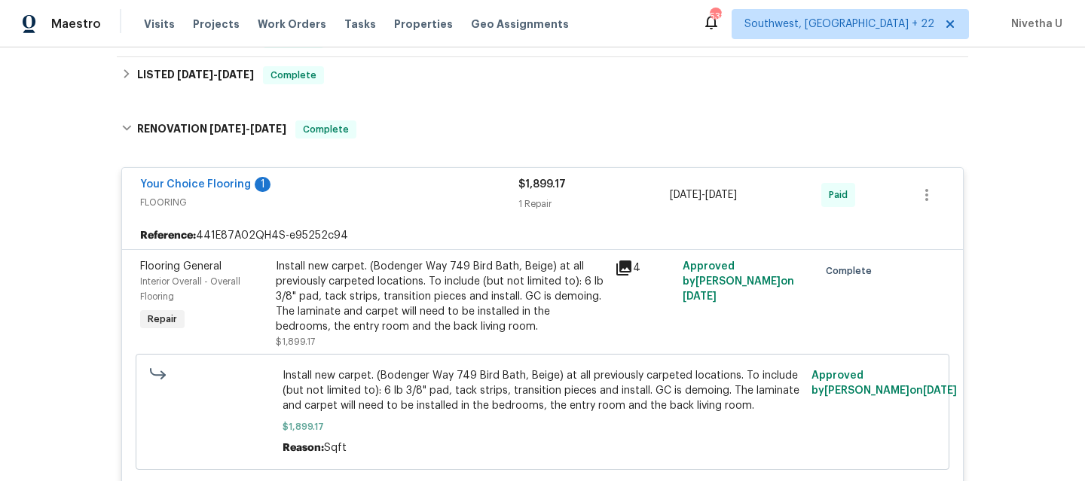
scroll to position [369, 0]
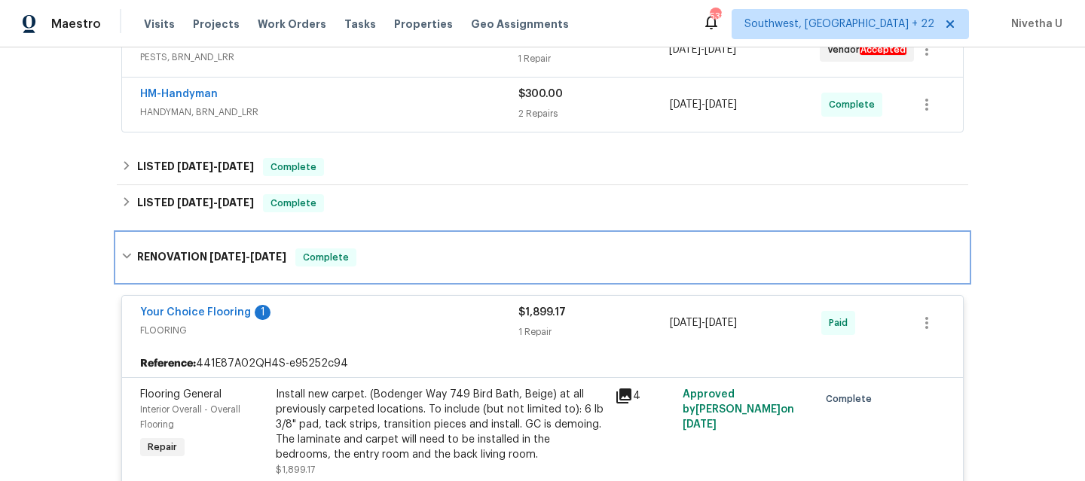
click at [447, 250] on div "RENOVATION 4/29/25 - 5/30/25 Complete" at bounding box center [542, 258] width 842 height 18
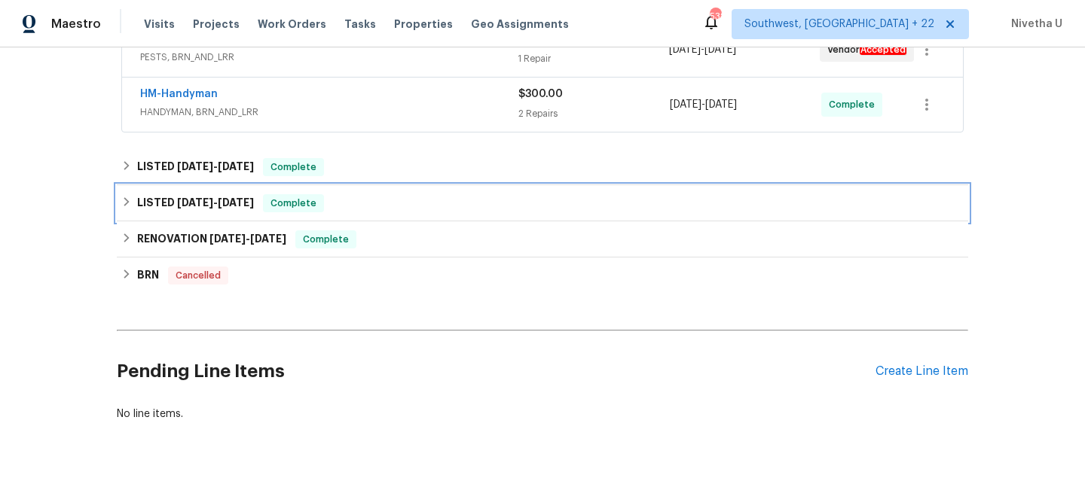
click at [387, 204] on div "LISTED 5/23/25 - 5/29/25 Complete" at bounding box center [542, 203] width 842 height 18
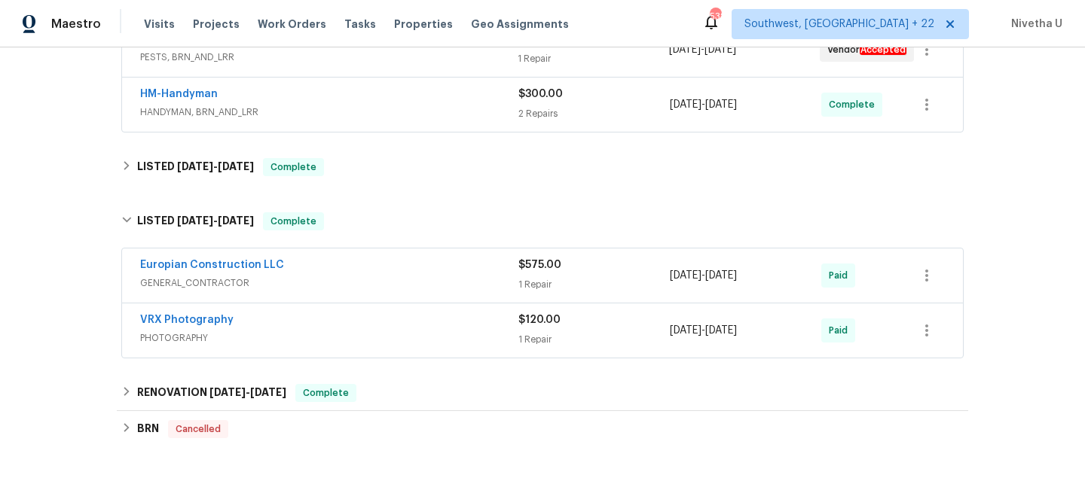
click at [405, 349] on div "VRX Photography PHOTOGRAPHY $120.00 1 Repair 5/23/2025 - 5/24/2025 Paid" at bounding box center [542, 331] width 841 height 54
click at [402, 327] on div "VRX Photography" at bounding box center [329, 322] width 378 height 18
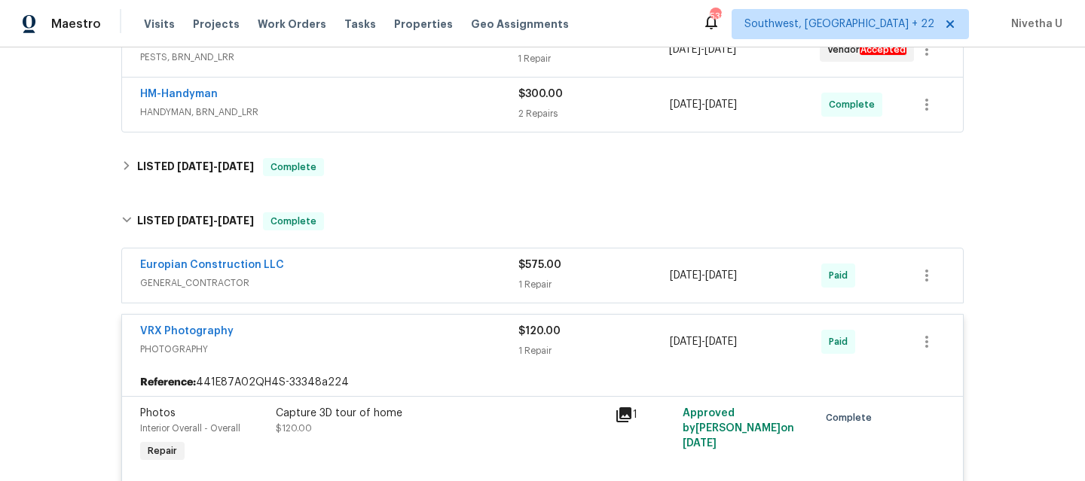
click at [403, 346] on span "PHOTOGRAPHY" at bounding box center [329, 349] width 378 height 15
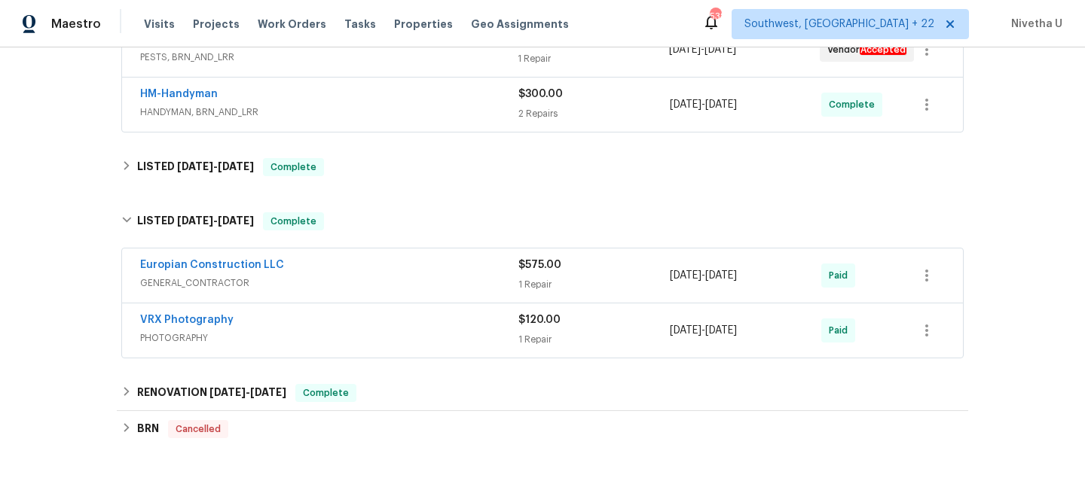
click at [401, 270] on div "Europian Construction LLC" at bounding box center [329, 267] width 378 height 18
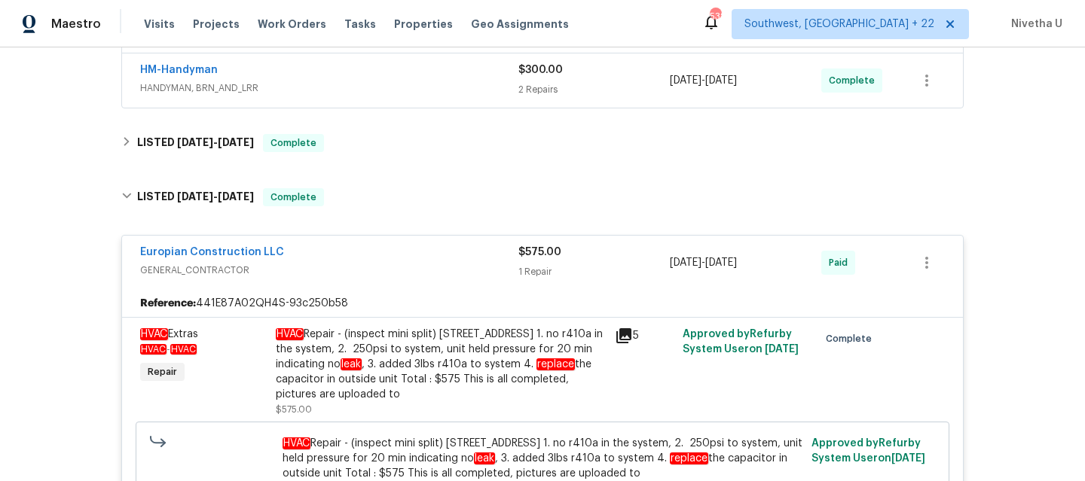
scroll to position [383, 0]
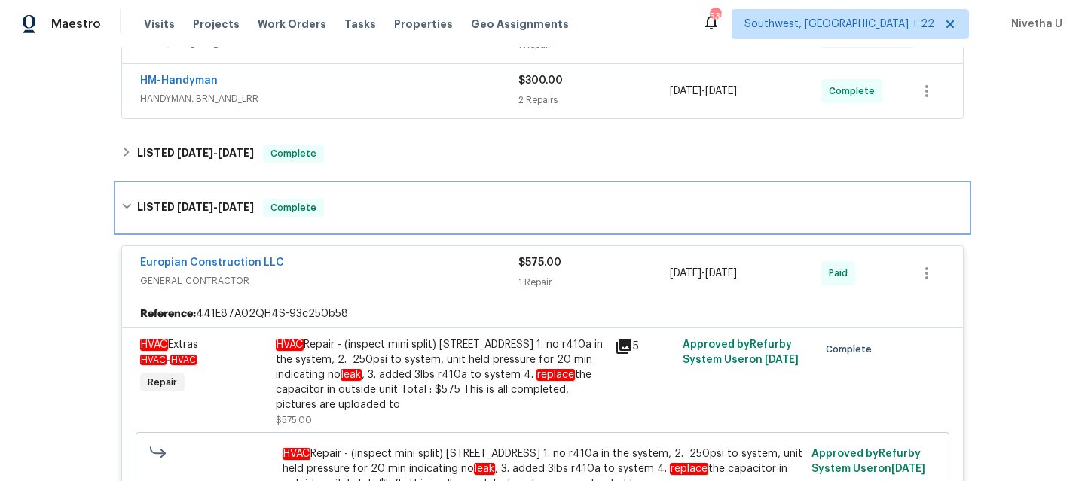
click at [367, 209] on div "LISTED 5/23/25 - 5/29/25 Complete" at bounding box center [542, 208] width 842 height 18
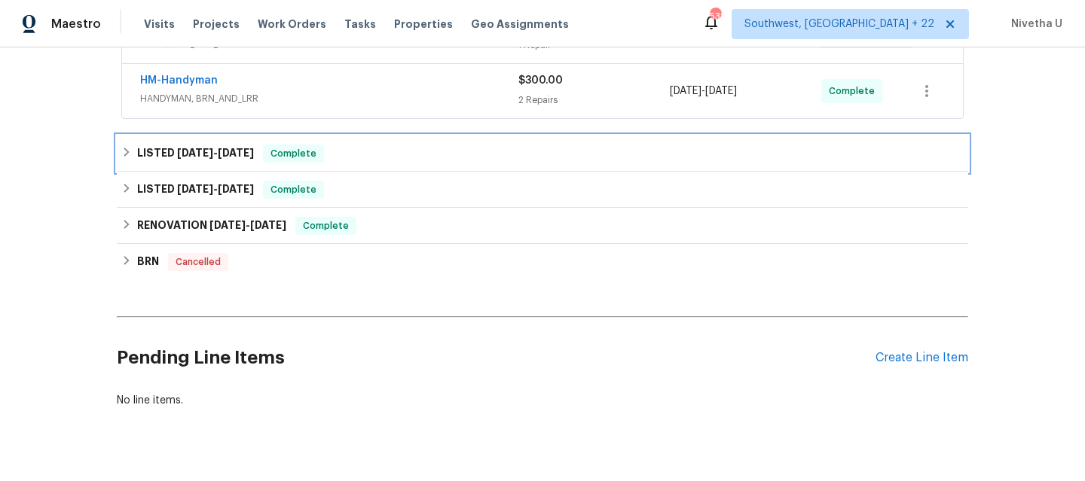
click at [353, 168] on div "LISTED 7/8/25 - 7/17/25 Complete" at bounding box center [542, 154] width 851 height 36
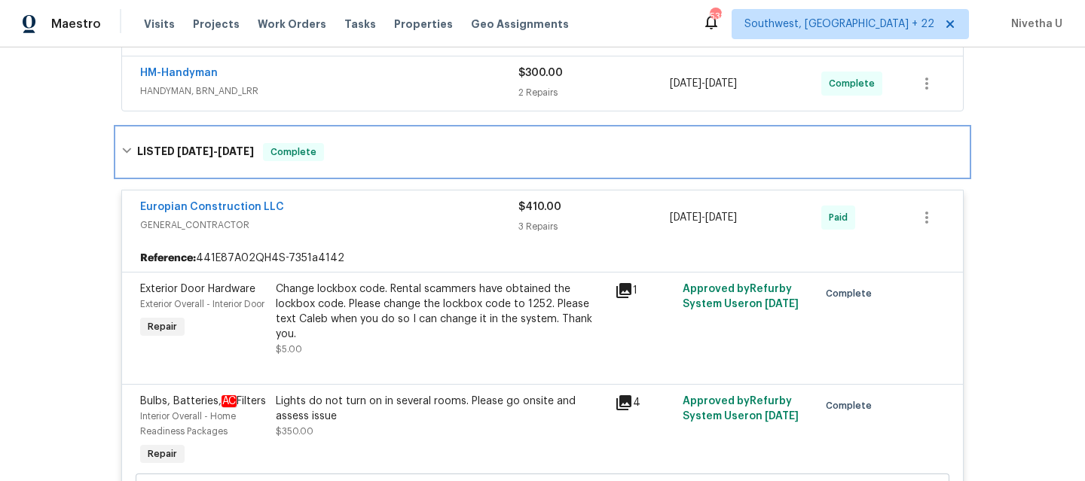
scroll to position [388, 0]
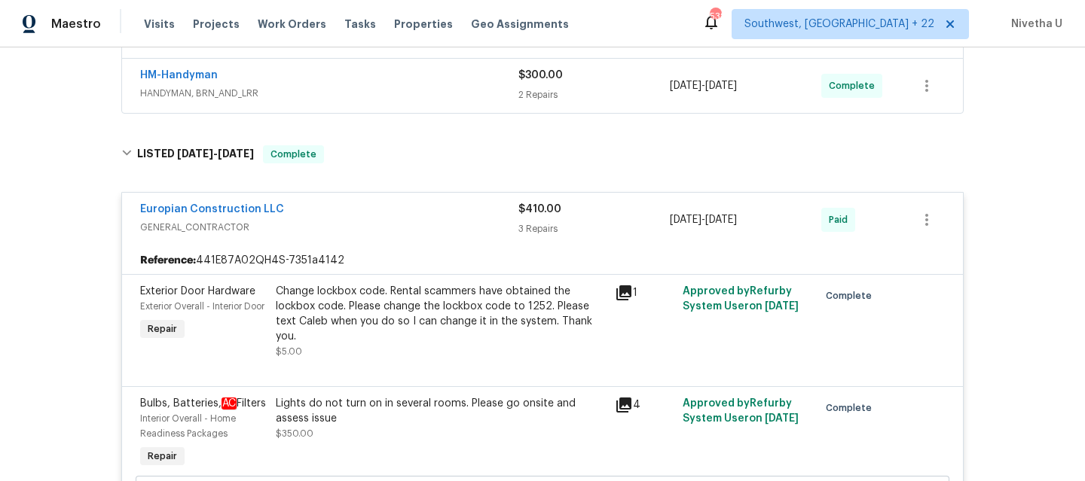
click at [389, 230] on span "GENERAL_CONTRACTOR" at bounding box center [329, 227] width 378 height 15
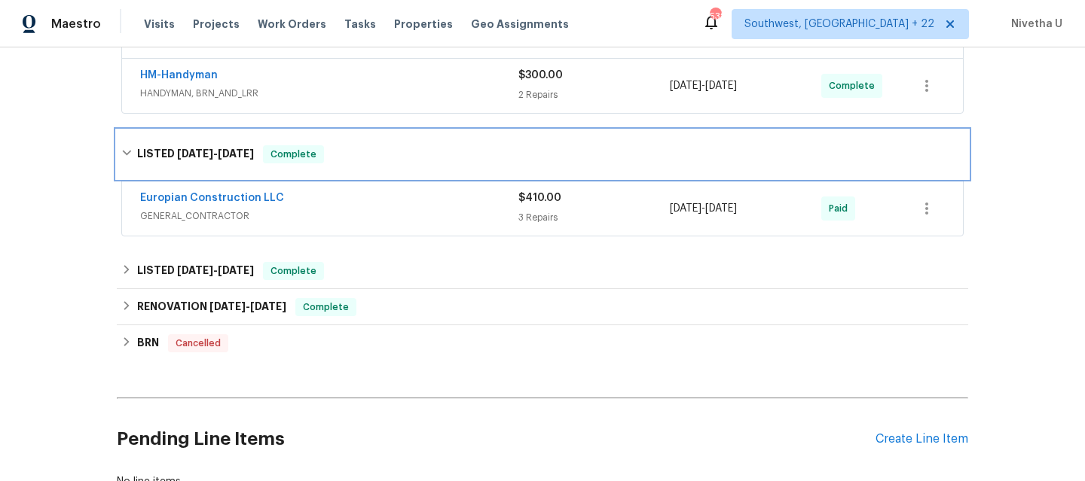
click at [369, 164] on div "LISTED 7/8/25 - 7/17/25 Complete" at bounding box center [542, 154] width 851 height 48
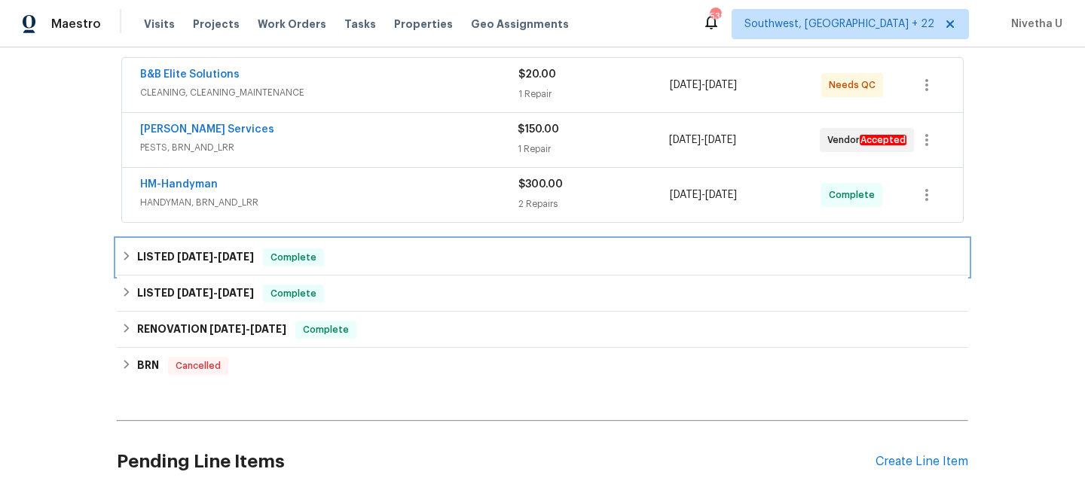
scroll to position [277, 0]
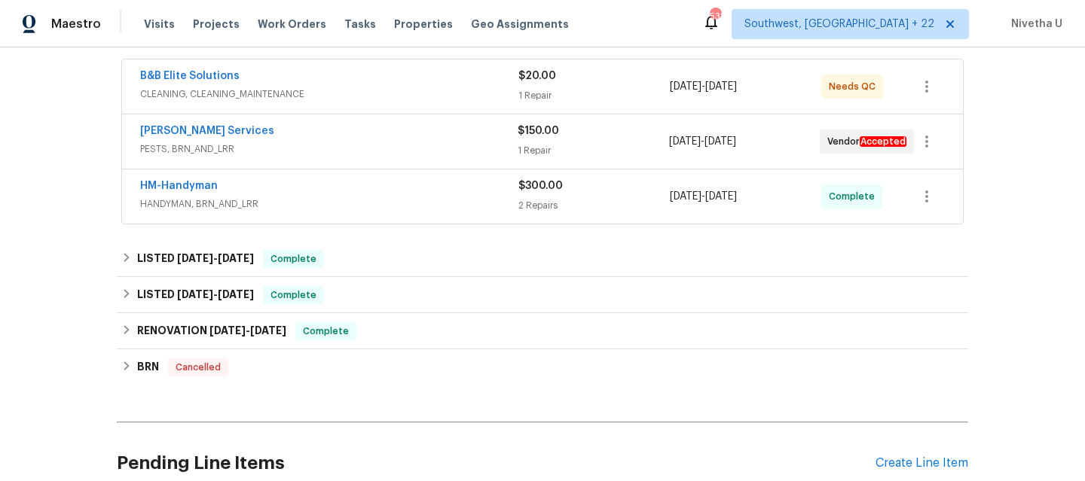
click at [374, 208] on span "HANDYMAN, BRN_AND_LRR" at bounding box center [329, 204] width 378 height 15
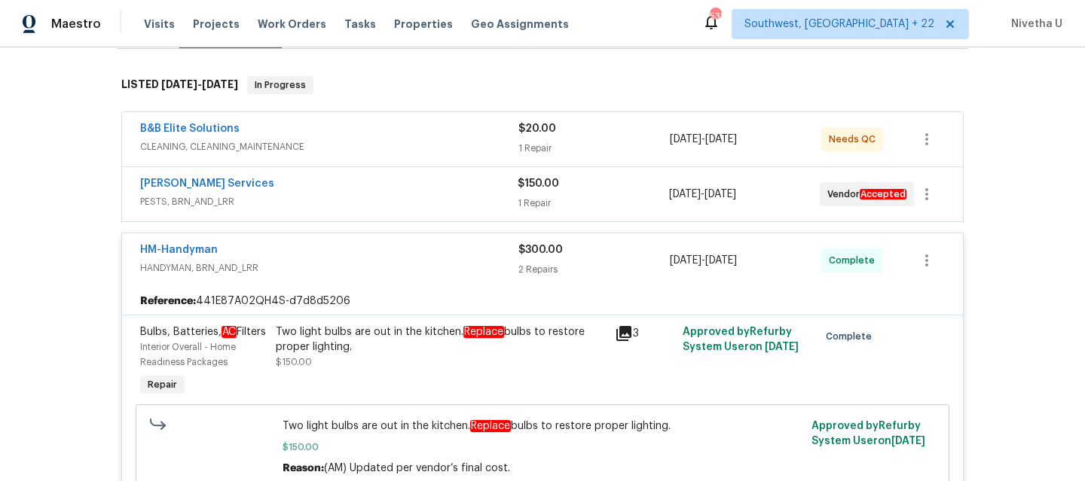
scroll to position [223, 0]
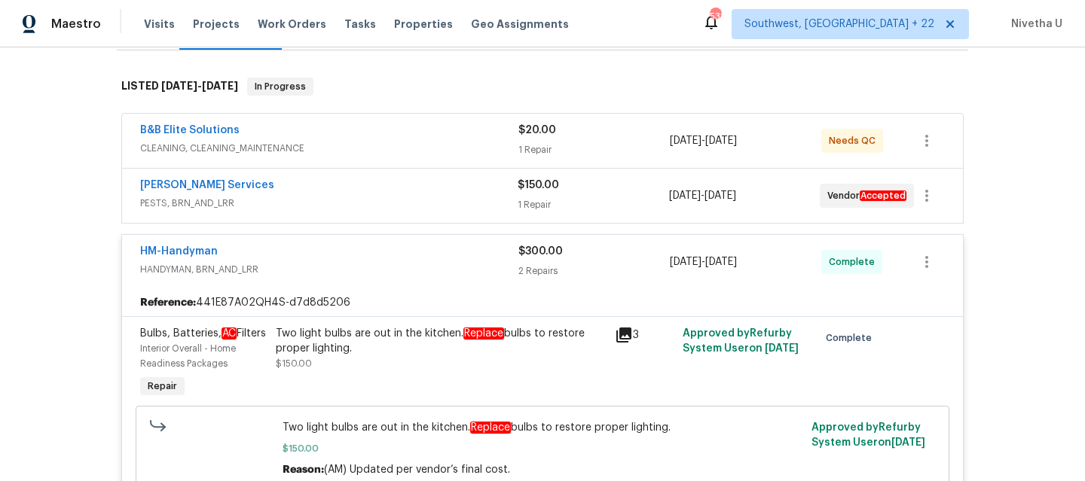
click at [347, 263] on span "HANDYMAN, BRN_AND_LRR" at bounding box center [329, 269] width 378 height 15
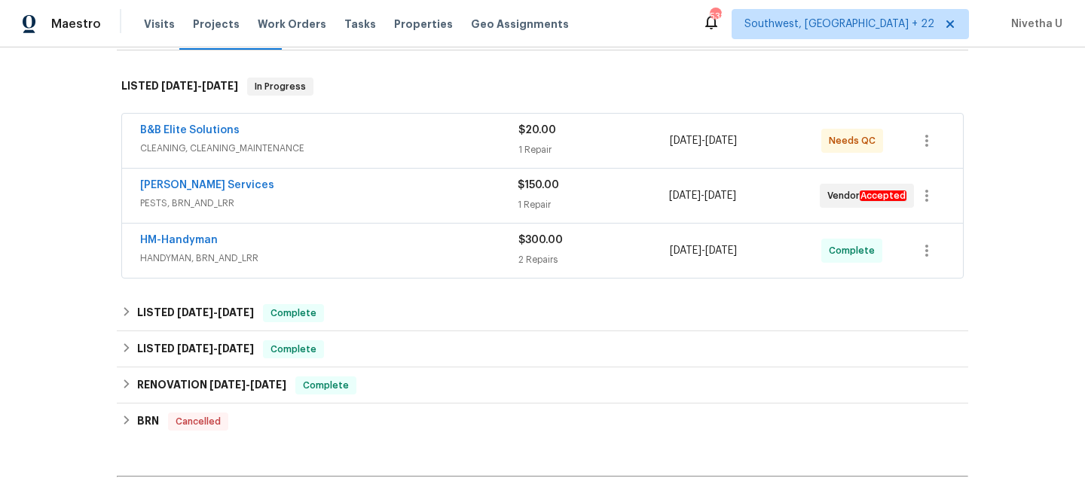
click at [345, 201] on span "PESTS, BRN_AND_LRR" at bounding box center [328, 203] width 377 height 15
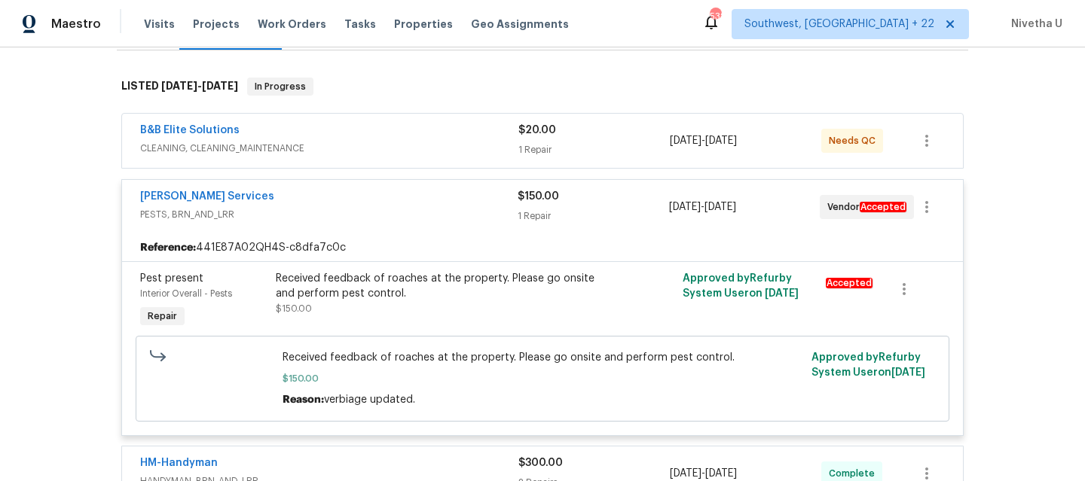
click at [345, 201] on div "Massey Services" at bounding box center [328, 198] width 377 height 18
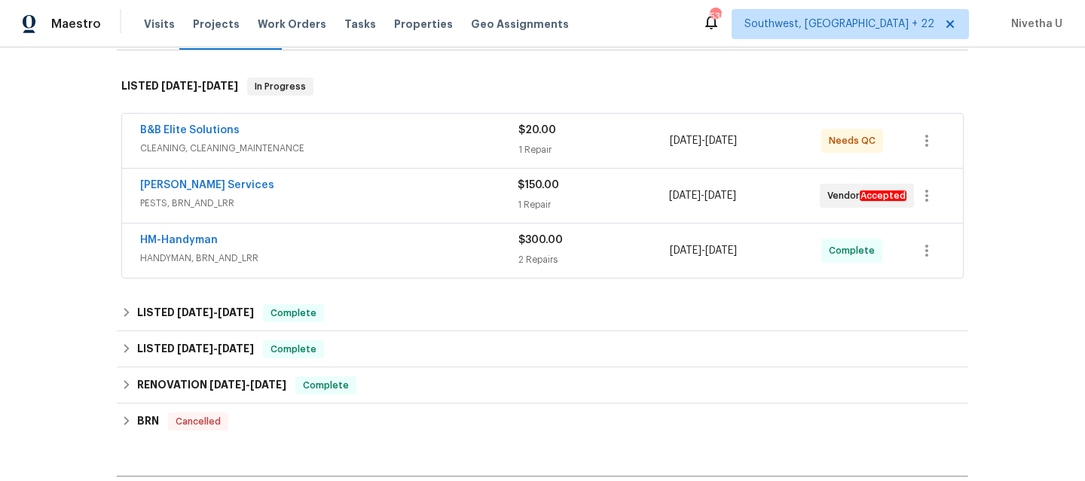
click at [347, 153] on span "CLEANING, CLEANING_MAINTENANCE" at bounding box center [329, 148] width 378 height 15
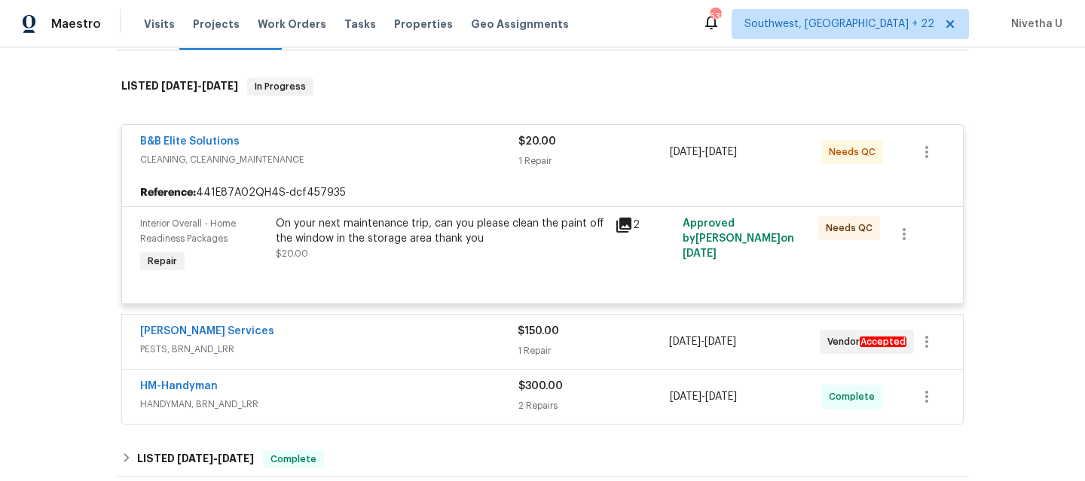
click at [347, 153] on span "CLEANING, CLEANING_MAINTENANCE" at bounding box center [329, 159] width 378 height 15
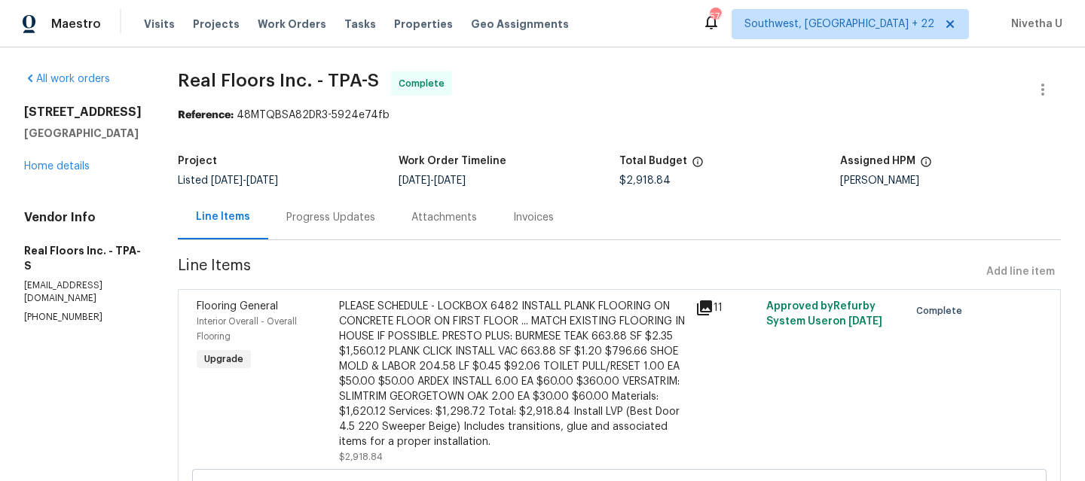
click at [356, 234] on div "Progress Updates" at bounding box center [330, 217] width 125 height 44
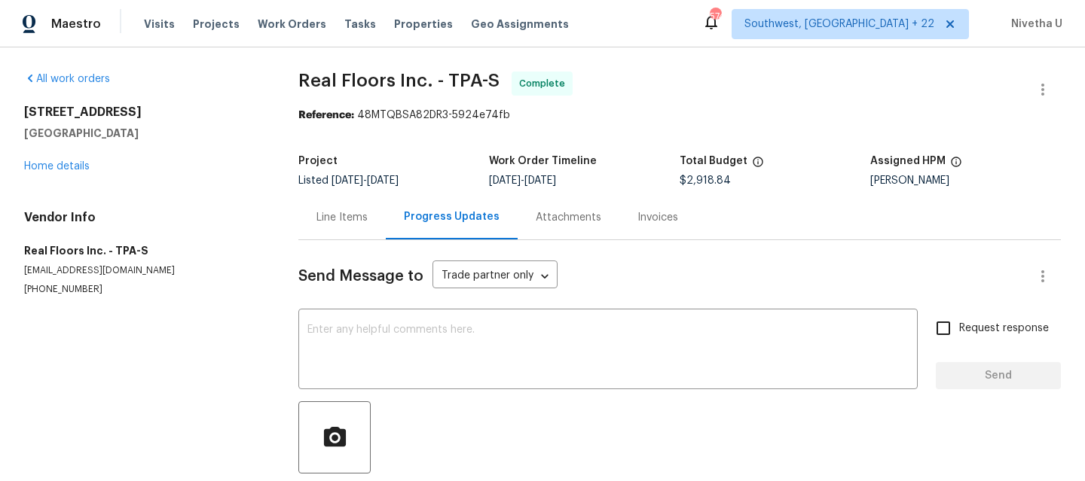
scroll to position [90, 0]
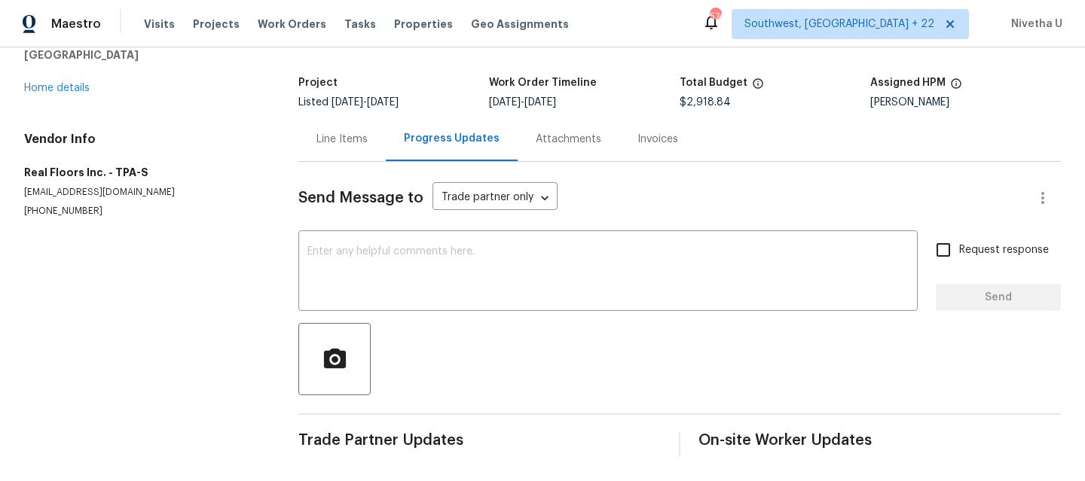
click at [362, 117] on div "Line Items" at bounding box center [341, 139] width 87 height 44
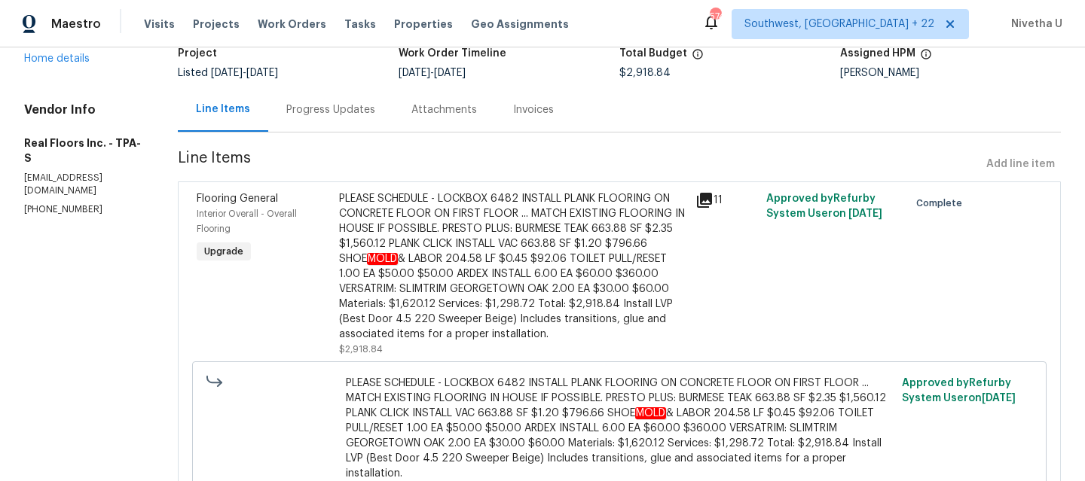
scroll to position [221, 0]
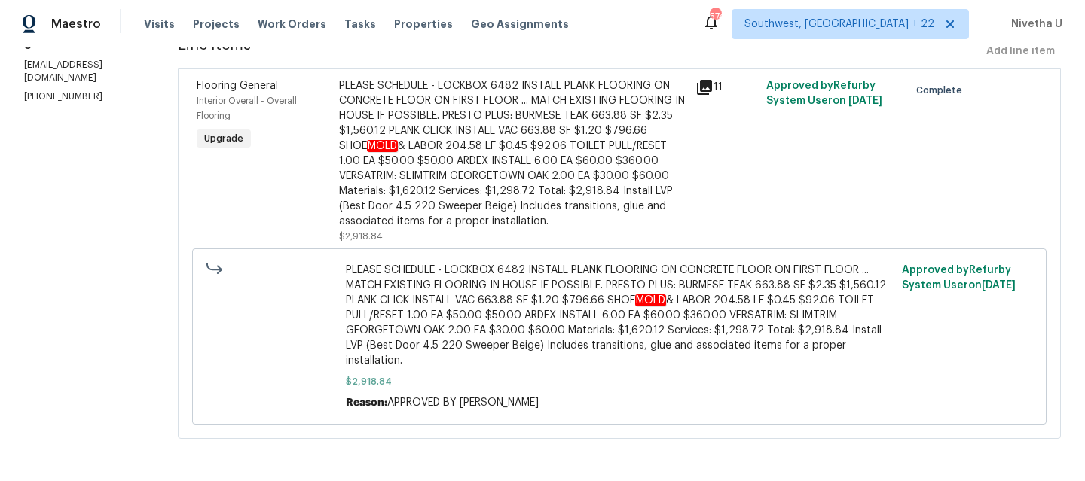
click at [530, 124] on div "PLEASE SCHEDULE - LOCKBOX 6482 INSTALL PLANK FLOORING ON CONCRETE FLOOR ON FIRS…" at bounding box center [512, 153] width 347 height 151
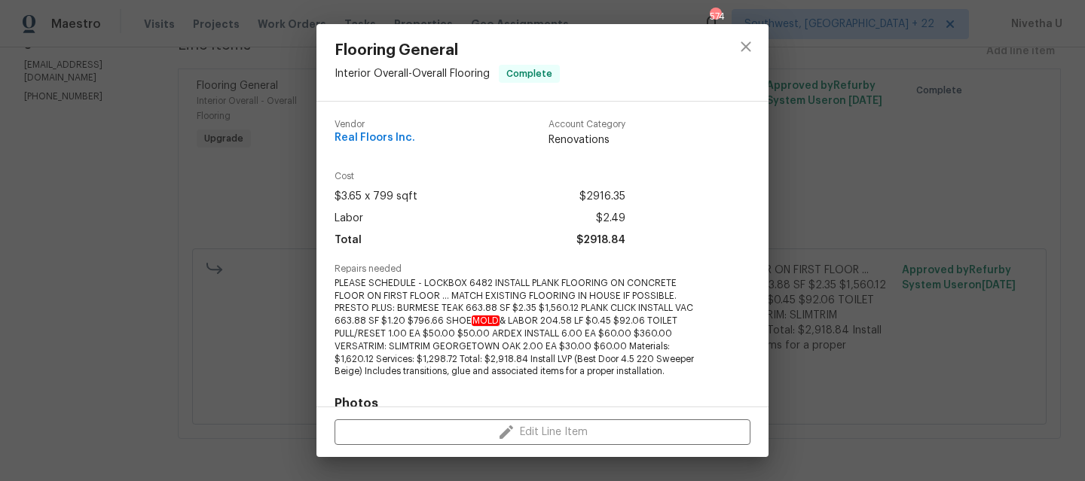
scroll to position [225, 0]
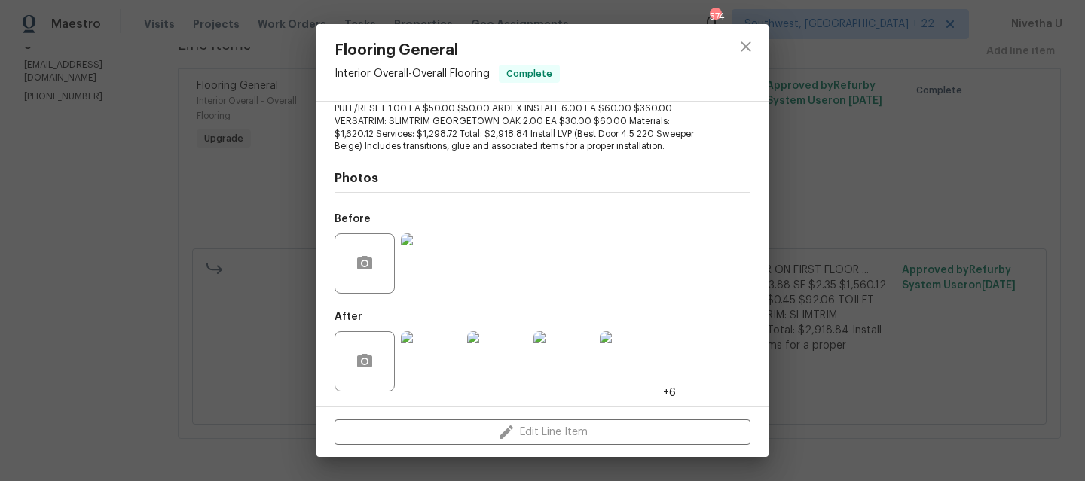
click at [438, 280] on img at bounding box center [431, 264] width 60 height 60
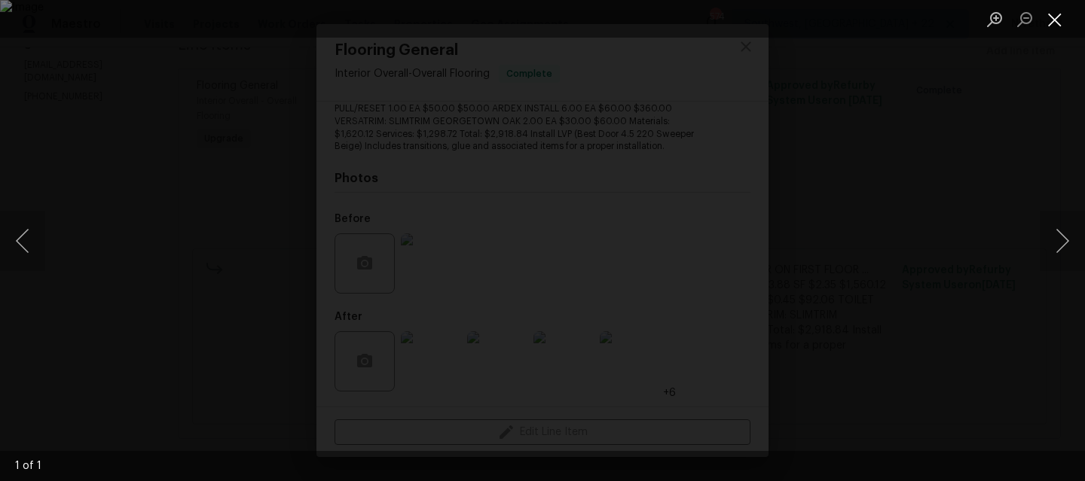
click at [1066, 20] on button "Close lightbox" at bounding box center [1055, 19] width 30 height 26
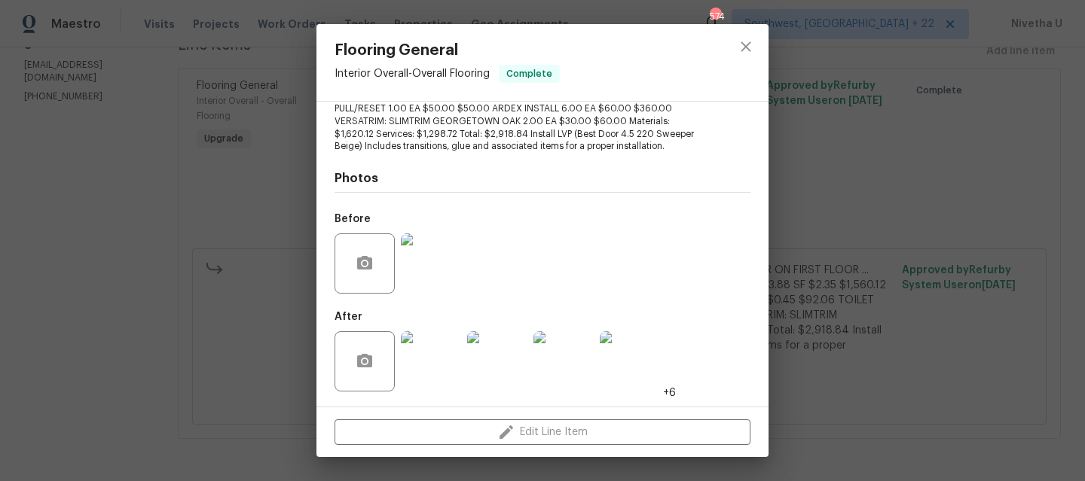
click at [440, 356] on img at bounding box center [431, 362] width 60 height 60
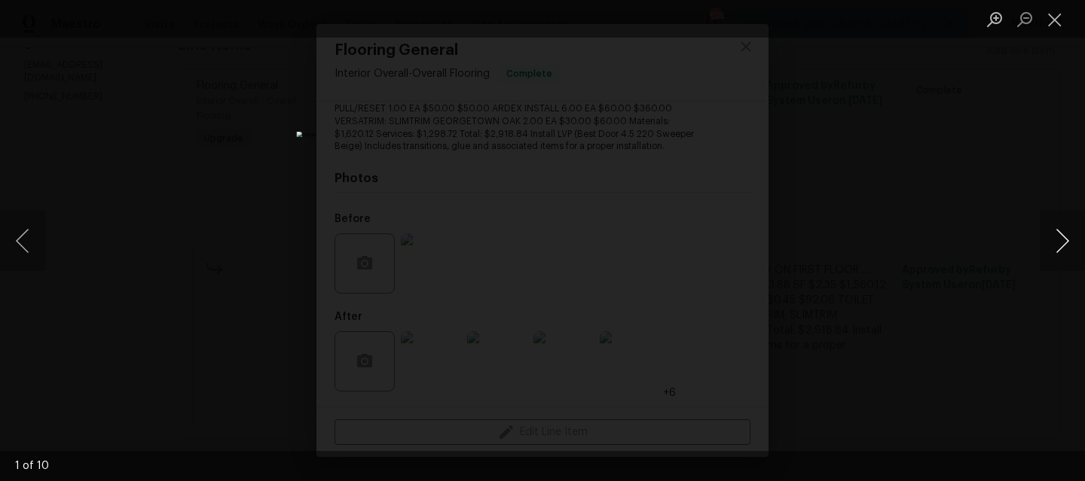
click at [1069, 238] on button "Next image" at bounding box center [1062, 241] width 45 height 60
click at [1060, 237] on button "Next image" at bounding box center [1062, 241] width 45 height 60
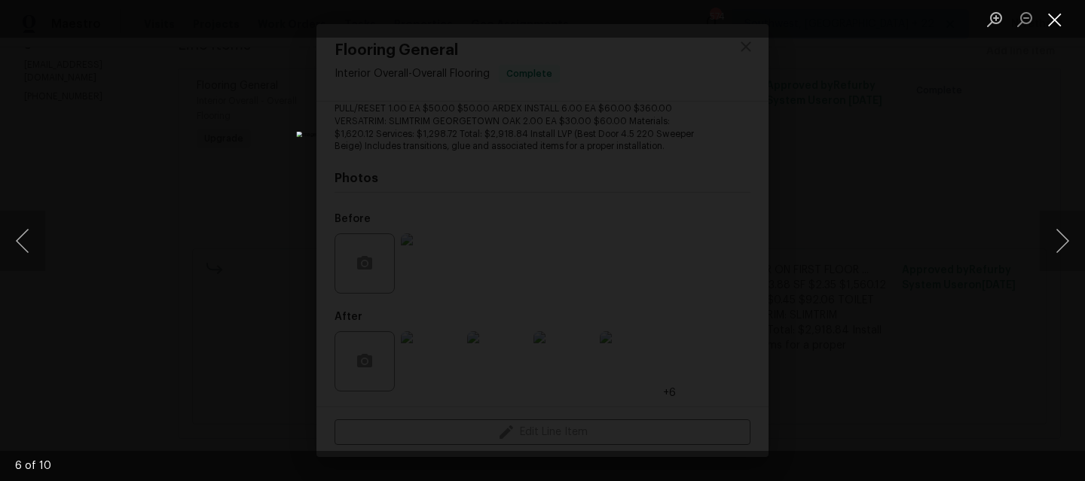
click at [1051, 22] on button "Close lightbox" at bounding box center [1055, 19] width 30 height 26
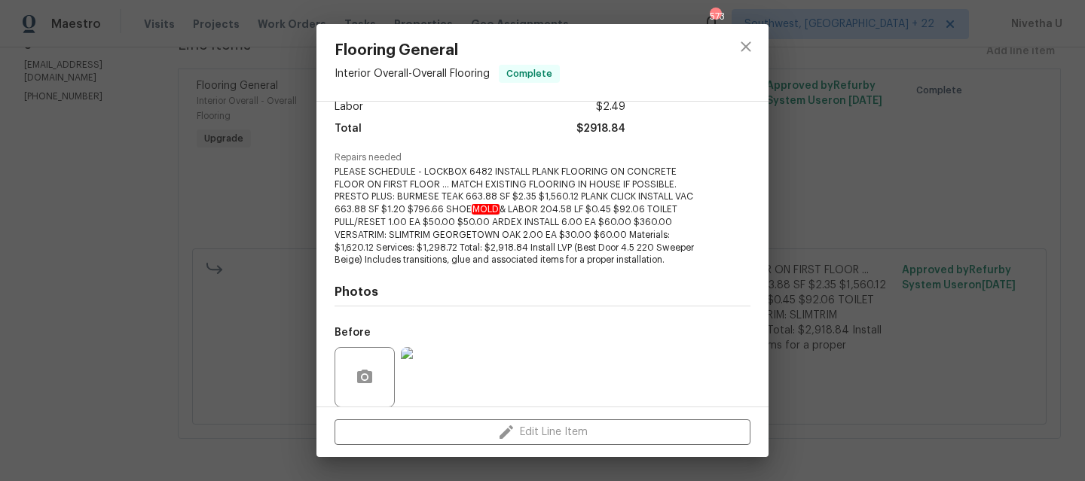
scroll to position [117, 0]
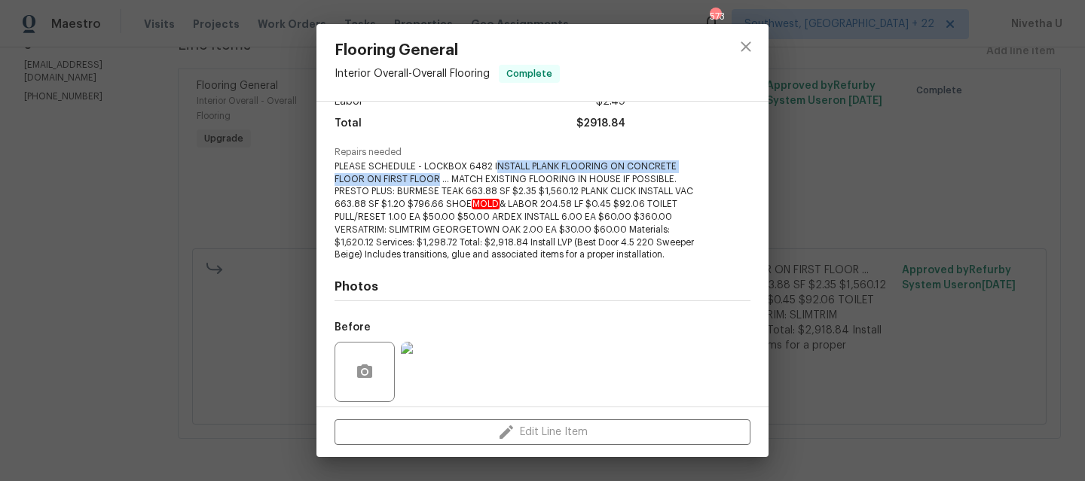
drag, startPoint x: 493, startPoint y: 165, endPoint x: 440, endPoint y: 181, distance: 55.8
click at [440, 181] on span "PLEASE SCHEDULE - LOCKBOX 6482 INSTALL PLANK FLOORING ON CONCRETE FLOOR ON FIRS…" at bounding box center [522, 210] width 374 height 101
click at [518, 215] on span "PLEASE SCHEDULE - LOCKBOX 6482 INSTALL PLANK FLOORING ON CONCRETE FLOOR ON FIRS…" at bounding box center [522, 210] width 374 height 101
drag, startPoint x: 493, startPoint y: 169, endPoint x: 438, endPoint y: 179, distance: 56.7
click at [437, 179] on span "PLEASE SCHEDULE - LOCKBOX 6482 INSTALL PLANK FLOORING ON CONCRETE FLOOR ON FIRS…" at bounding box center [522, 210] width 374 height 101
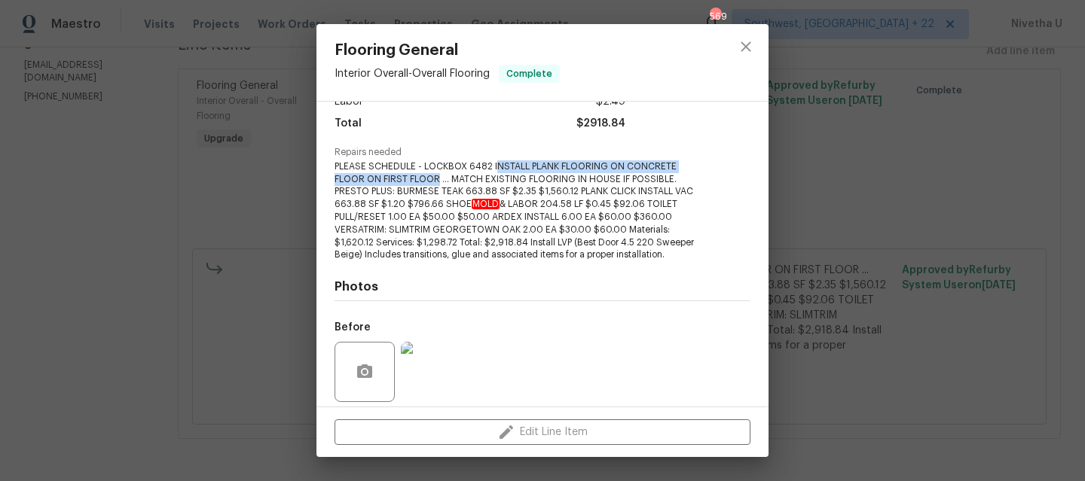
copy span "NSTALL PLANK FLOORING ON CONCRETE FLOOR ON FIRST FLOOR"
click at [543, 260] on span "PLEASE SCHEDULE - LOCKBOX 6482 INSTALL PLANK FLOORING ON CONCRETE FLOOR ON FIRS…" at bounding box center [522, 210] width 374 height 101
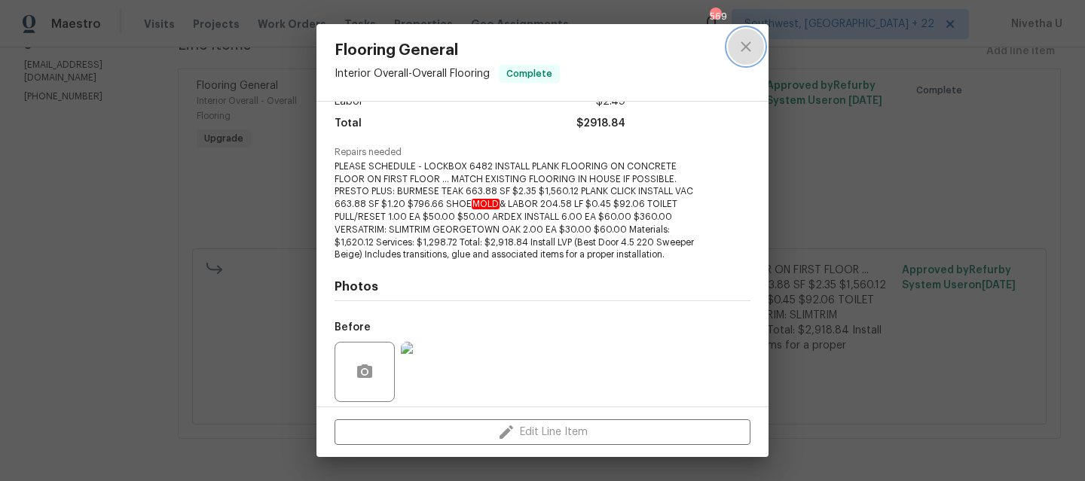
click at [744, 62] on button "close" at bounding box center [746, 47] width 36 height 36
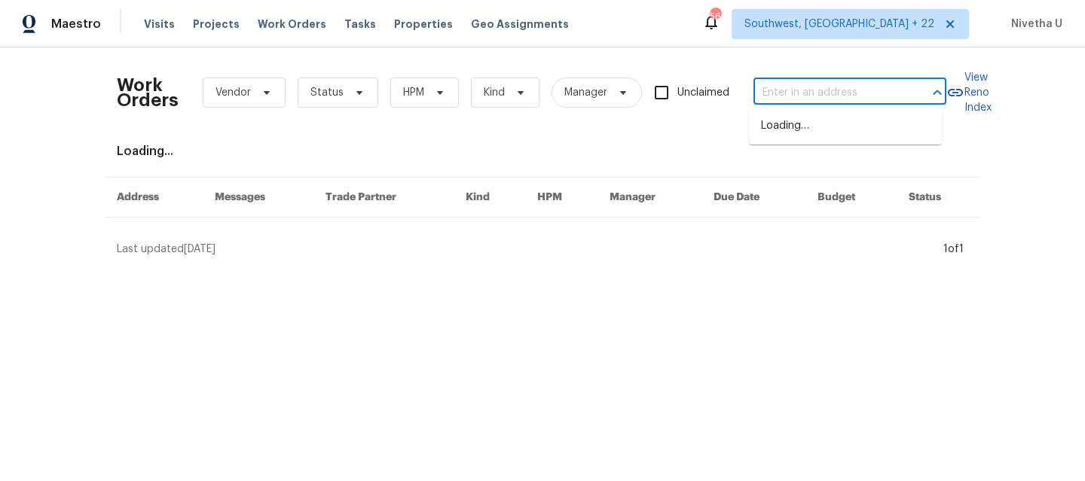
click at [859, 84] on input "text" at bounding box center [828, 92] width 151 height 23
paste input "[STREET_ADDRESS][PERSON_NAME]"
type input "[STREET_ADDRESS][PERSON_NAME]"
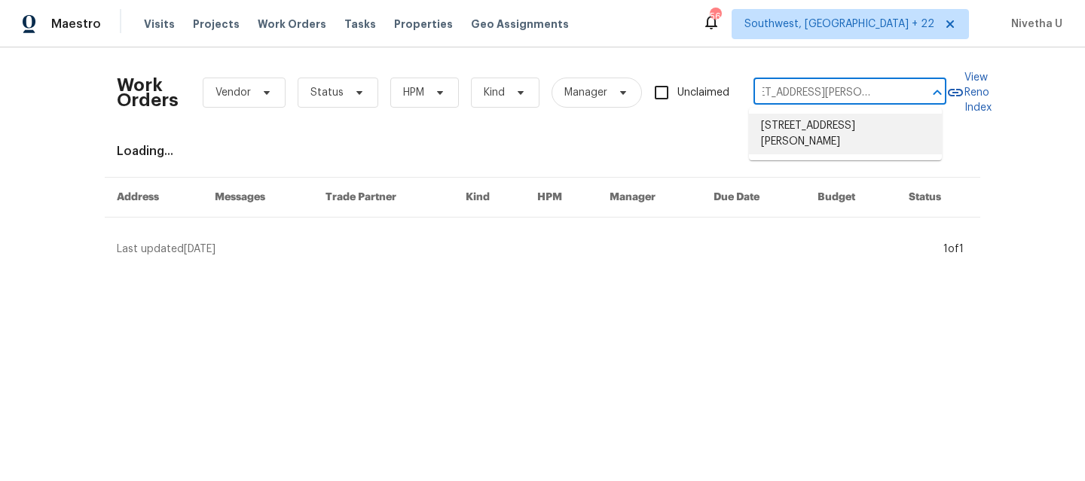
click at [811, 133] on li "[STREET_ADDRESS][PERSON_NAME]" at bounding box center [845, 134] width 193 height 41
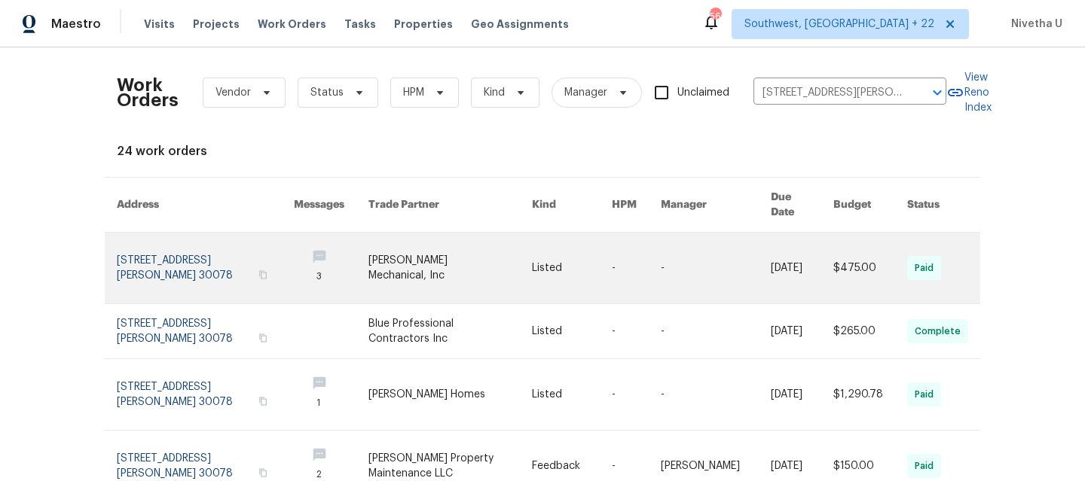
click at [145, 257] on link at bounding box center [205, 268] width 177 height 71
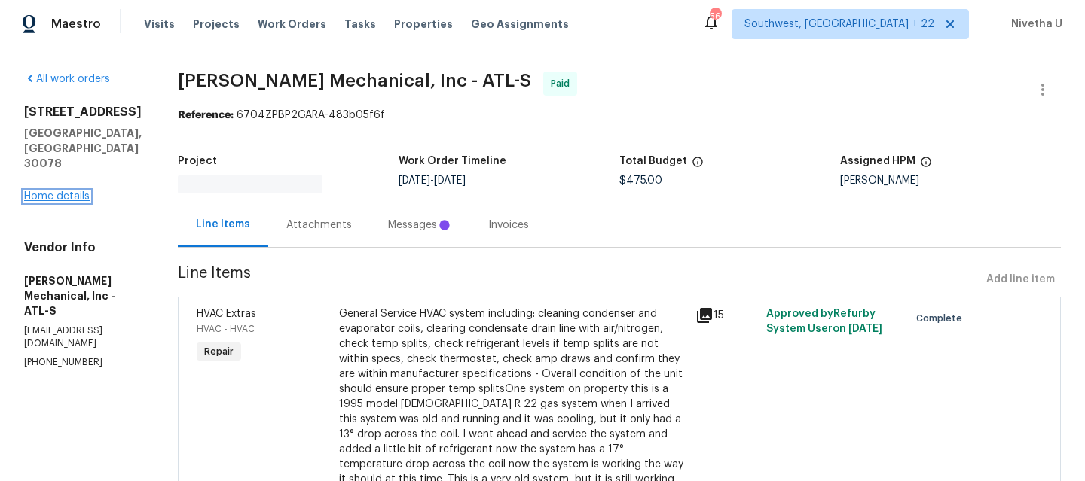
click at [50, 191] on link "Home details" at bounding box center [57, 196] width 66 height 11
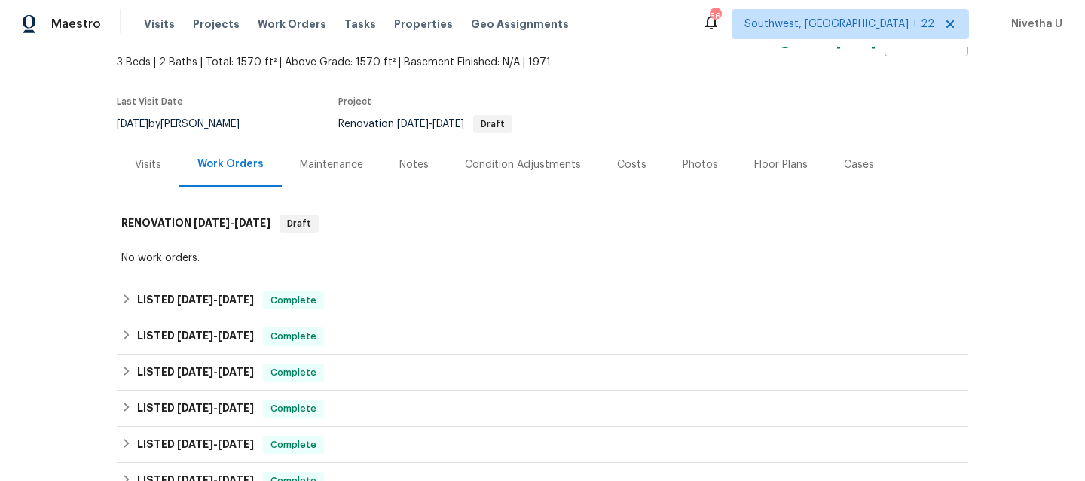
scroll to position [237, 0]
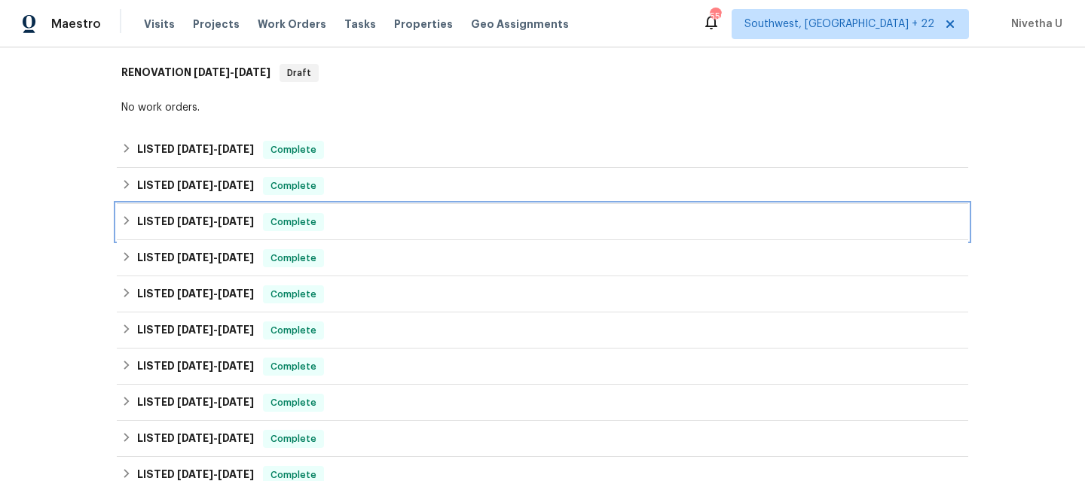
click at [329, 226] on div "LISTED [DATE] - [DATE] Complete" at bounding box center [542, 222] width 842 height 18
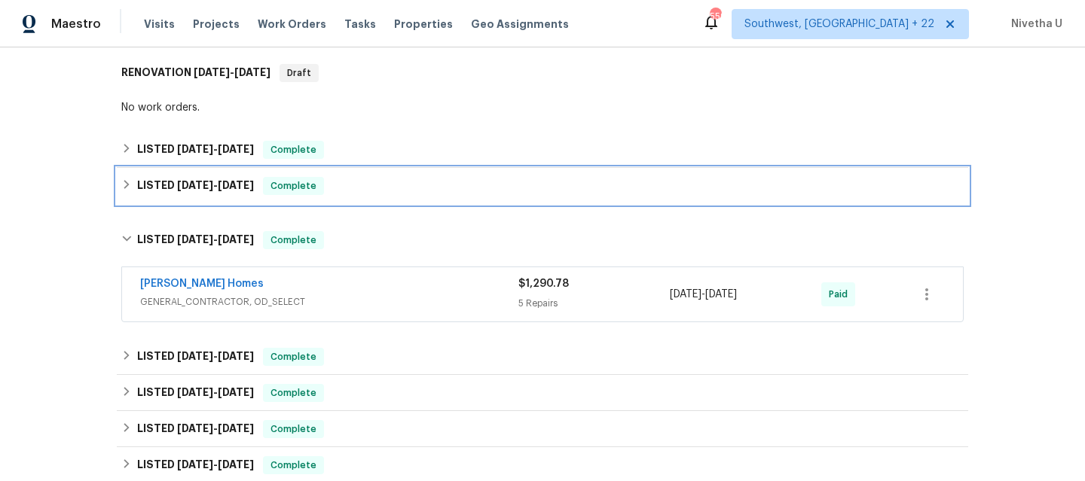
click at [332, 193] on div "LISTED [DATE] - [DATE] Complete" at bounding box center [542, 186] width 842 height 18
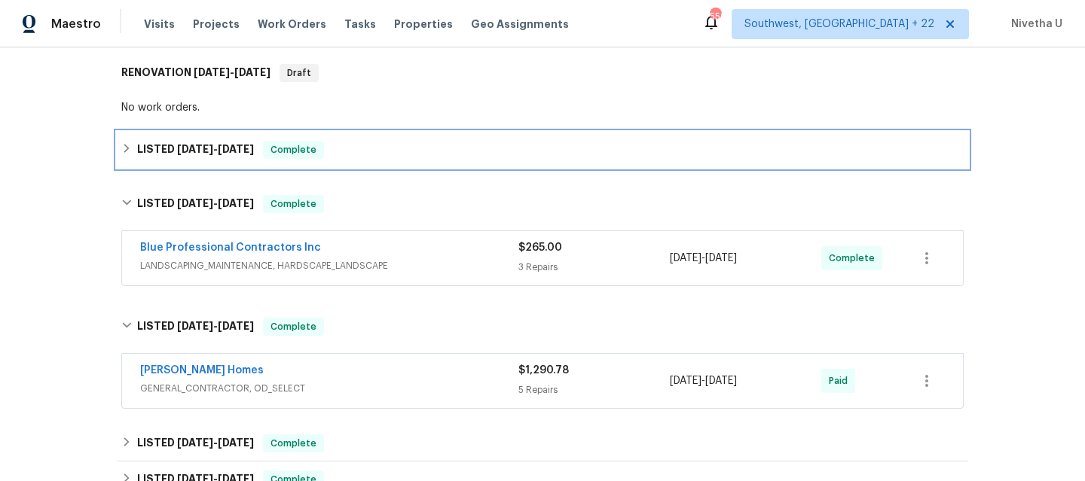
click at [336, 163] on div "LISTED [DATE] - [DATE] Complete" at bounding box center [542, 150] width 851 height 36
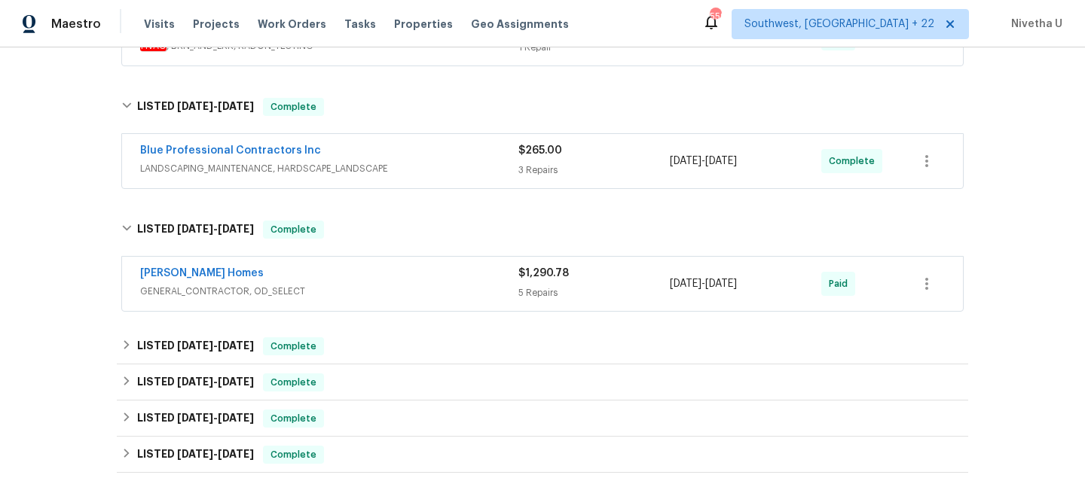
scroll to position [407, 0]
click at [312, 284] on div "[PERSON_NAME] Homes" at bounding box center [329, 276] width 378 height 18
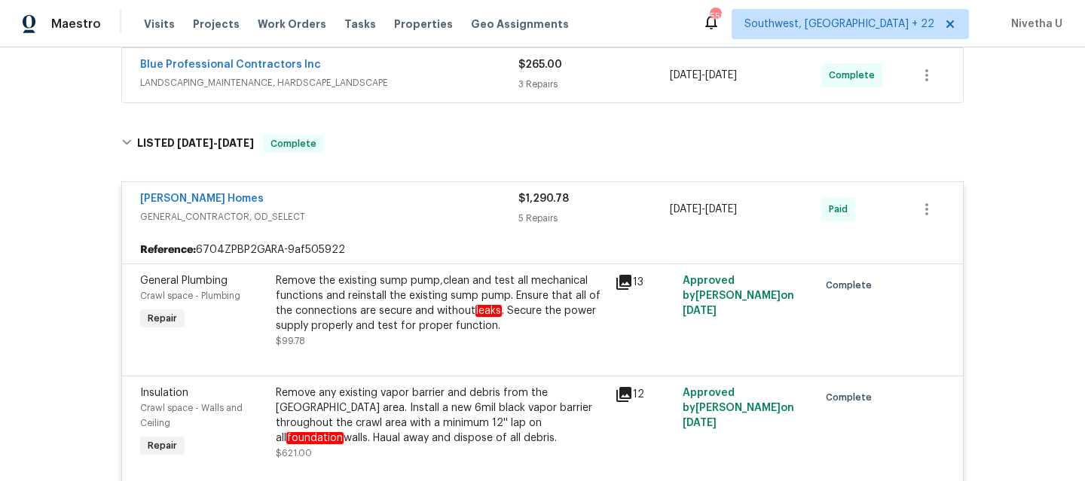
scroll to position [489, 0]
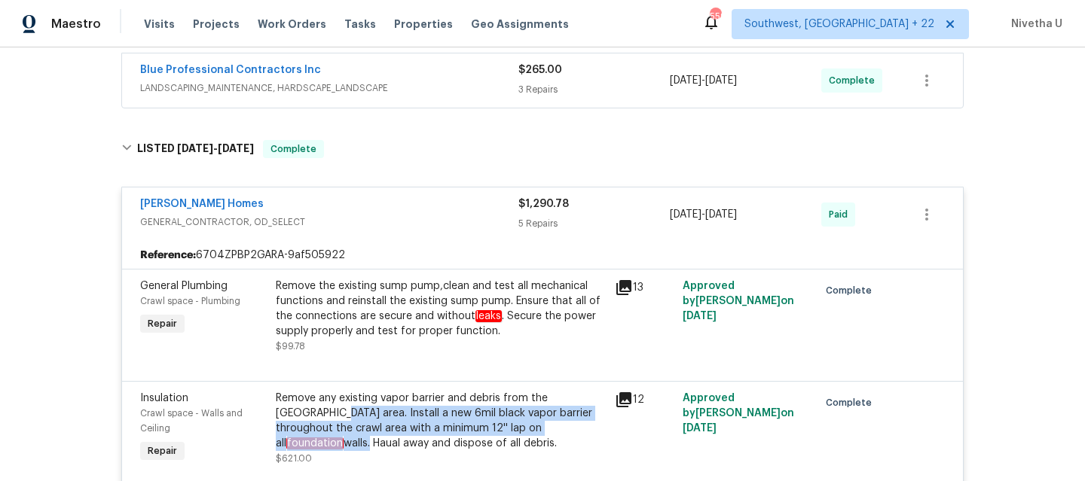
drag, startPoint x: 267, startPoint y: 410, endPoint x: 500, endPoint y: 432, distance: 234.6
click at [500, 432] on div "Remove any existing vapor barrier and debris from the [GEOGRAPHIC_DATA] area. I…" at bounding box center [440, 429] width 339 height 84
copy div "Install a new 6mil black vapor barrier throughout the crawl area with a minimum…"
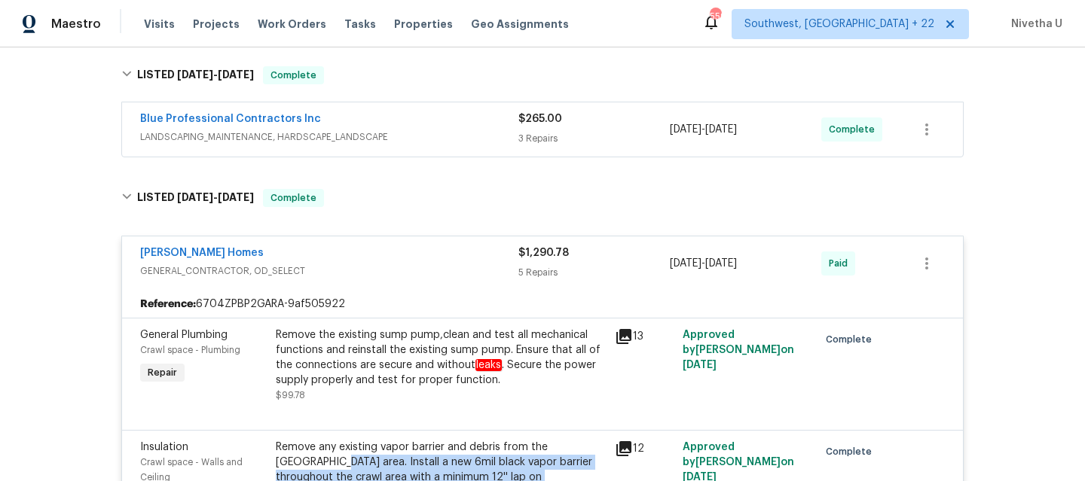
scroll to position [438, 0]
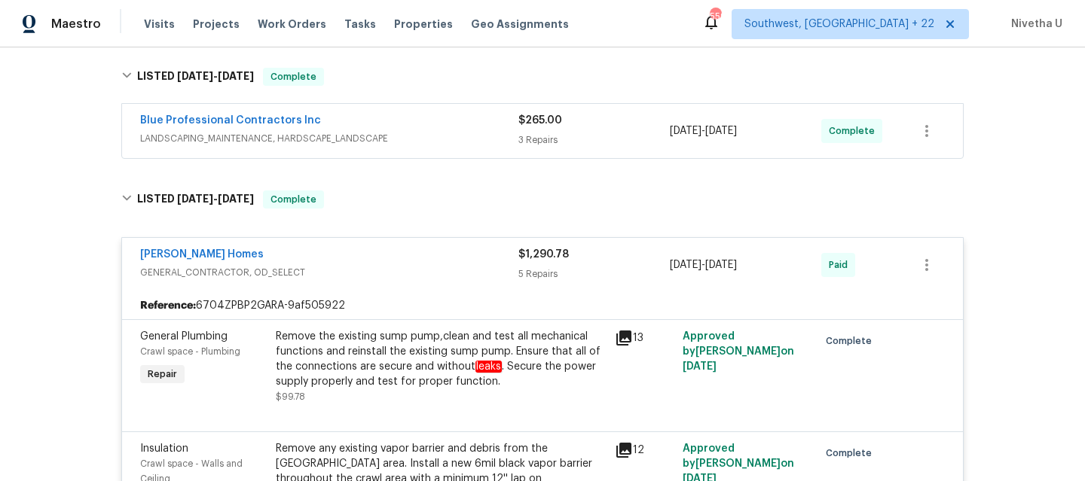
click at [378, 277] on span "GENERAL_CONTRACTOR, OD_SELECT" at bounding box center [329, 272] width 378 height 15
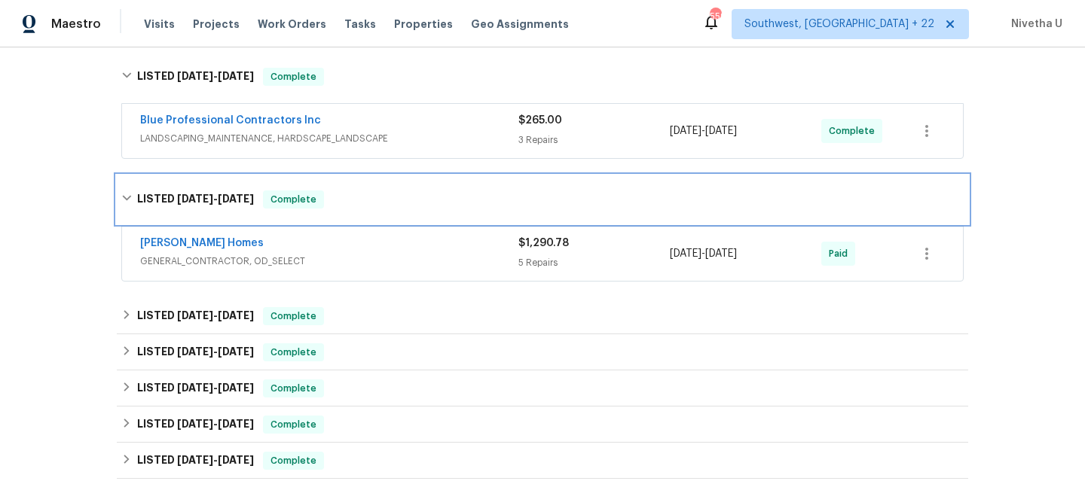
click at [362, 210] on div "LISTED [DATE] - [DATE] Complete" at bounding box center [542, 200] width 851 height 48
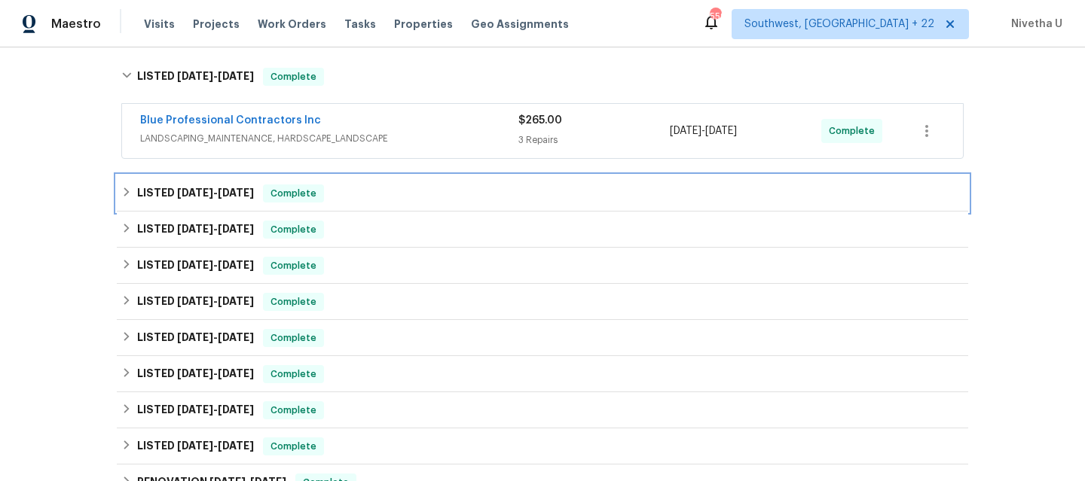
scroll to position [303, 0]
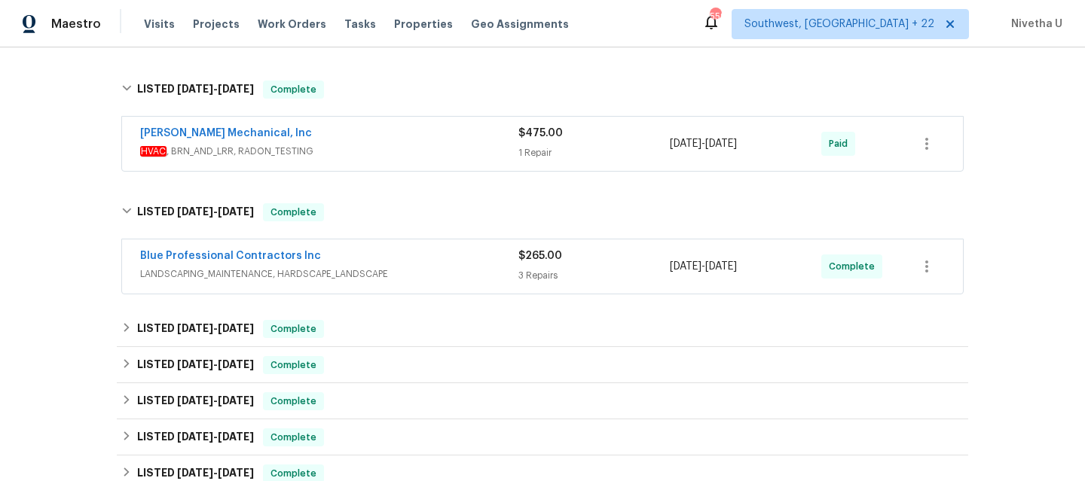
click at [403, 275] on span "LANDSCAPING_MAINTENANCE, HARDSCAPE_LANDSCAPE" at bounding box center [329, 274] width 378 height 15
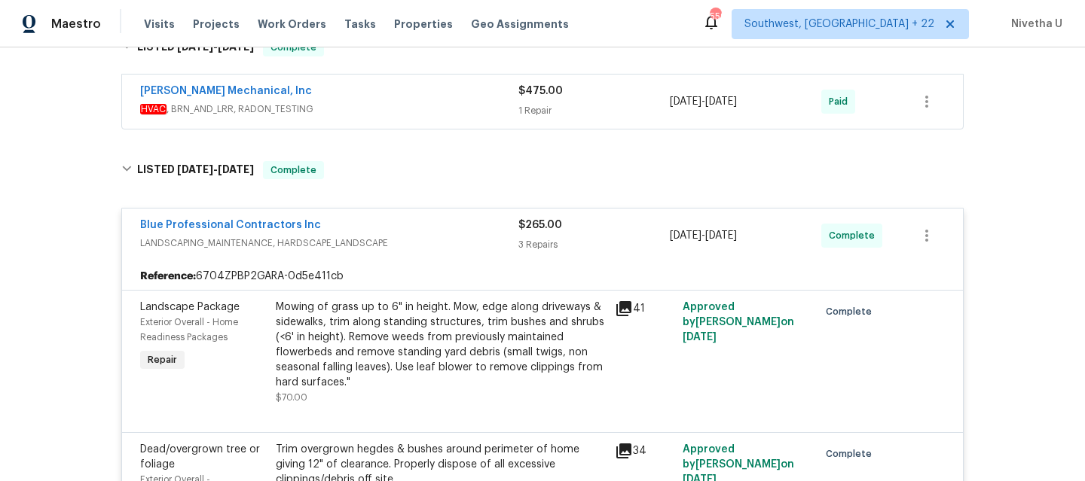
scroll to position [339, 0]
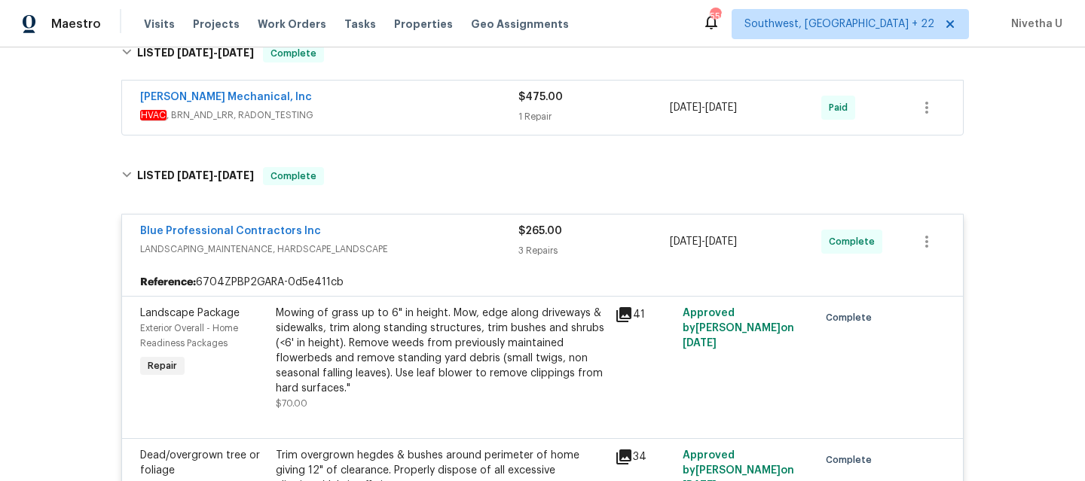
click at [398, 239] on div "Blue Professional Contractors Inc" at bounding box center [329, 233] width 378 height 18
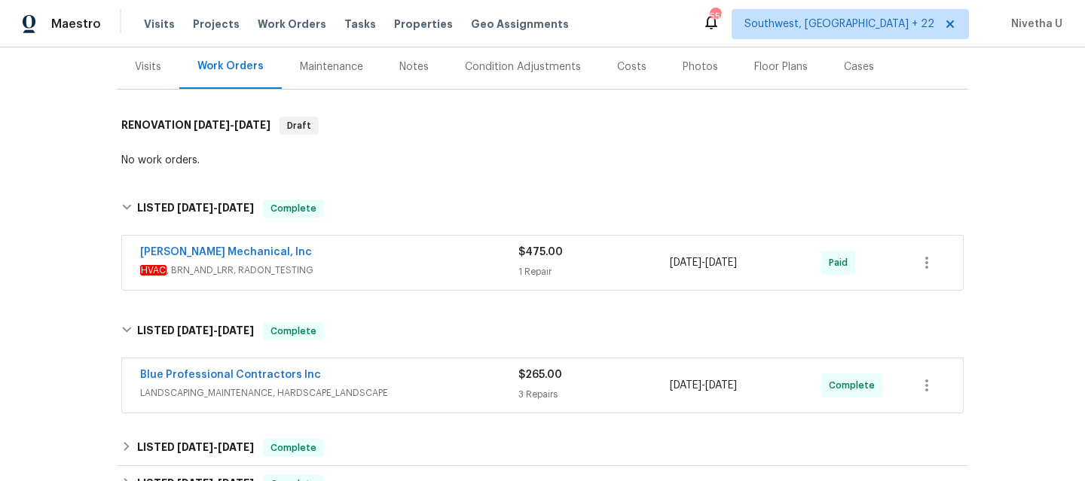
scroll to position [182, 0]
click at [373, 278] on span "HVAC , BRN_AND_LRR, RADON_TESTING" at bounding box center [329, 271] width 378 height 15
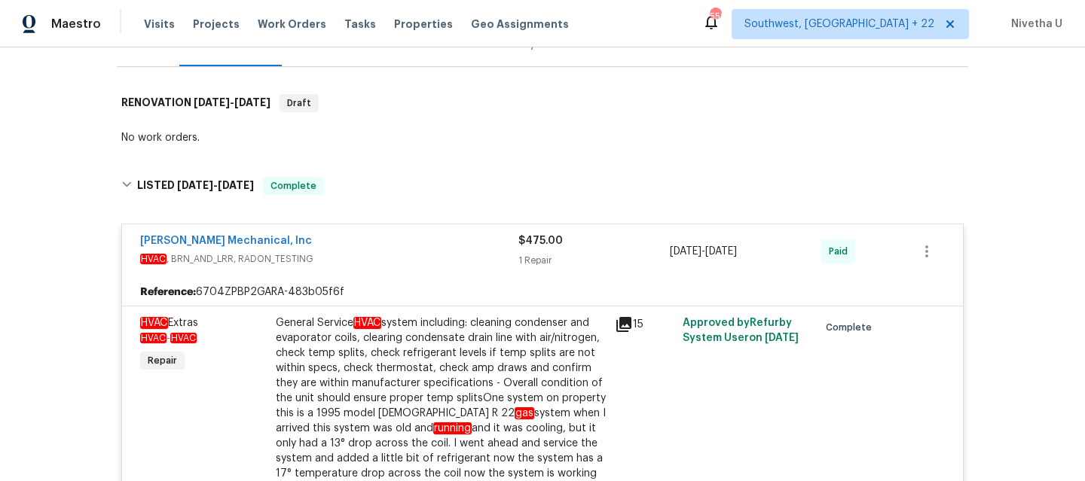
scroll to position [206, 0]
click at [358, 253] on span "HVAC , BRN_AND_LRR, RADON_TESTING" at bounding box center [329, 259] width 378 height 15
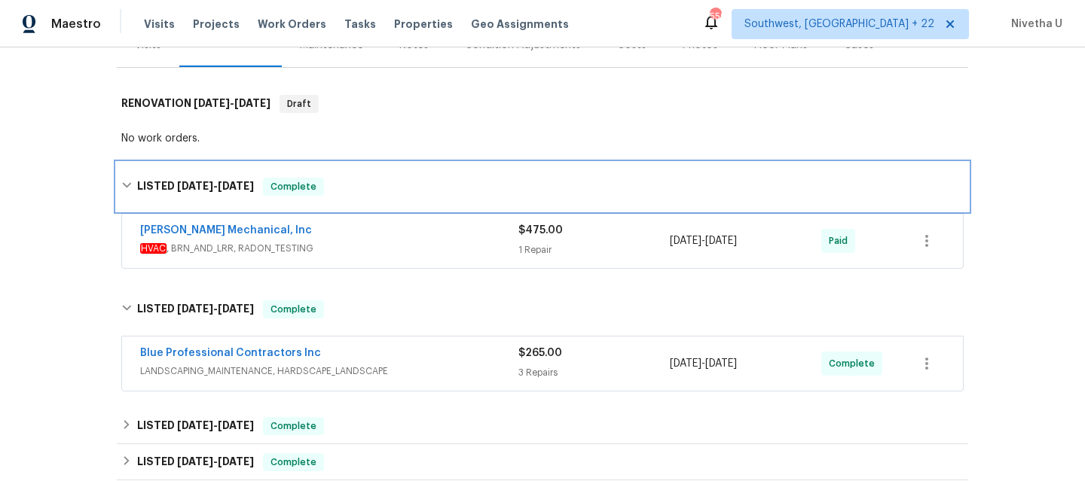
click at [343, 189] on div "LISTED [DATE] - [DATE] Complete" at bounding box center [542, 187] width 842 height 18
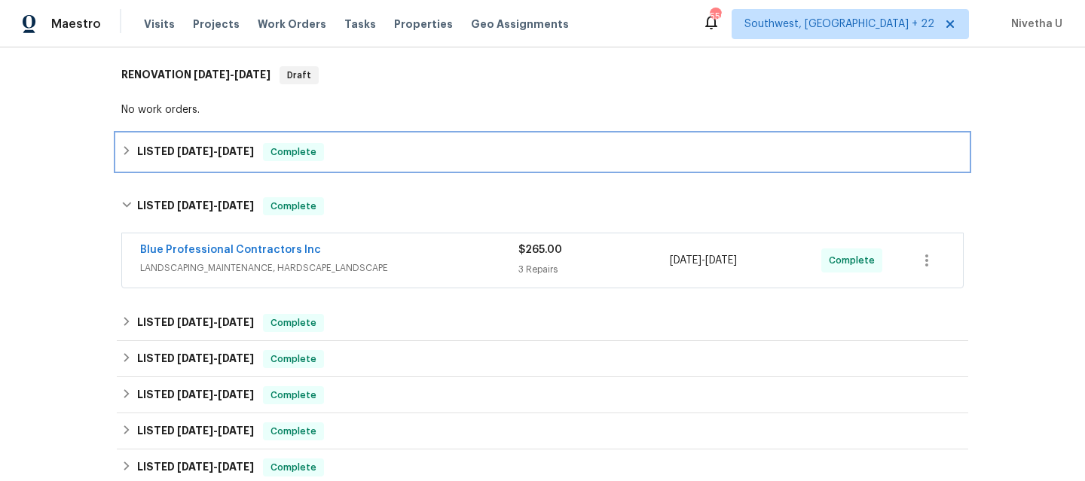
scroll to position [237, 0]
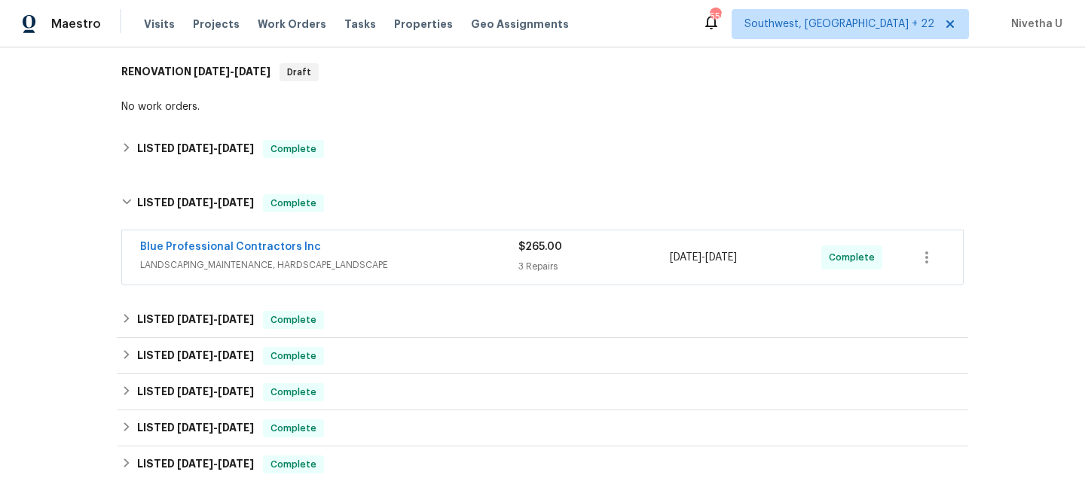
click at [432, 246] on div "Blue Professional Contractors Inc" at bounding box center [329, 249] width 378 height 18
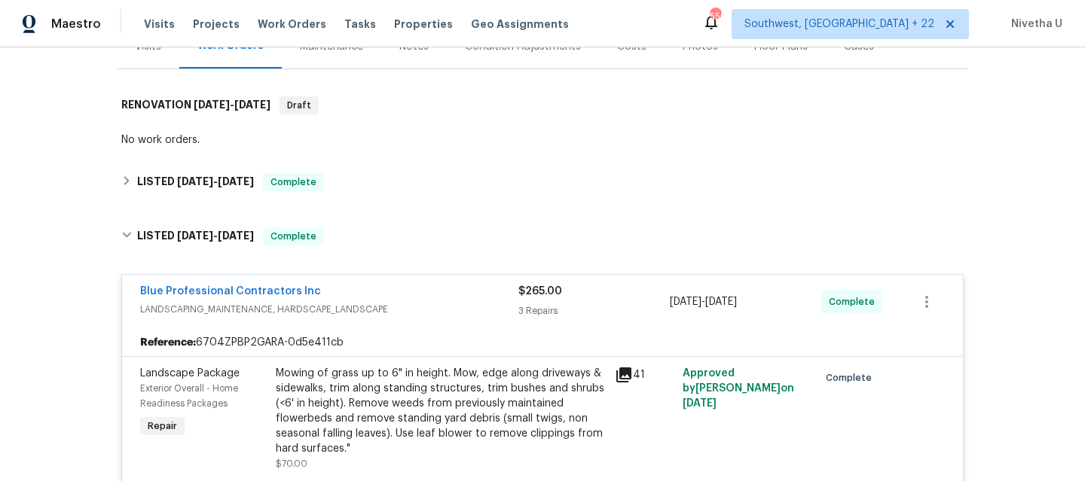
scroll to position [203, 0]
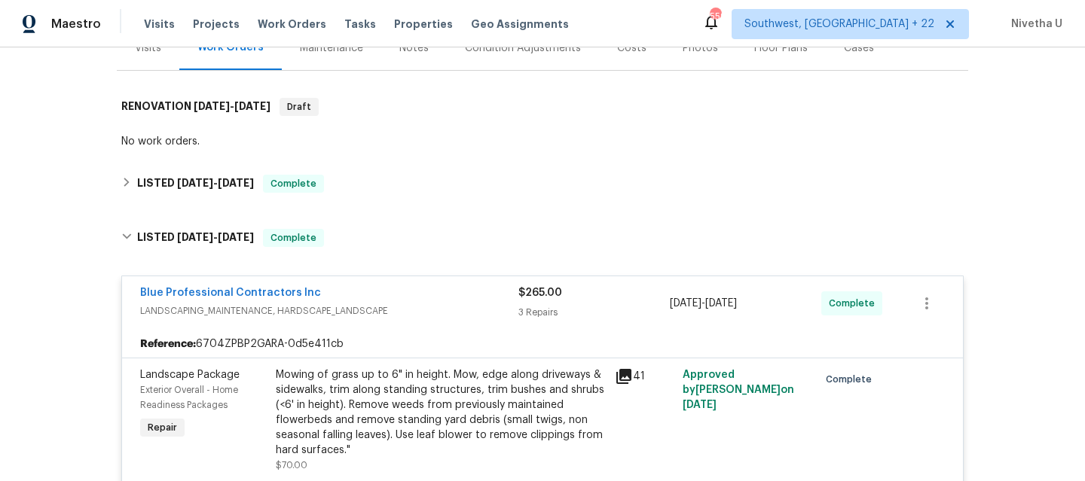
click at [432, 299] on div "Blue Professional Contractors Inc" at bounding box center [329, 295] width 378 height 18
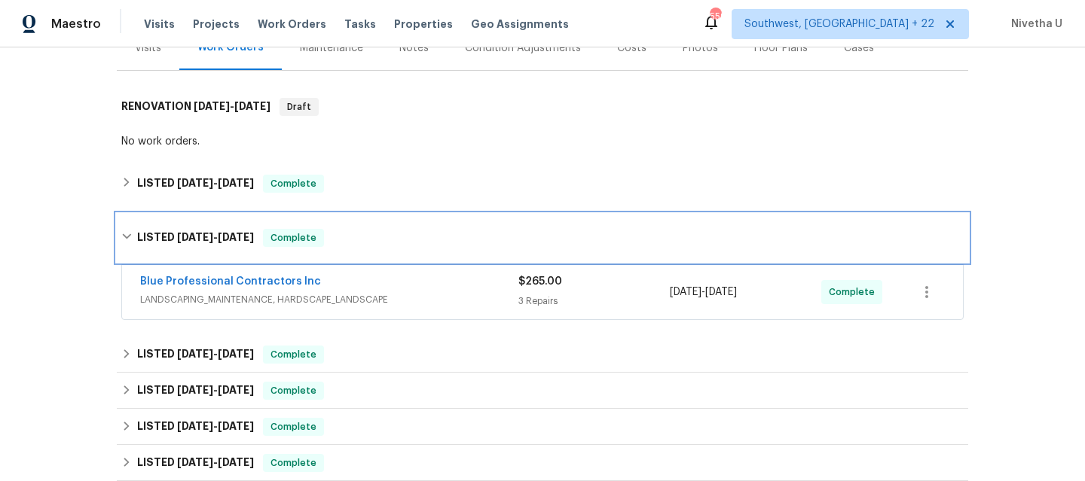
click at [417, 232] on div "LISTED [DATE] - [DATE] Complete" at bounding box center [542, 238] width 842 height 18
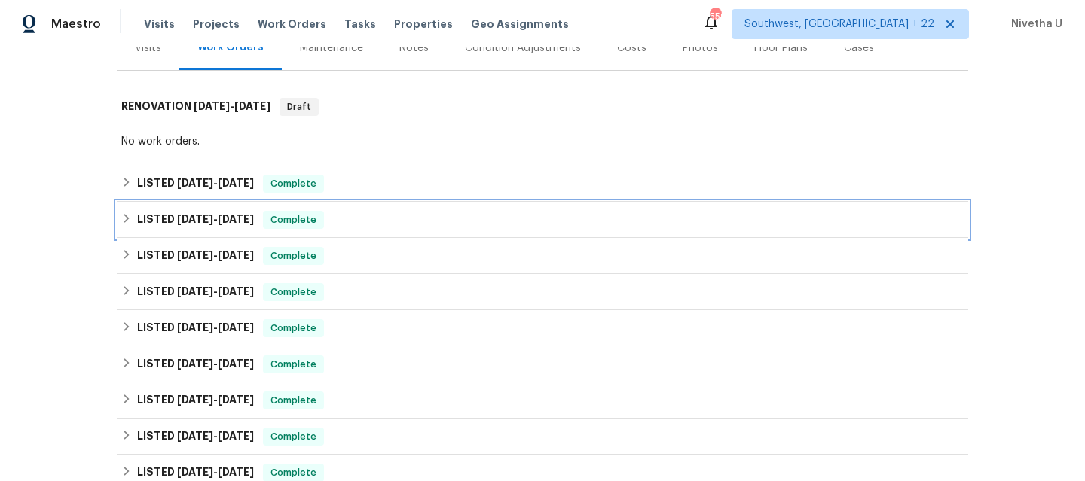
scroll to position [212, 0]
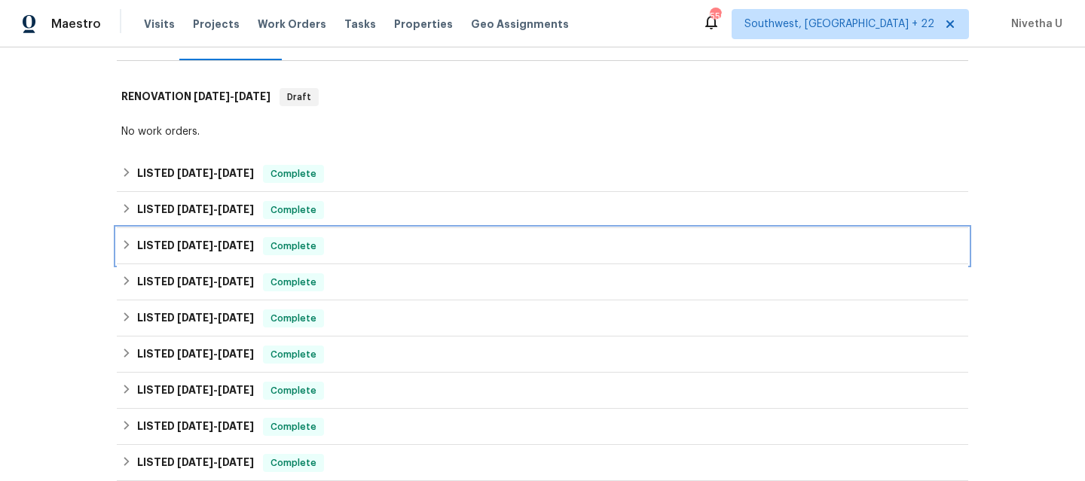
click at [400, 245] on div "LISTED [DATE] - [DATE] Complete" at bounding box center [542, 246] width 842 height 18
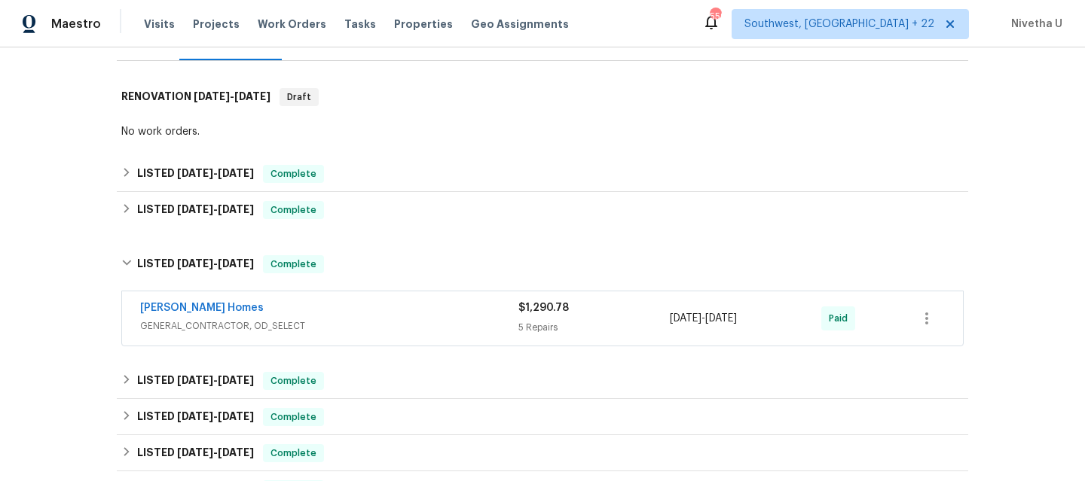
click at [399, 331] on span "GENERAL_CONTRACTOR, OD_SELECT" at bounding box center [329, 326] width 378 height 15
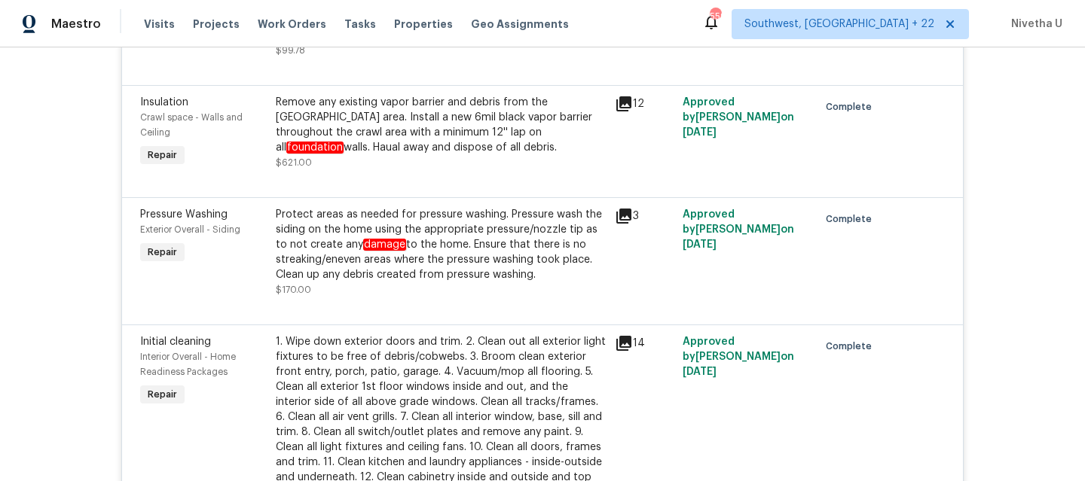
scroll to position [193, 0]
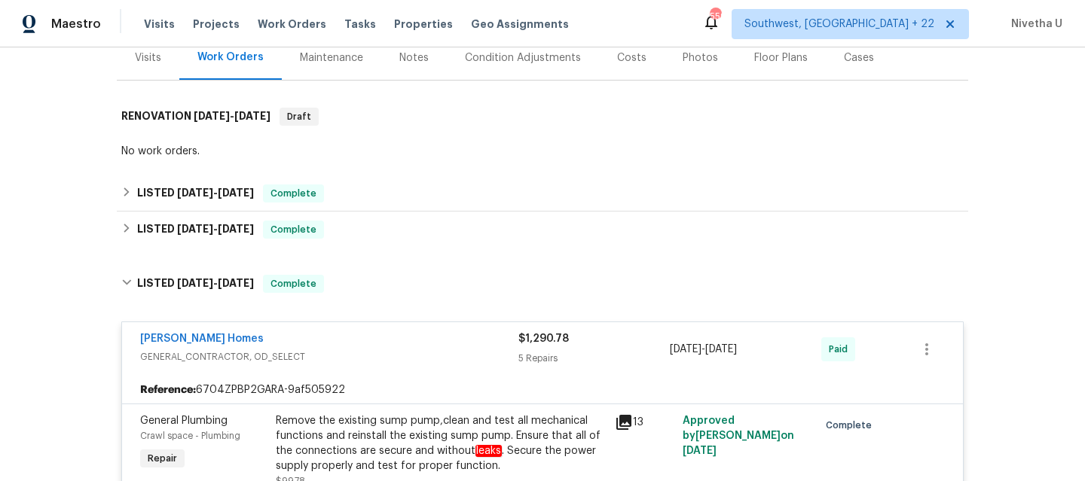
click at [394, 356] on span "GENERAL_CONTRACTOR, OD_SELECT" at bounding box center [329, 357] width 378 height 15
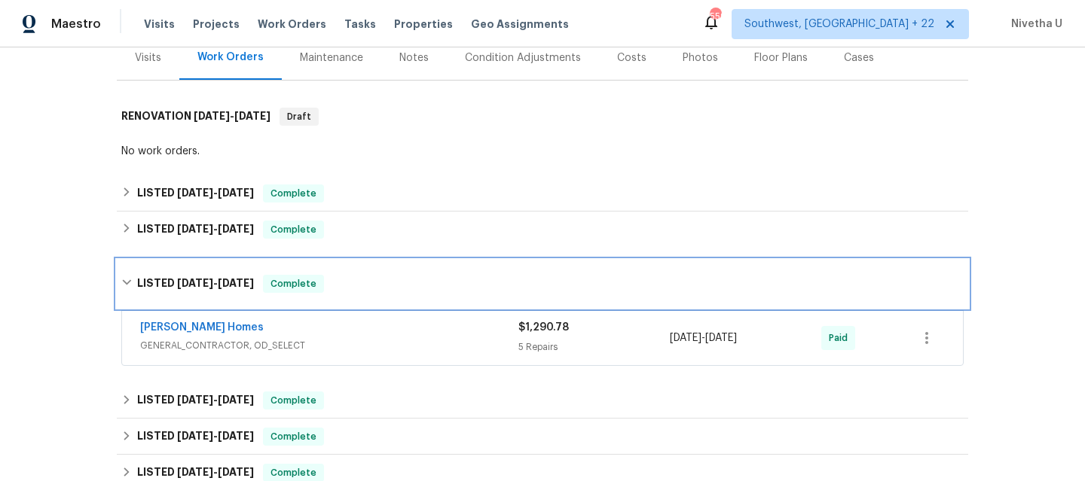
click at [386, 283] on div "LISTED [DATE] - [DATE] Complete" at bounding box center [542, 284] width 842 height 18
